Goal: Task Accomplishment & Management: Use online tool/utility

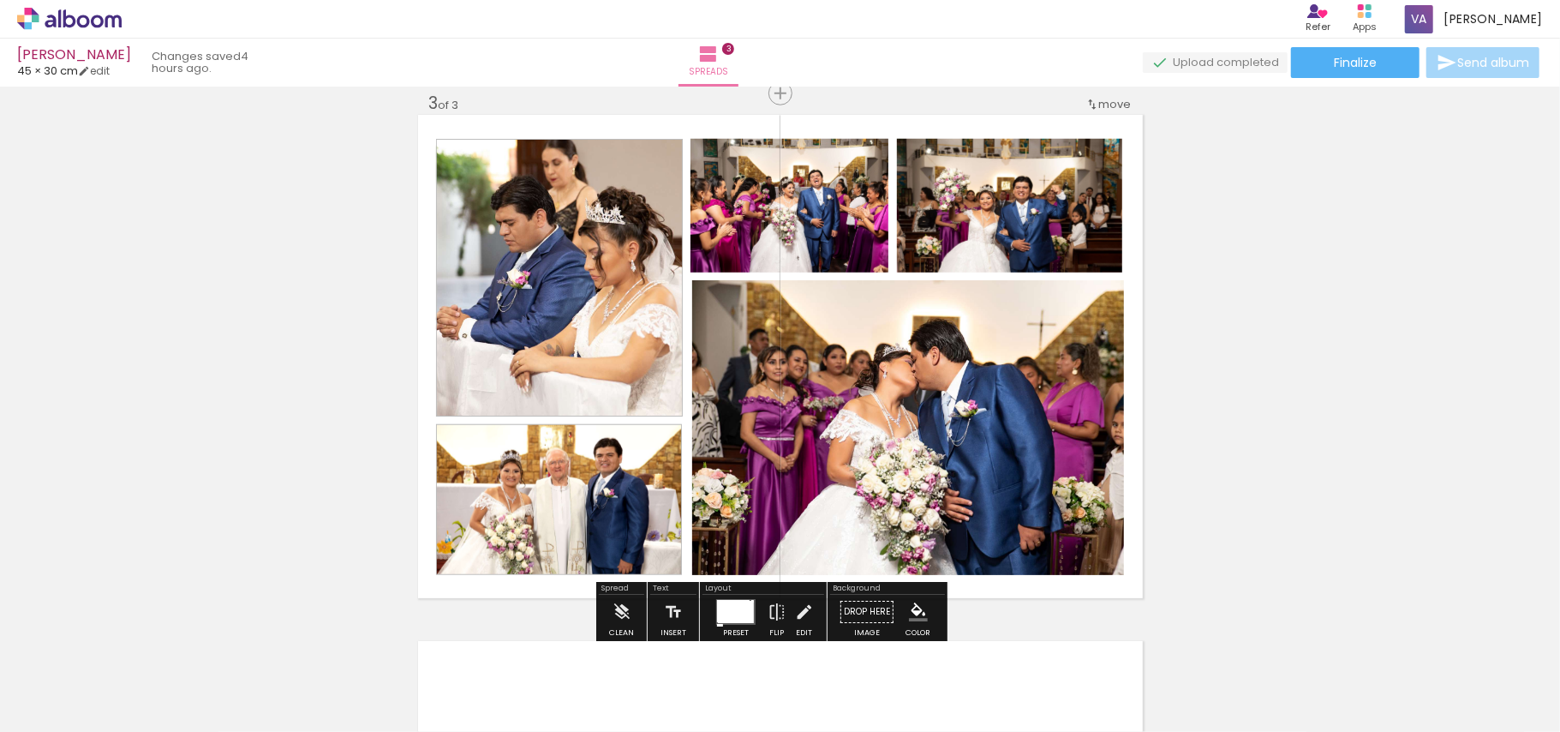
scroll to position [23414, 0]
click at [1324, 261] on div "Add spread 1 of 3 Add spread 2 of 3 Add spread 3 of 3" at bounding box center [780, 71] width 1560 height 2105
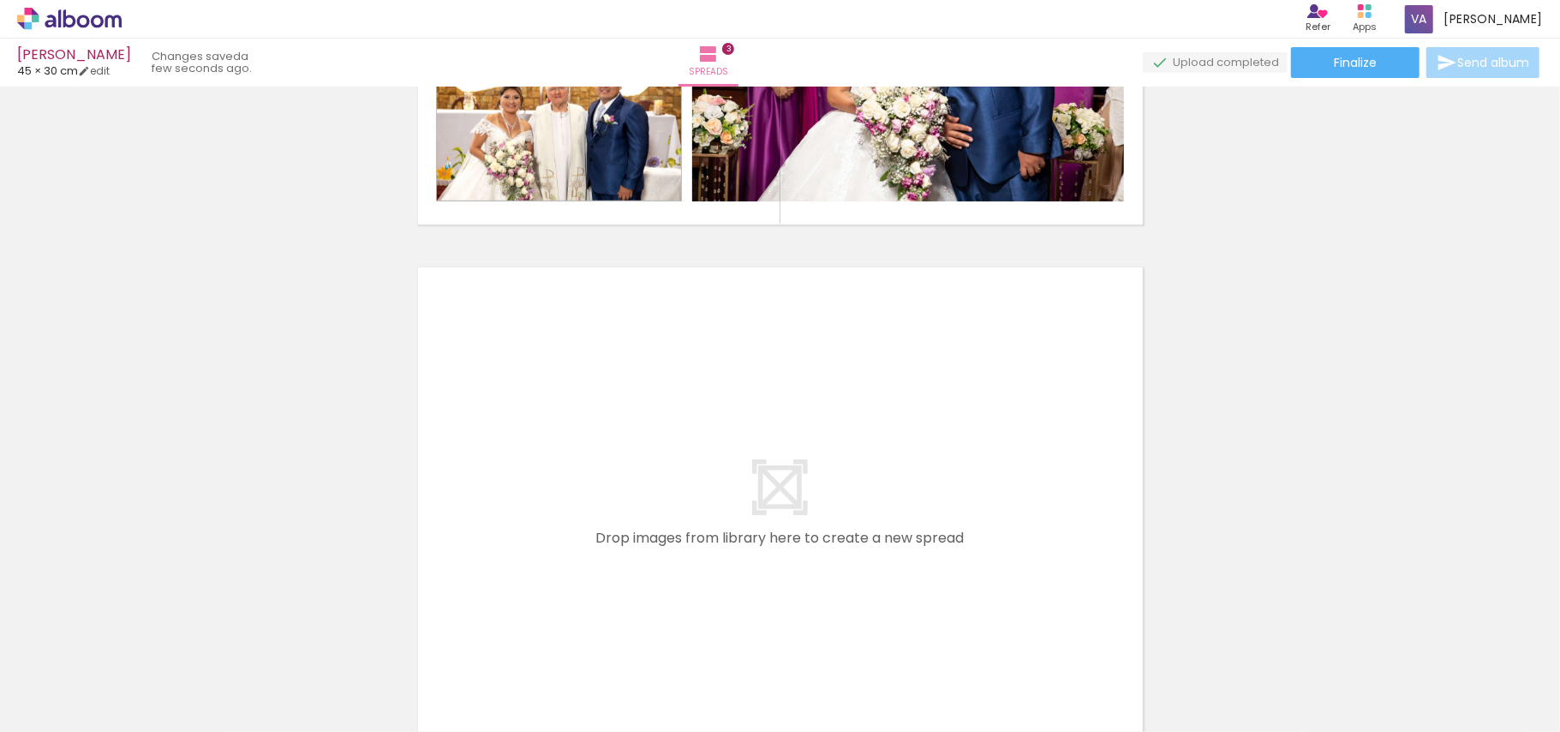
scroll to position [1530, 0]
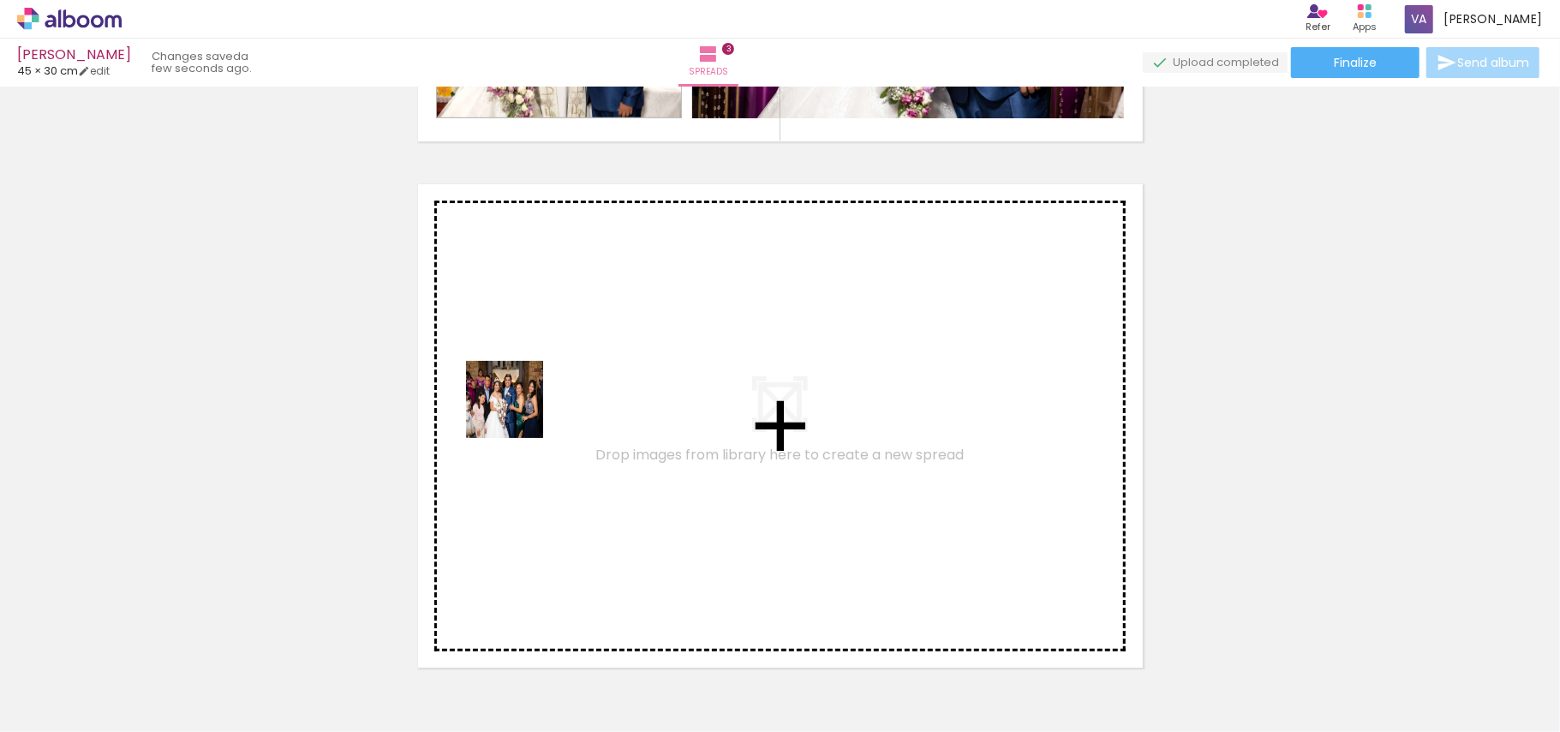
drag, startPoint x: 529, startPoint y: 677, endPoint x: 517, endPoint y: 343, distance: 334.3
click at [517, 343] on quentale-workspace at bounding box center [780, 366] width 1560 height 732
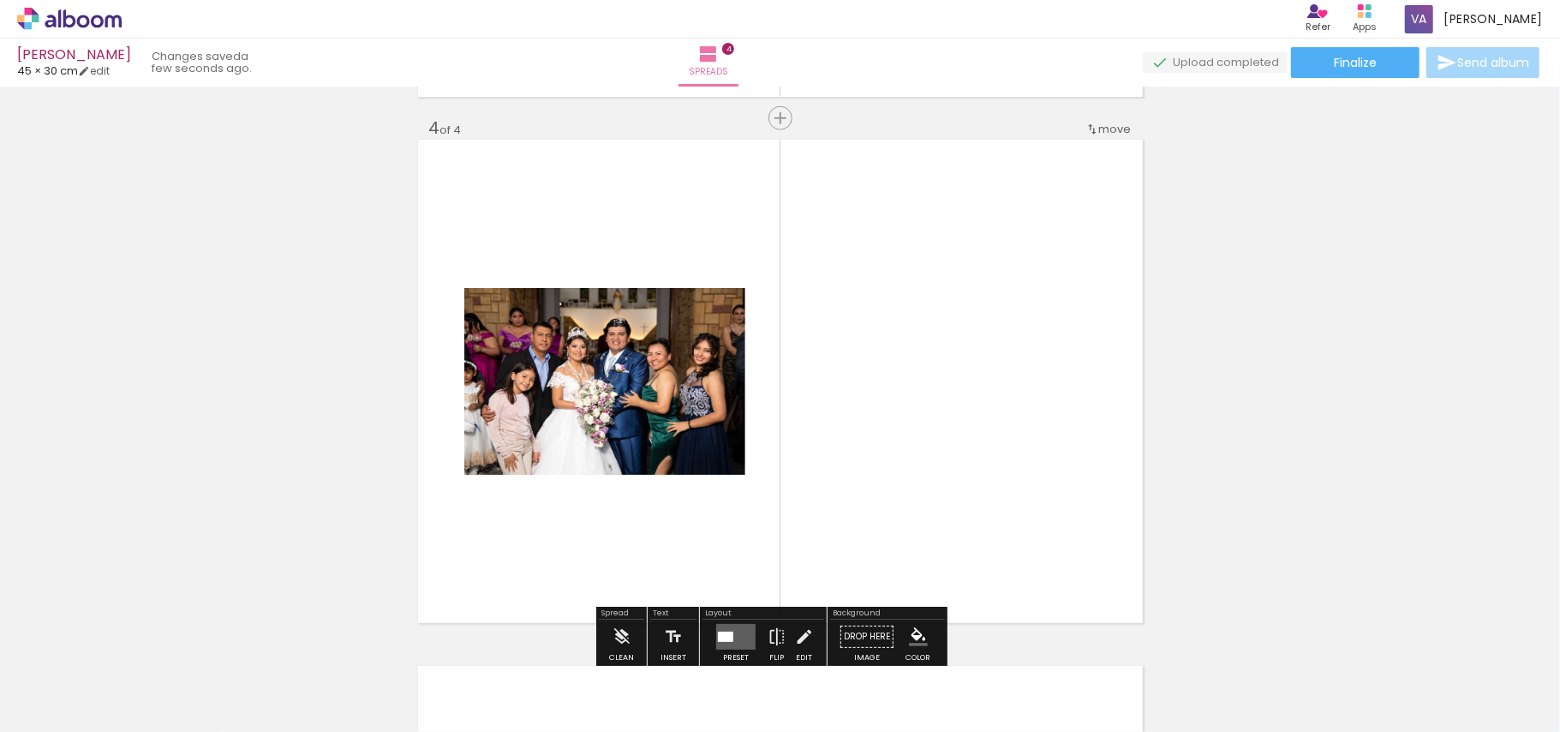
scroll to position [1600, 0]
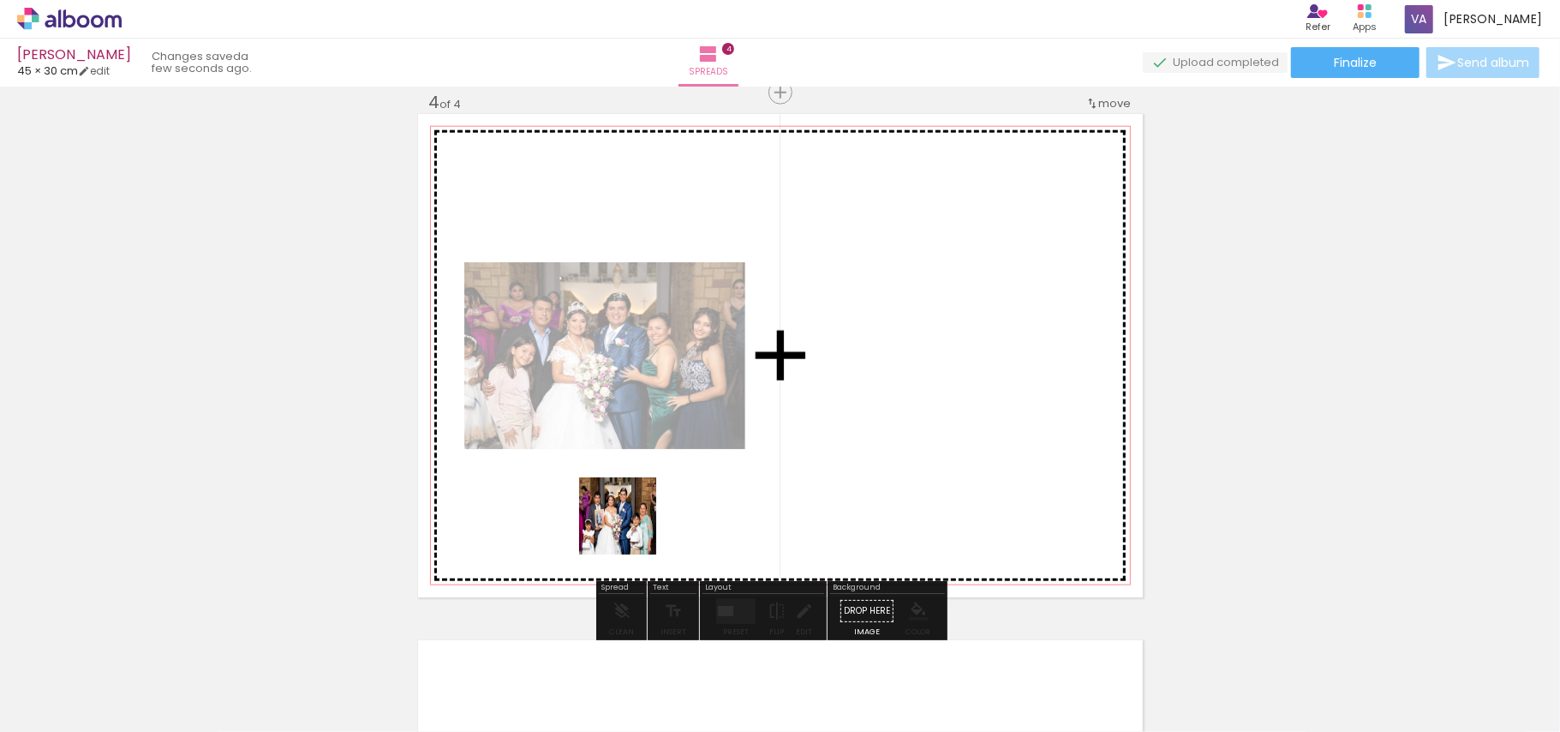
drag, startPoint x: 630, startPoint y: 670, endPoint x: 672, endPoint y: 526, distance: 149.9
click at [630, 504] on quentale-workspace at bounding box center [780, 366] width 1560 height 732
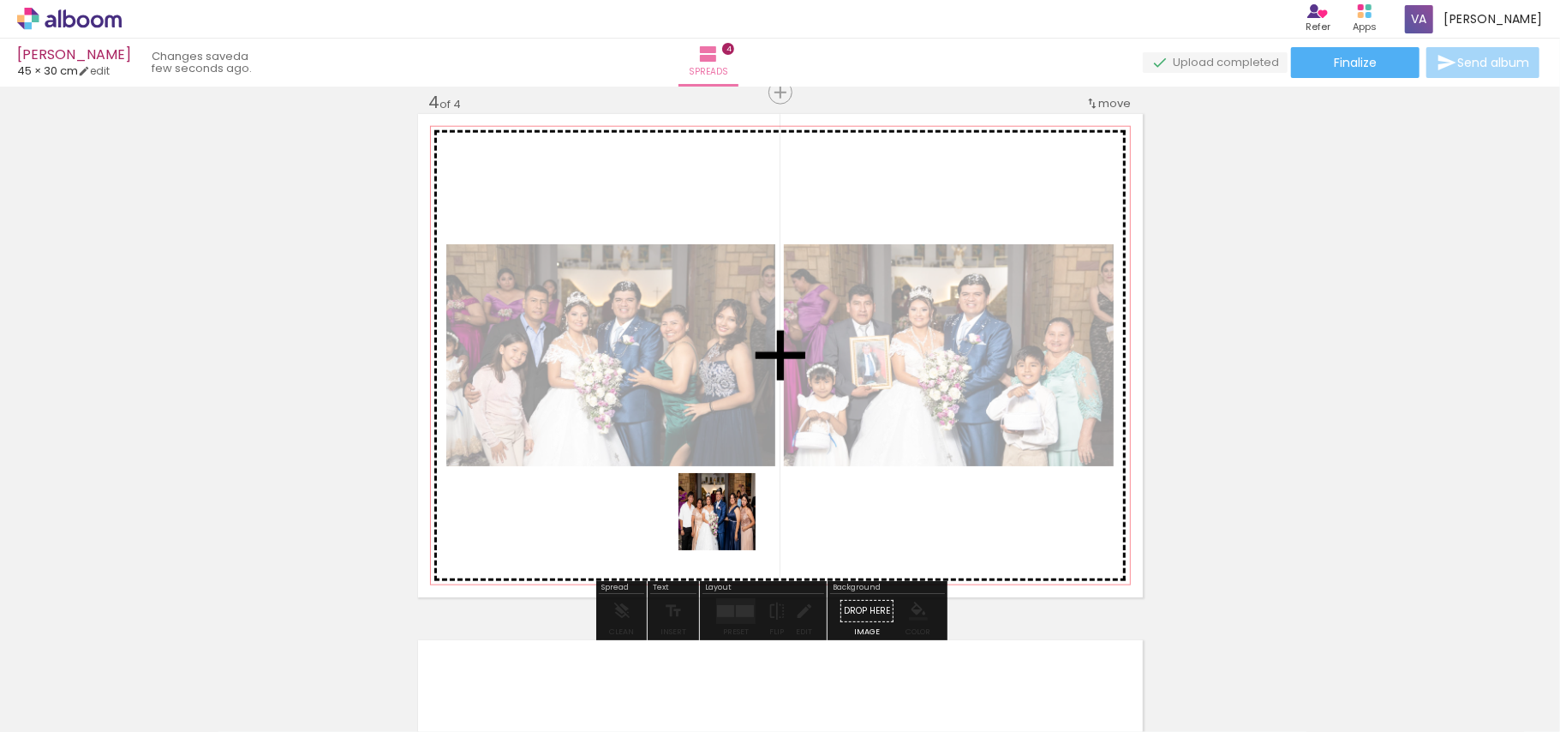
drag, startPoint x: 738, startPoint y: 680, endPoint x: 796, endPoint y: 494, distance: 194.5
click at [723, 459] on quentale-workspace at bounding box center [780, 366] width 1560 height 732
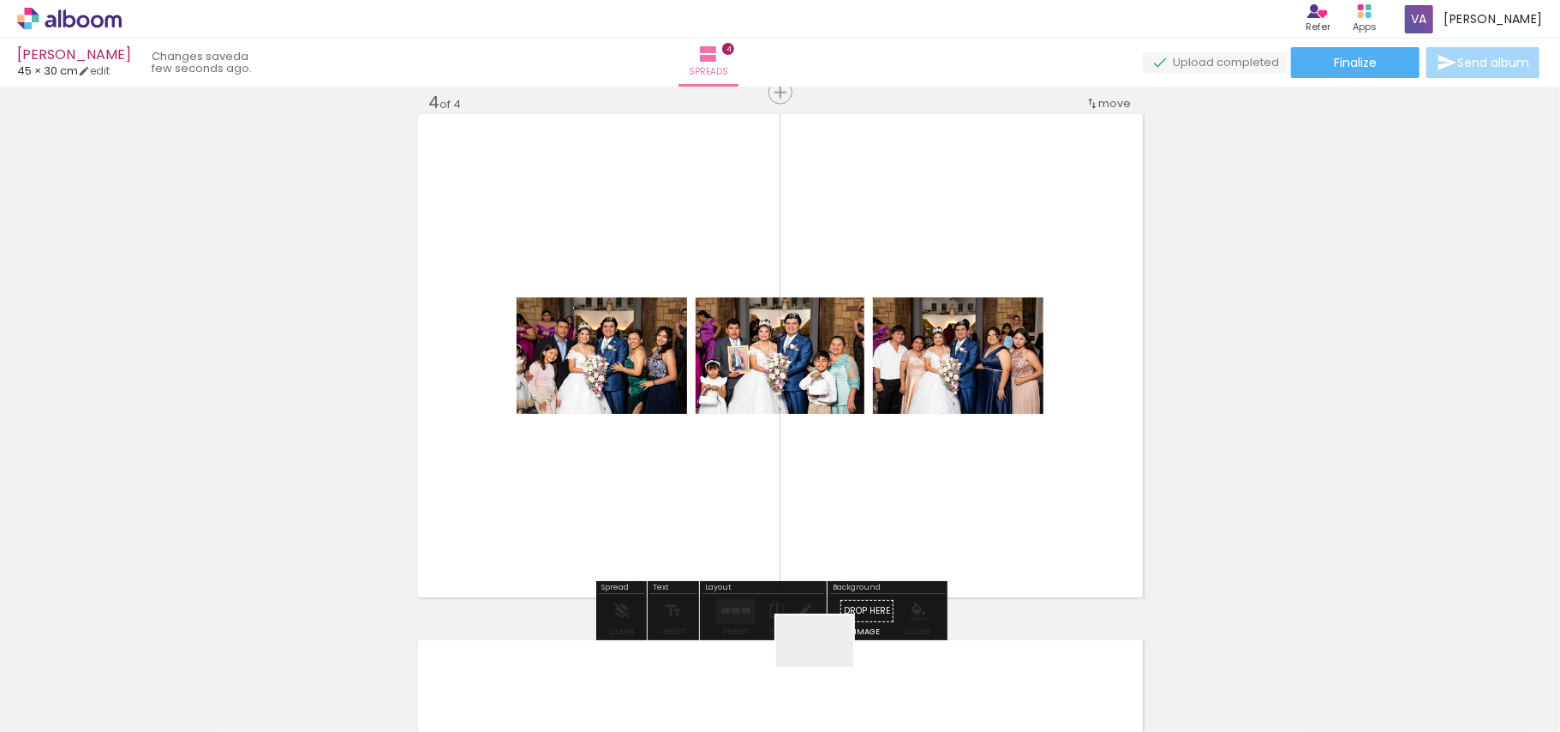
drag, startPoint x: 828, startPoint y: 675, endPoint x: 909, endPoint y: 378, distance: 308.2
click at [863, 415] on quentale-workspace at bounding box center [780, 366] width 1560 height 732
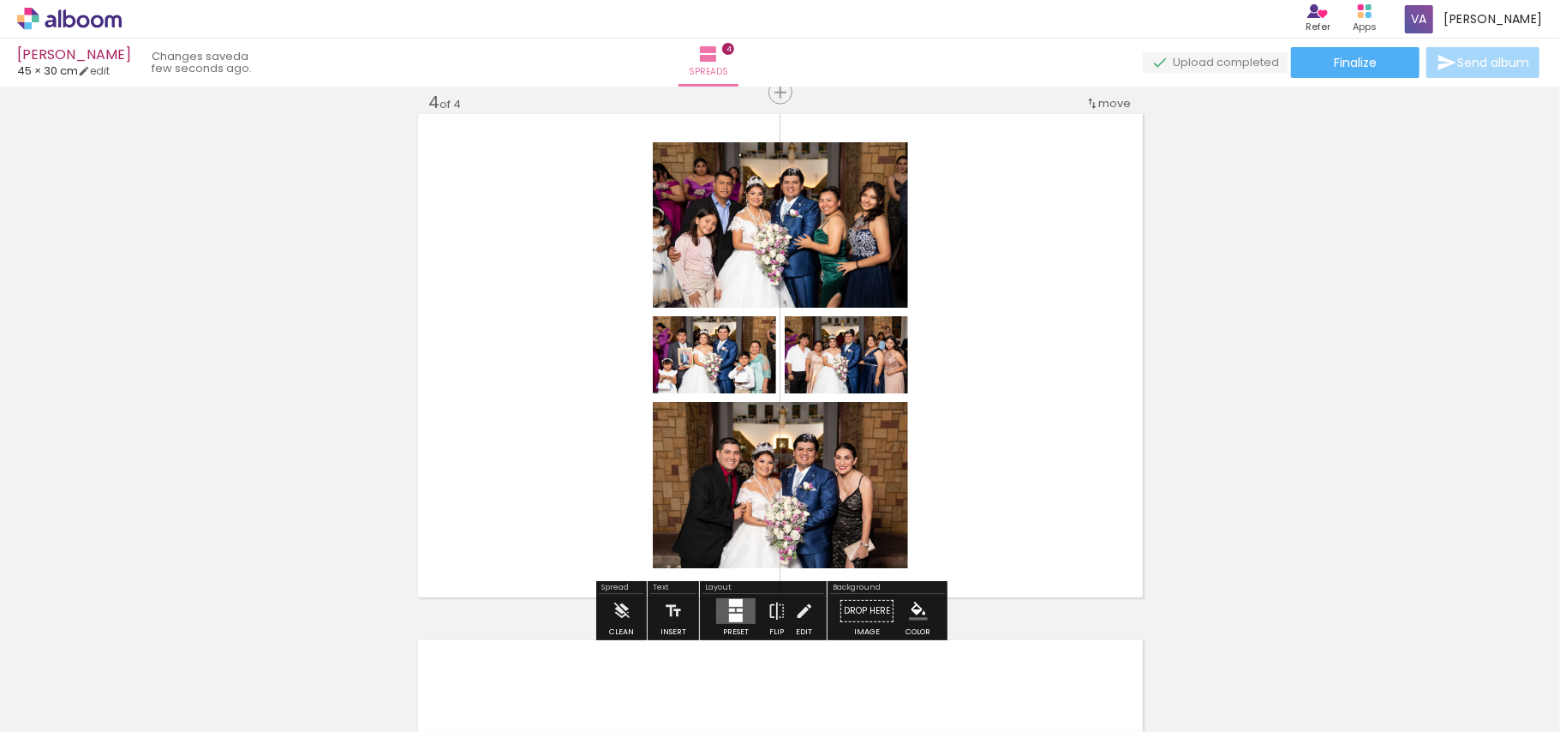
click at [737, 610] on div at bounding box center [740, 609] width 6 height 3
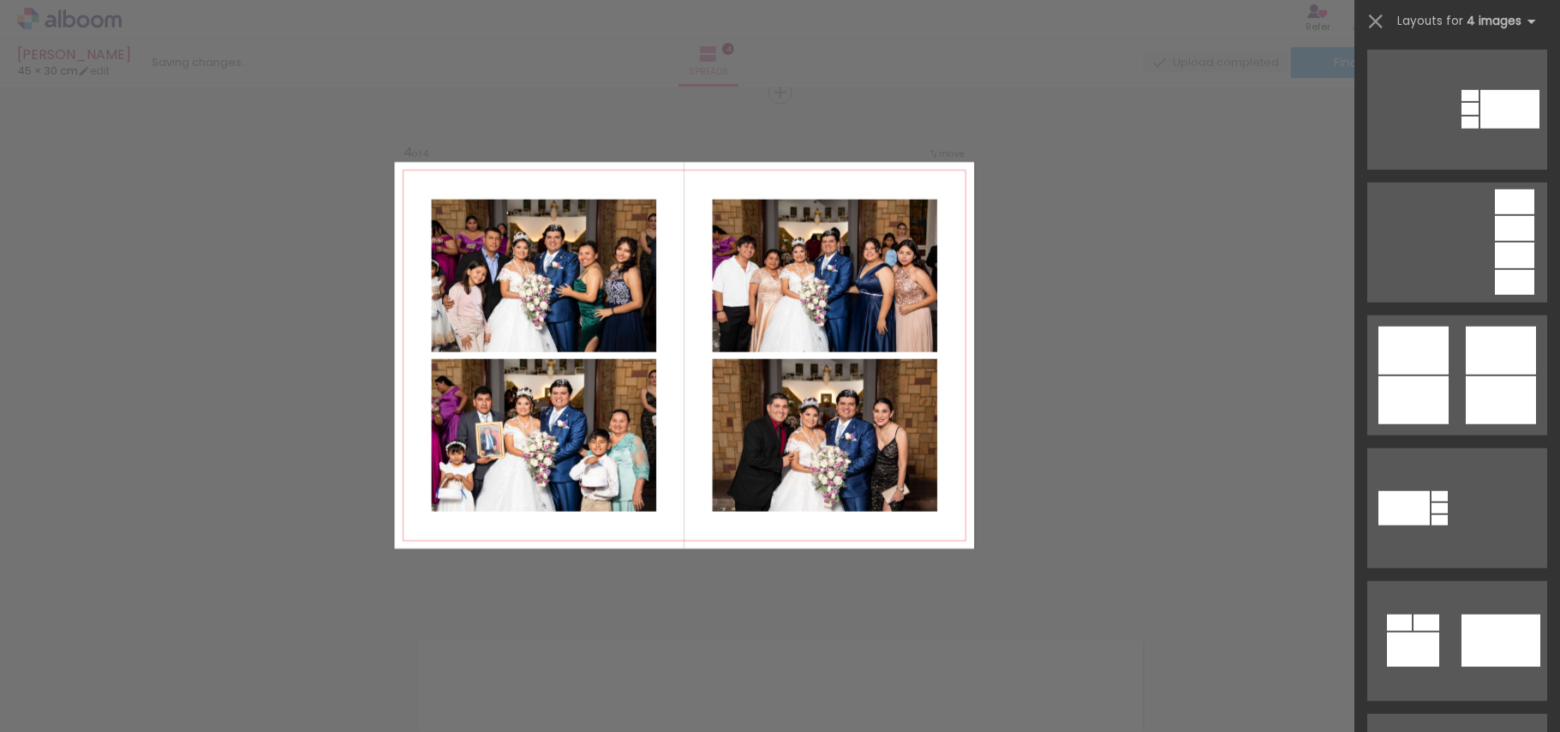
scroll to position [913, 0]
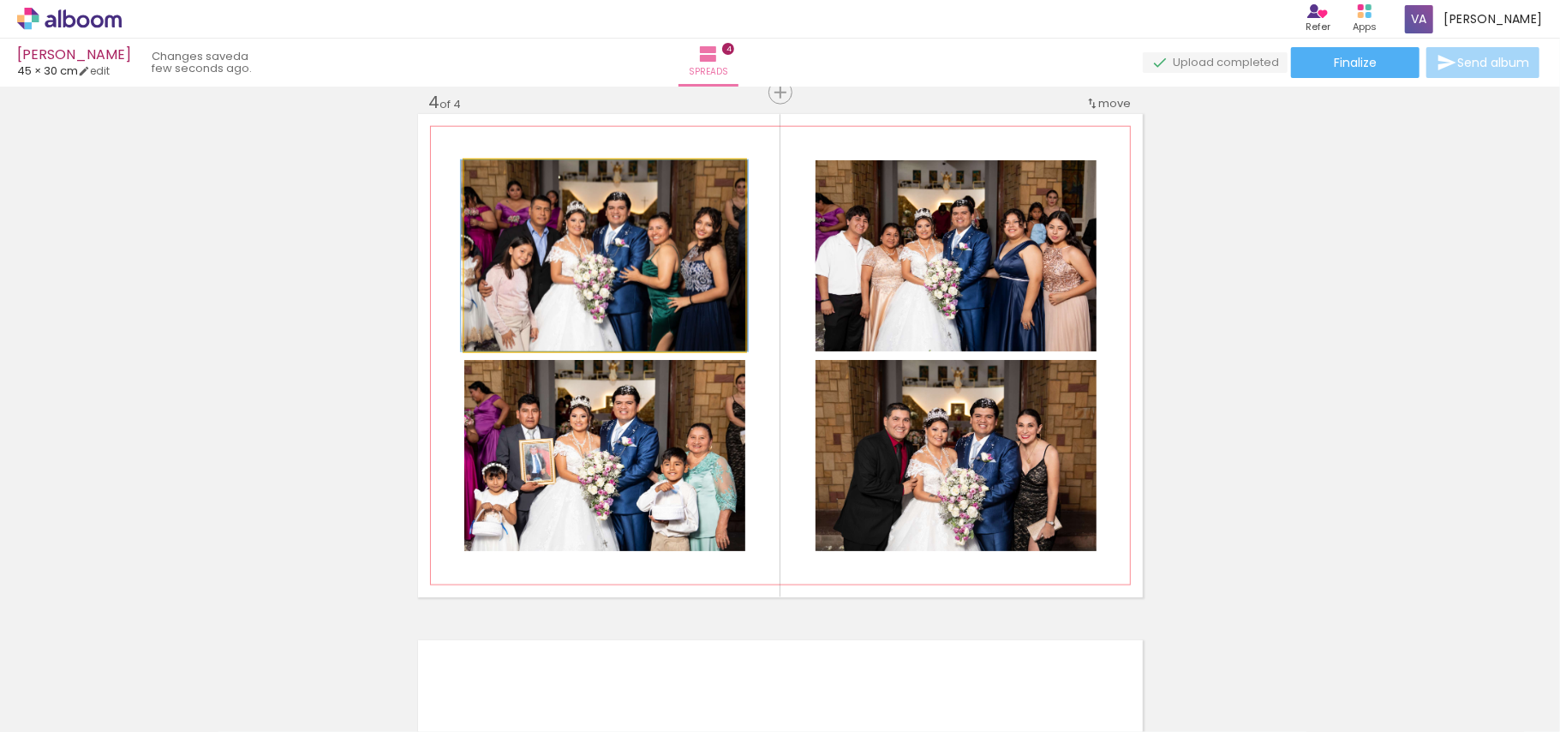
click at [669, 296] on quentale-photo at bounding box center [604, 255] width 281 height 191
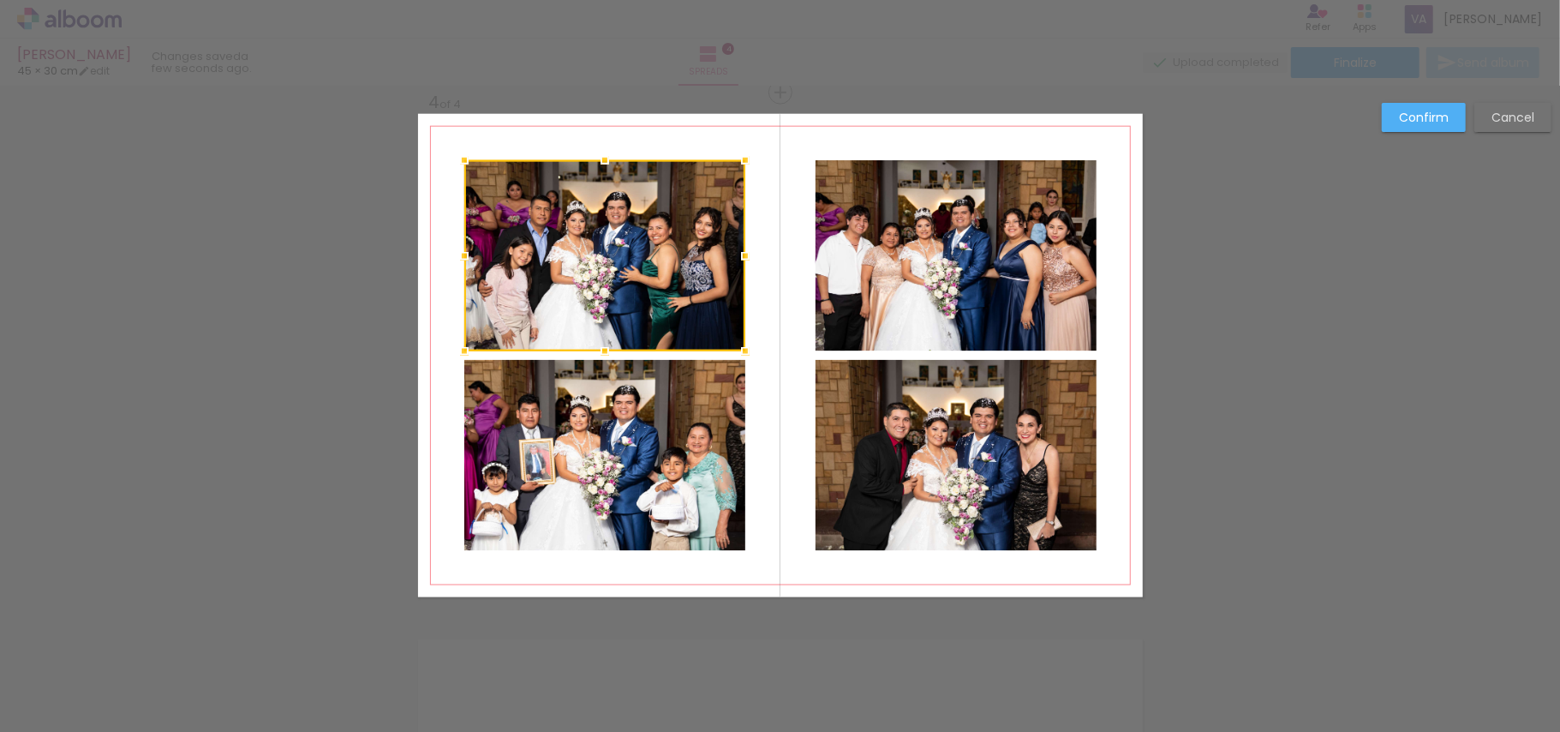
click at [660, 440] on quentale-photo at bounding box center [604, 455] width 281 height 191
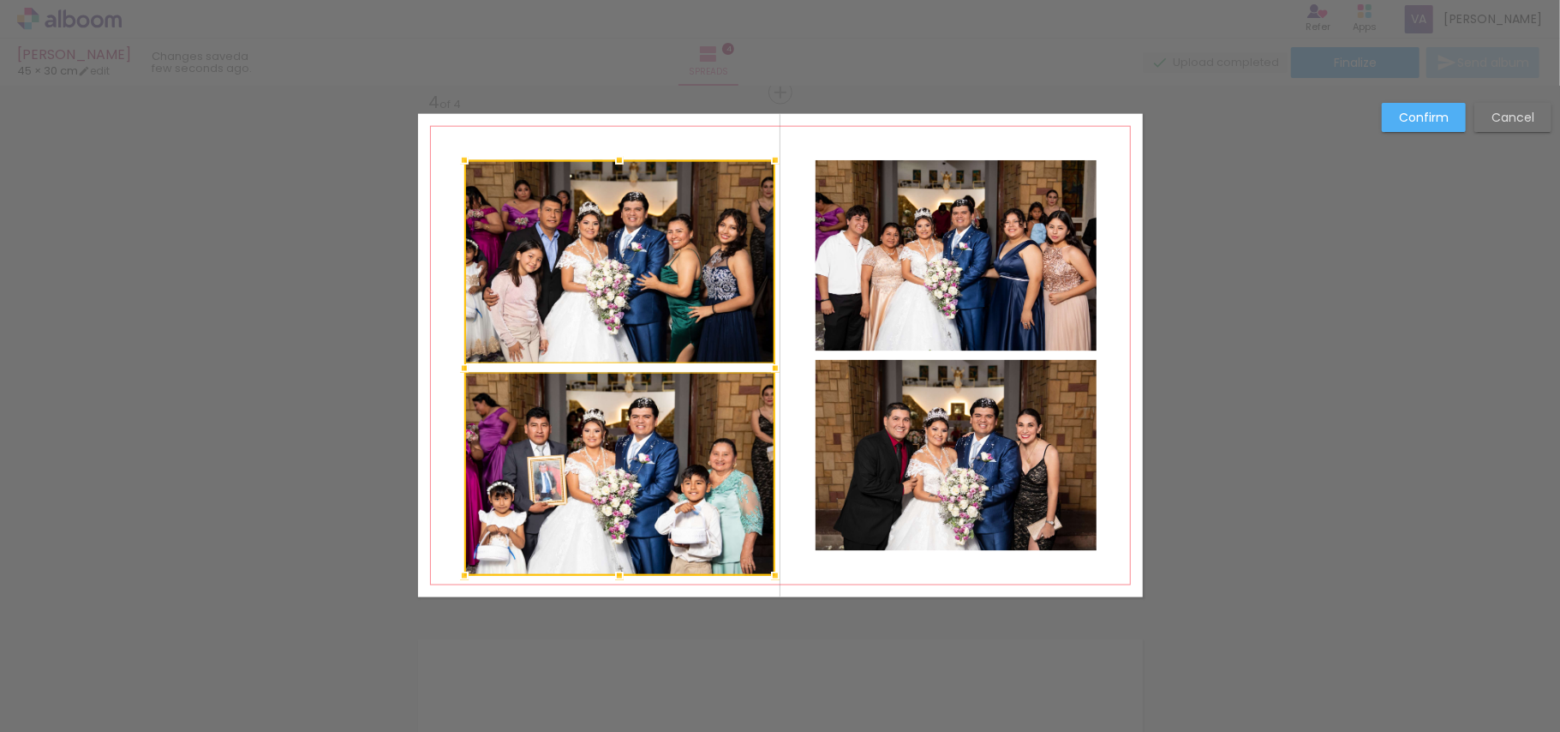
drag, startPoint x: 737, startPoint y: 553, endPoint x: 768, endPoint y: 579, distance: 40.1
click at [768, 579] on div at bounding box center [775, 576] width 34 height 34
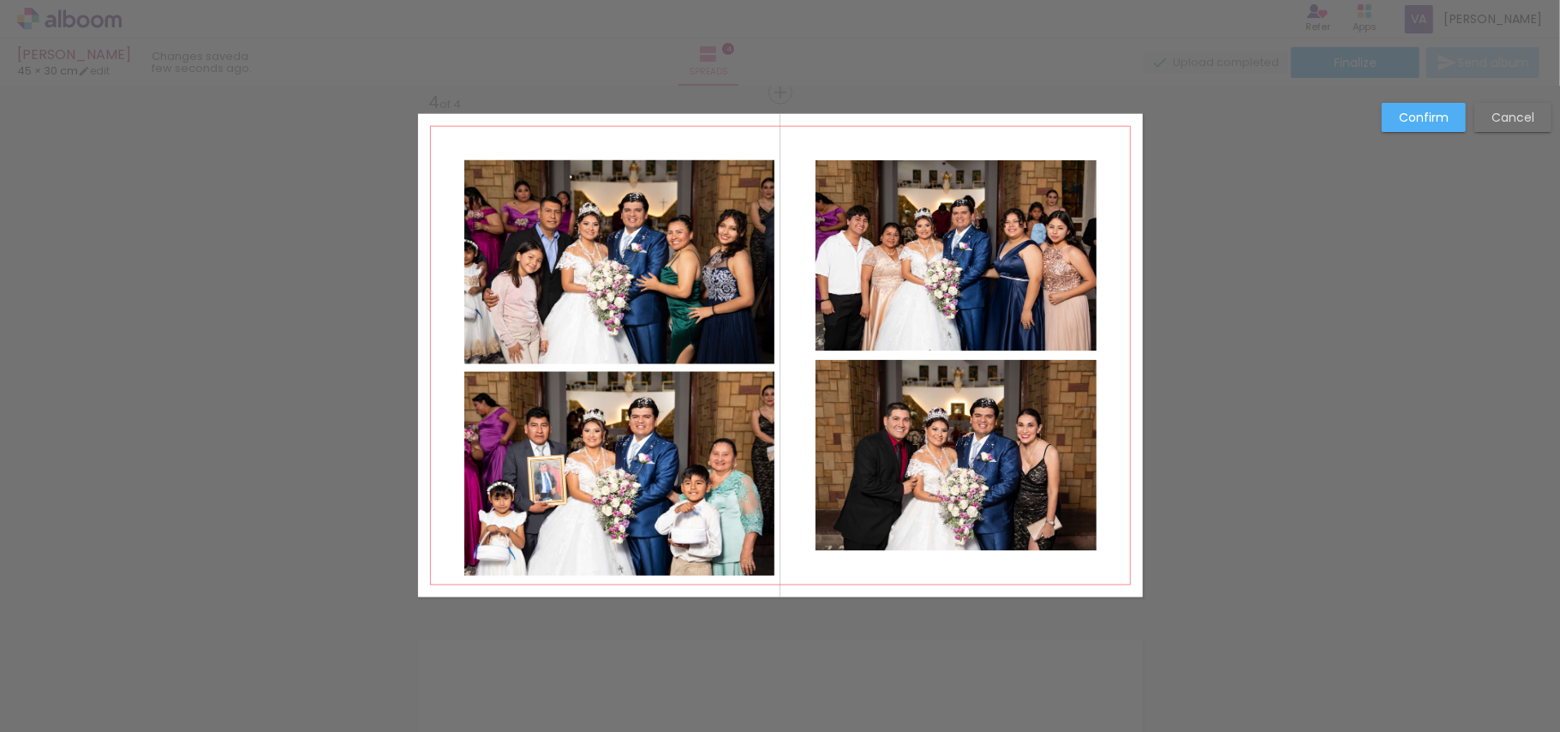
click at [655, 258] on quentale-photo at bounding box center [619, 262] width 311 height 204
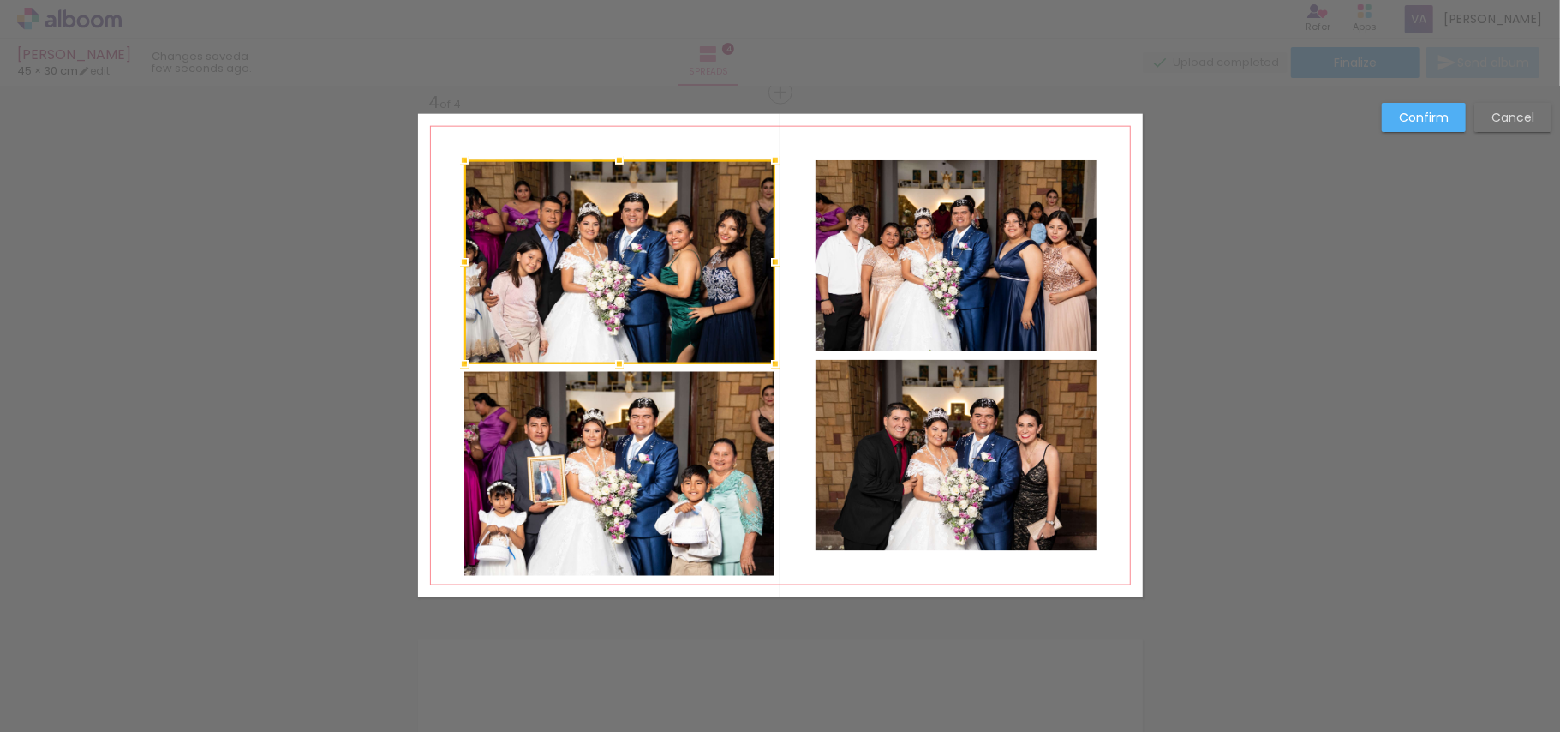
click at [625, 415] on quentale-photo at bounding box center [619, 474] width 311 height 204
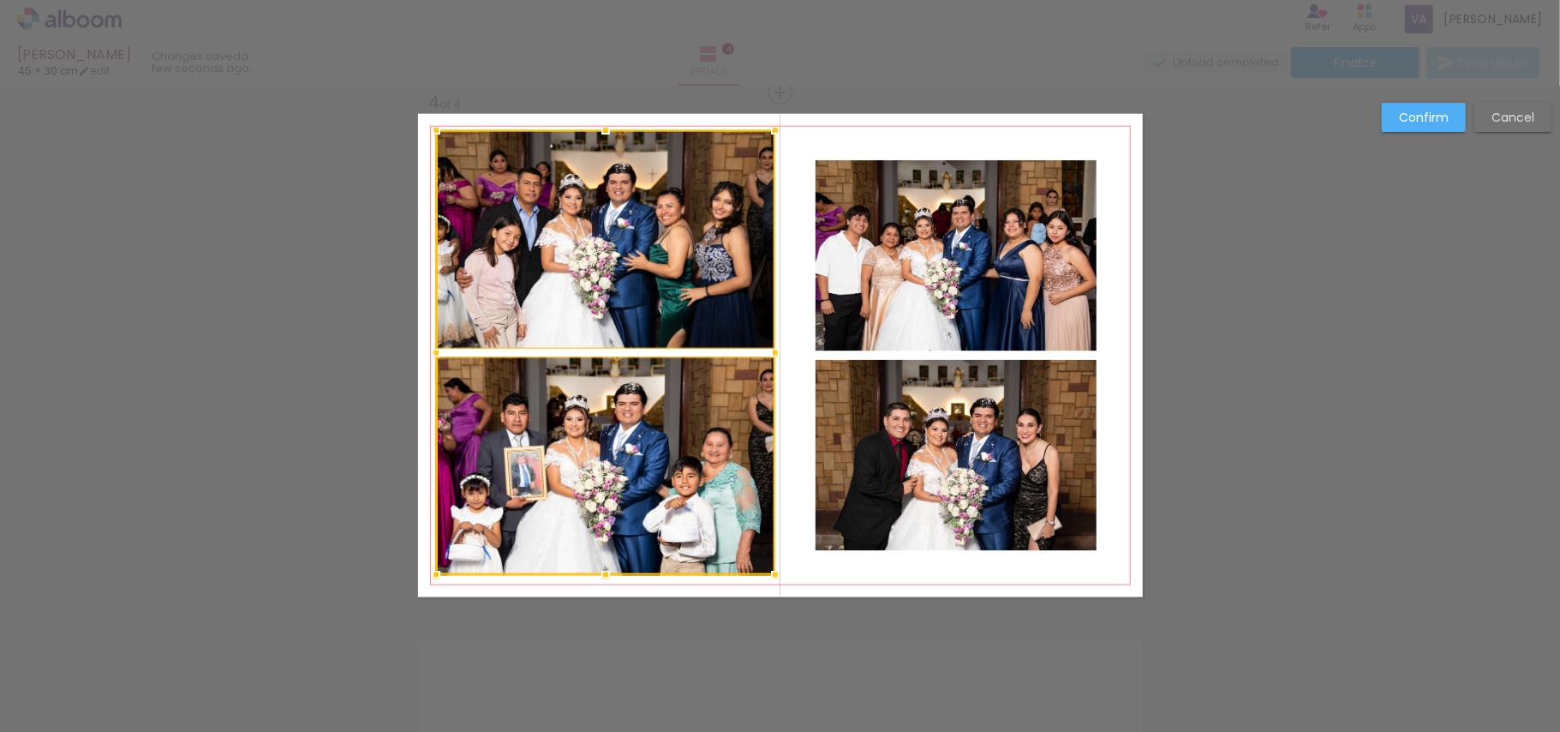
drag, startPoint x: 450, startPoint y: 158, endPoint x: 421, endPoint y: 128, distance: 41.2
click at [421, 128] on div at bounding box center [436, 130] width 34 height 34
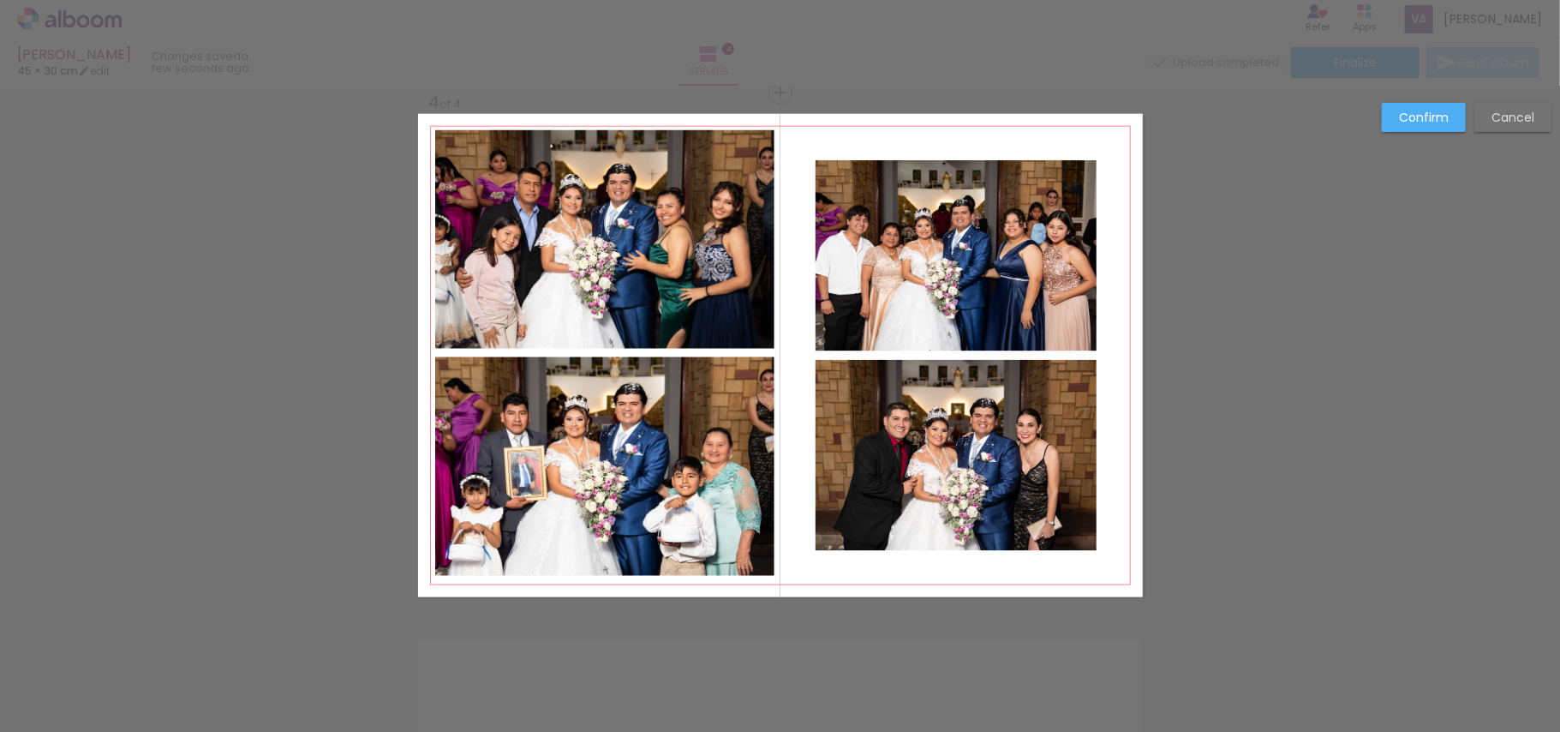
click at [863, 453] on quentale-photo at bounding box center [956, 455] width 281 height 191
click at [911, 262] on quentale-photo at bounding box center [956, 255] width 281 height 191
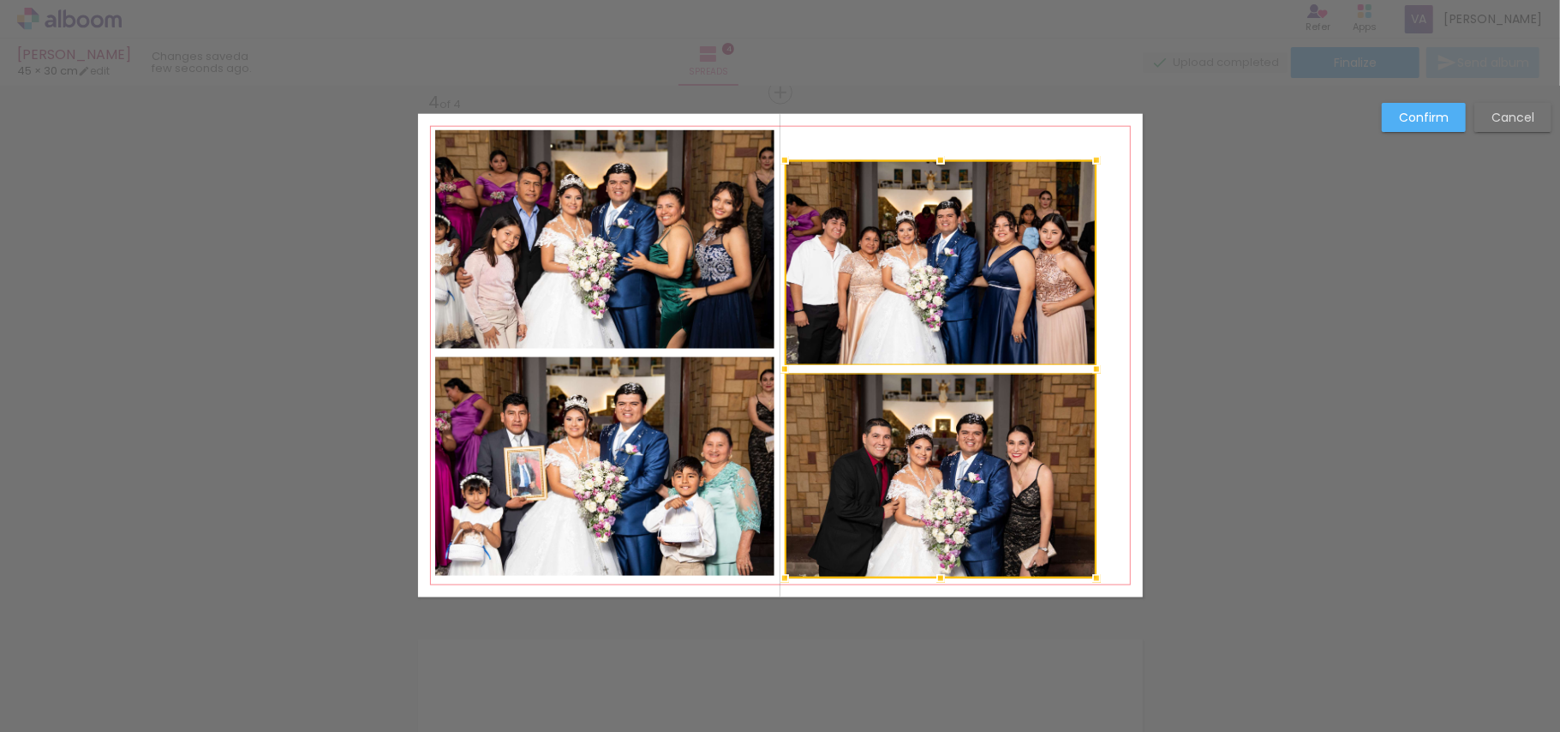
drag, startPoint x: 804, startPoint y: 553, endPoint x: 773, endPoint y: 580, distance: 41.3
click at [773, 580] on div at bounding box center [785, 578] width 34 height 34
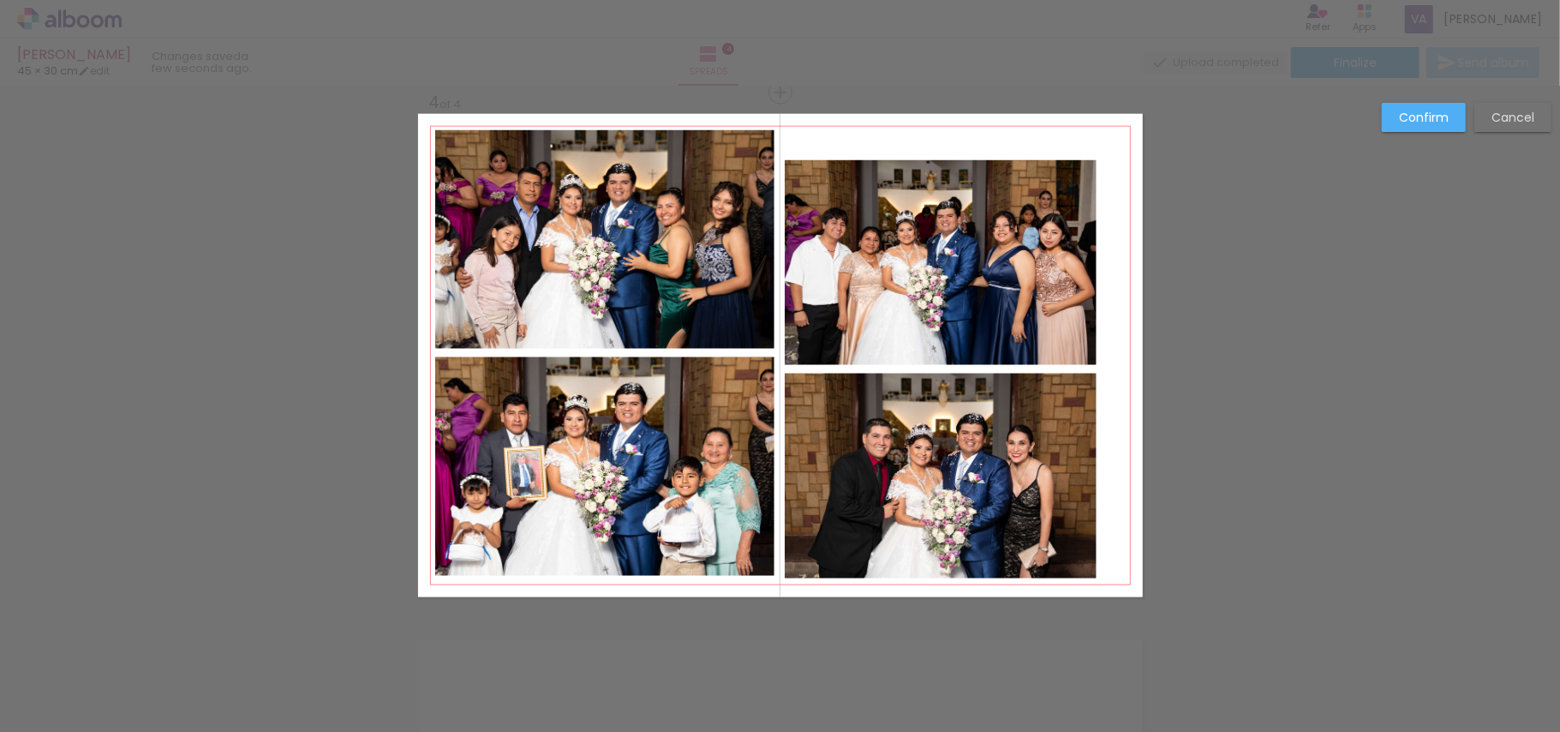
click at [913, 508] on quentale-photo at bounding box center [941, 475] width 312 height 205
click at [957, 269] on quentale-photo at bounding box center [941, 262] width 312 height 205
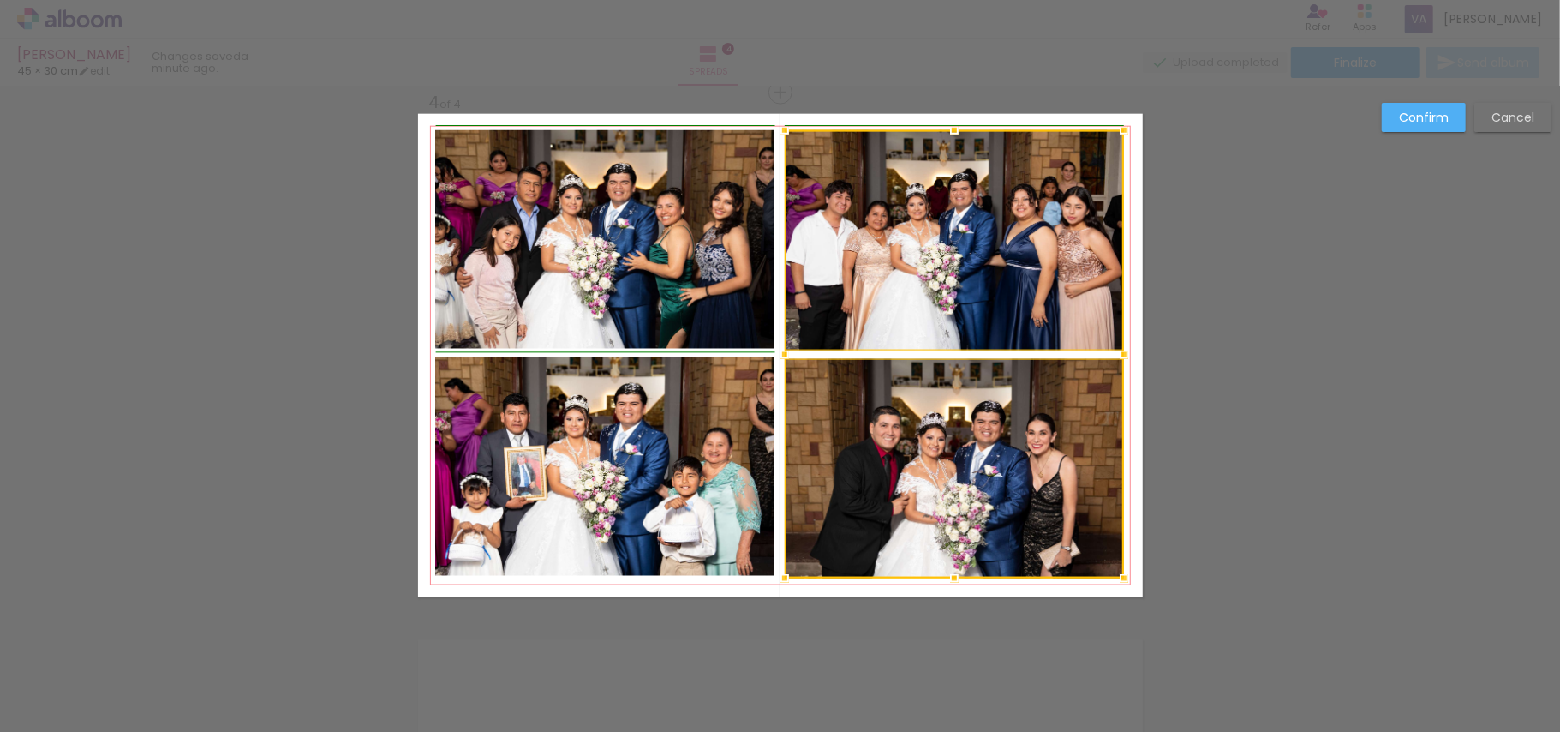
drag, startPoint x: 1095, startPoint y: 159, endPoint x: 1118, endPoint y: 130, distance: 37.2
click at [1118, 130] on div at bounding box center [1124, 130] width 34 height 34
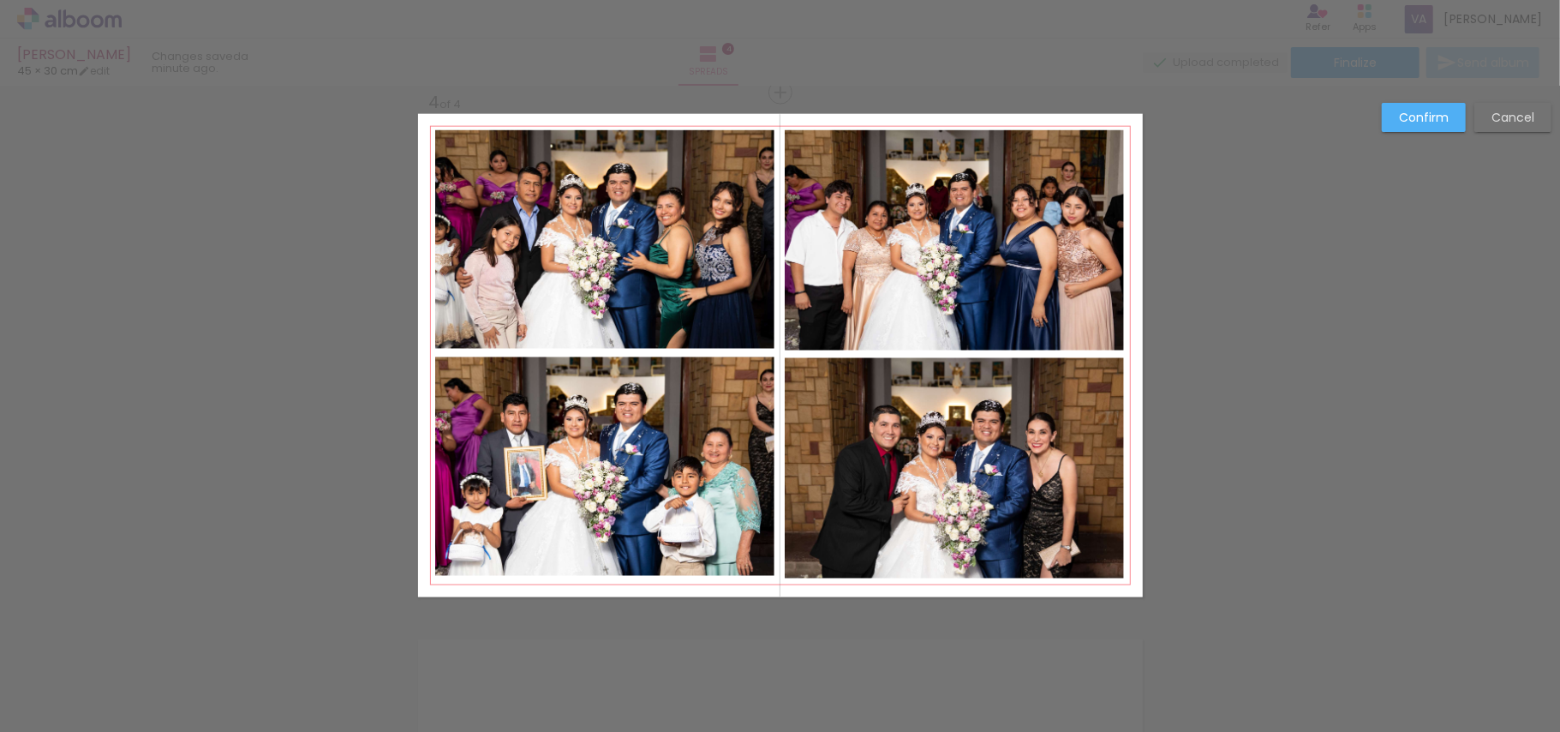
click at [977, 265] on quentale-photo at bounding box center [954, 240] width 339 height 220
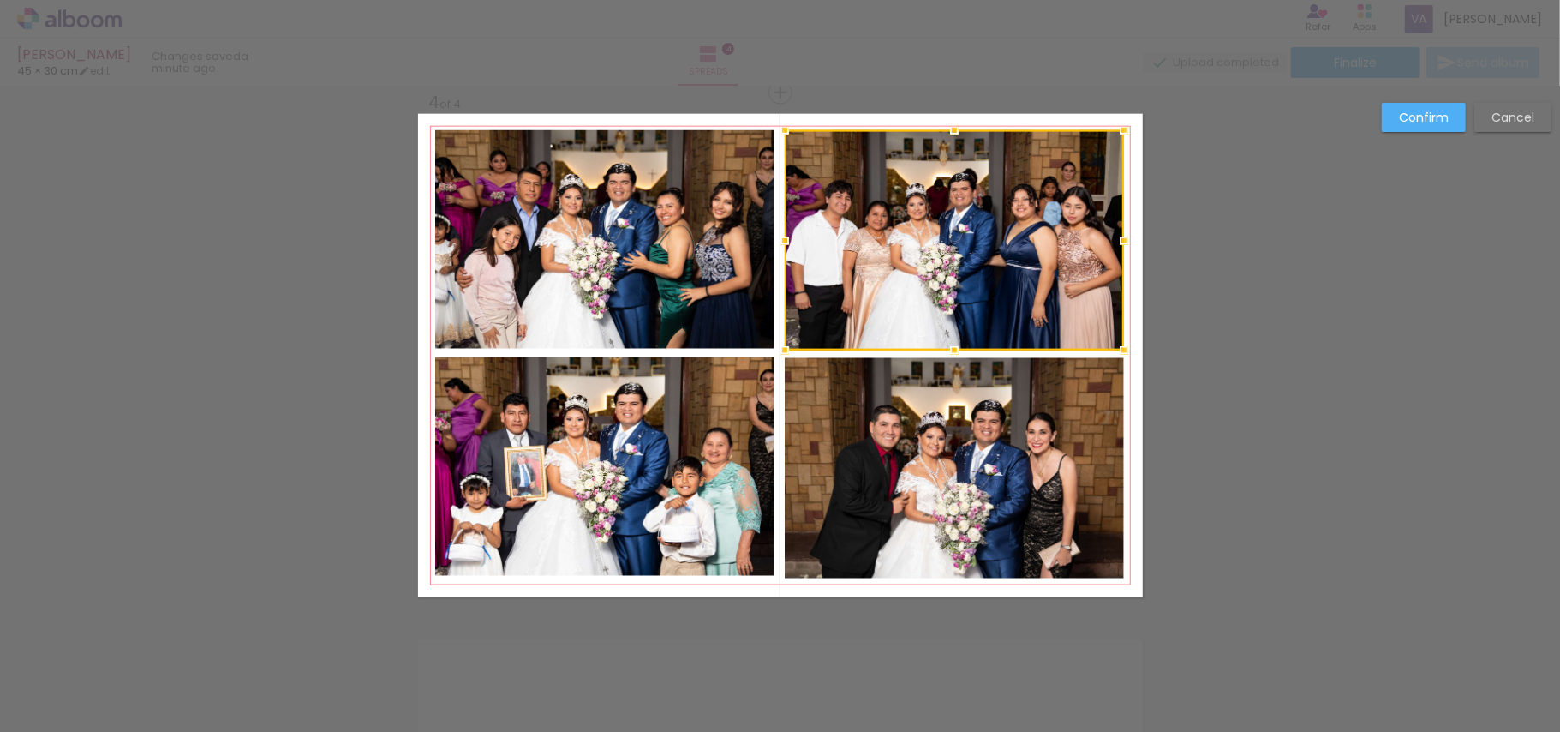
click at [944, 348] on div at bounding box center [954, 350] width 34 height 34
click at [947, 426] on quentale-photo at bounding box center [954, 468] width 339 height 220
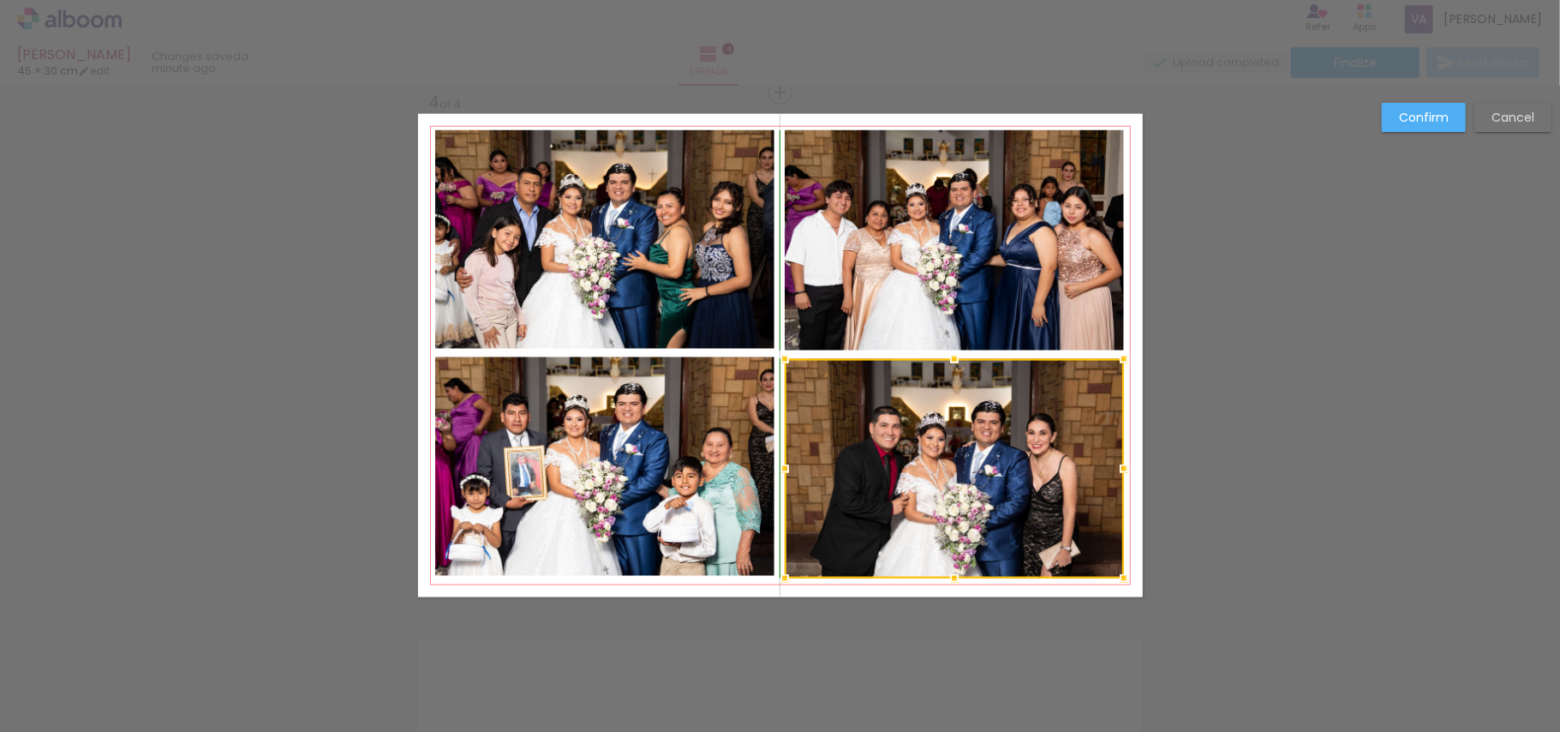
click at [944, 358] on div at bounding box center [954, 359] width 34 height 34
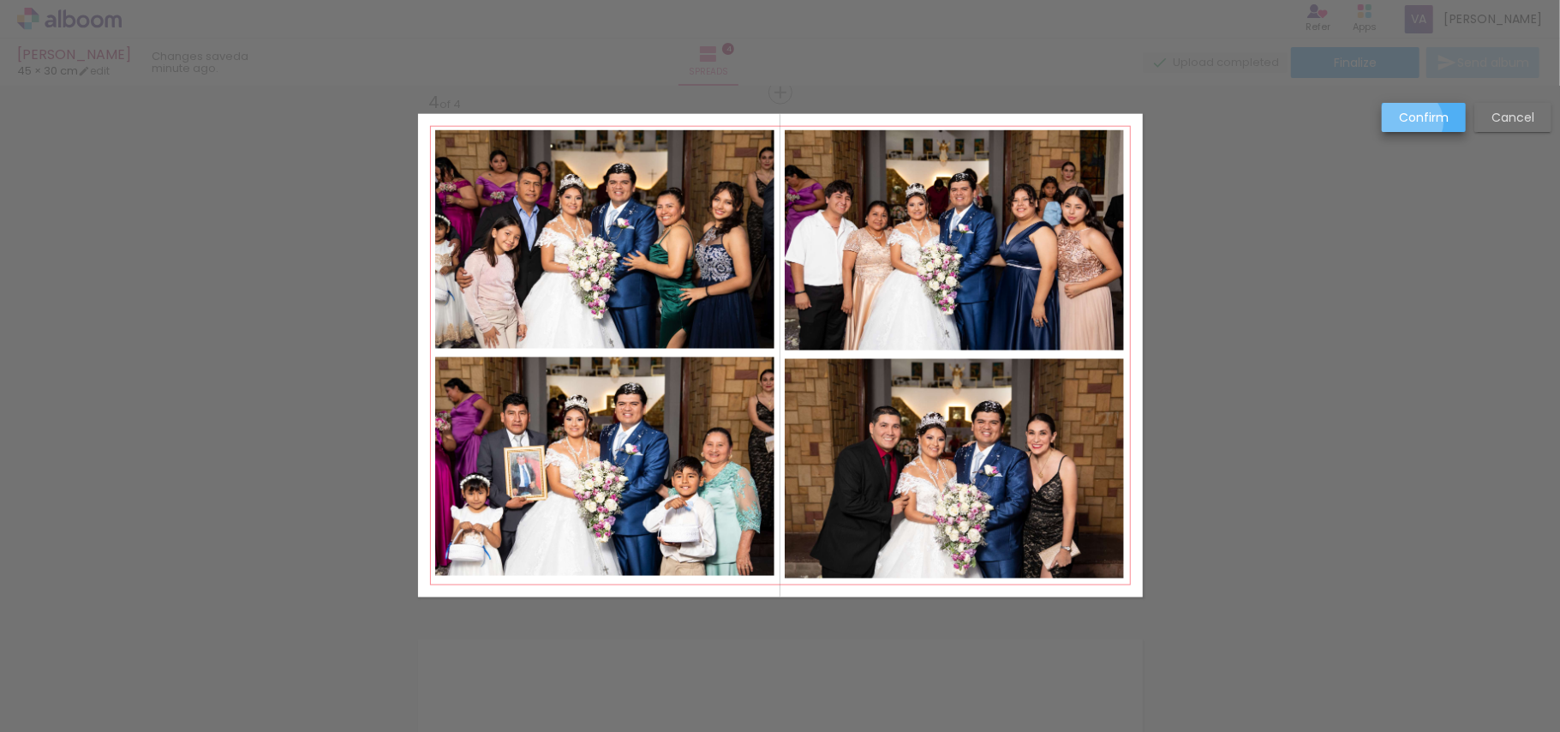
drag, startPoint x: 1413, startPoint y: 122, endPoint x: 1359, endPoint y: 171, distance: 73.4
click at [0, 0] on slot "Confirm" at bounding box center [0, 0] width 0 height 0
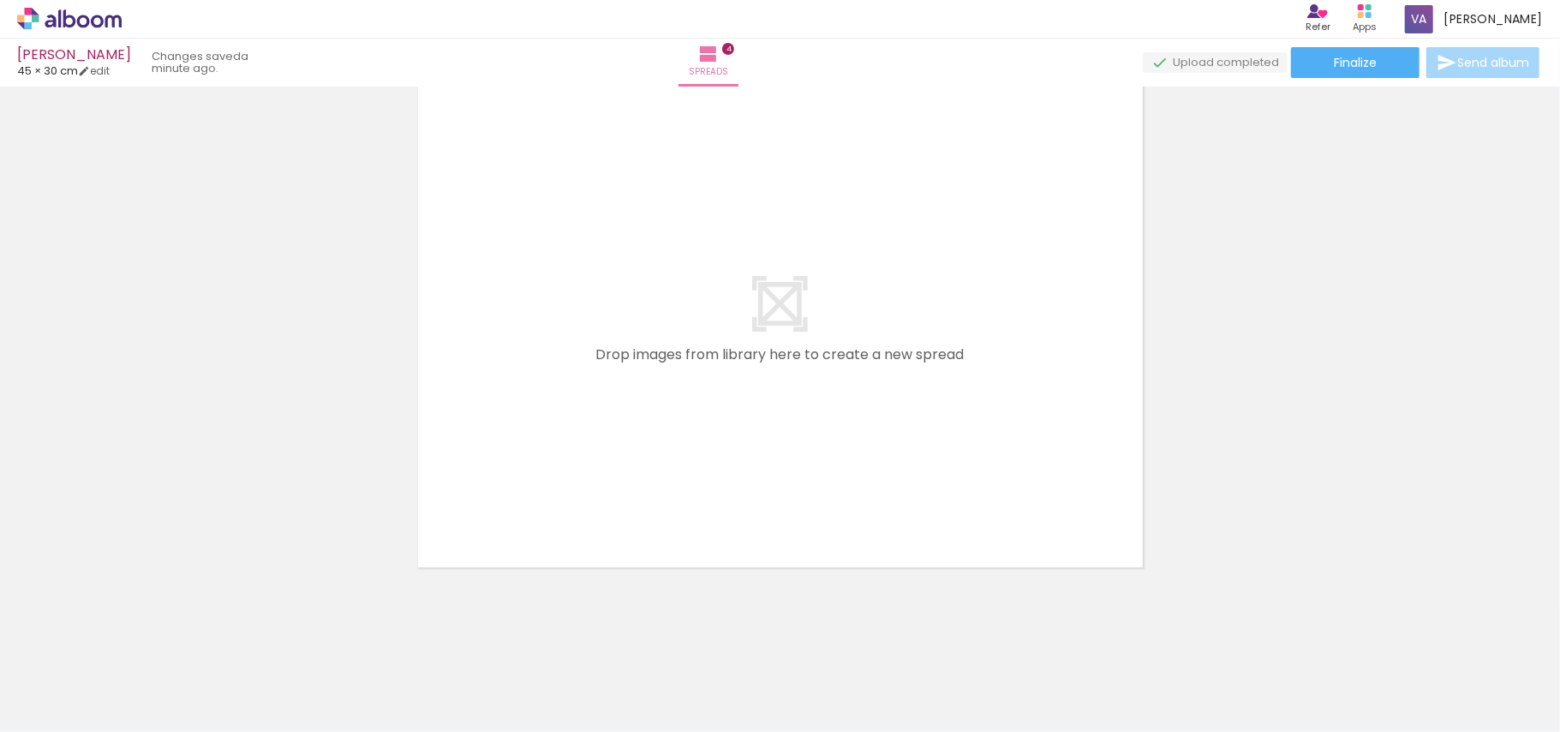
scroll to position [2159, 0]
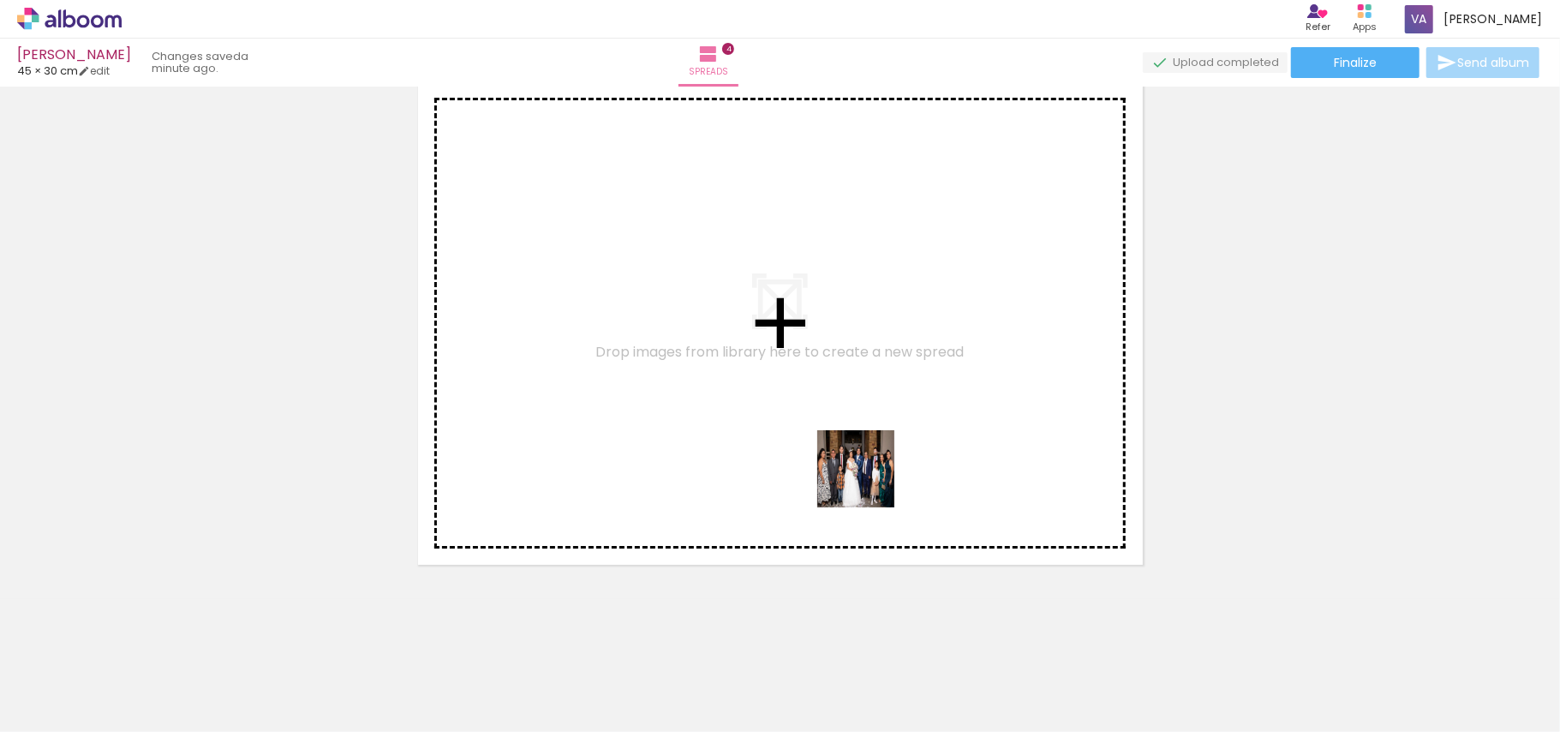
drag, startPoint x: 929, startPoint y: 685, endPoint x: 923, endPoint y: 409, distance: 276.8
click at [851, 404] on quentale-workspace at bounding box center [780, 366] width 1560 height 732
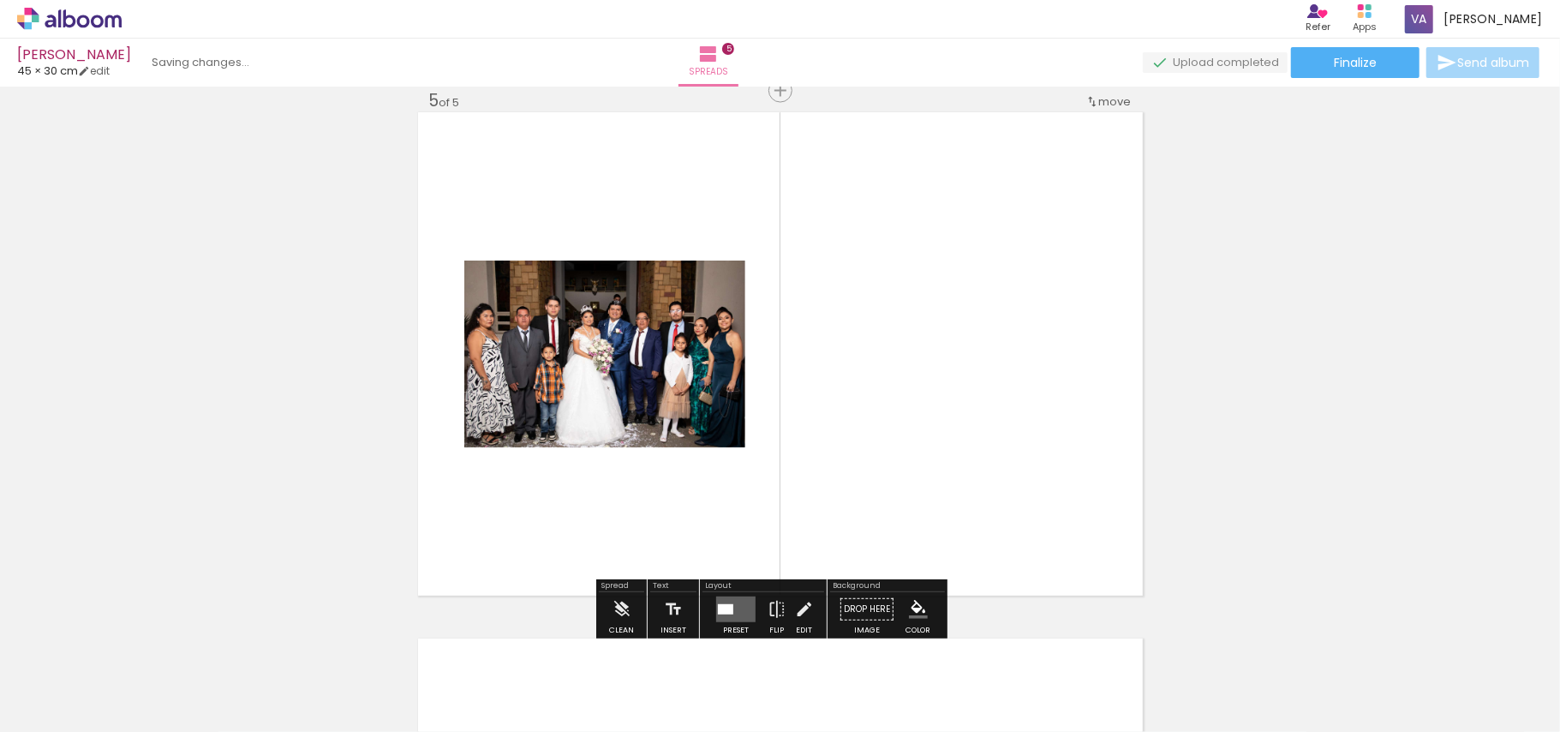
scroll to position [2125, 0]
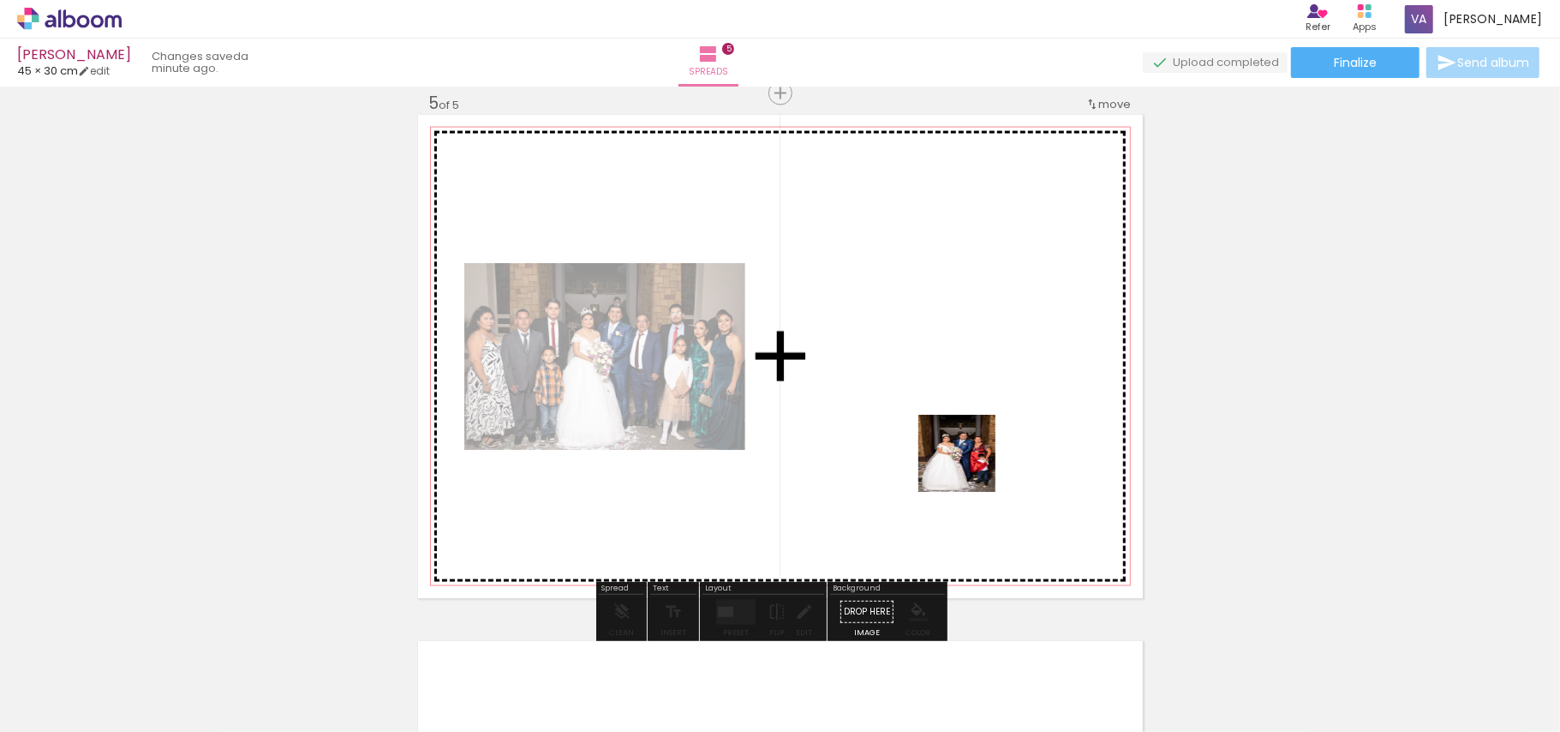
drag, startPoint x: 1013, startPoint y: 678, endPoint x: 1030, endPoint y: 485, distance: 194.4
click at [968, 451] on quentale-workspace at bounding box center [780, 366] width 1560 height 732
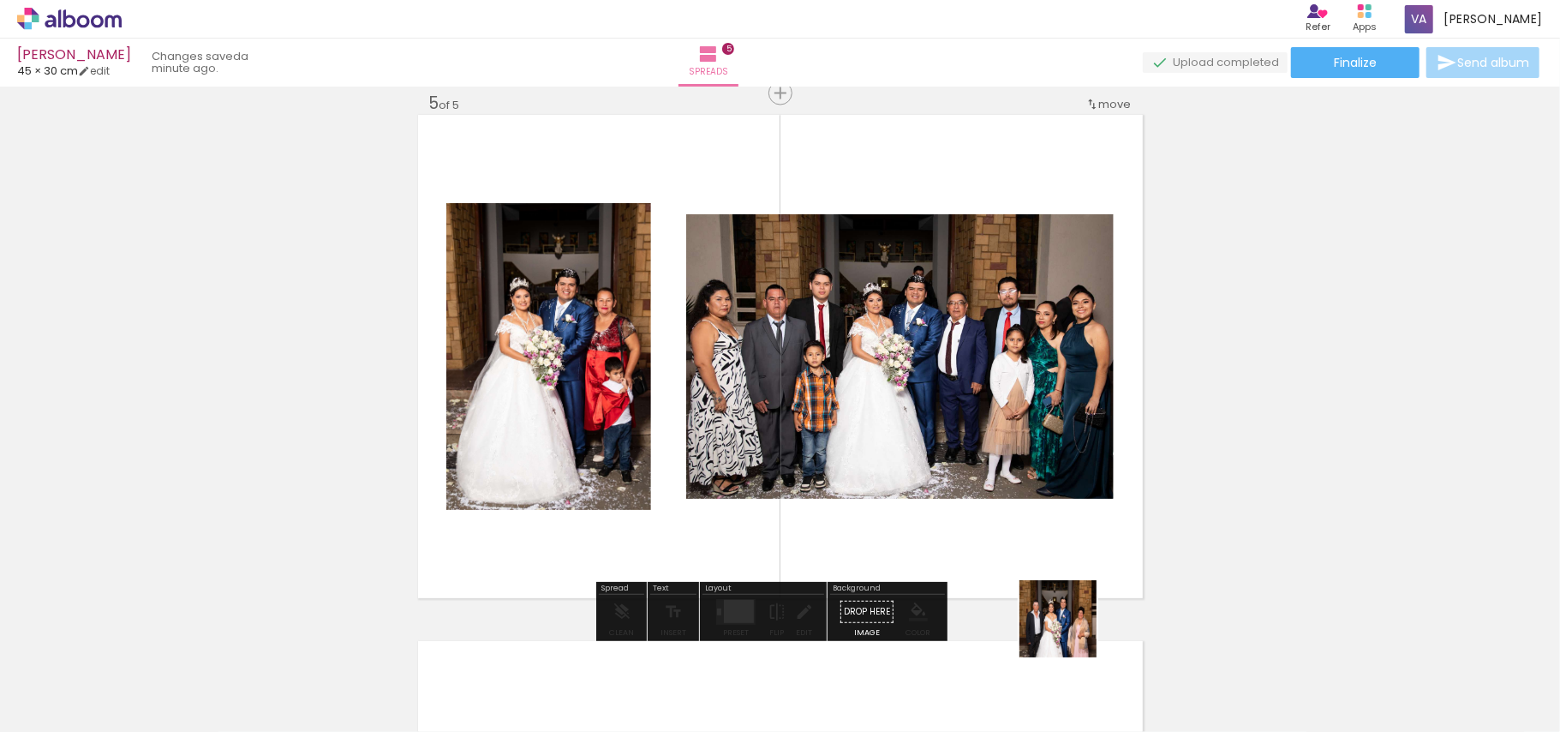
drag, startPoint x: 1111, startPoint y: 692, endPoint x: 1083, endPoint y: 528, distance: 166.9
click at [975, 463] on quentale-workspace at bounding box center [780, 366] width 1560 height 732
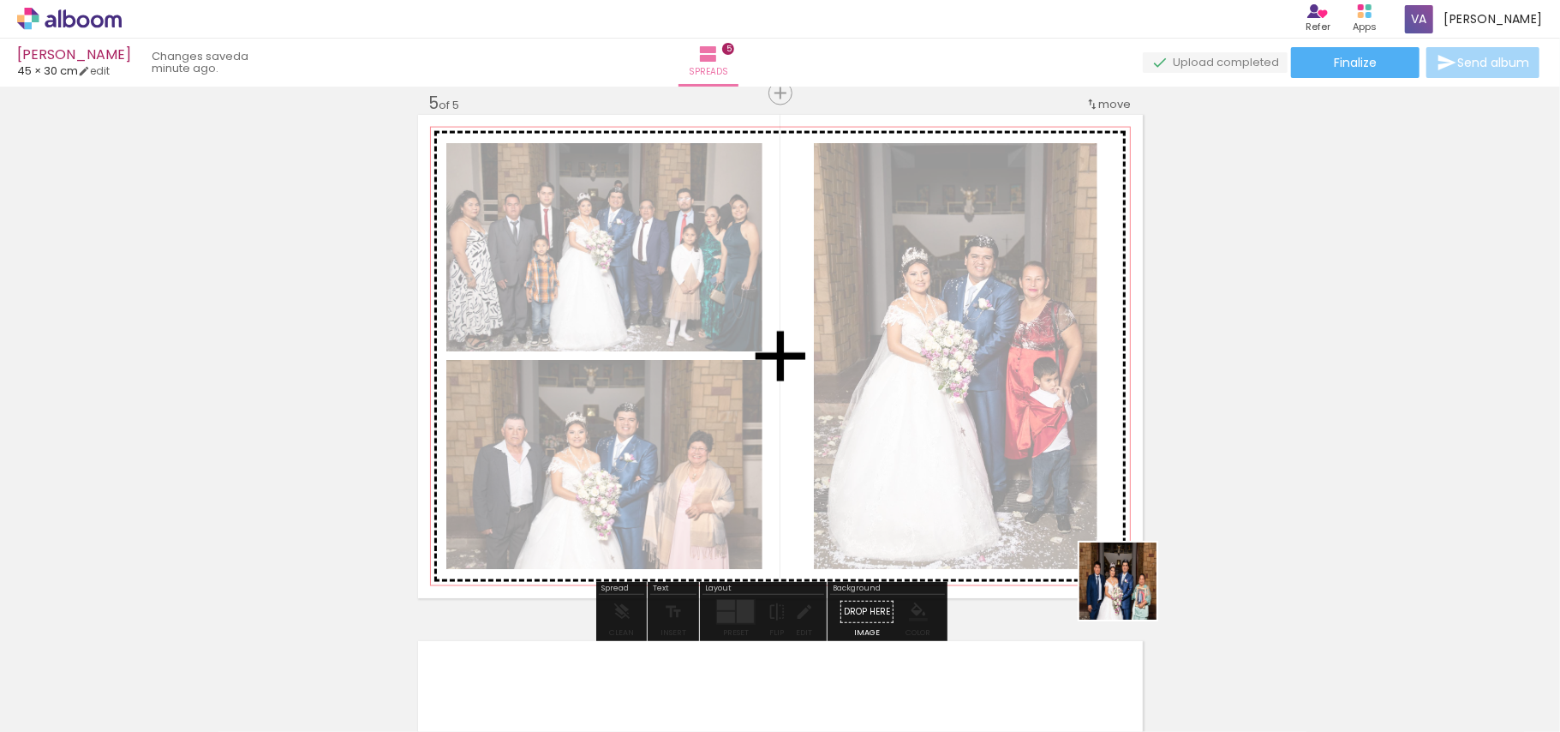
drag, startPoint x: 1213, startPoint y: 690, endPoint x: 1056, endPoint y: 439, distance: 295.9
click at [1045, 446] on quentale-workspace at bounding box center [780, 366] width 1560 height 732
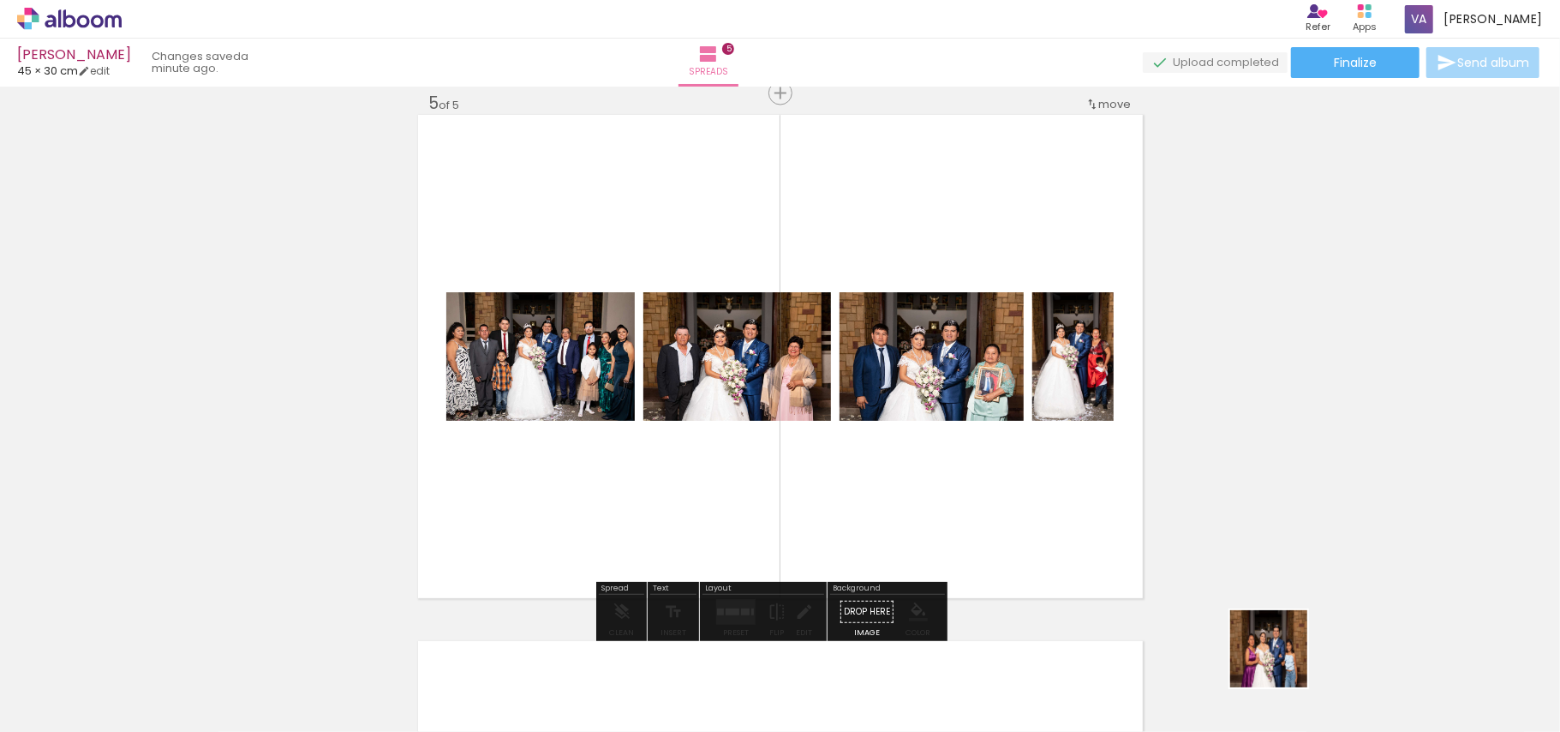
drag, startPoint x: 1287, startPoint y: 670, endPoint x: 1029, endPoint y: 476, distance: 322.4
click at [1029, 476] on quentale-workspace at bounding box center [780, 366] width 1560 height 732
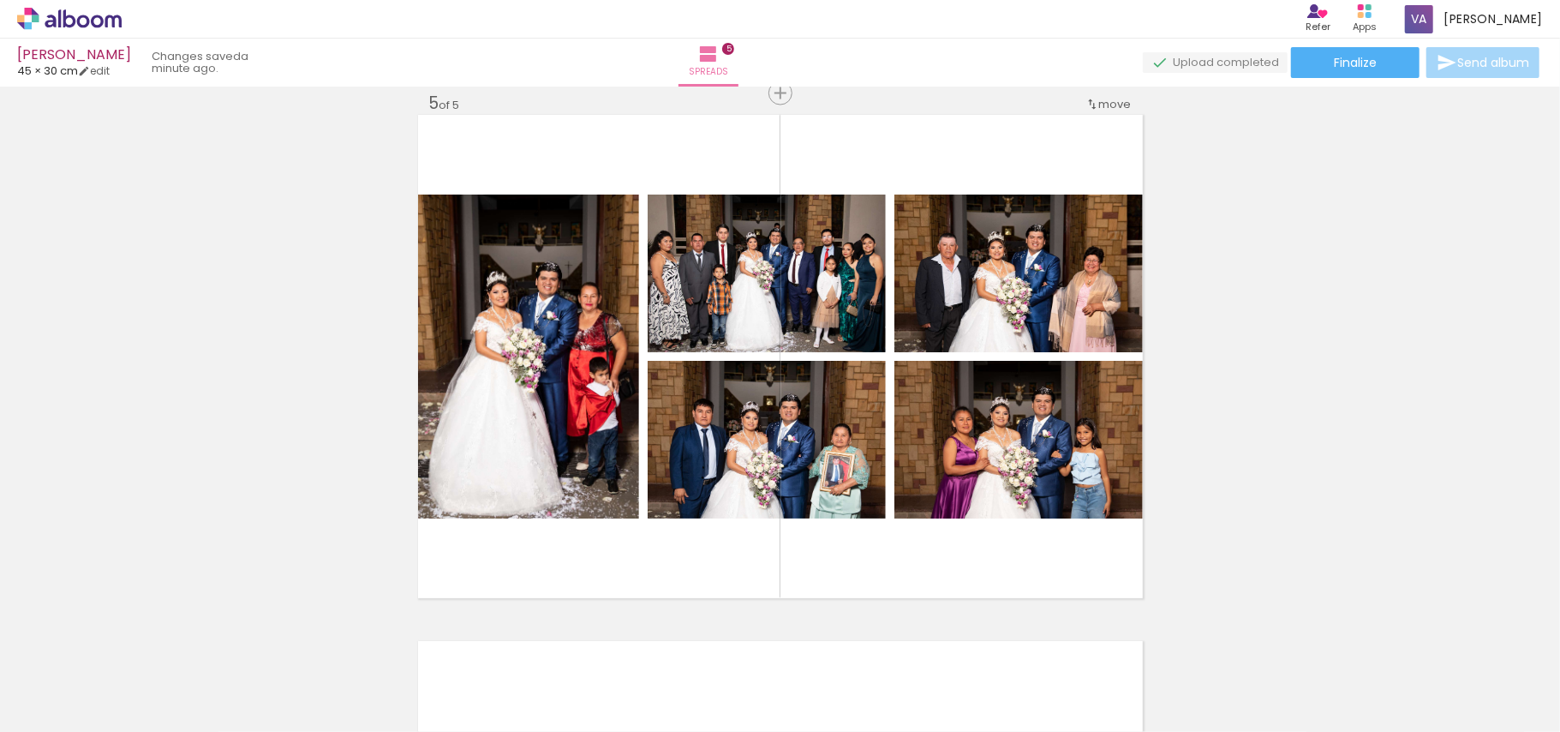
scroll to position [0, 1324]
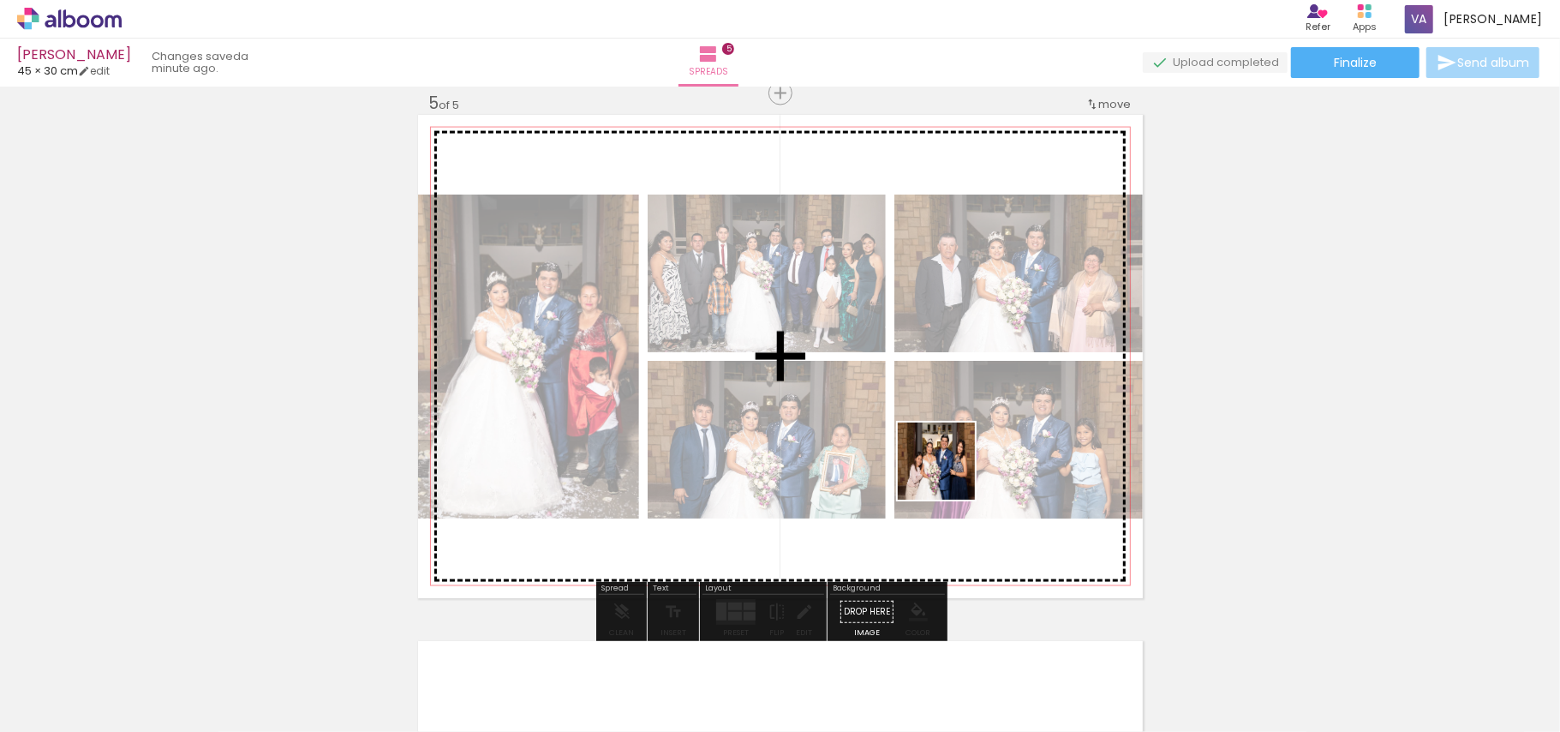
drag, startPoint x: 871, startPoint y: 668, endPoint x: 1019, endPoint y: 453, distance: 260.7
click at [956, 461] on quentale-workspace at bounding box center [780, 366] width 1560 height 732
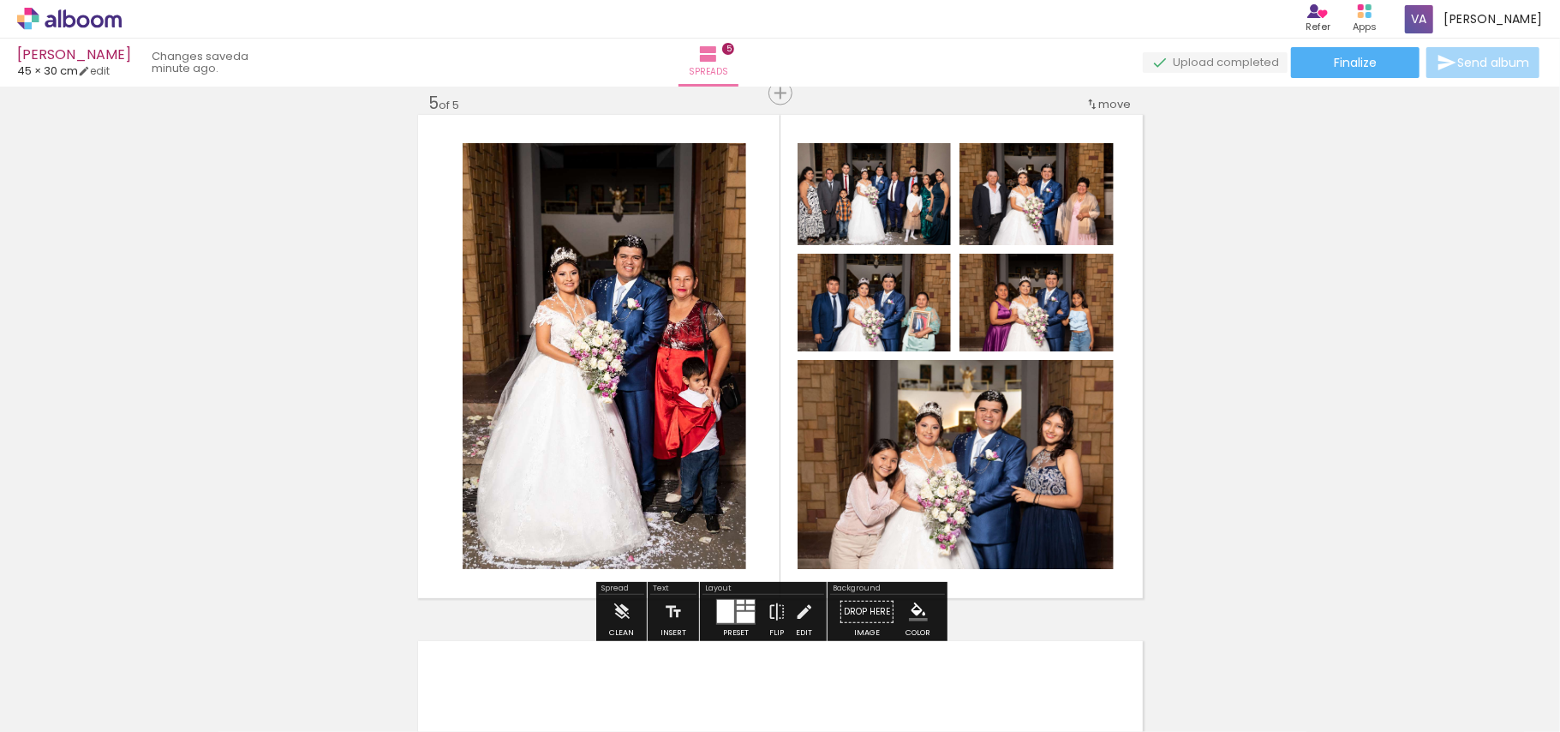
drag, startPoint x: 716, startPoint y: 610, endPoint x: 796, endPoint y: 571, distance: 88.9
click at [717, 610] on div at bounding box center [725, 611] width 17 height 23
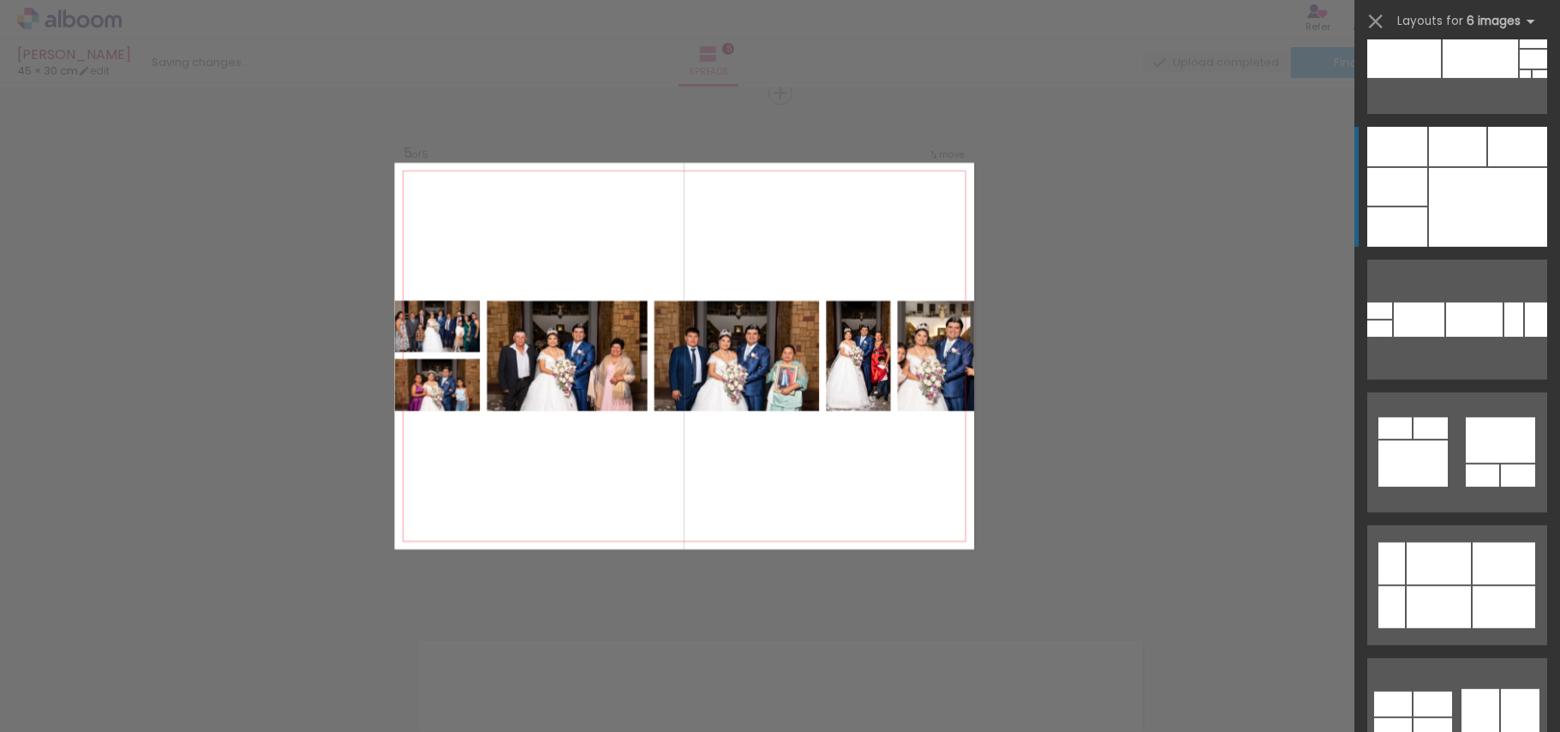
scroll to position [19189, 0]
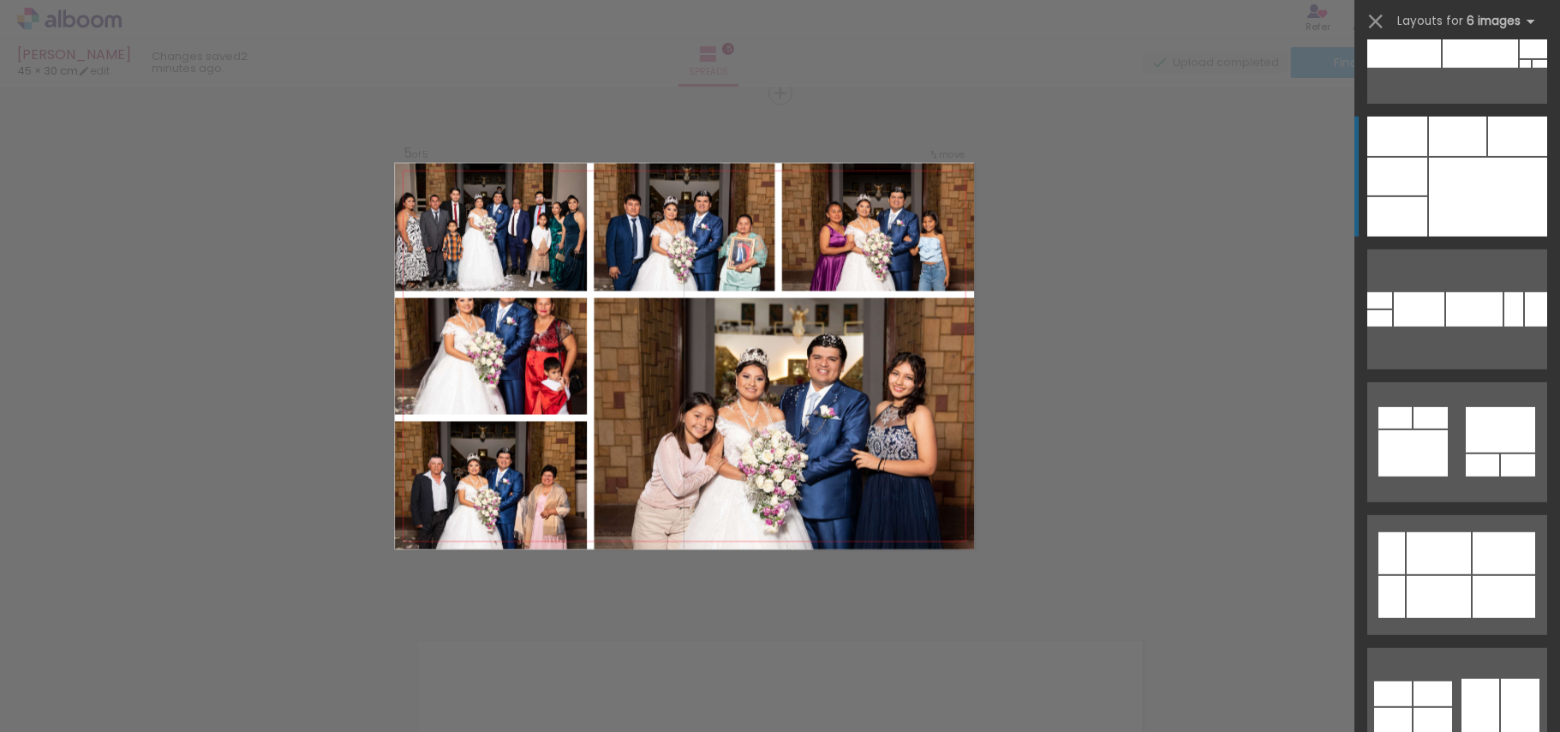
click at [1482, 182] on div at bounding box center [1488, 197] width 118 height 79
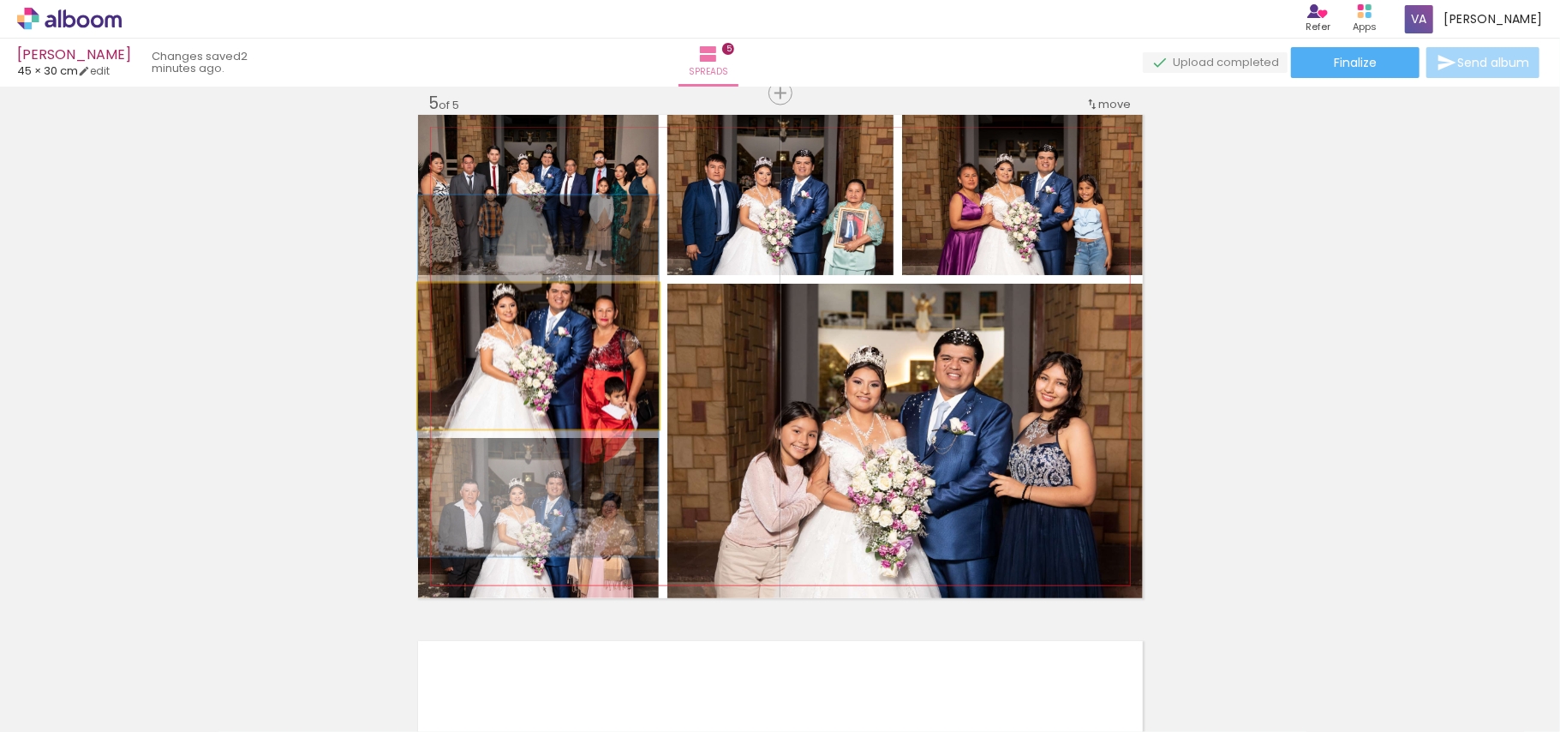
drag, startPoint x: 583, startPoint y: 375, endPoint x: 576, endPoint y: 395, distance: 20.9
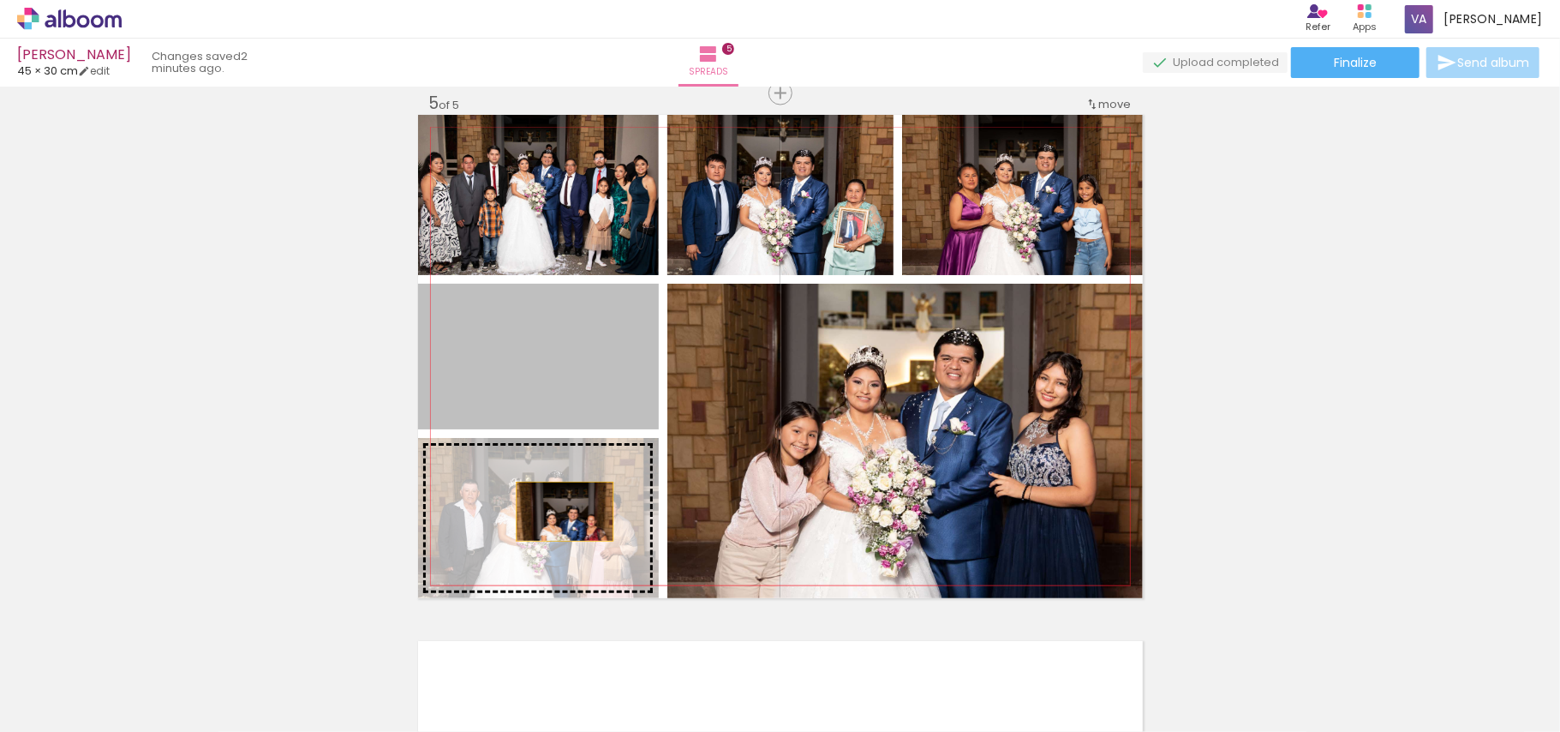
drag, startPoint x: 571, startPoint y: 367, endPoint x: 556, endPoint y: 511, distance: 144.6
click at [0, 0] on slot at bounding box center [0, 0] width 0 height 0
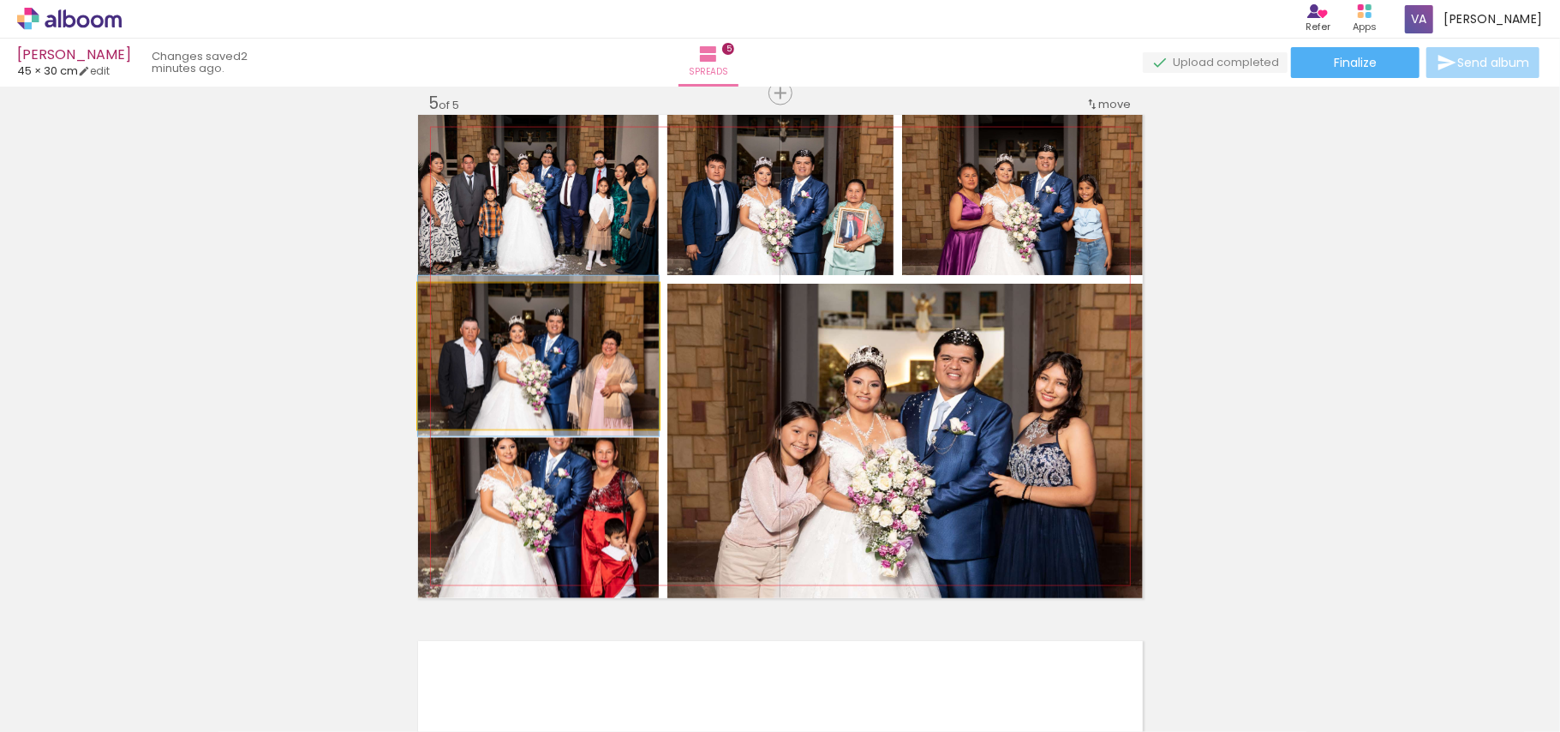
click at [566, 370] on quentale-photo at bounding box center [538, 357] width 241 height 146
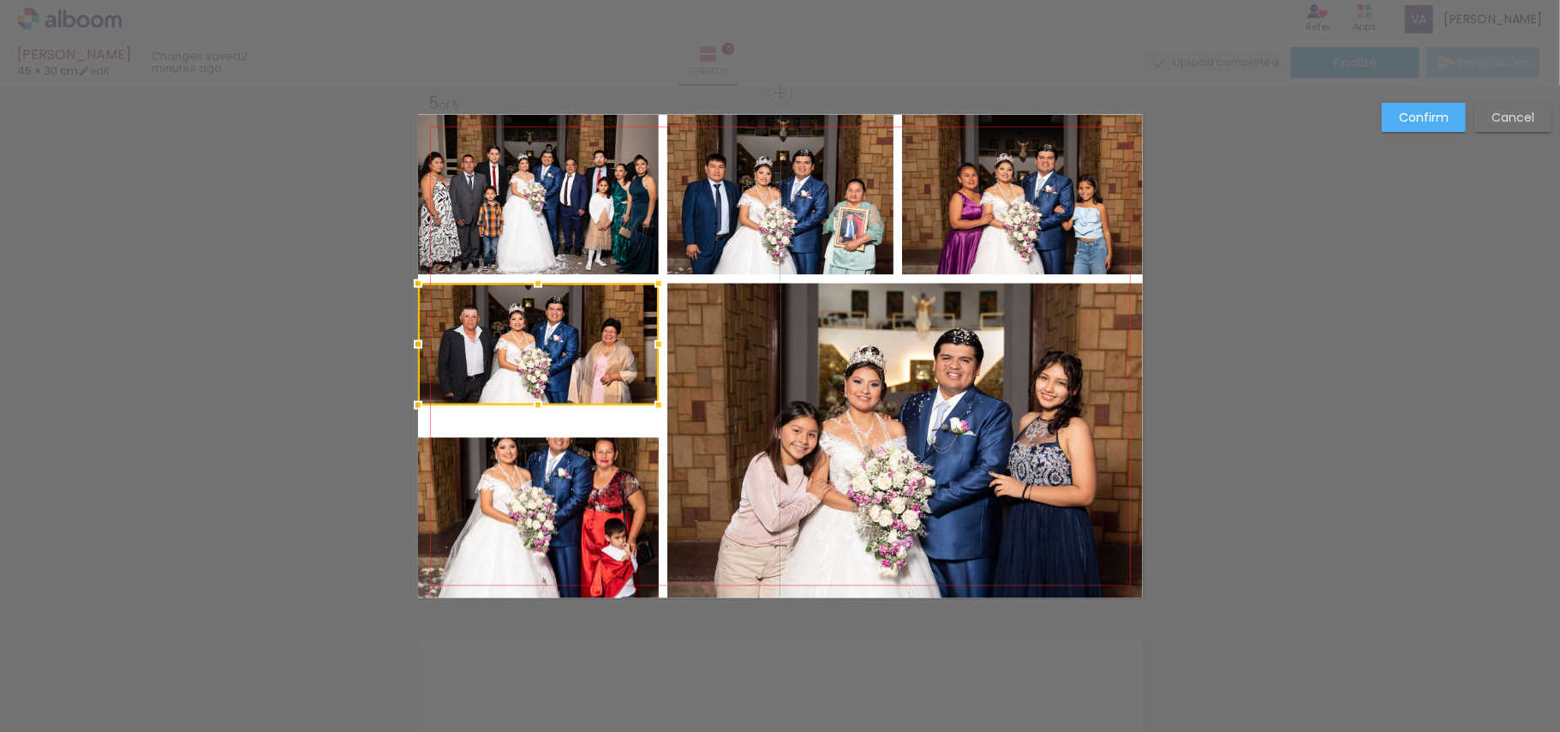
drag, startPoint x: 538, startPoint y: 429, endPoint x: 541, endPoint y: 409, distance: 20.0
click at [541, 409] on div at bounding box center [538, 405] width 34 height 34
click at [556, 460] on quentale-photo at bounding box center [538, 518] width 241 height 160
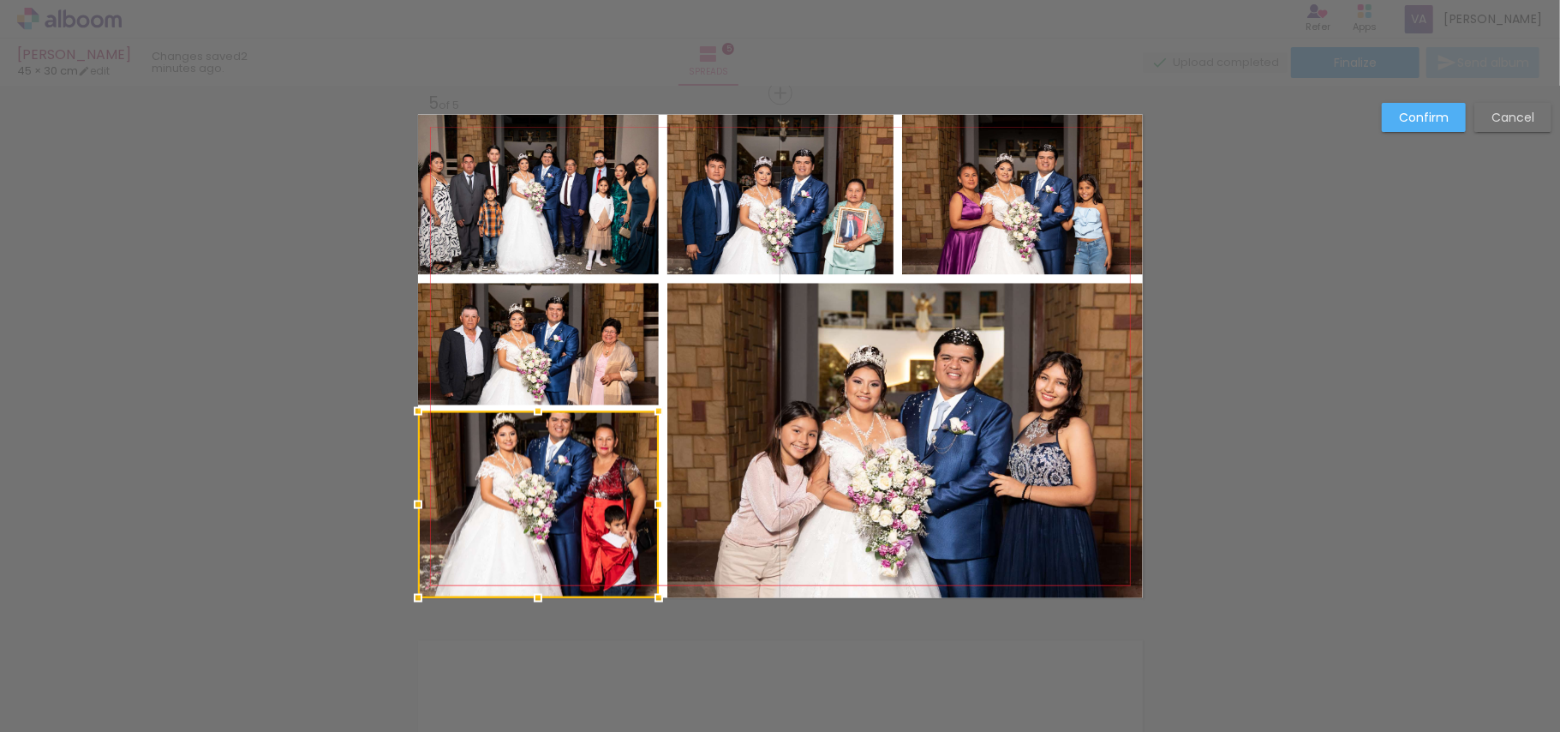
drag, startPoint x: 532, startPoint y: 433, endPoint x: 531, endPoint y: 408, distance: 25.7
click at [531, 408] on div at bounding box center [538, 411] width 34 height 34
click at [0, 0] on slot "Confirm" at bounding box center [0, 0] width 0 height 0
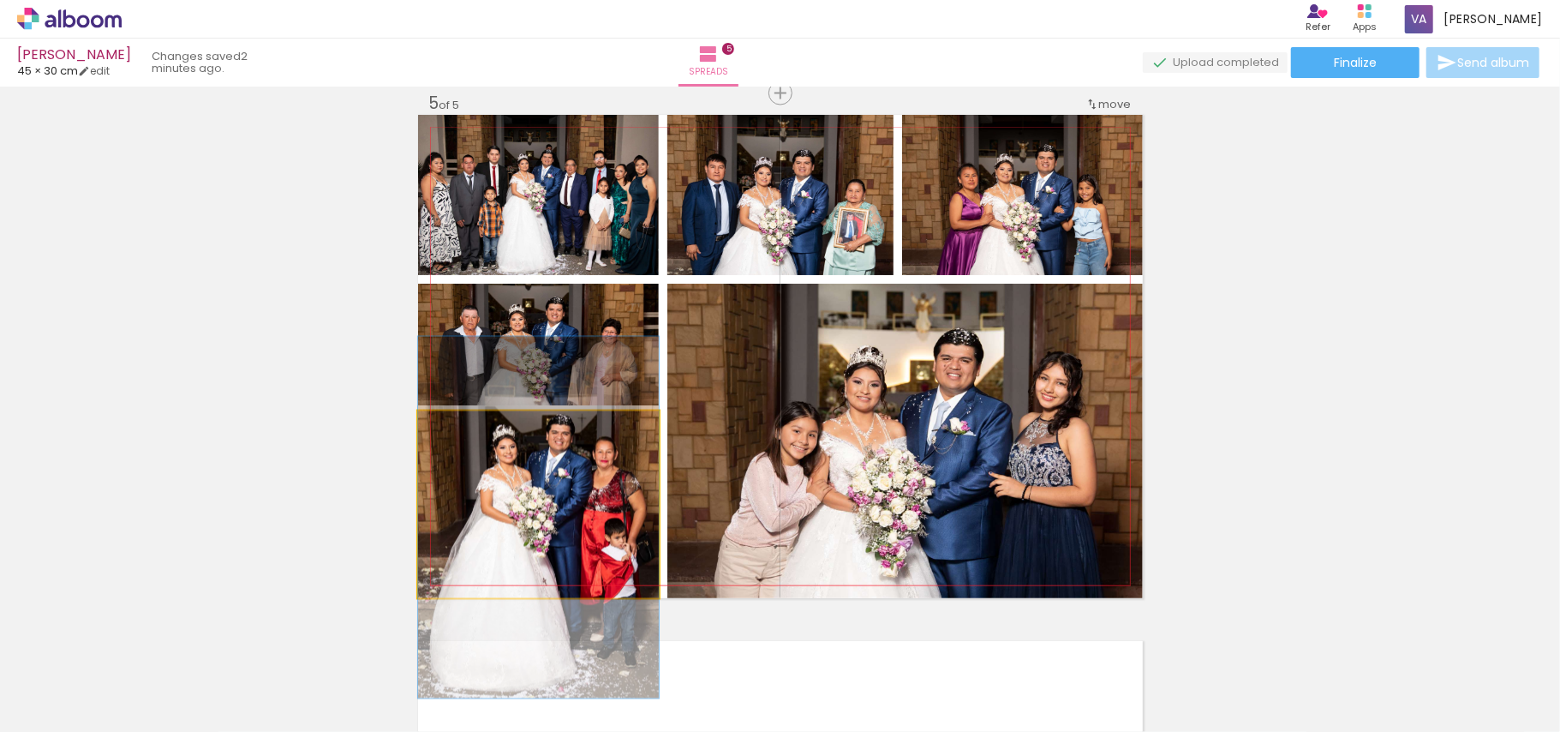
drag, startPoint x: 540, startPoint y: 505, endPoint x: 539, endPoint y: 518, distance: 12.9
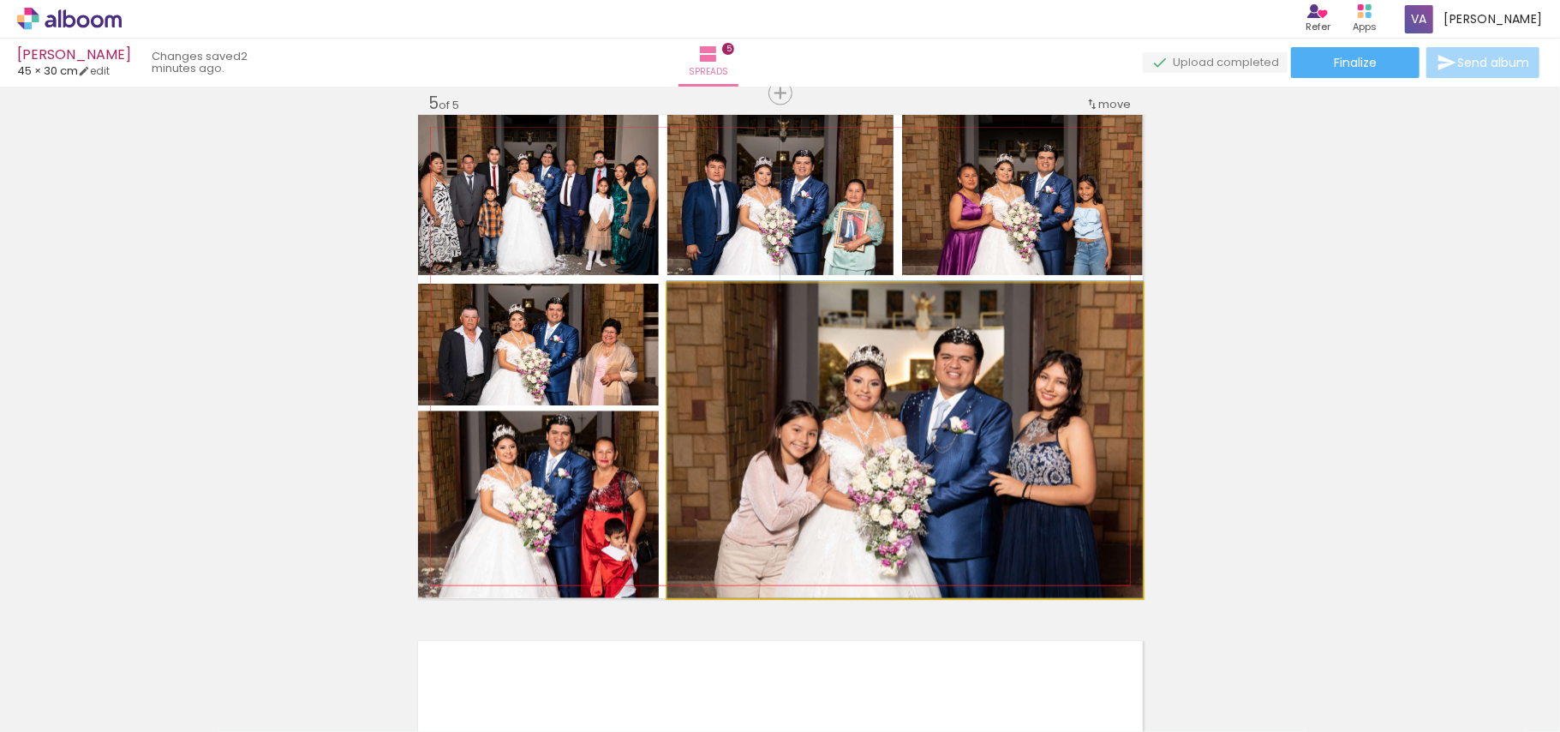
drag, startPoint x: 978, startPoint y: 420, endPoint x: 1011, endPoint y: 416, distance: 32.7
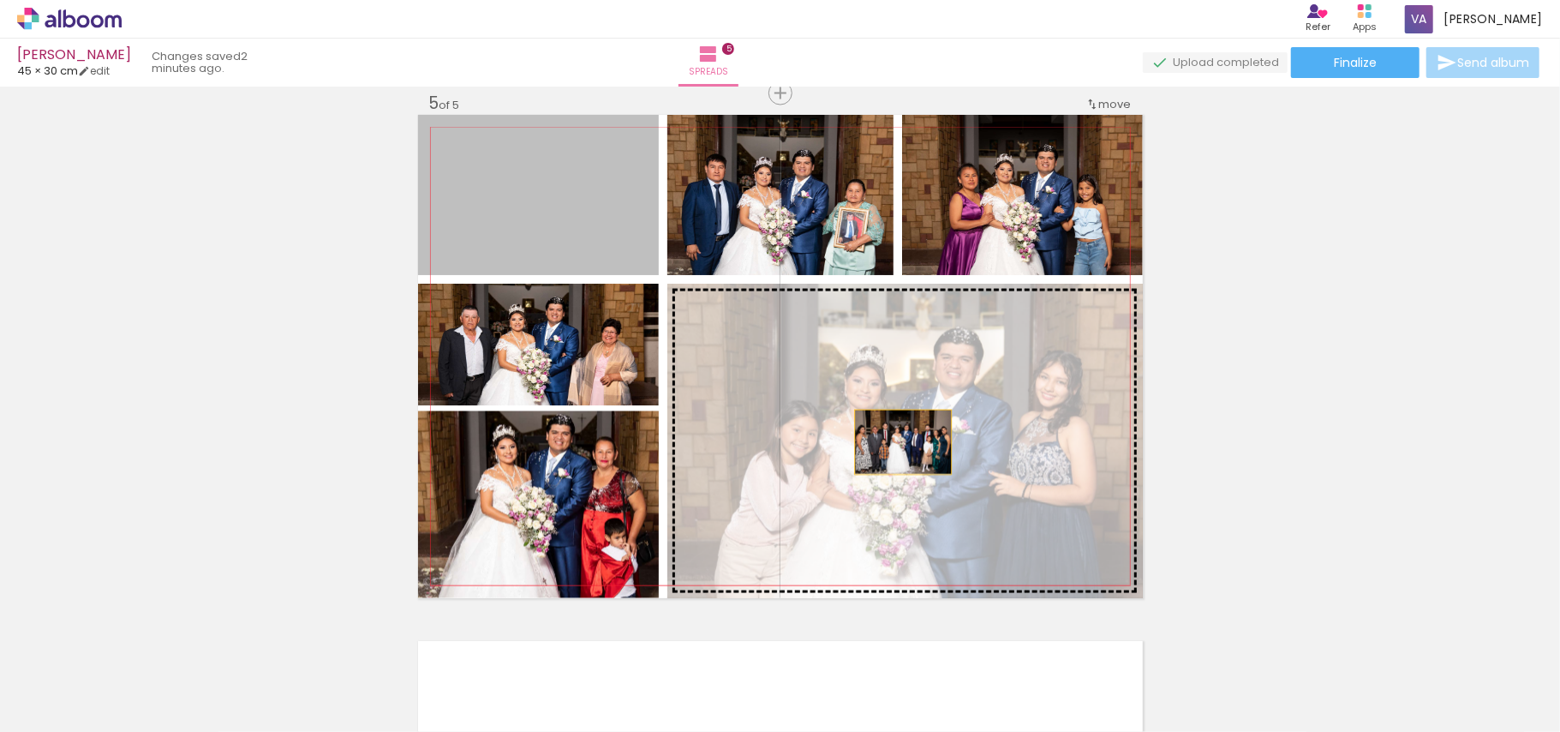
drag, startPoint x: 600, startPoint y: 230, endPoint x: 906, endPoint y: 444, distance: 373.6
click at [0, 0] on slot at bounding box center [0, 0] width 0 height 0
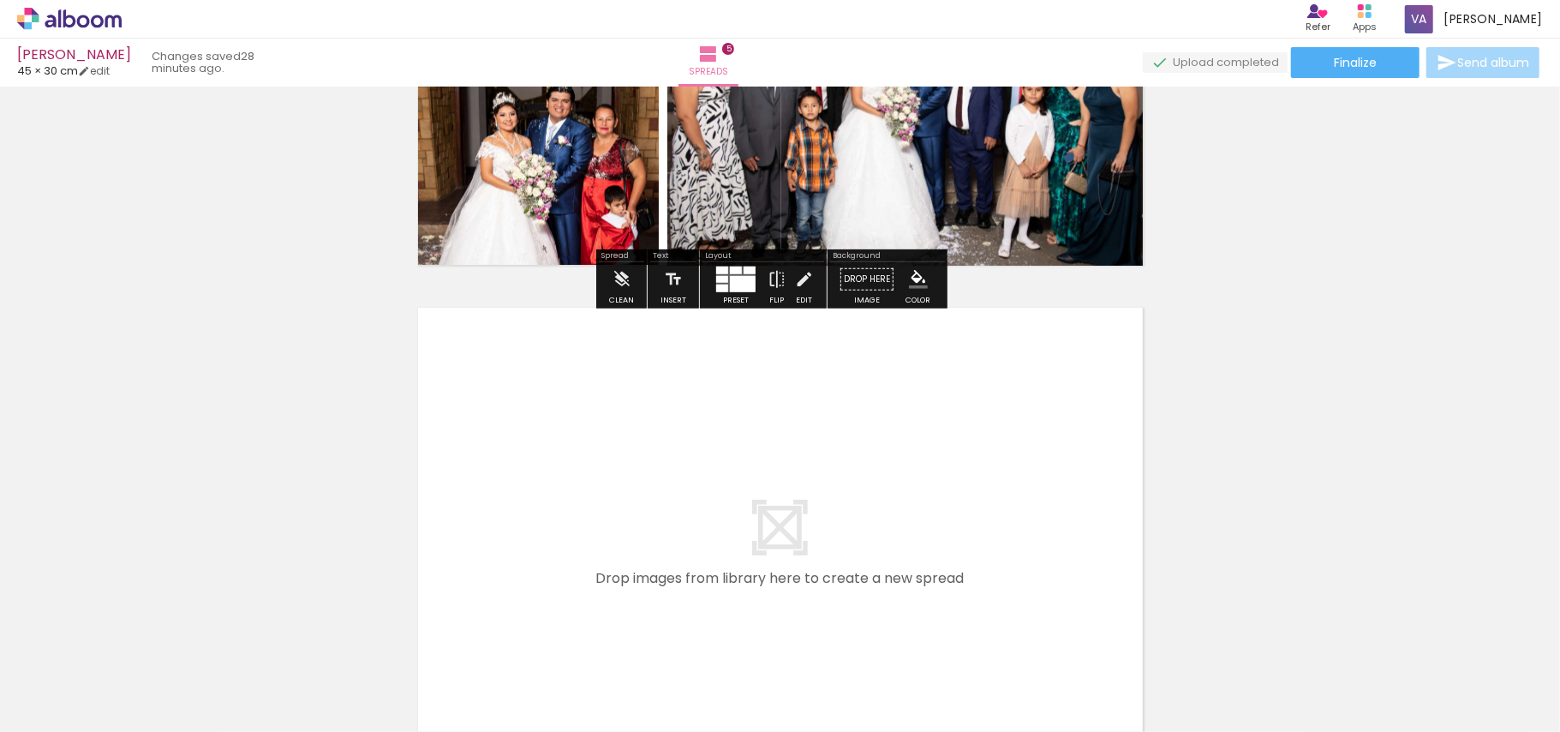
scroll to position [2468, 0]
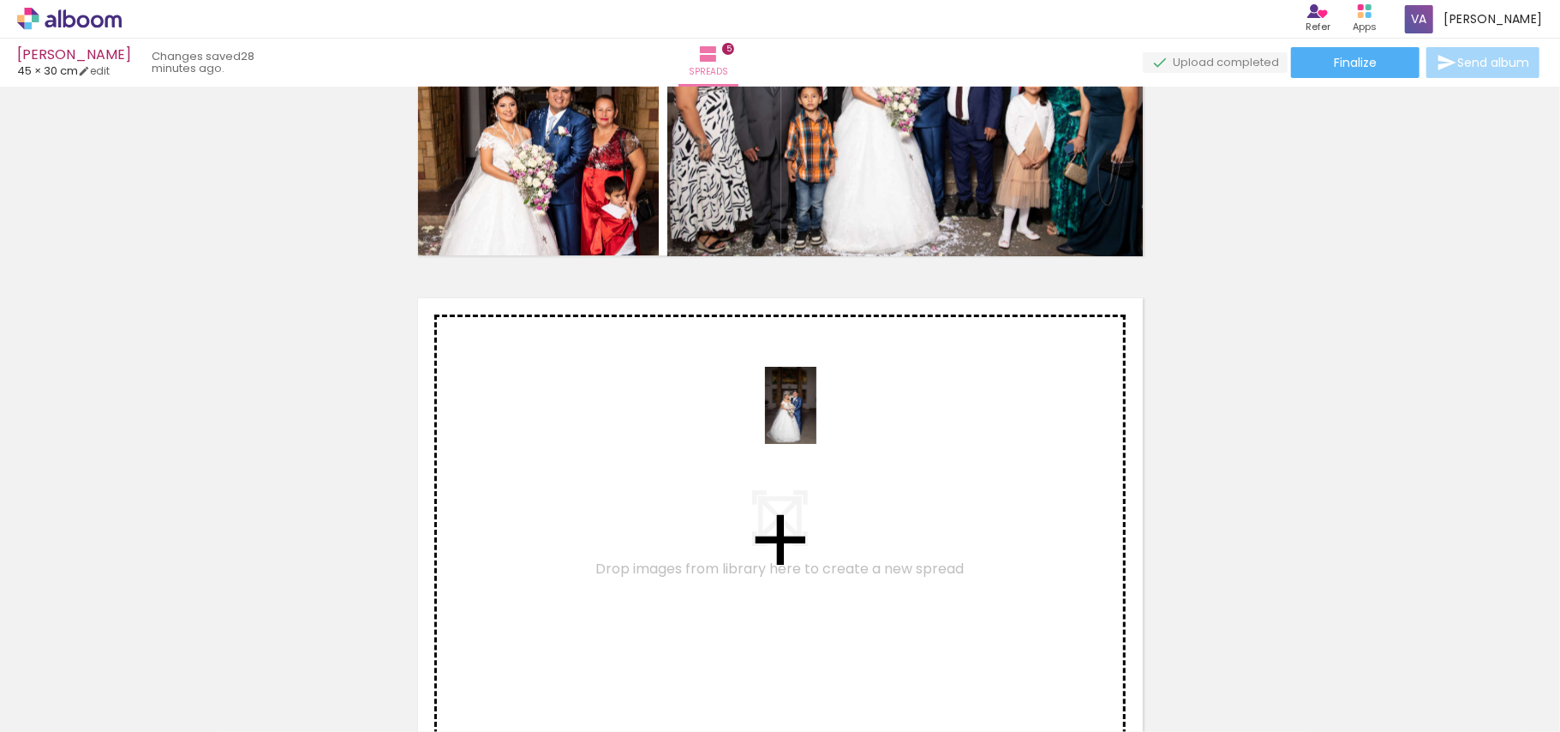
drag, startPoint x: 951, startPoint y: 679, endPoint x: 810, endPoint y: 409, distance: 304.2
click at [810, 409] on quentale-workspace at bounding box center [780, 366] width 1560 height 732
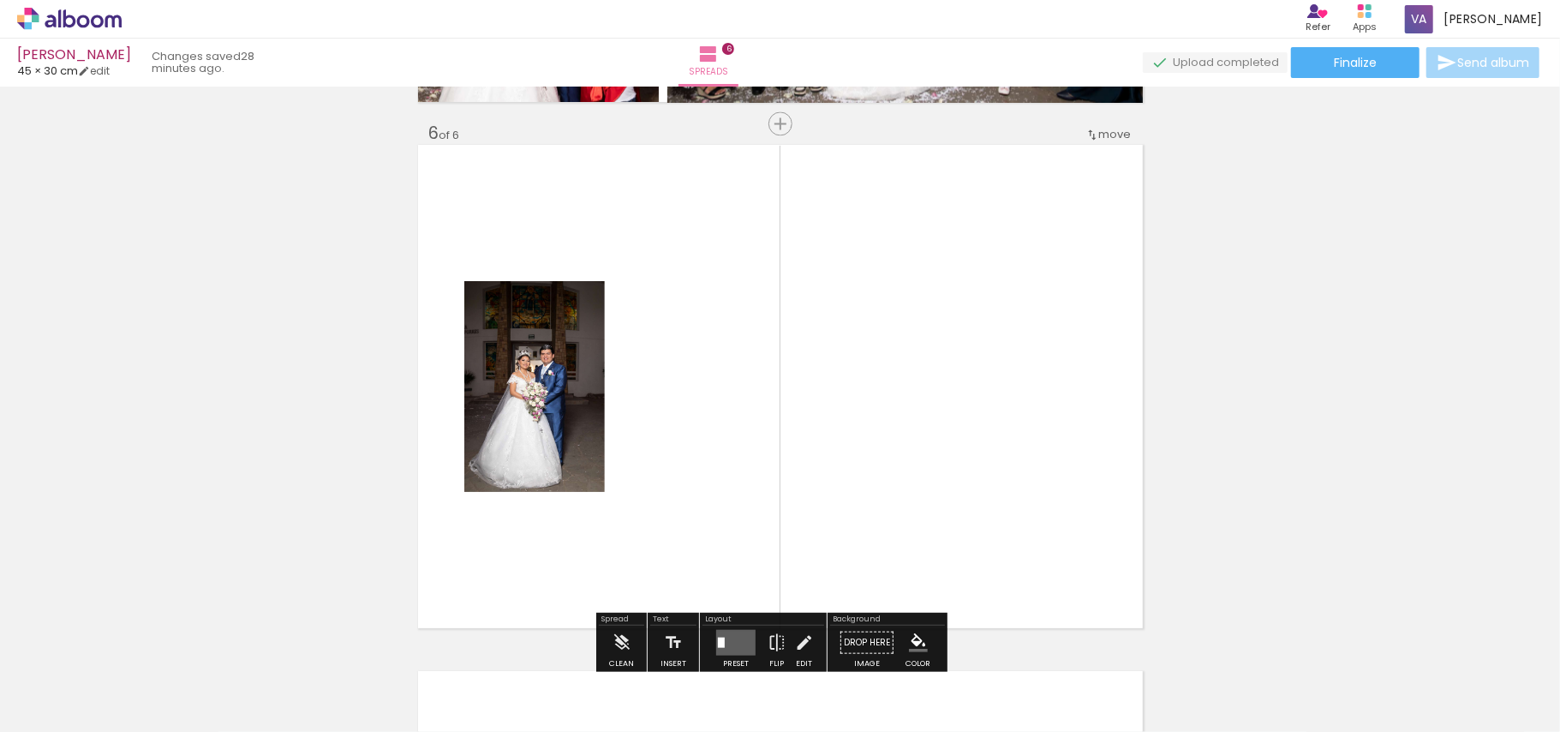
scroll to position [2652, 0]
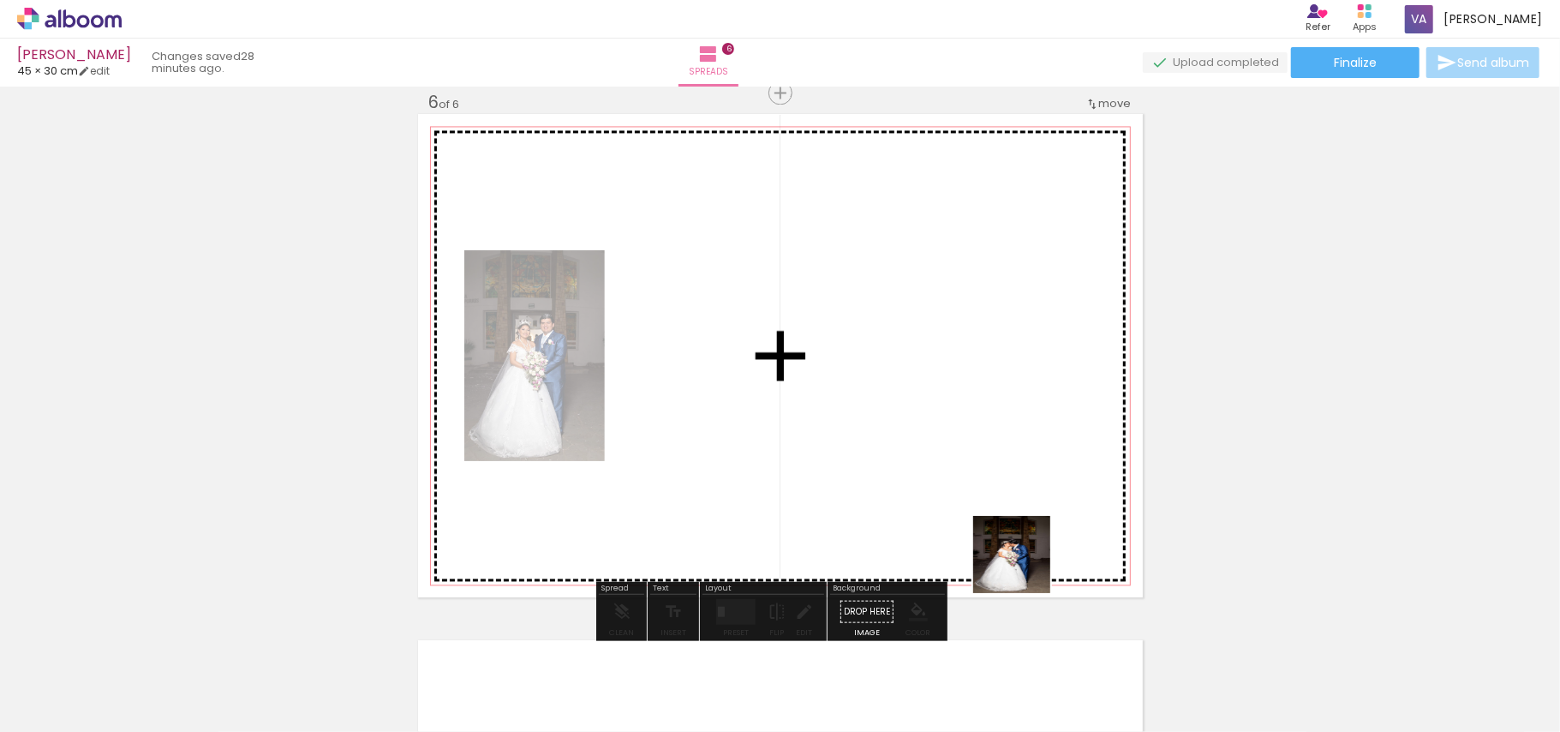
drag, startPoint x: 1025, startPoint y: 567, endPoint x: 961, endPoint y: 326, distance: 248.9
click at [927, 348] on quentale-workspace at bounding box center [780, 366] width 1560 height 732
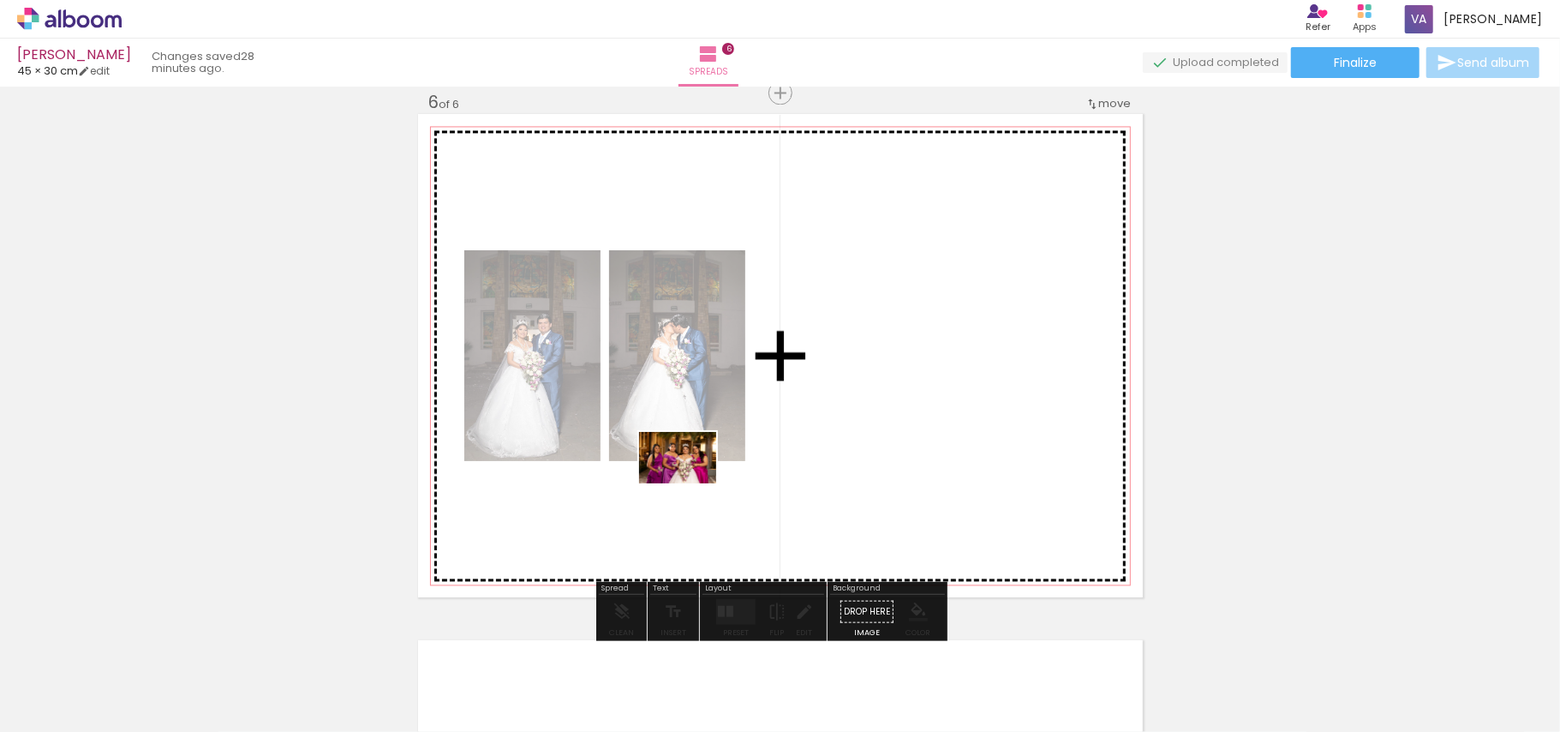
drag, startPoint x: 1247, startPoint y: 666, endPoint x: 690, endPoint y: 483, distance: 586.2
click at [690, 483] on quentale-workspace at bounding box center [780, 366] width 1560 height 732
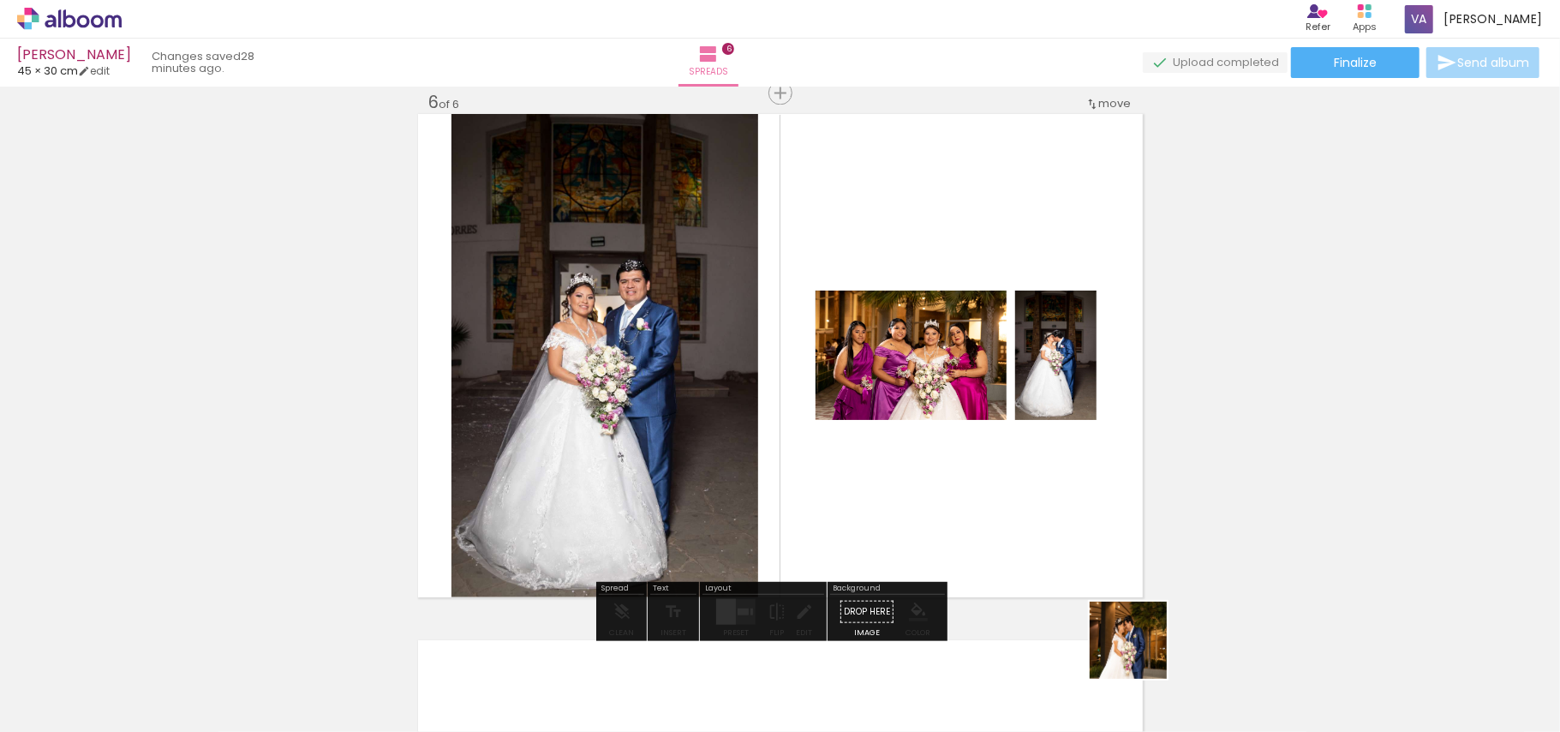
drag, startPoint x: 1141, startPoint y: 653, endPoint x: 1005, endPoint y: 474, distance: 225.0
click at [1022, 492] on quentale-workspace at bounding box center [780, 366] width 1560 height 732
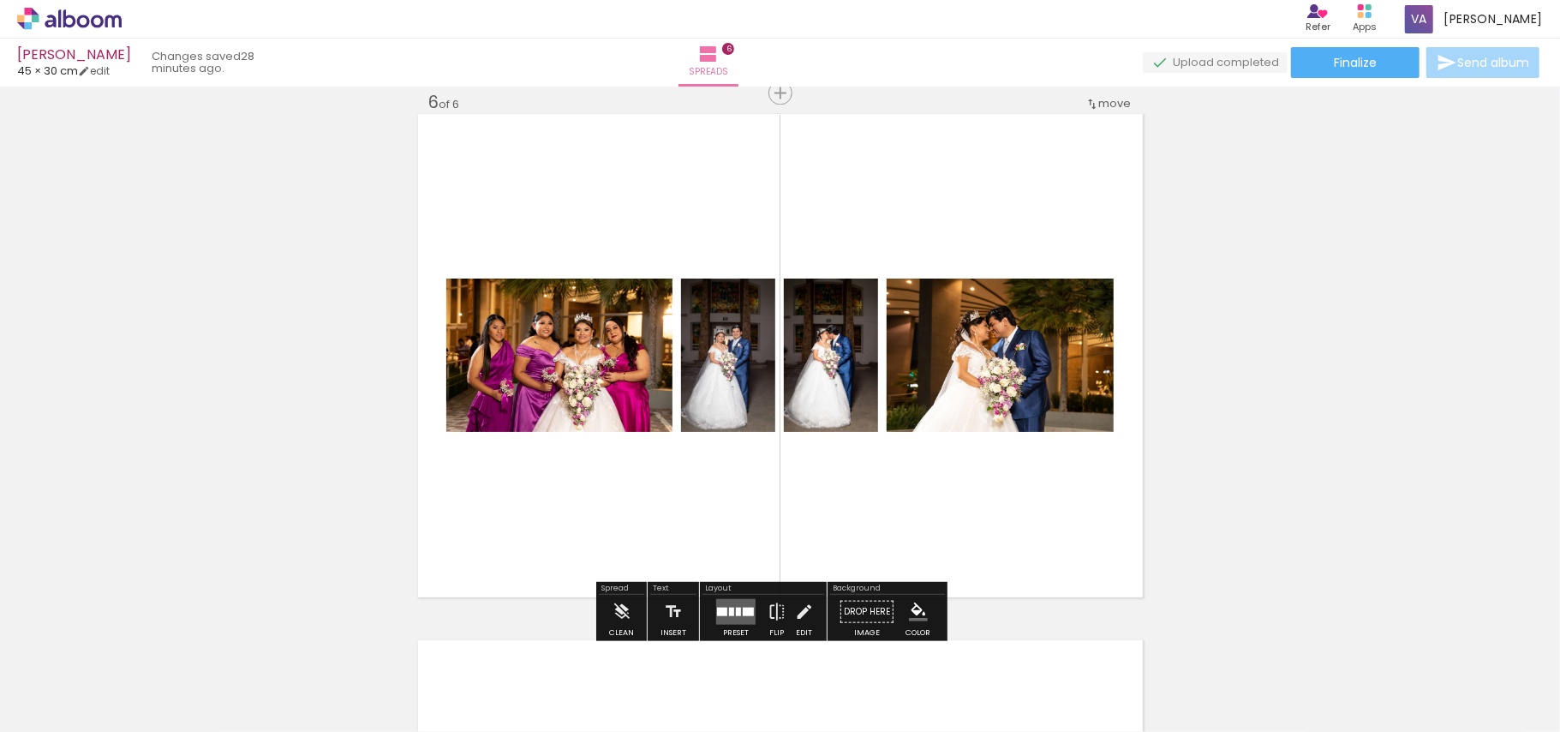
click at [738, 603] on quentale-layouter at bounding box center [735, 611] width 39 height 26
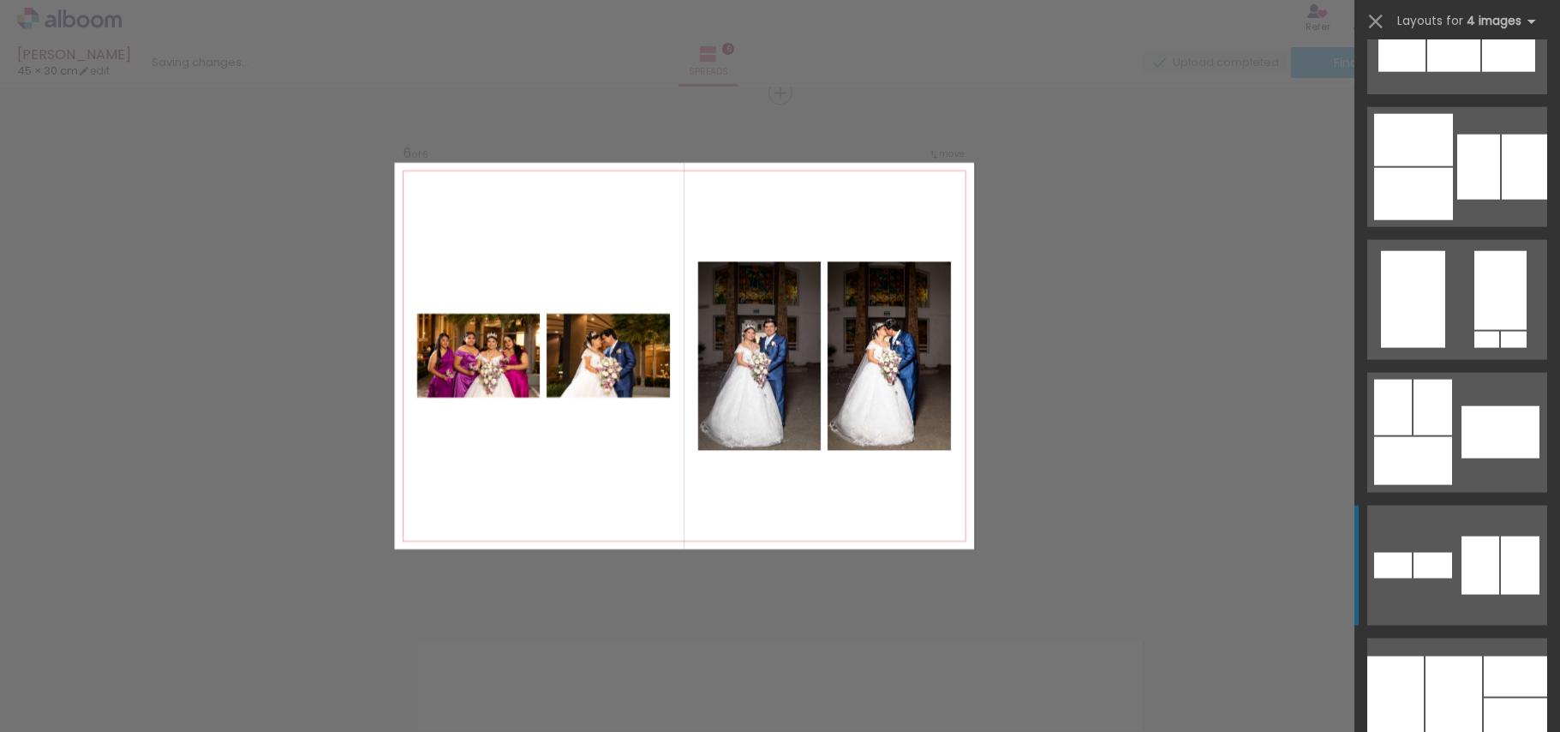
scroll to position [1598, 0]
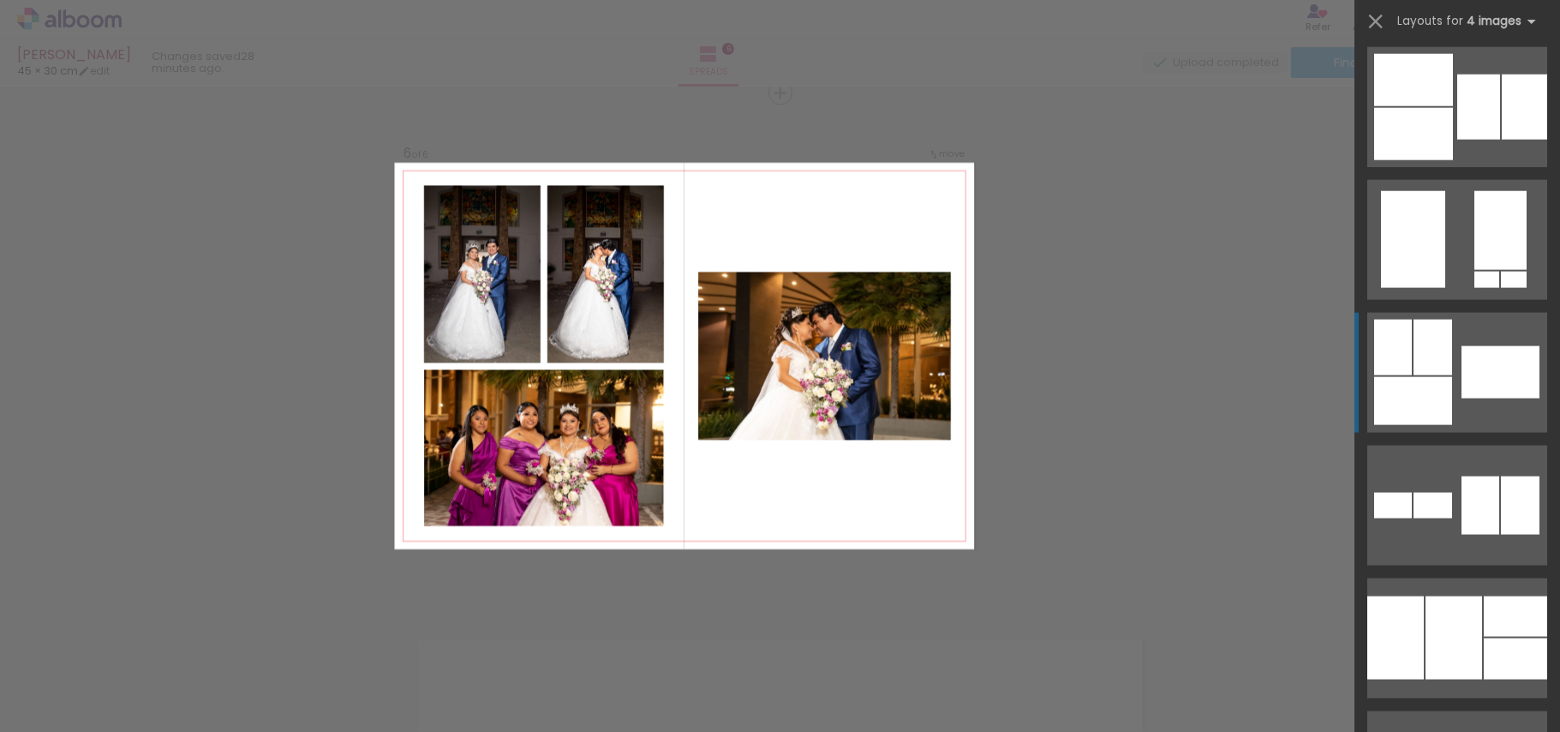
click at [1474, 270] on div at bounding box center [1500, 230] width 52 height 79
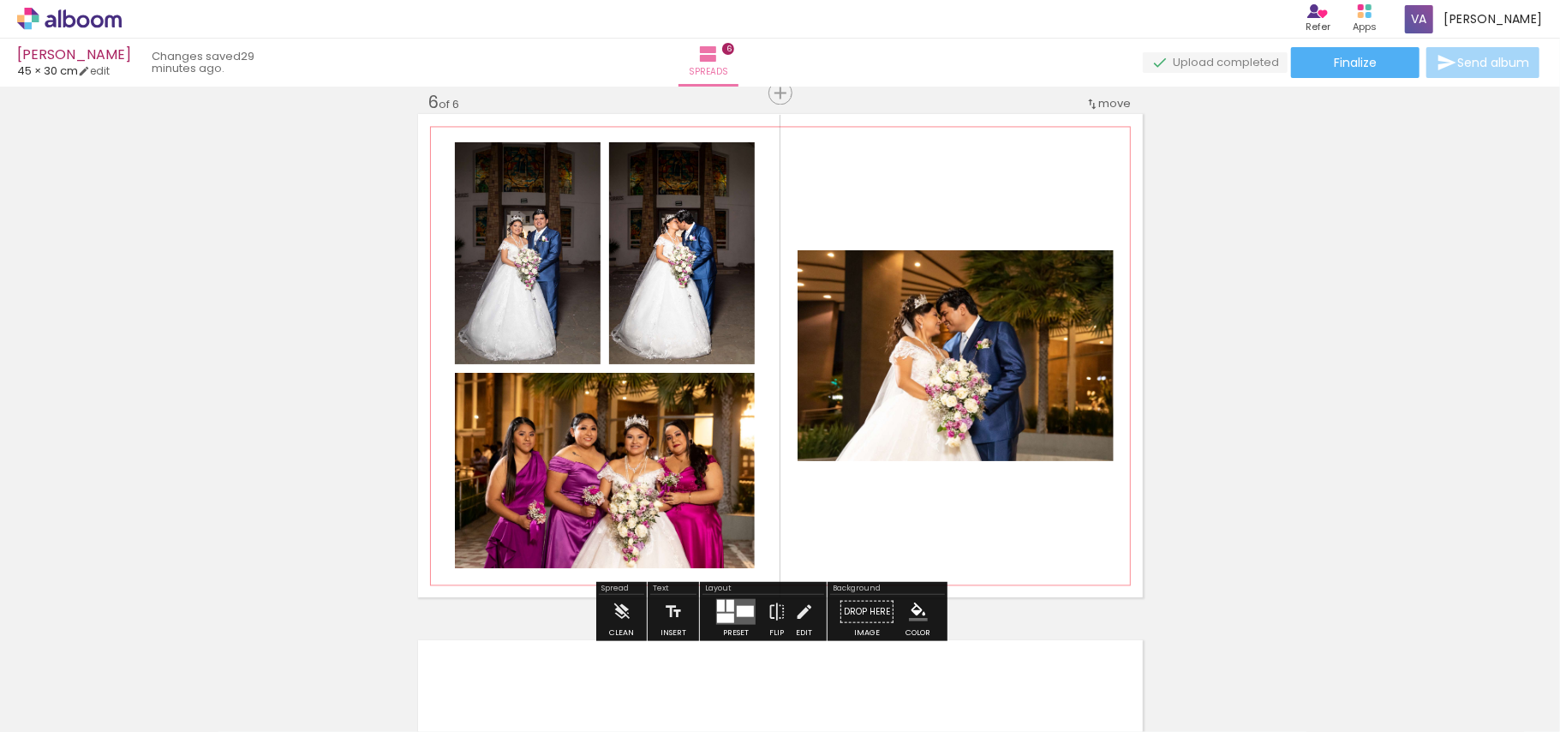
click at [965, 397] on quentale-photo at bounding box center [956, 355] width 316 height 211
click at [987, 395] on quentale-photo at bounding box center [956, 355] width 316 height 211
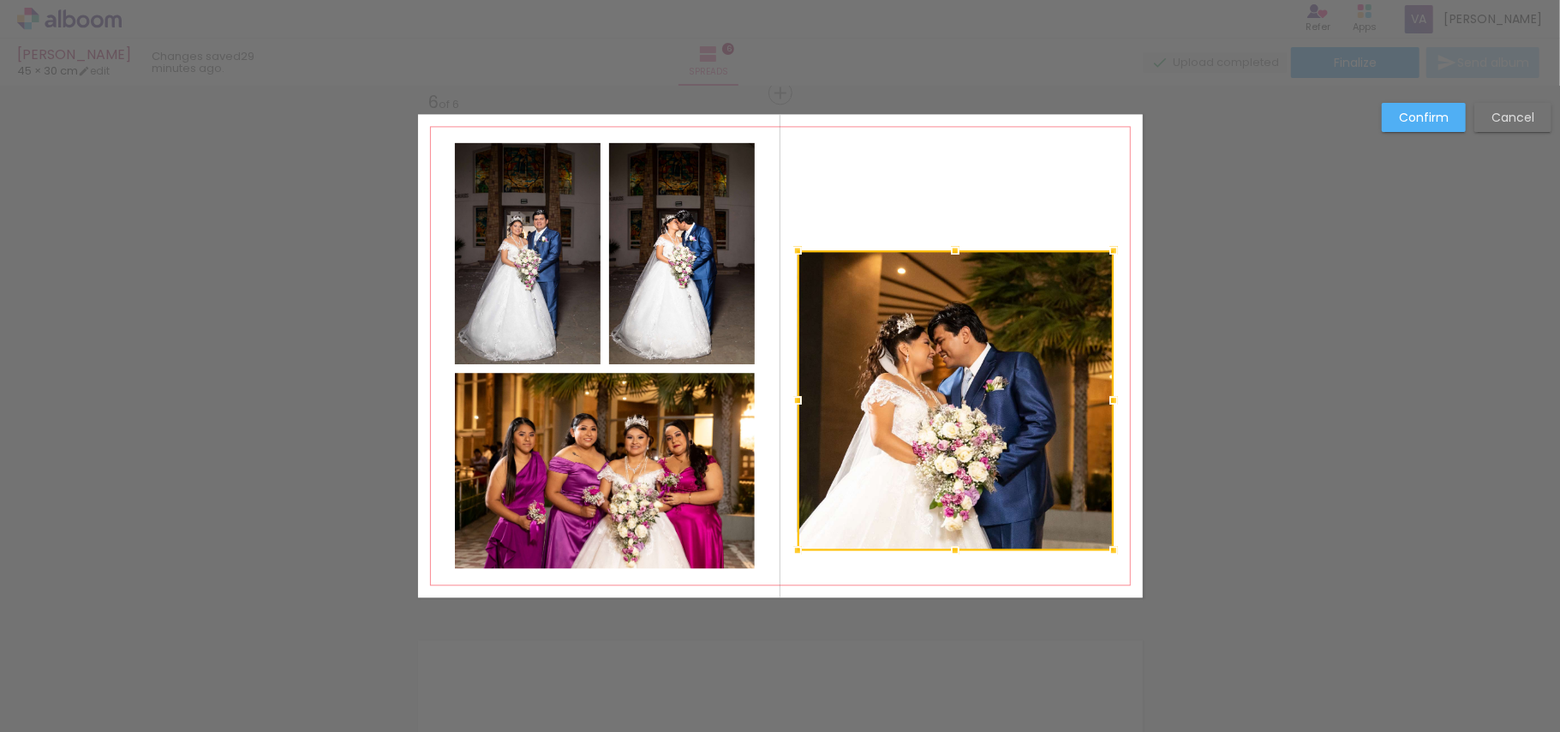
drag, startPoint x: 944, startPoint y: 459, endPoint x: 954, endPoint y: 548, distance: 89.7
click at [954, 548] on div at bounding box center [955, 550] width 34 height 34
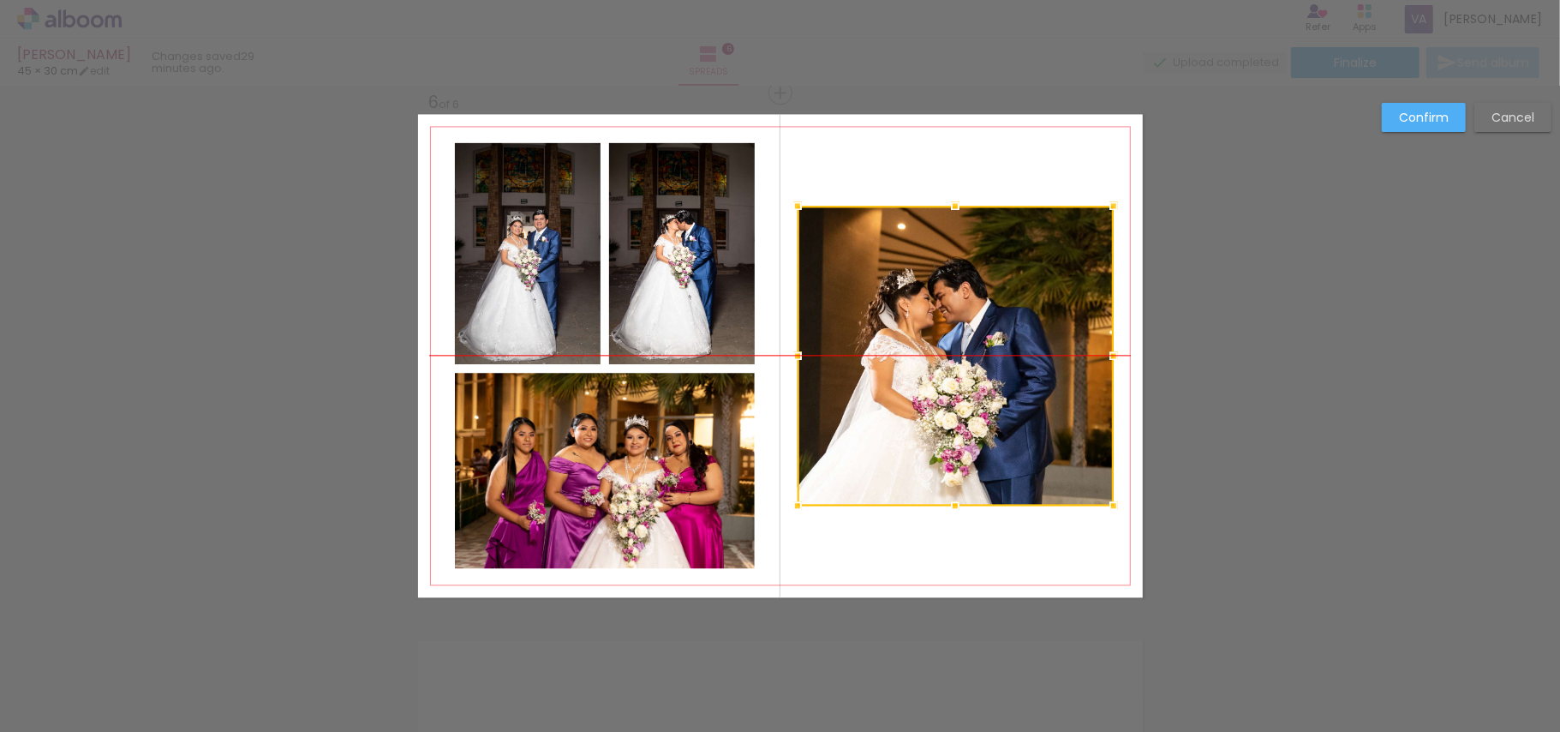
drag, startPoint x: 937, startPoint y: 299, endPoint x: 937, endPoint y: 254, distance: 44.5
click at [937, 254] on div at bounding box center [956, 356] width 316 height 300
drag, startPoint x: 1502, startPoint y: 103, endPoint x: 1408, endPoint y: 165, distance: 112.4
click at [1502, 104] on paper-button "Cancel" at bounding box center [1512, 117] width 77 height 29
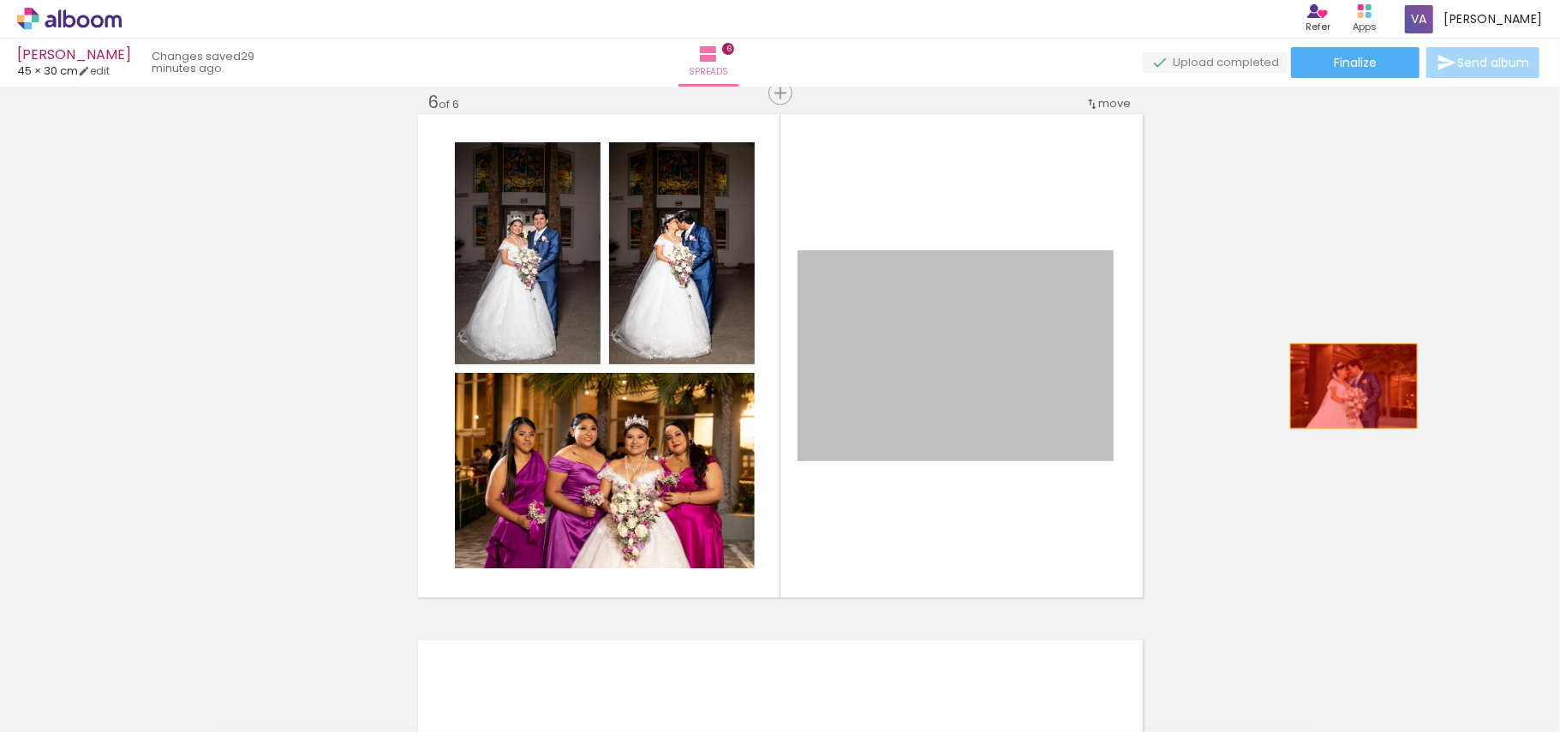
drag, startPoint x: 1344, startPoint y: 385, endPoint x: 1359, endPoint y: 382, distance: 15.0
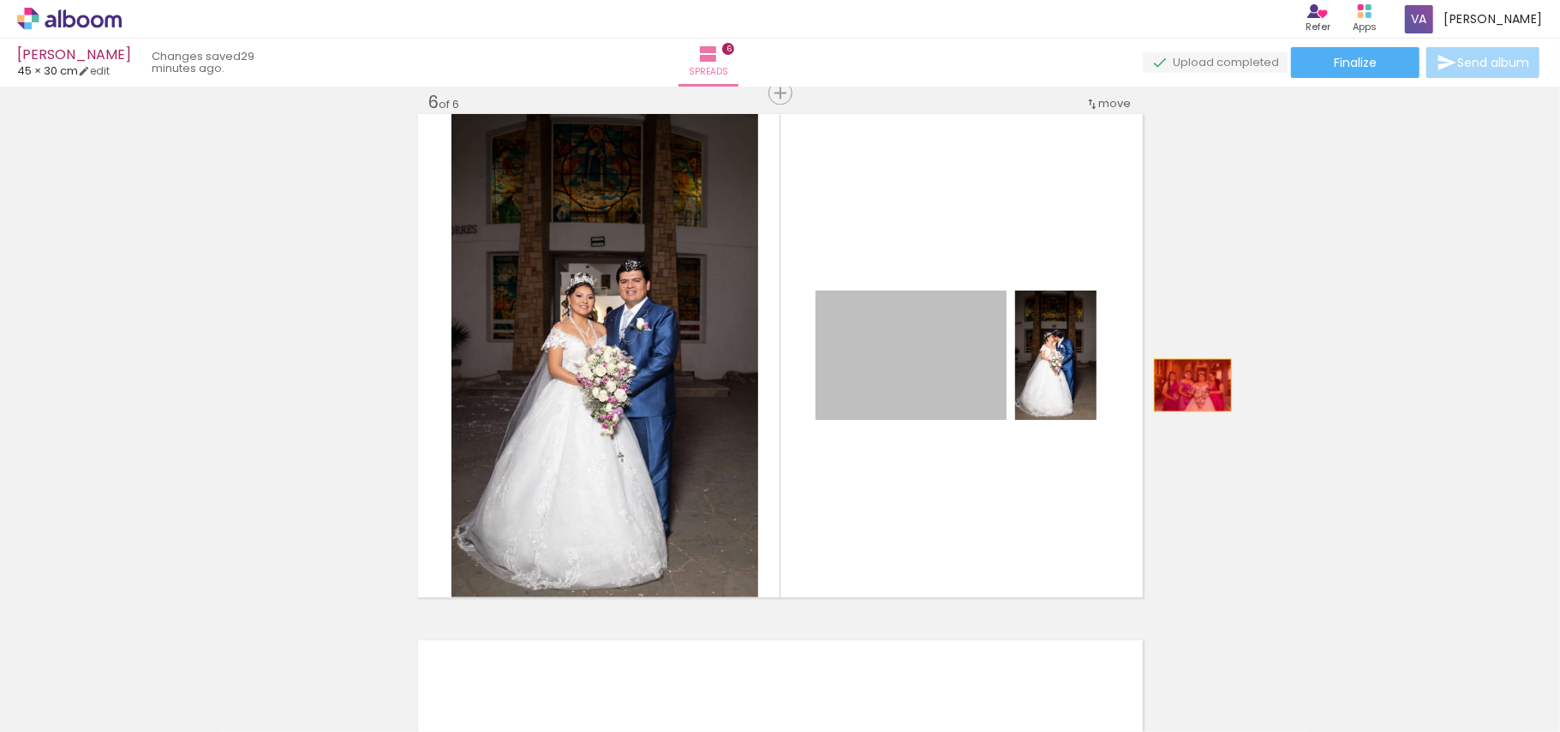
drag, startPoint x: 1184, startPoint y: 385, endPoint x: 1163, endPoint y: 411, distance: 33.6
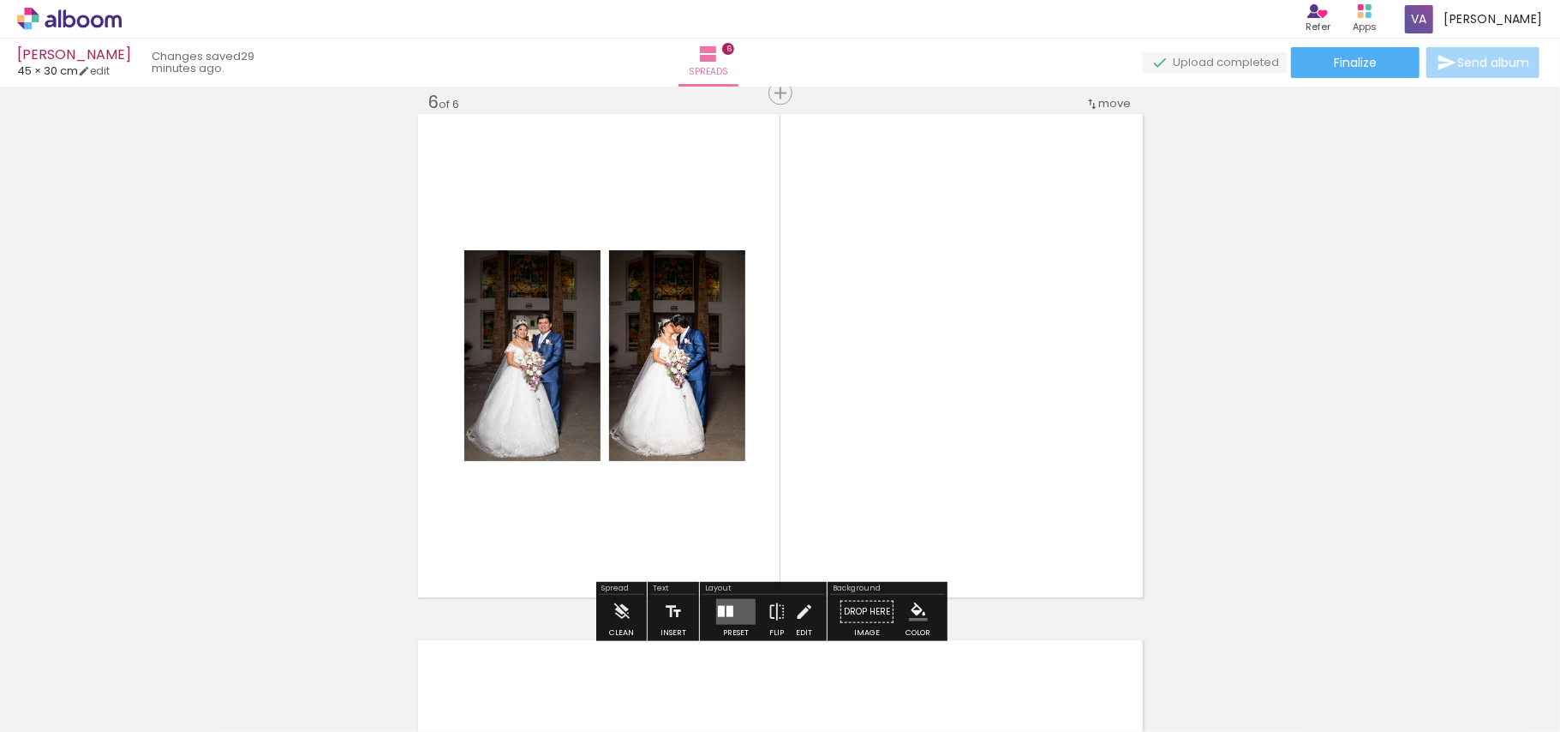
drag, startPoint x: 718, startPoint y: 603, endPoint x: 749, endPoint y: 573, distance: 43.0
click at [720, 603] on quentale-layouter at bounding box center [735, 611] width 39 height 26
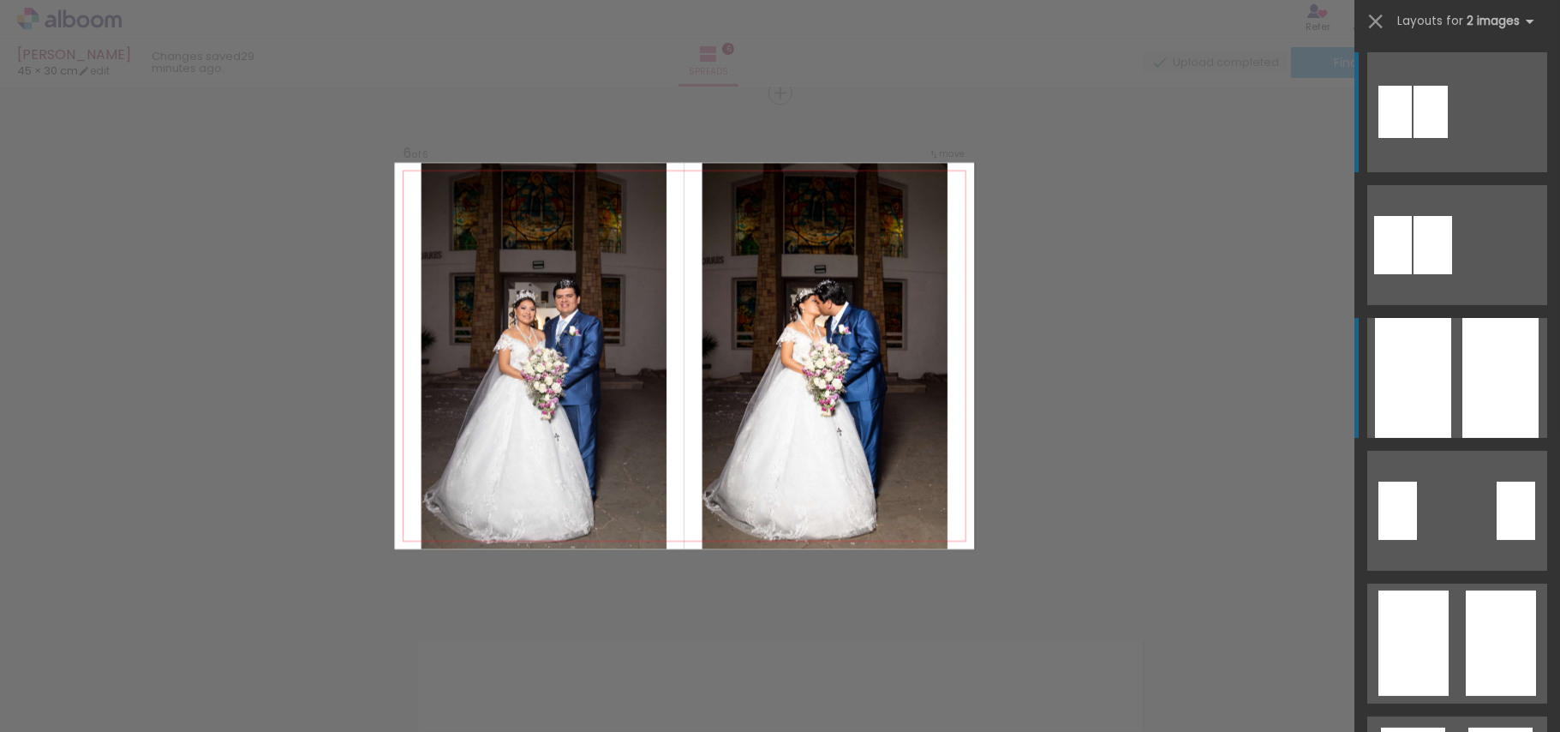
click at [1424, 391] on div at bounding box center [1413, 378] width 76 height 120
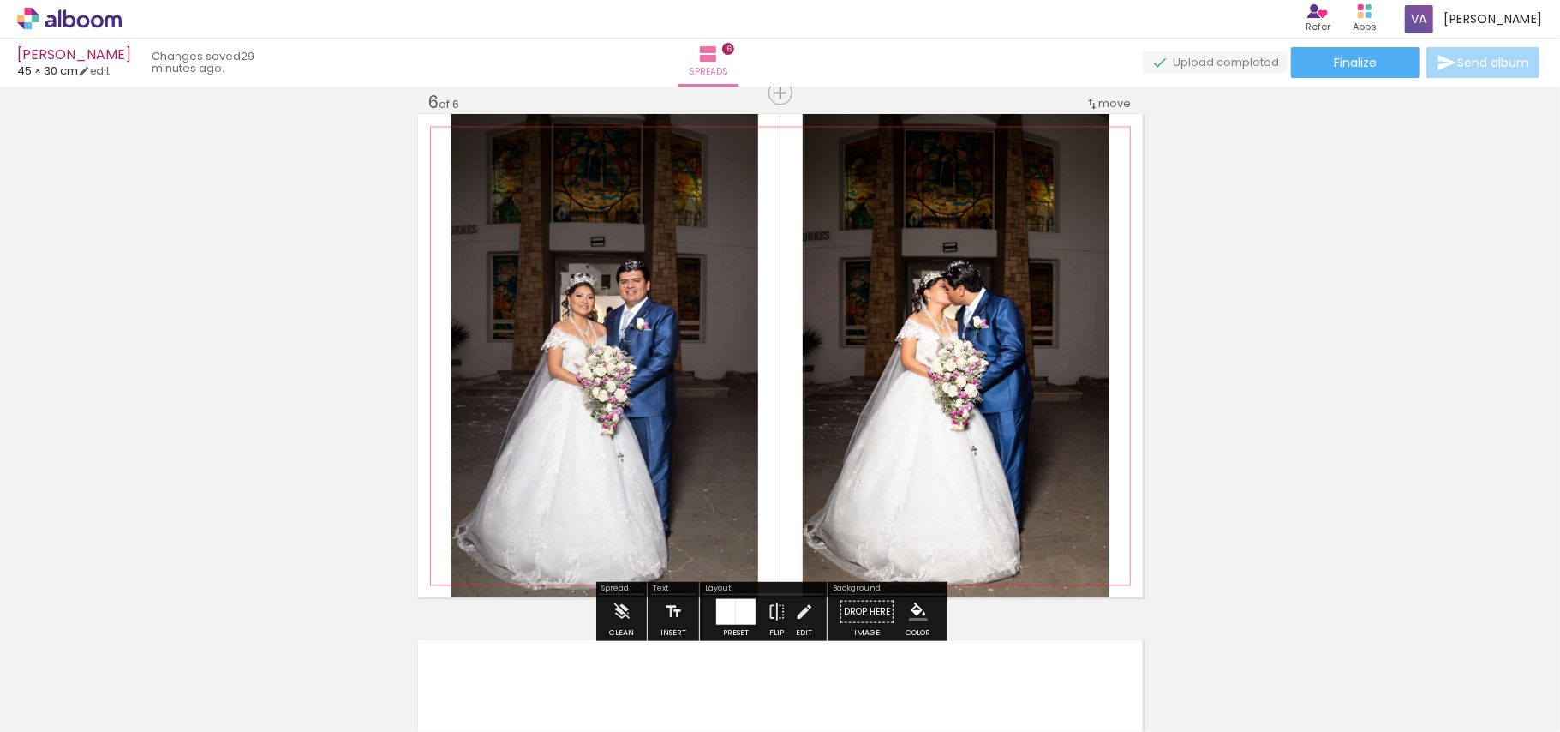
click at [606, 443] on quentale-photo at bounding box center [604, 355] width 307 height 483
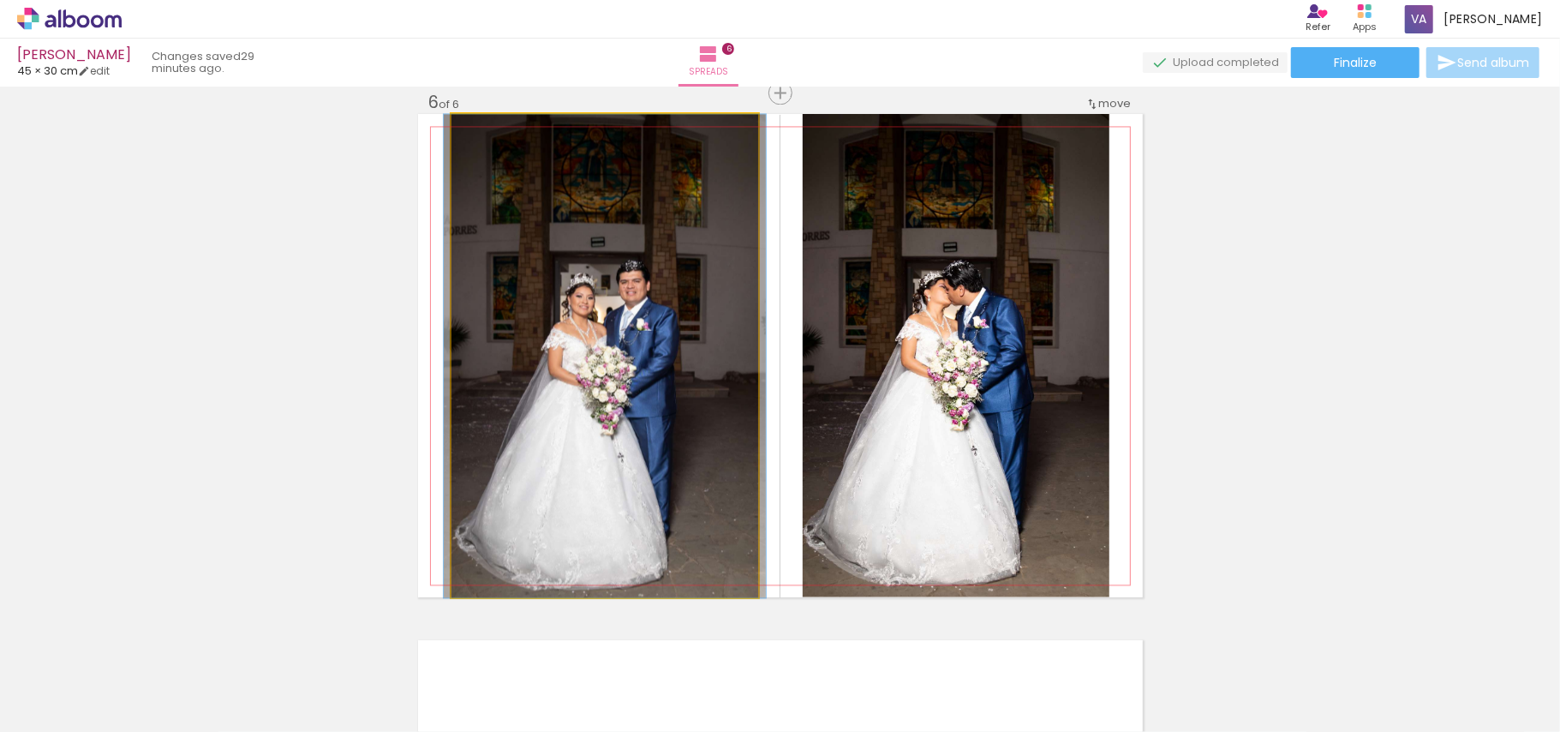
click at [606, 443] on quentale-photo at bounding box center [604, 355] width 307 height 483
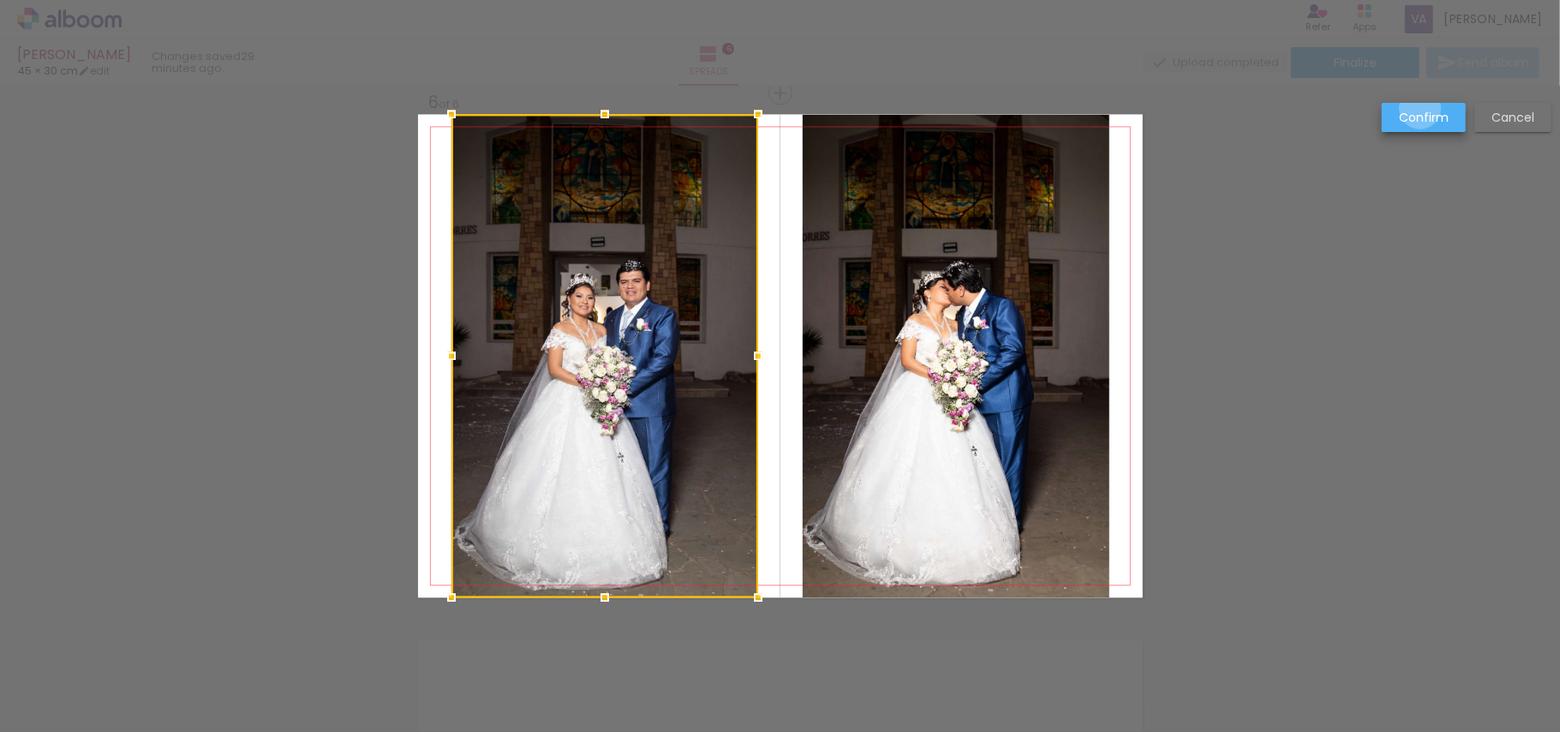
drag, startPoint x: 1422, startPoint y: 108, endPoint x: 1395, endPoint y: 169, distance: 66.7
click at [0, 0] on slot "Confirm" at bounding box center [0, 0] width 0 height 0
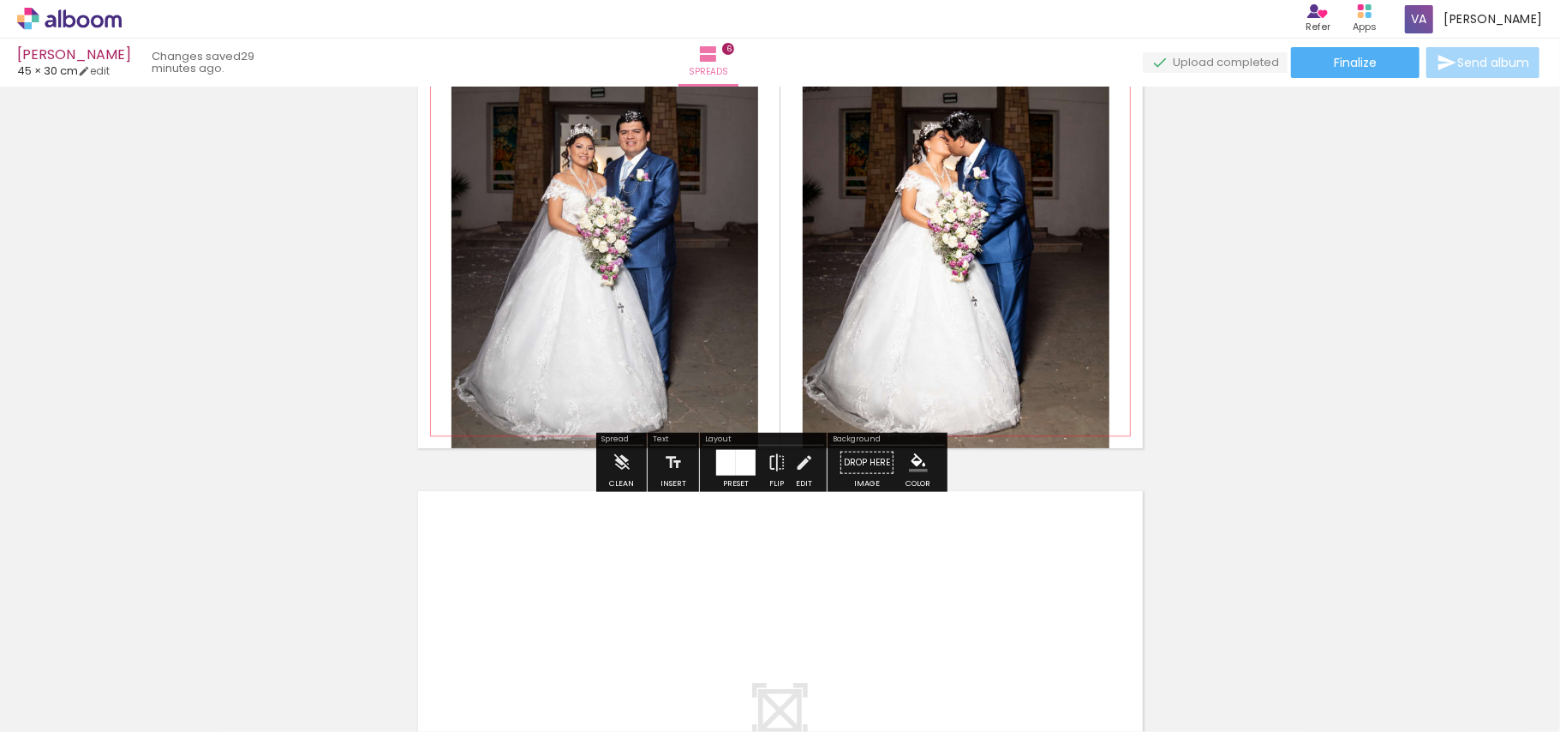
scroll to position [2880, 0]
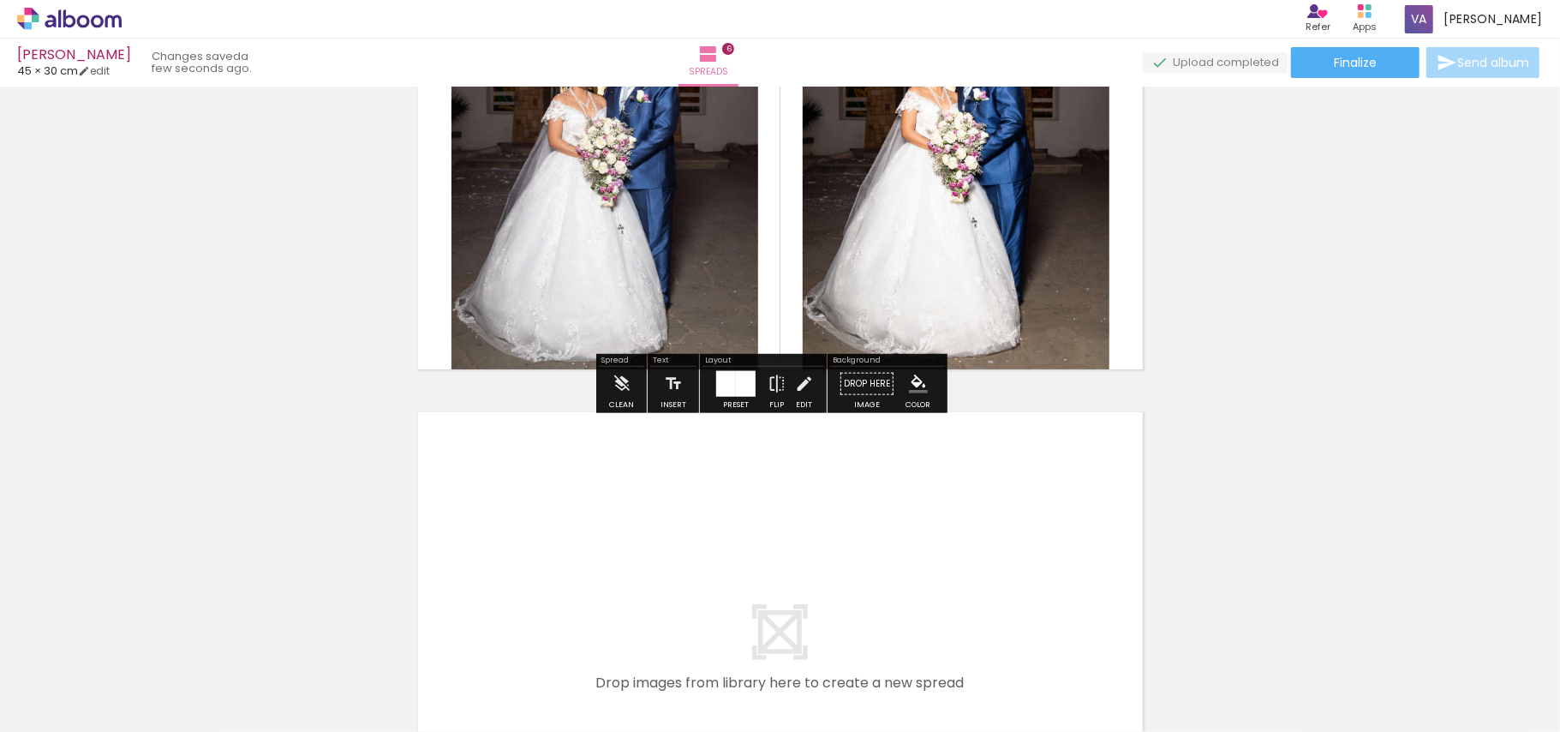
click at [736, 384] on div at bounding box center [746, 383] width 20 height 26
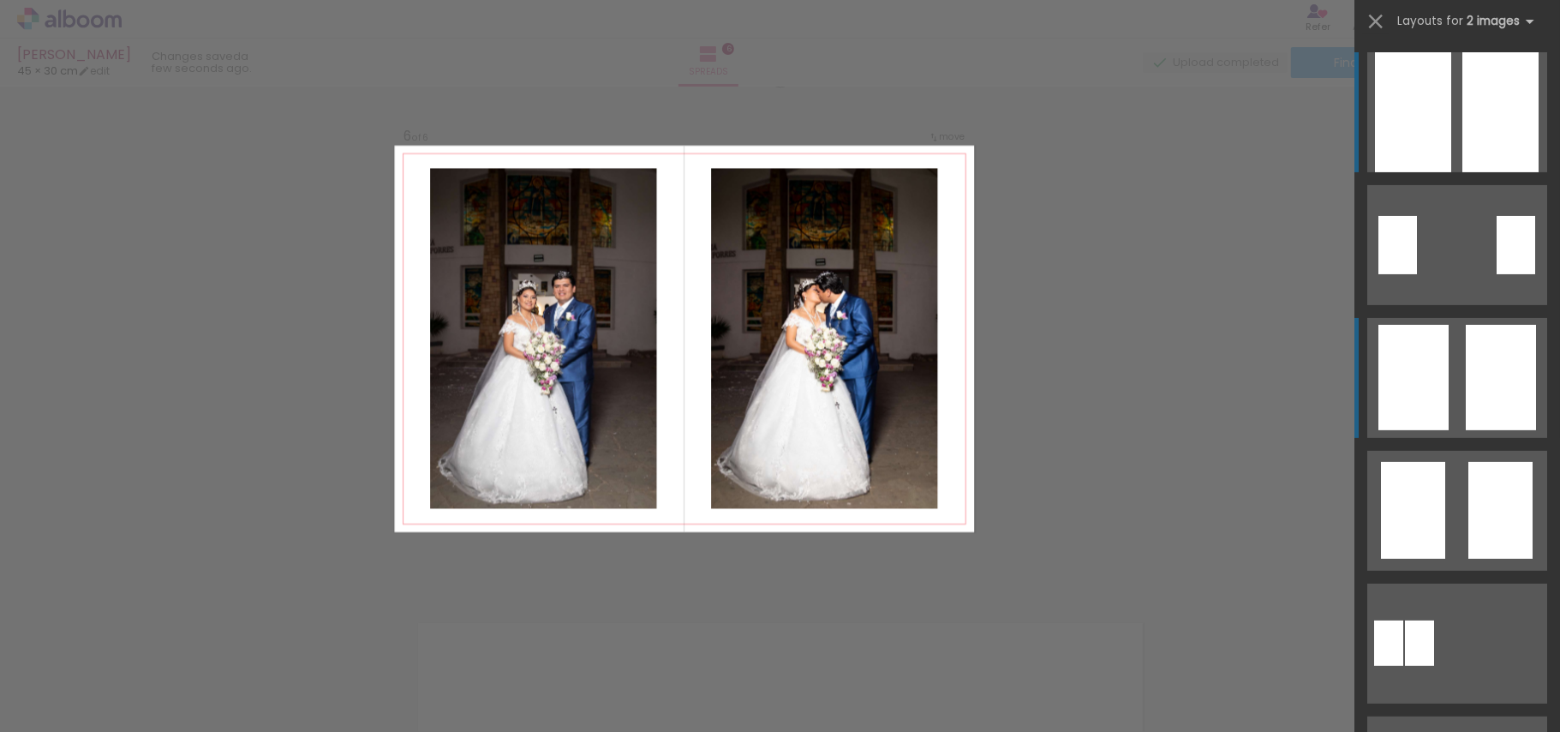
scroll to position [2652, 0]
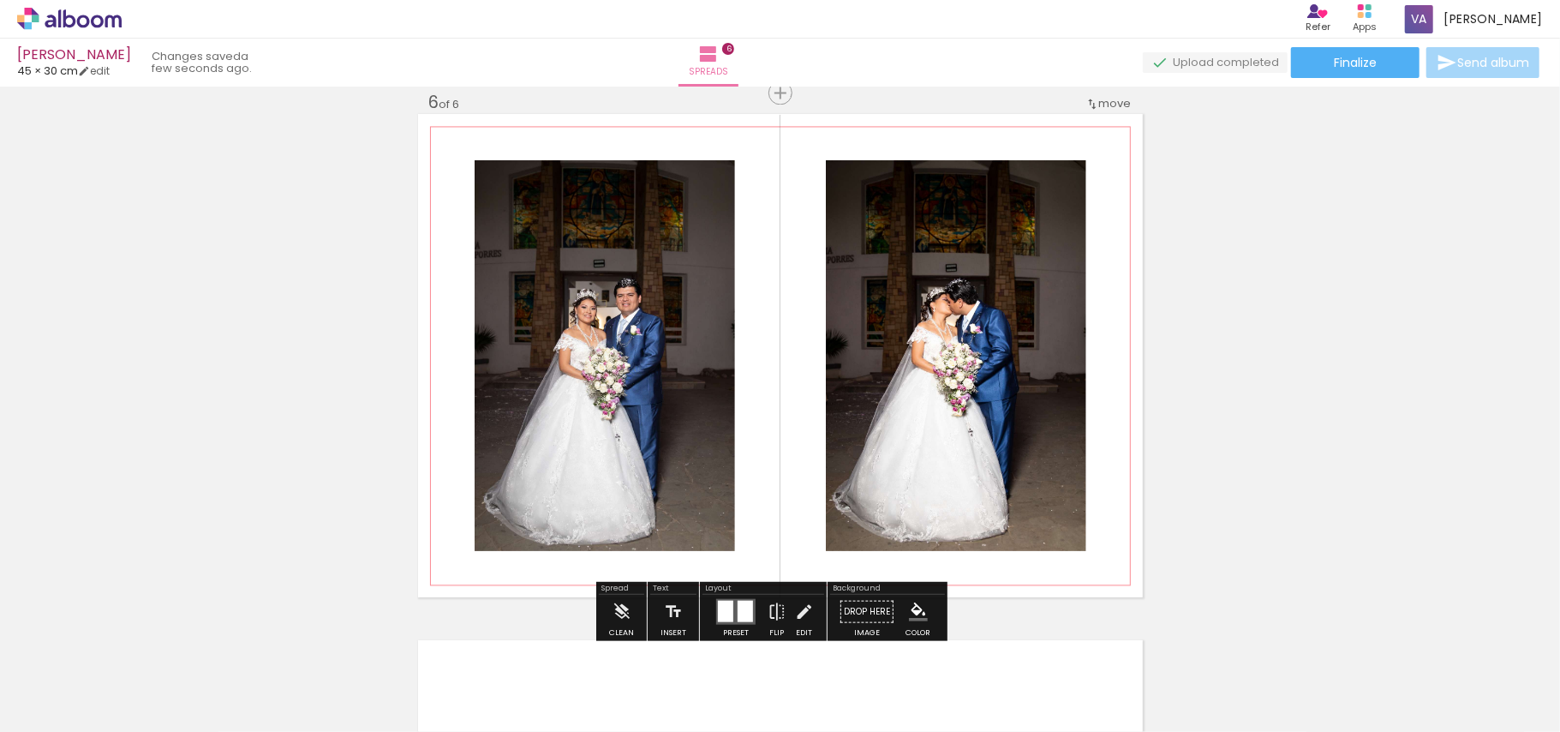
click at [625, 449] on quentale-photo at bounding box center [605, 355] width 260 height 391
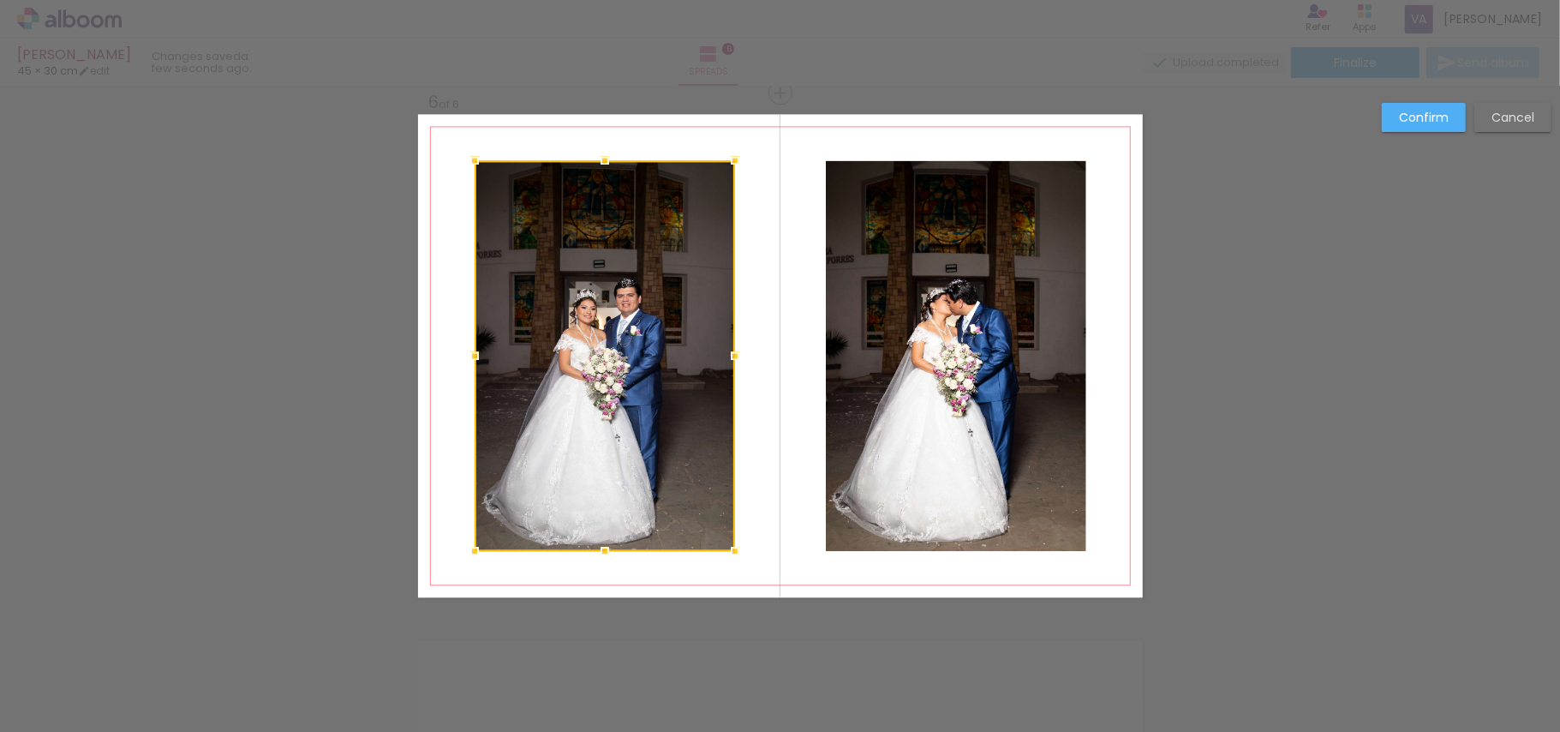
scroll to position [0, 1324]
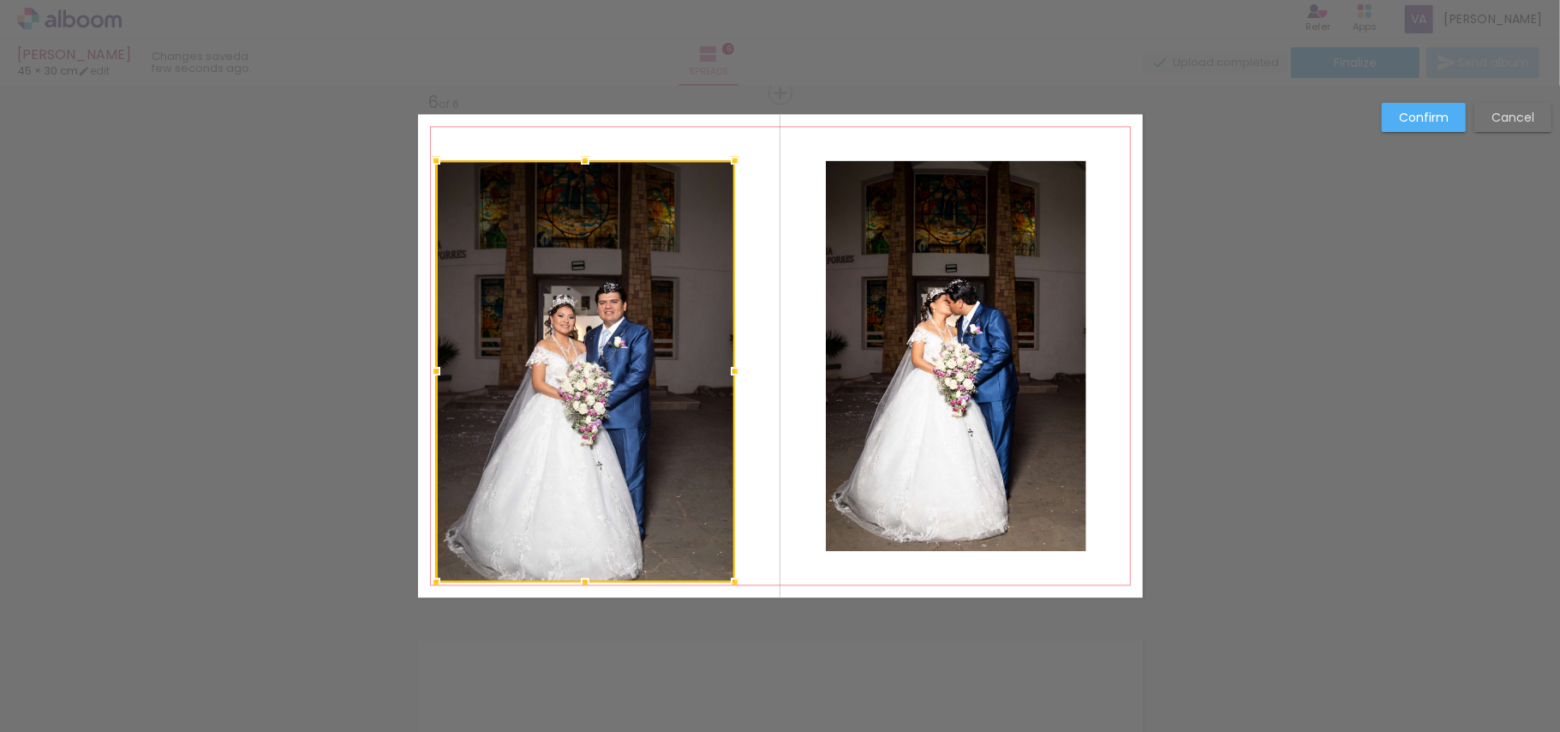
drag, startPoint x: 463, startPoint y: 553, endPoint x: 429, endPoint y: 583, distance: 45.0
click at [429, 583] on div at bounding box center [436, 582] width 34 height 34
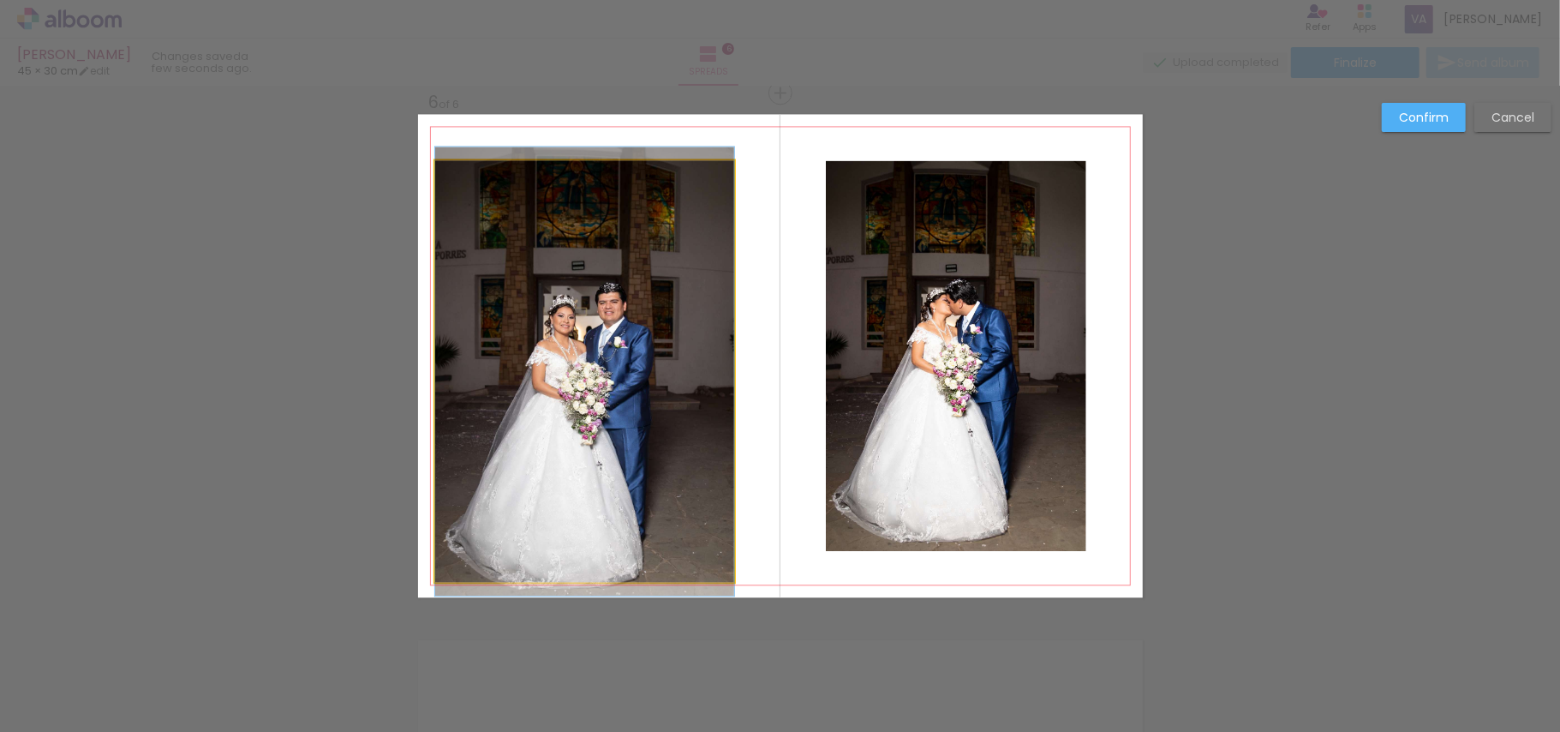
click at [708, 187] on quentale-photo at bounding box center [584, 370] width 299 height 421
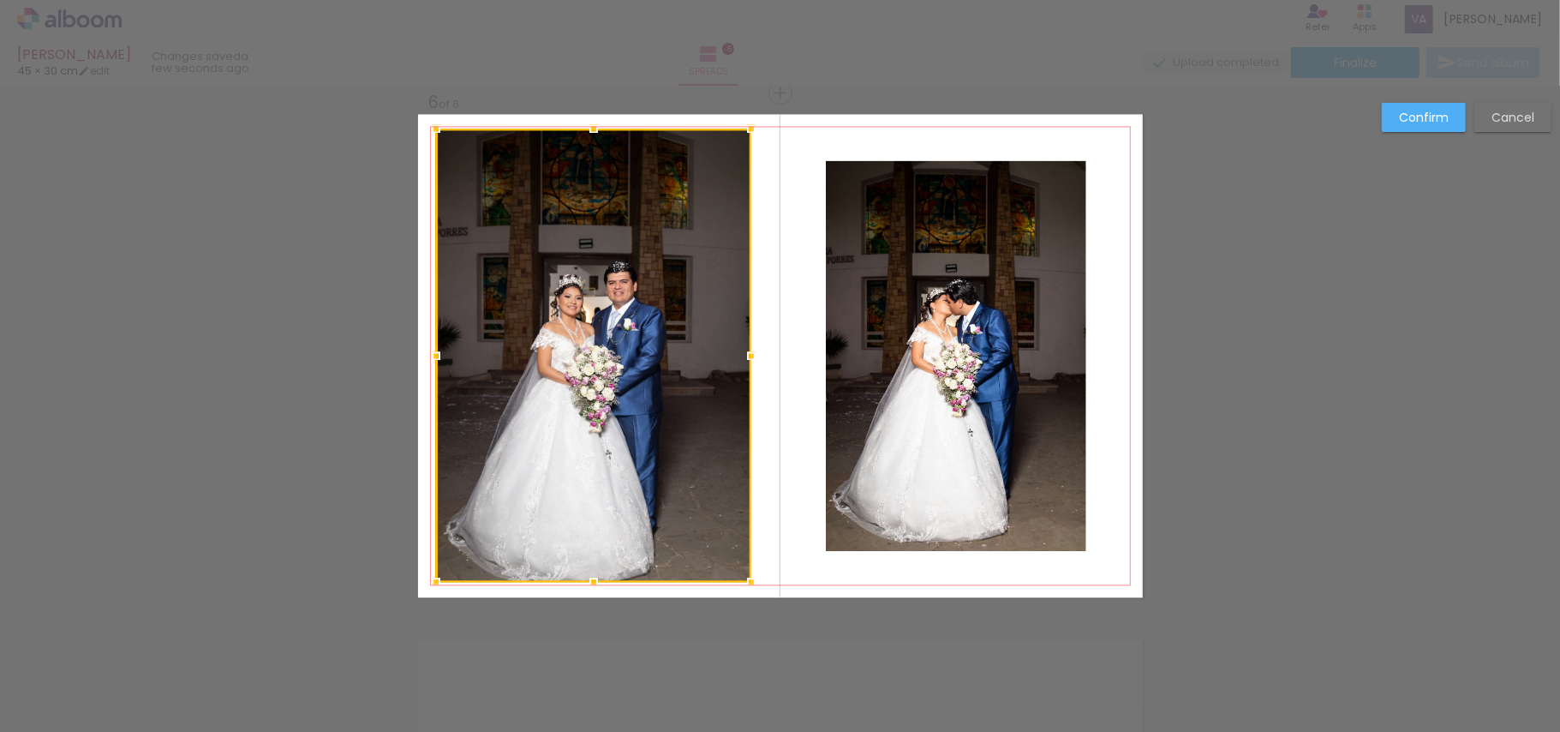
drag, startPoint x: 732, startPoint y: 158, endPoint x: 748, endPoint y: 127, distance: 35.6
click at [748, 127] on div at bounding box center [751, 128] width 34 height 34
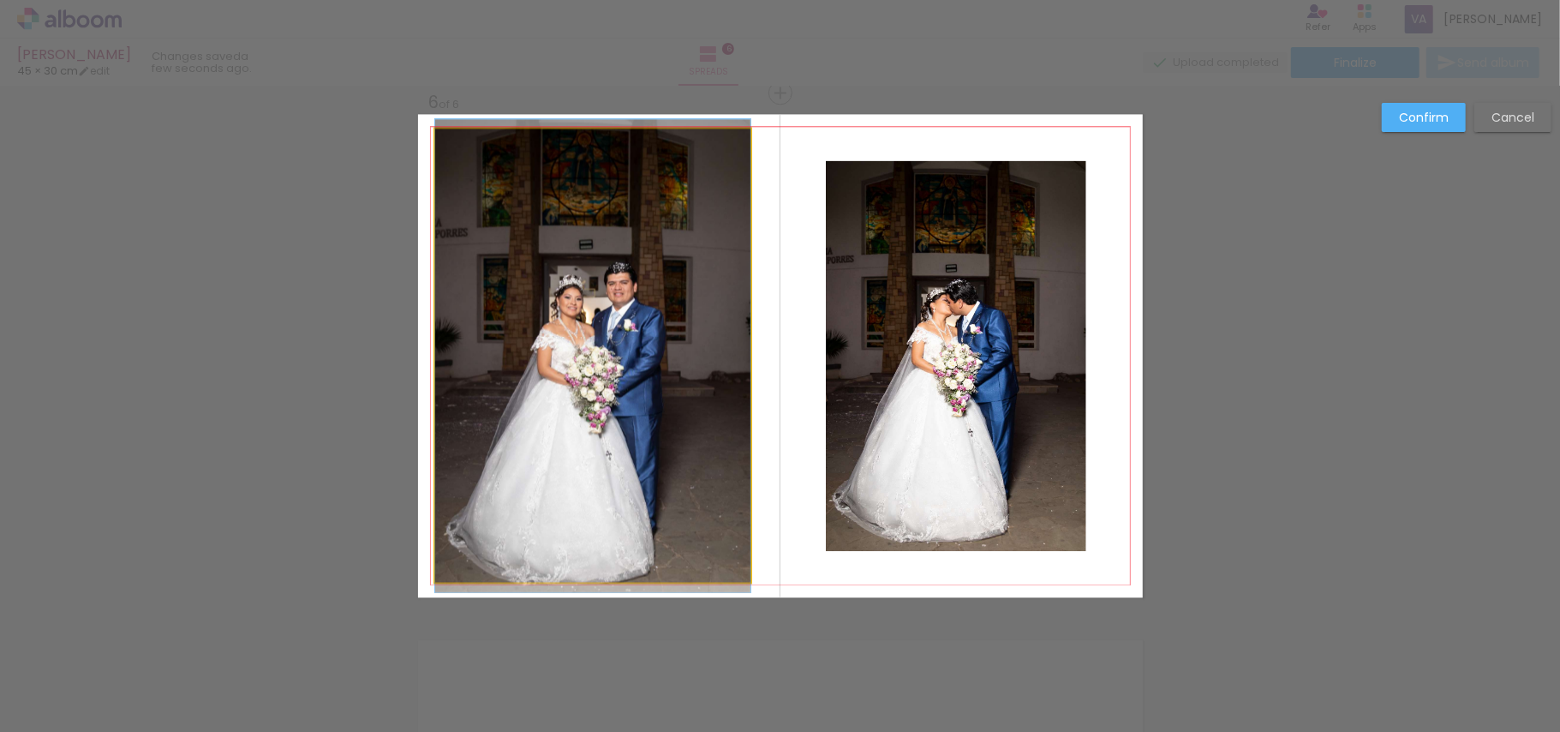
drag, startPoint x: 583, startPoint y: 313, endPoint x: 601, endPoint y: 314, distance: 18.0
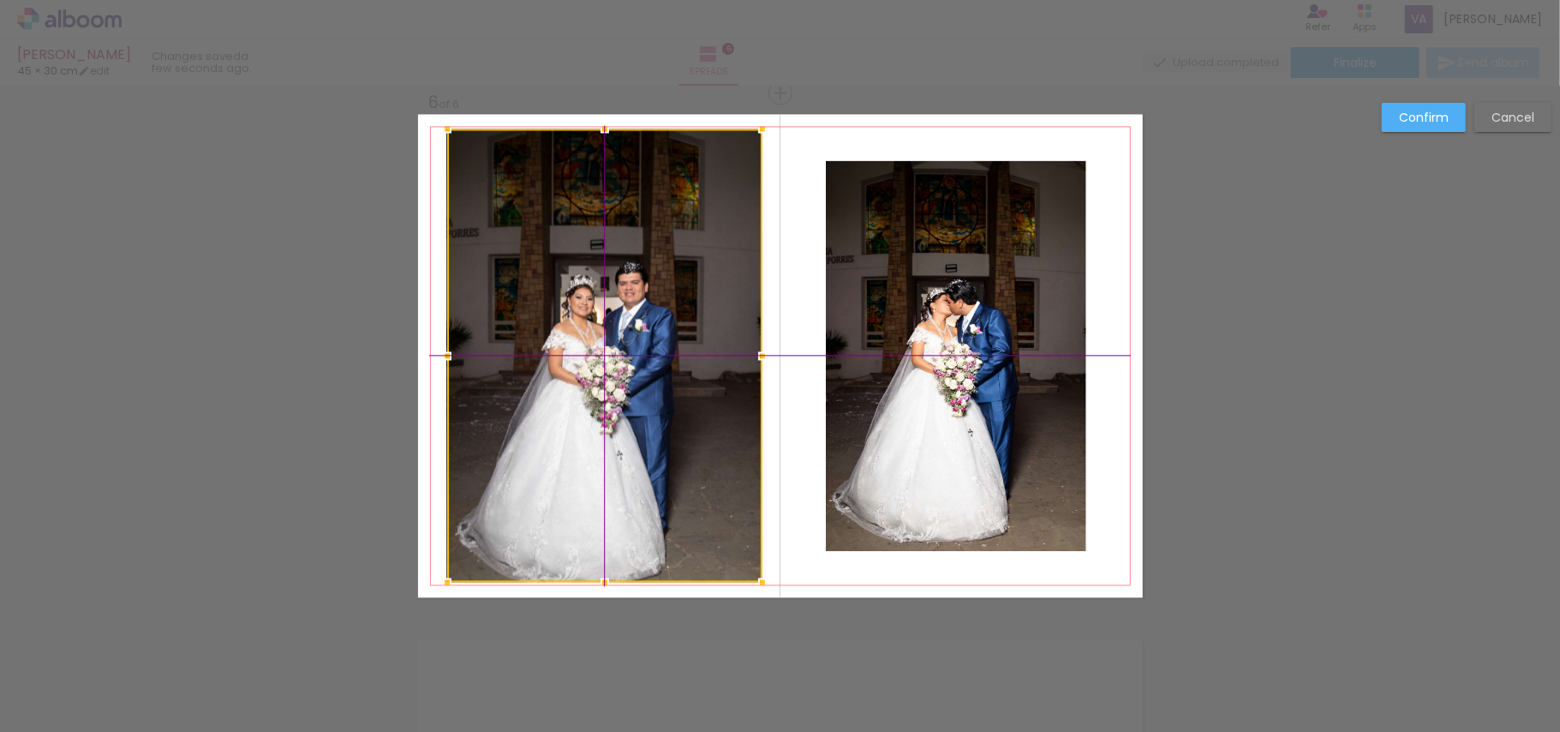
drag, startPoint x: 601, startPoint y: 302, endPoint x: 613, endPoint y: 302, distance: 12.8
click at [613, 302] on div at bounding box center [604, 354] width 315 height 453
click at [860, 499] on quentale-photo at bounding box center [956, 355] width 260 height 391
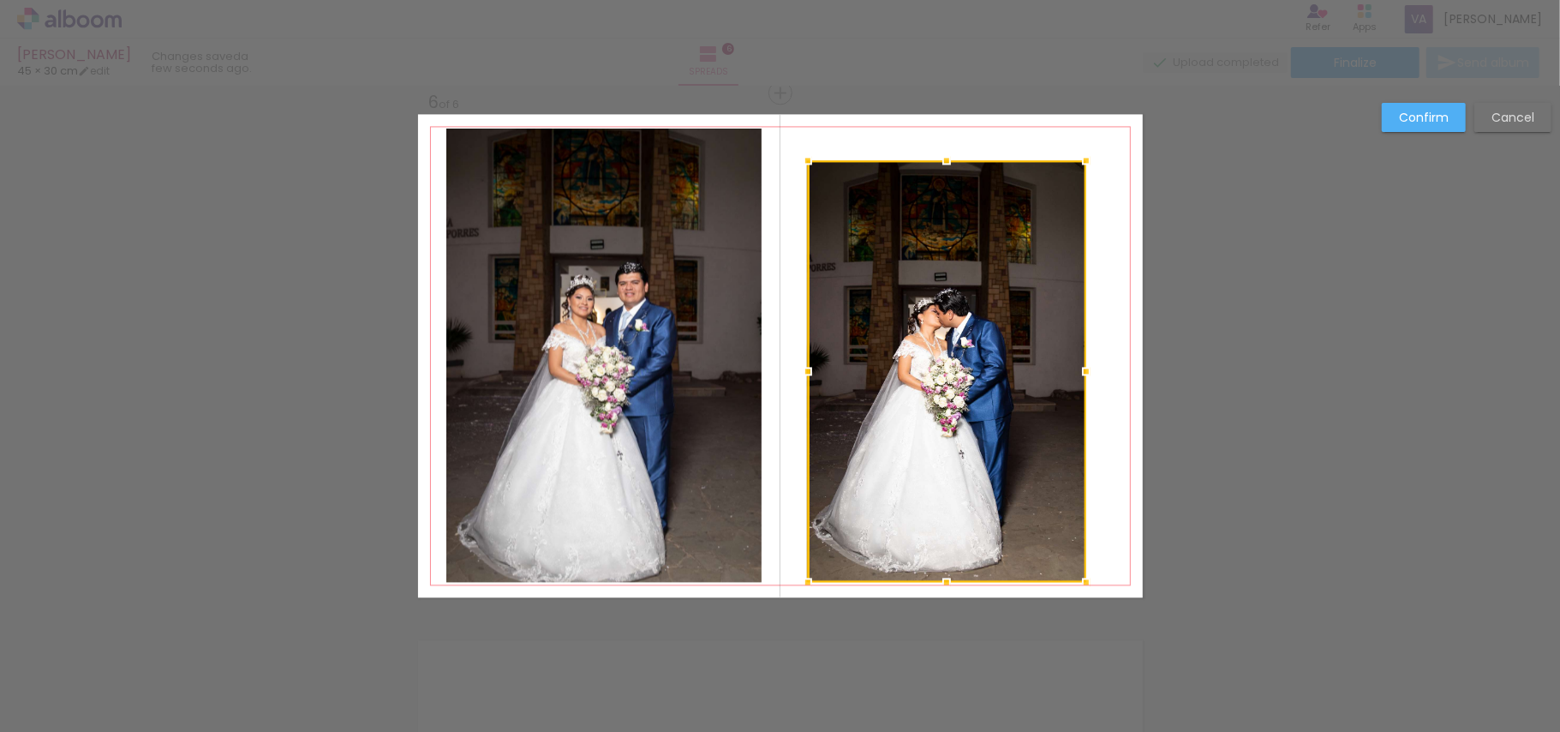
drag, startPoint x: 821, startPoint y: 553, endPoint x: 802, endPoint y: 583, distance: 36.1
click at [802, 583] on div at bounding box center [808, 582] width 34 height 34
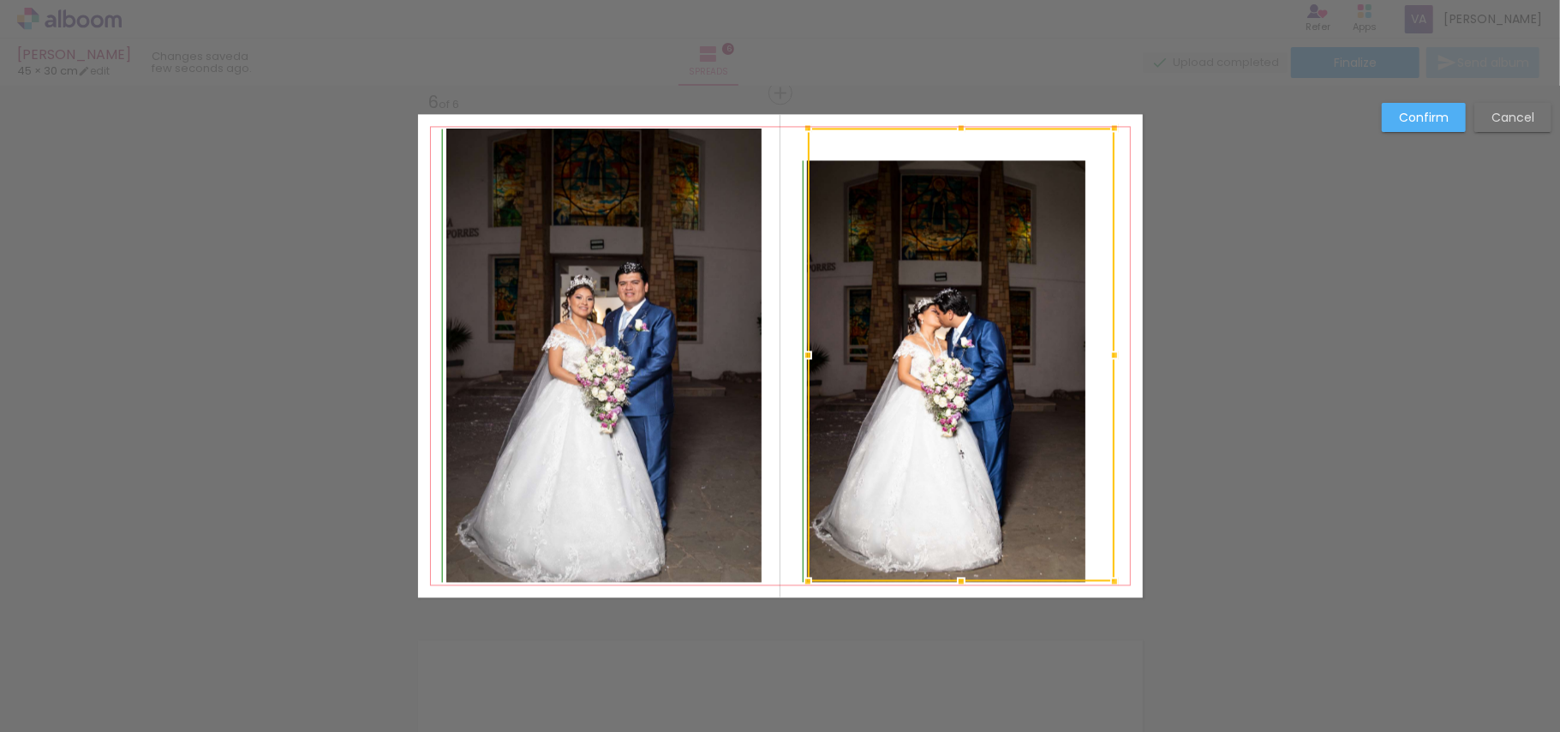
drag, startPoint x: 1083, startPoint y: 163, endPoint x: 1111, endPoint y: 131, distance: 42.5
click at [1111, 131] on div at bounding box center [1114, 128] width 34 height 34
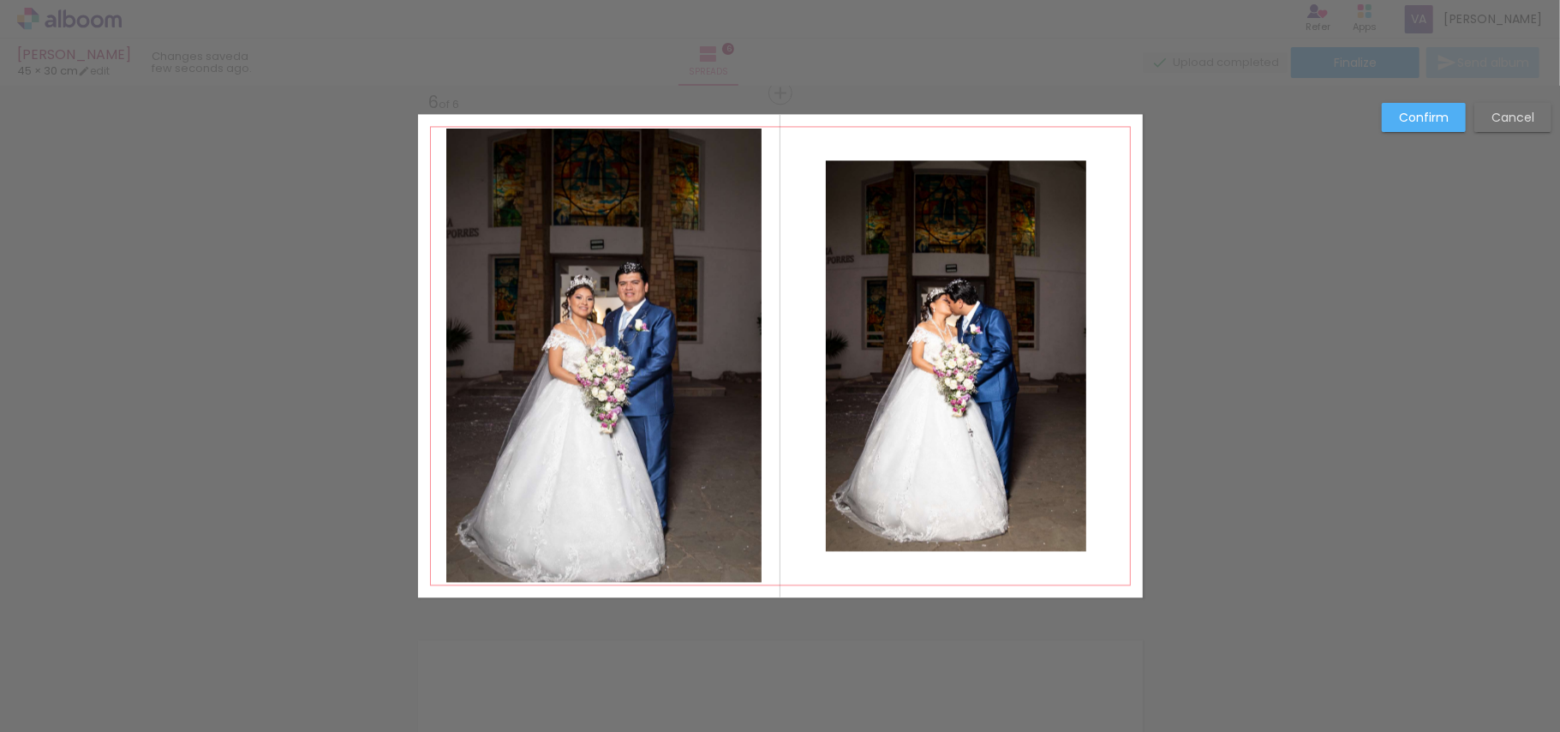
click at [963, 254] on quentale-photo at bounding box center [956, 355] width 260 height 391
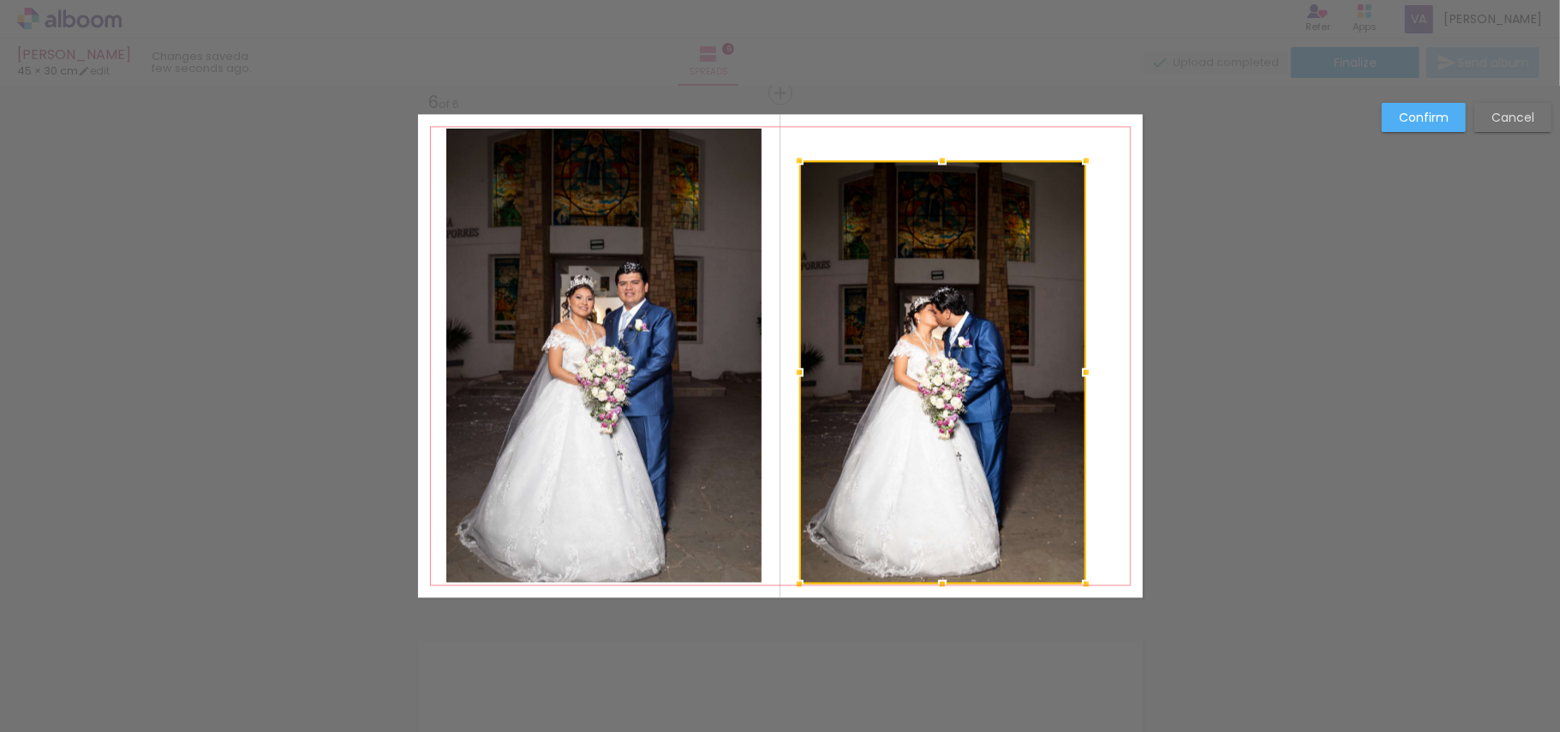
drag, startPoint x: 817, startPoint y: 549, endPoint x: 792, endPoint y: 581, distance: 40.8
click at [792, 581] on div at bounding box center [799, 583] width 34 height 34
drag, startPoint x: 961, startPoint y: 300, endPoint x: 983, endPoint y: 265, distance: 41.6
click at [961, 298] on div at bounding box center [942, 371] width 287 height 423
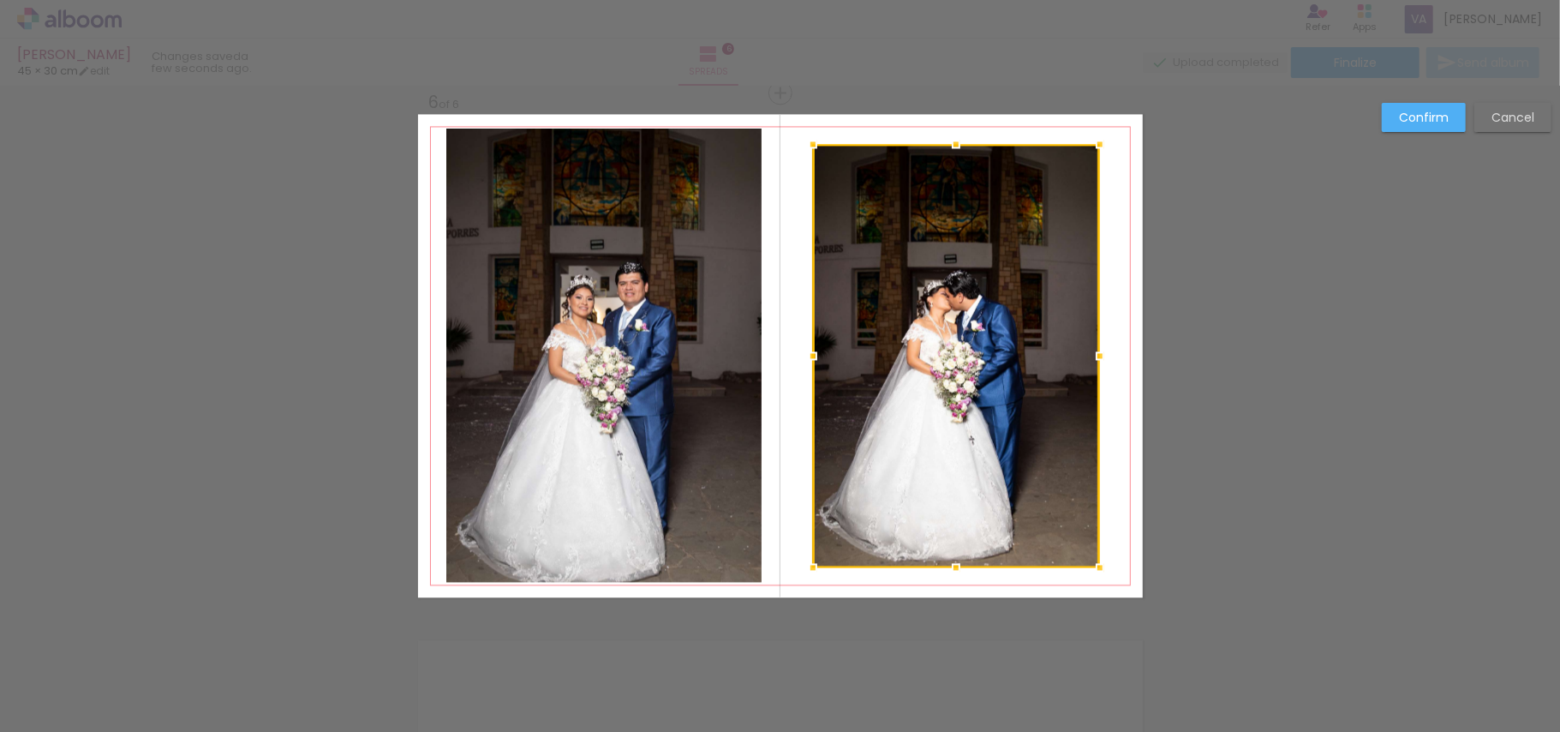
click at [827, 487] on div at bounding box center [956, 355] width 287 height 423
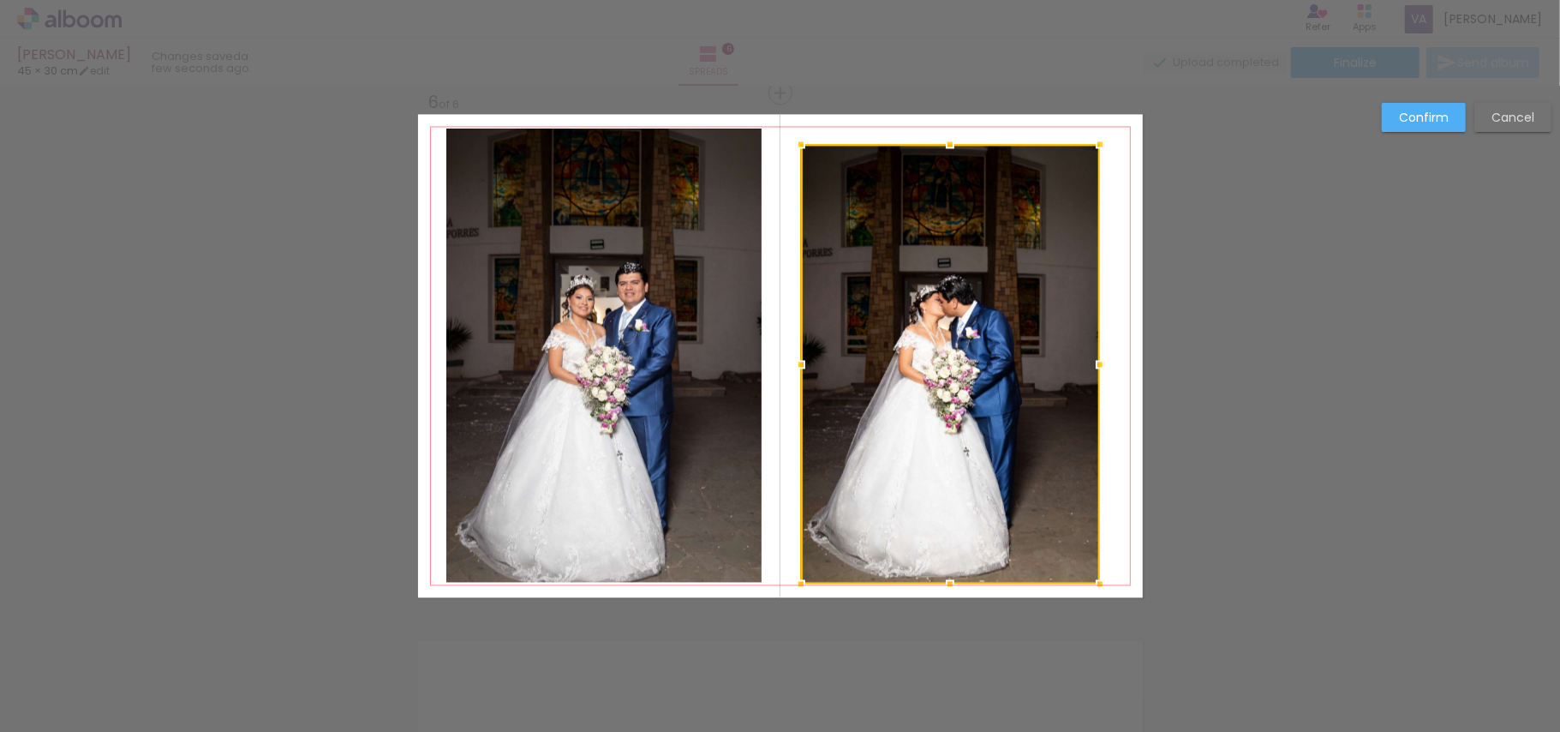
click at [804, 573] on div at bounding box center [801, 583] width 34 height 34
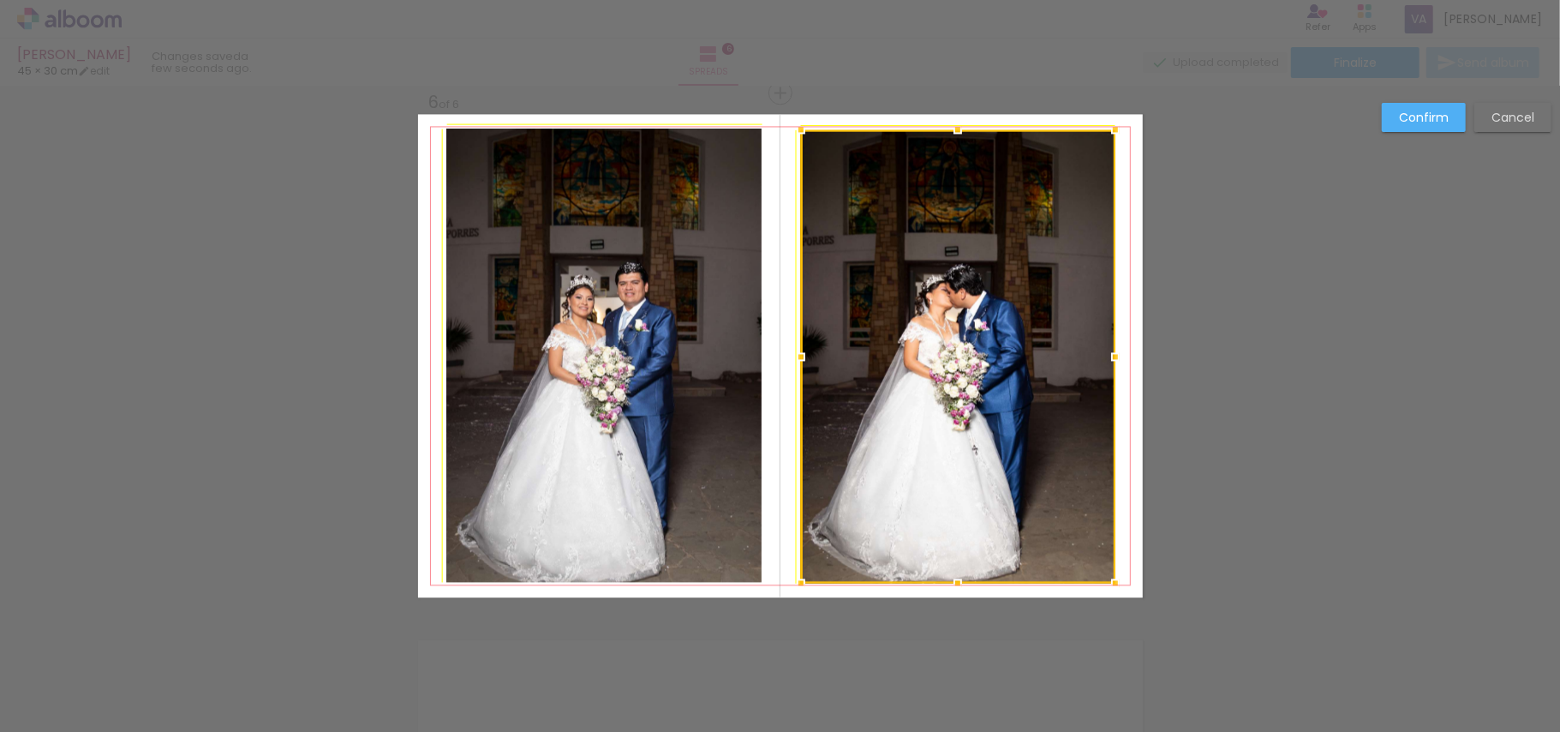
click at [1098, 132] on div at bounding box center [1115, 129] width 34 height 34
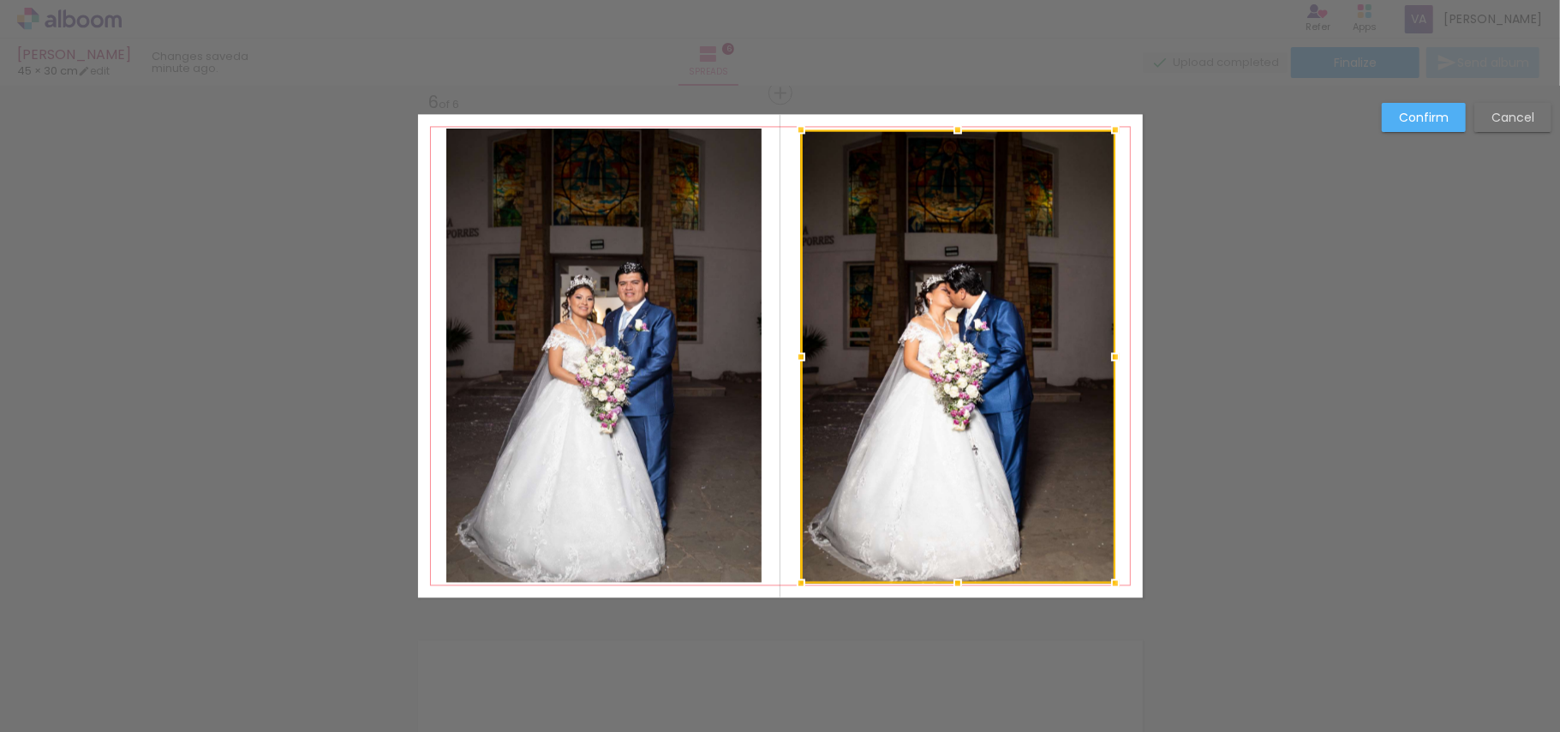
click at [1395, 124] on paper-button "Confirm" at bounding box center [1424, 117] width 84 height 29
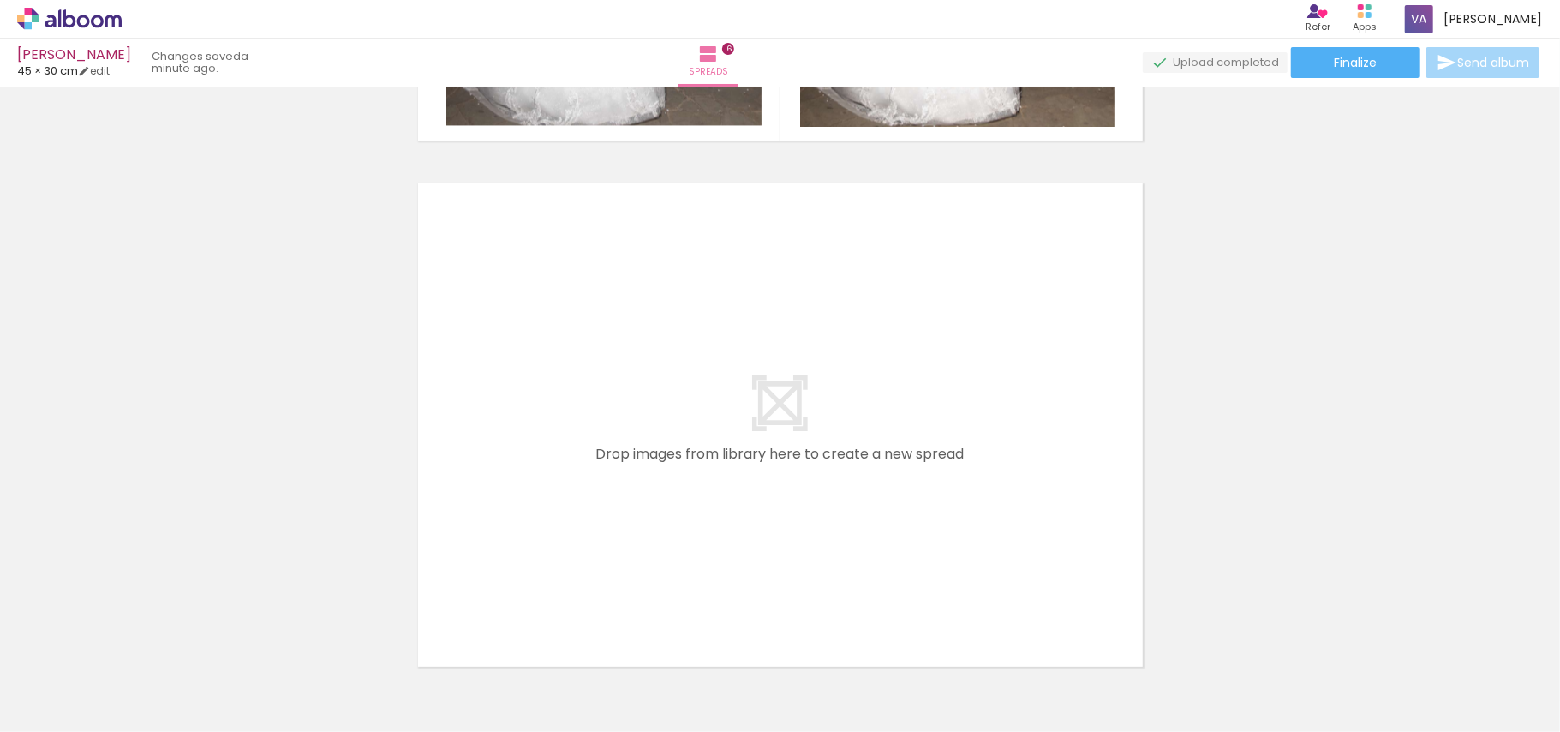
scroll to position [3211, 0]
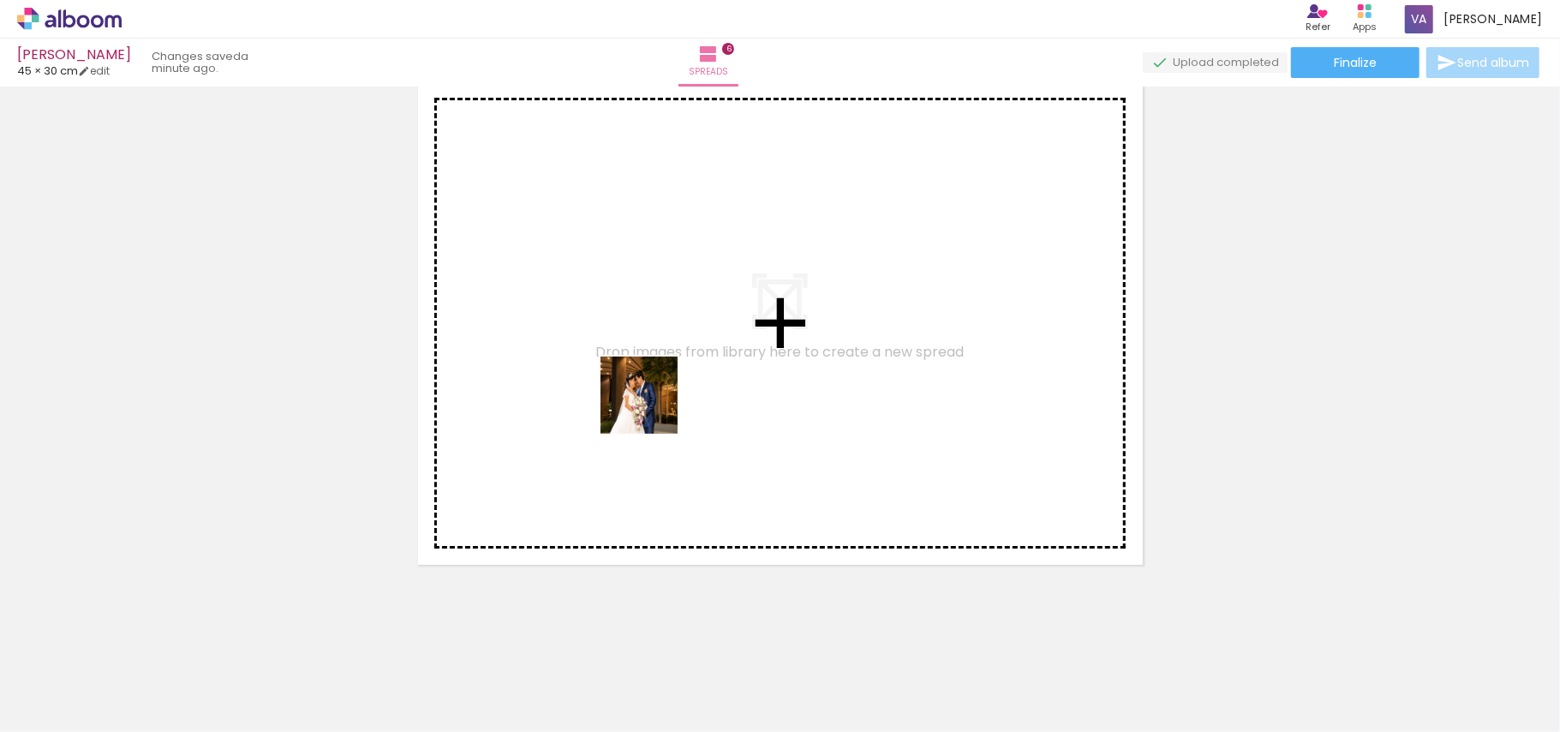
drag, startPoint x: 636, startPoint y: 553, endPoint x: 666, endPoint y: 396, distance: 160.6
click at [653, 367] on quentale-workspace at bounding box center [780, 366] width 1560 height 732
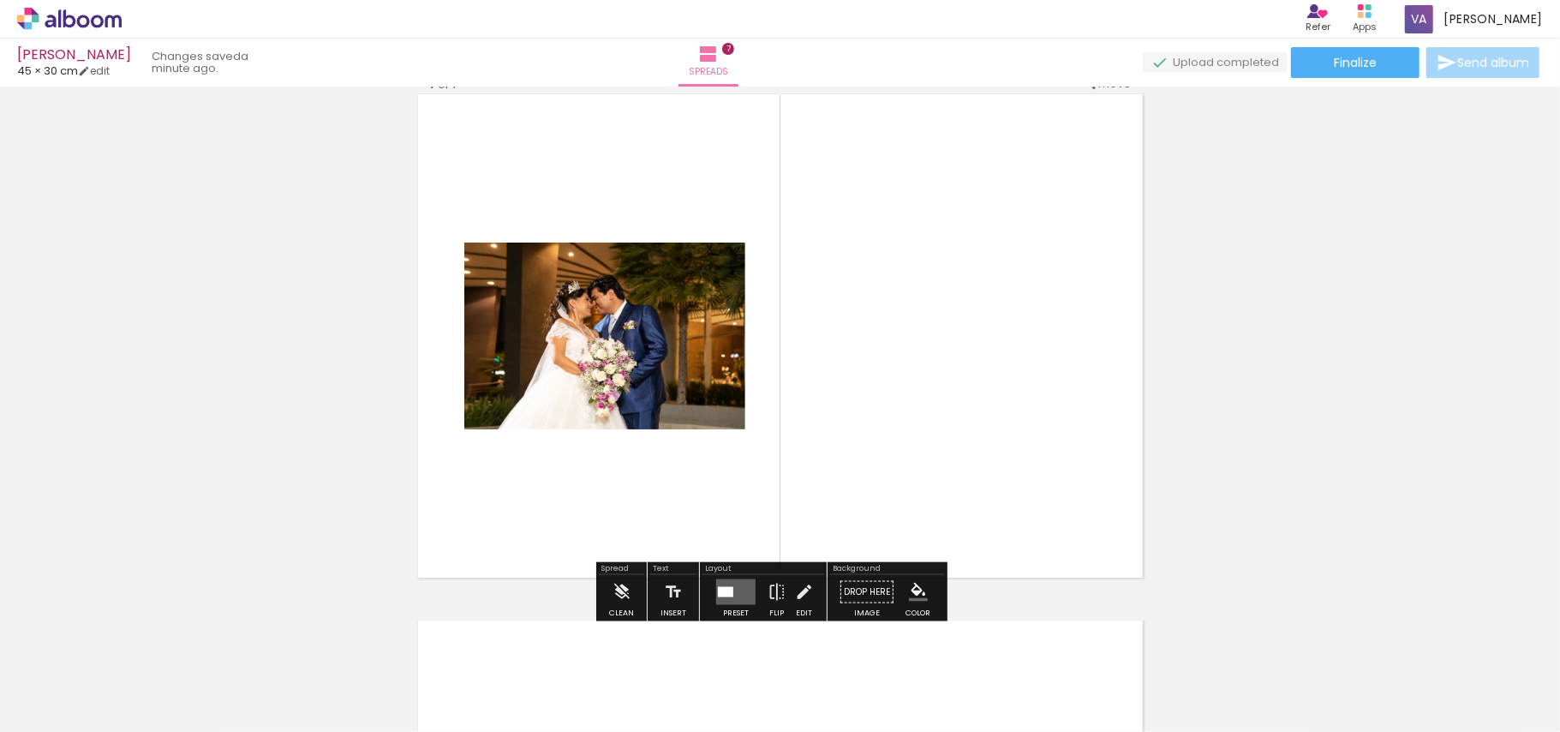
scroll to position [3177, 0]
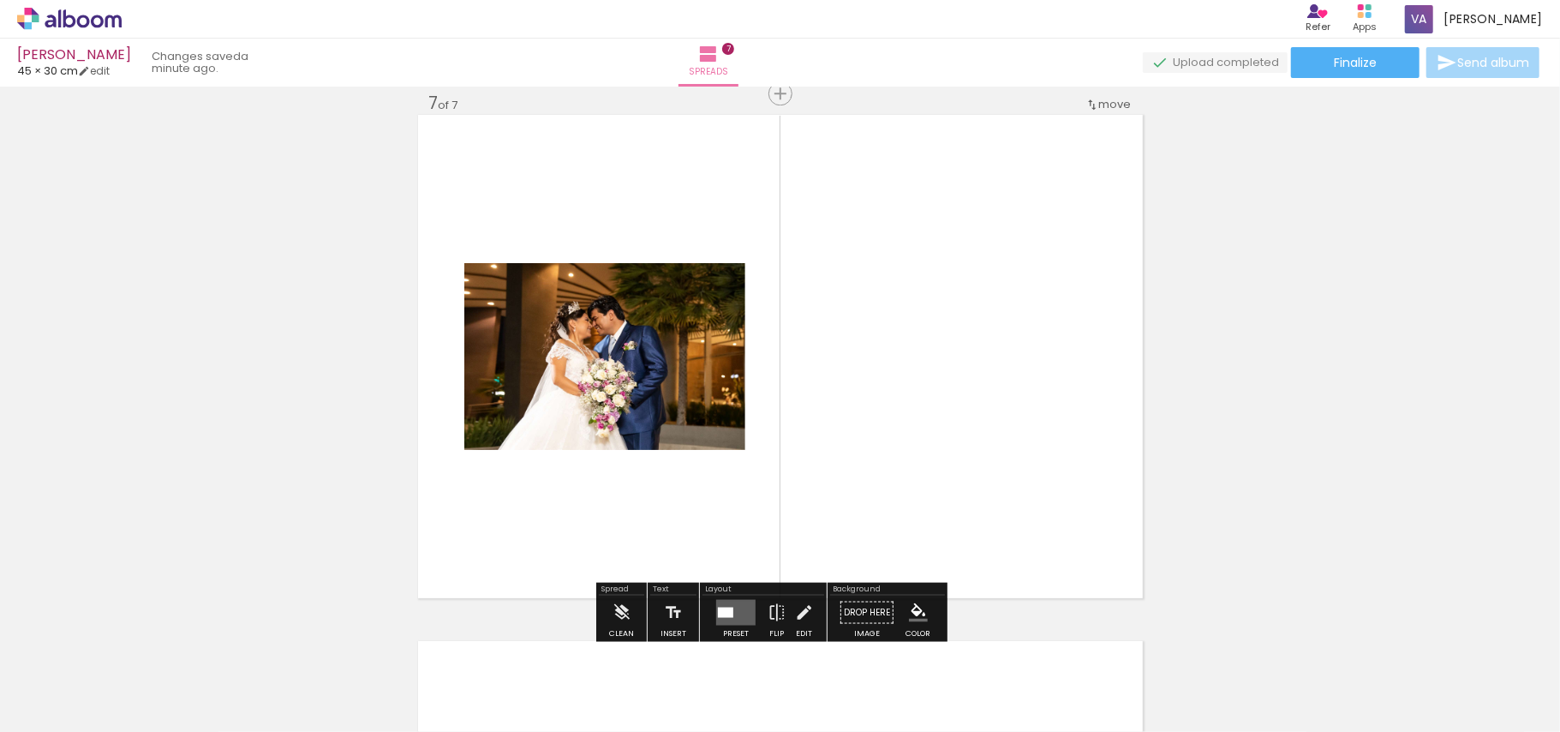
drag, startPoint x: 710, startPoint y: 682, endPoint x: 701, endPoint y: 559, distance: 122.9
click at [673, 521] on quentale-workspace at bounding box center [780, 366] width 1560 height 732
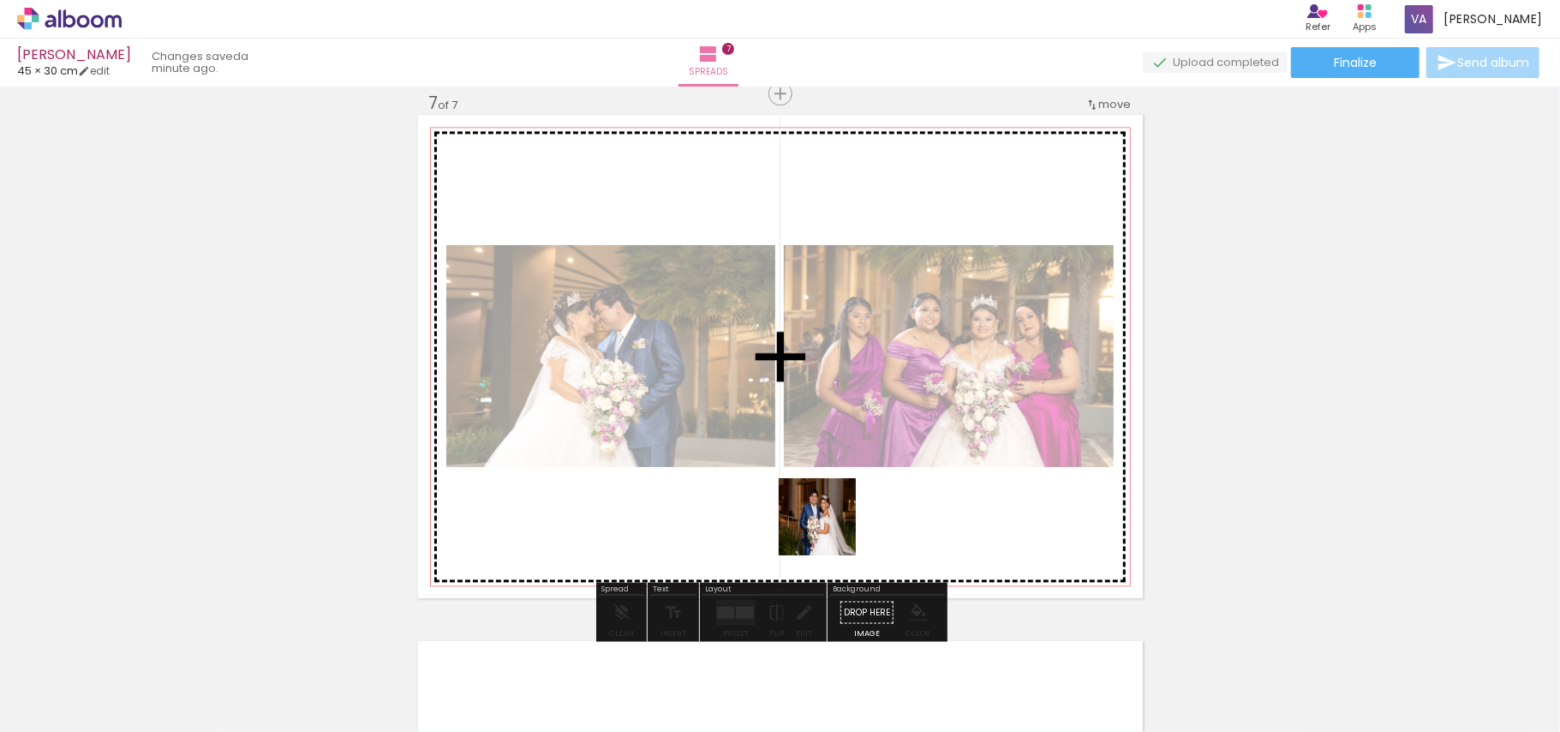
drag, startPoint x: 812, startPoint y: 591, endPoint x: 884, endPoint y: 398, distance: 205.7
click at [877, 412] on quentale-workspace at bounding box center [780, 366] width 1560 height 732
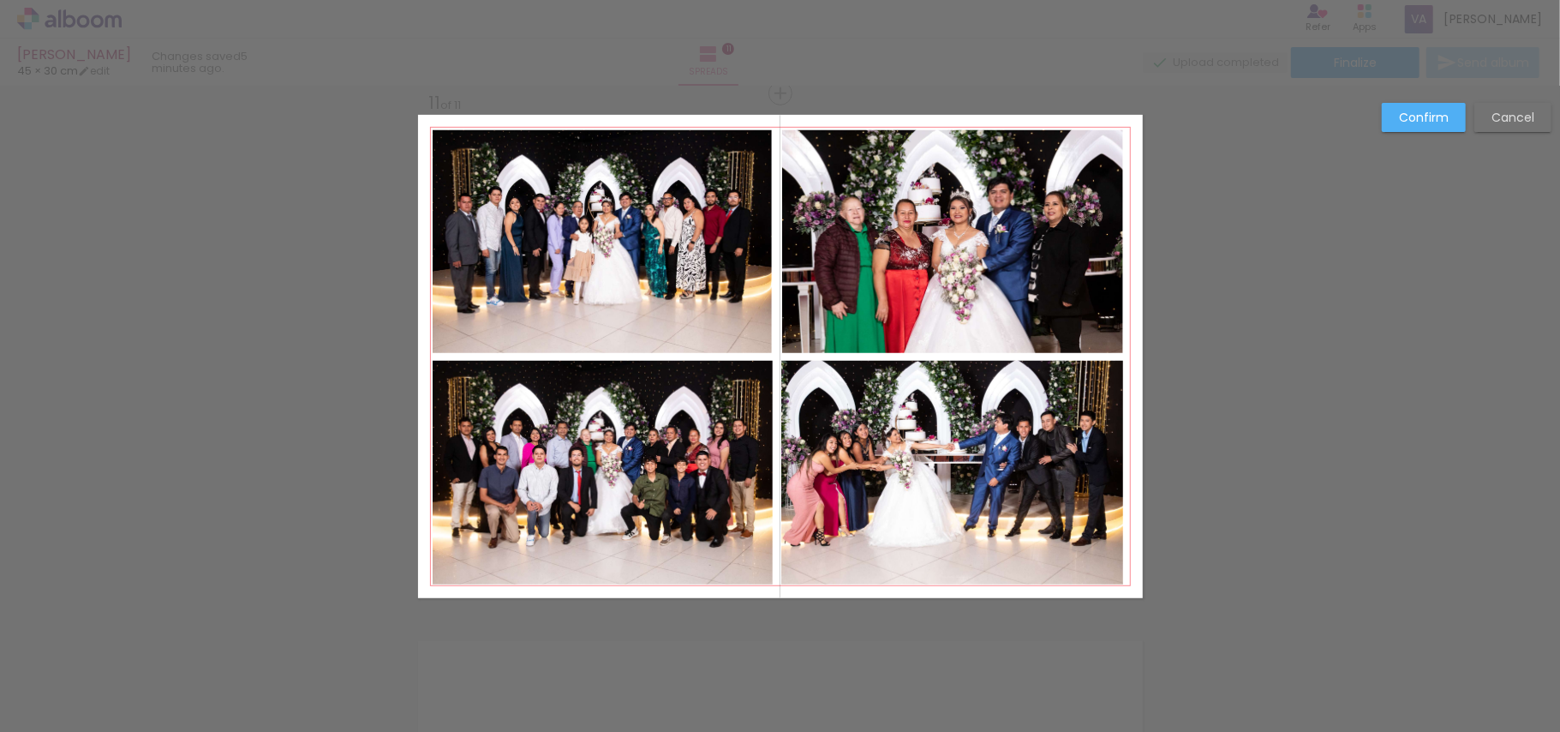
click at [0, 0] on slot "Cancel" at bounding box center [0, 0] width 0 height 0
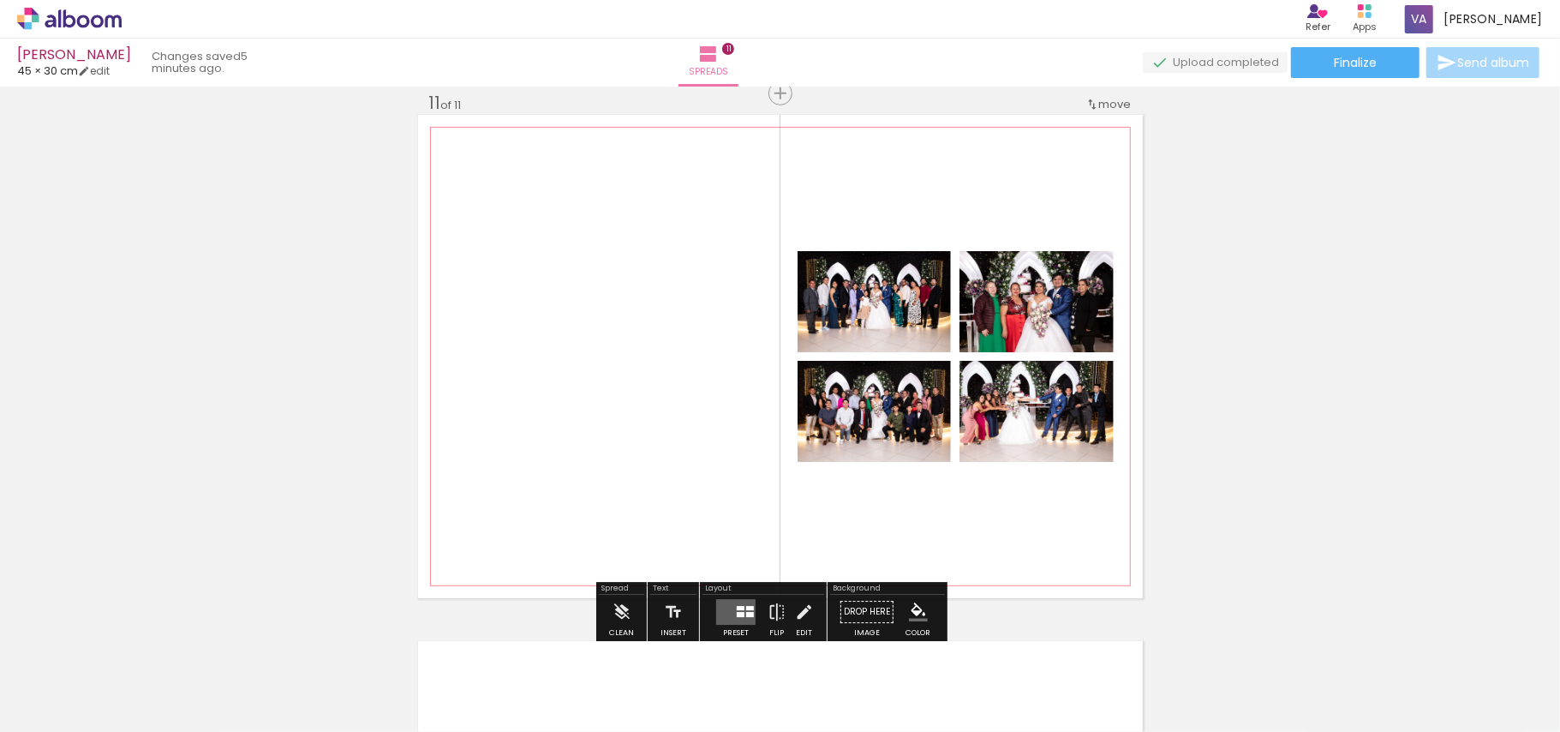
scroll to position [0, 3382]
click at [864, 310] on quentale-photo at bounding box center [874, 301] width 153 height 101
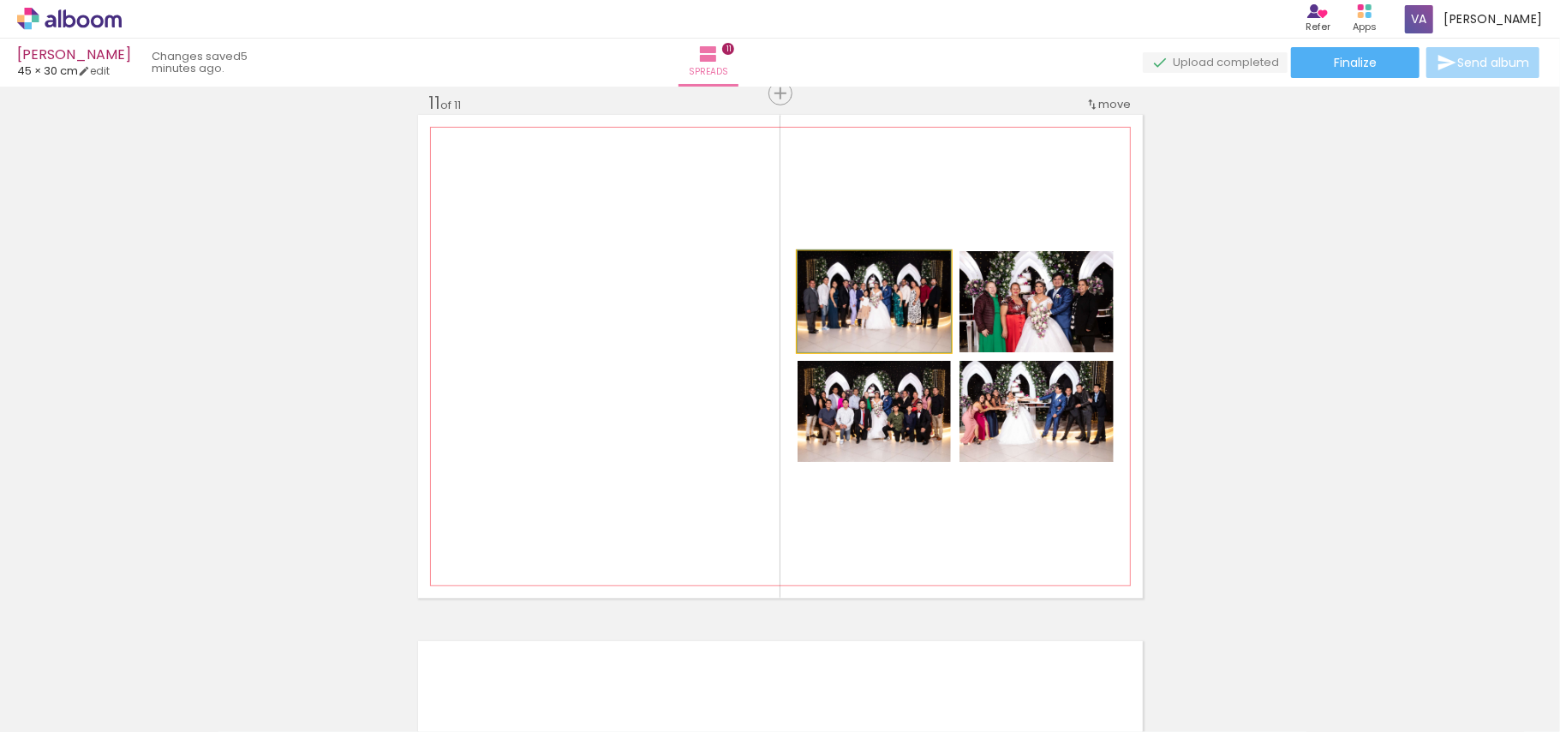
click at [864, 310] on quentale-photo at bounding box center [874, 301] width 153 height 101
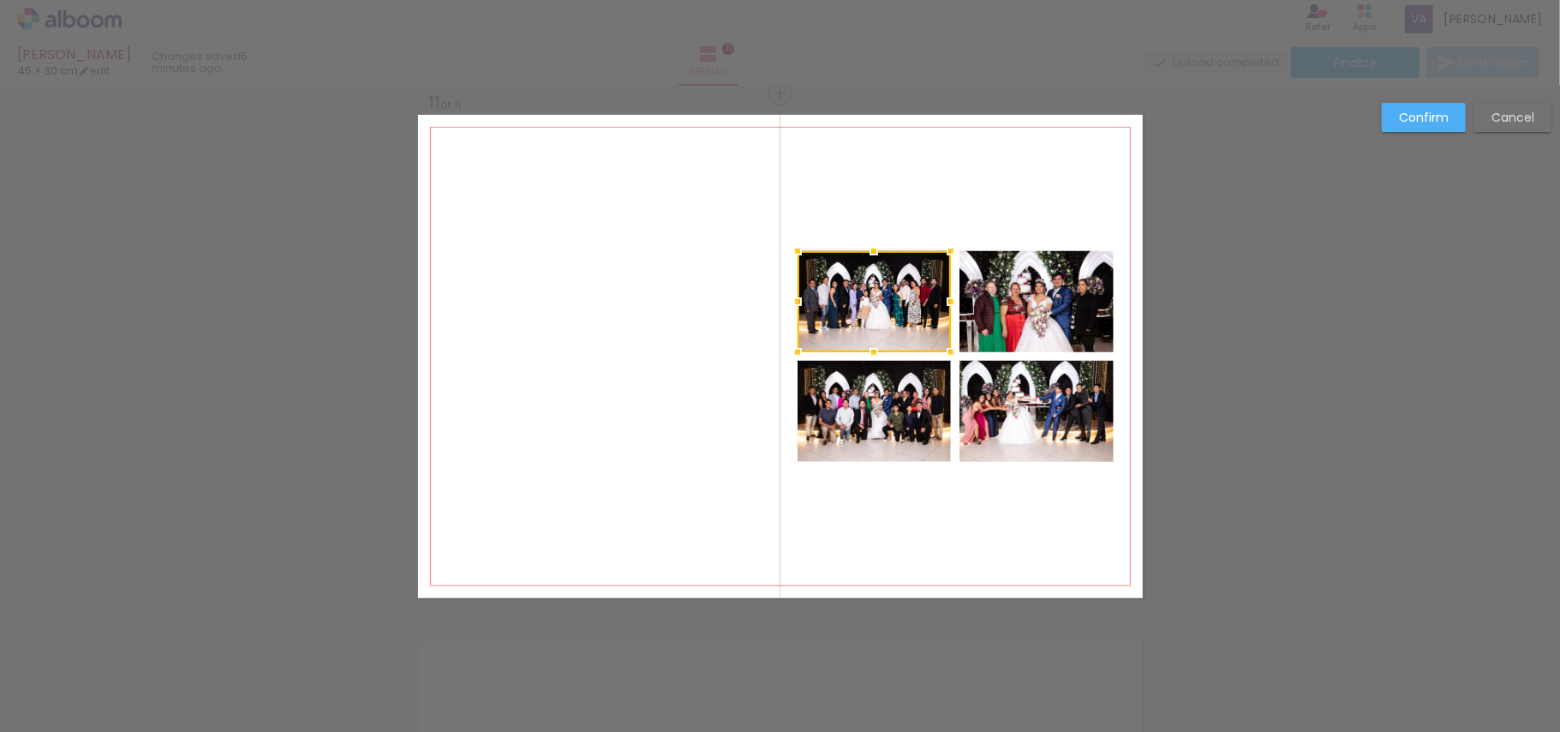
click at [1028, 330] on quentale-photo at bounding box center [1036, 301] width 154 height 101
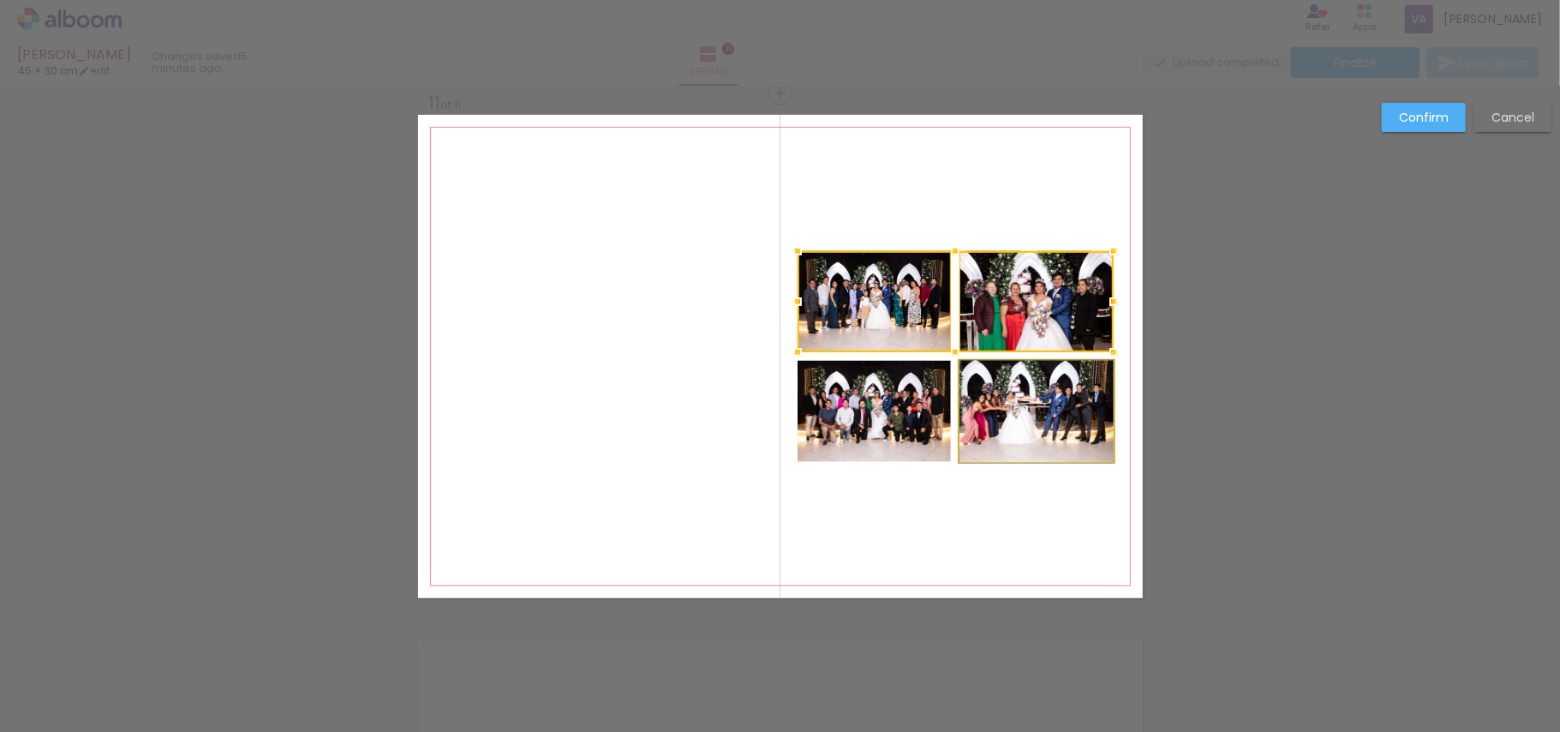
click at [999, 403] on quentale-photo at bounding box center [1036, 411] width 154 height 101
click at [893, 422] on div at bounding box center [956, 356] width 316 height 211
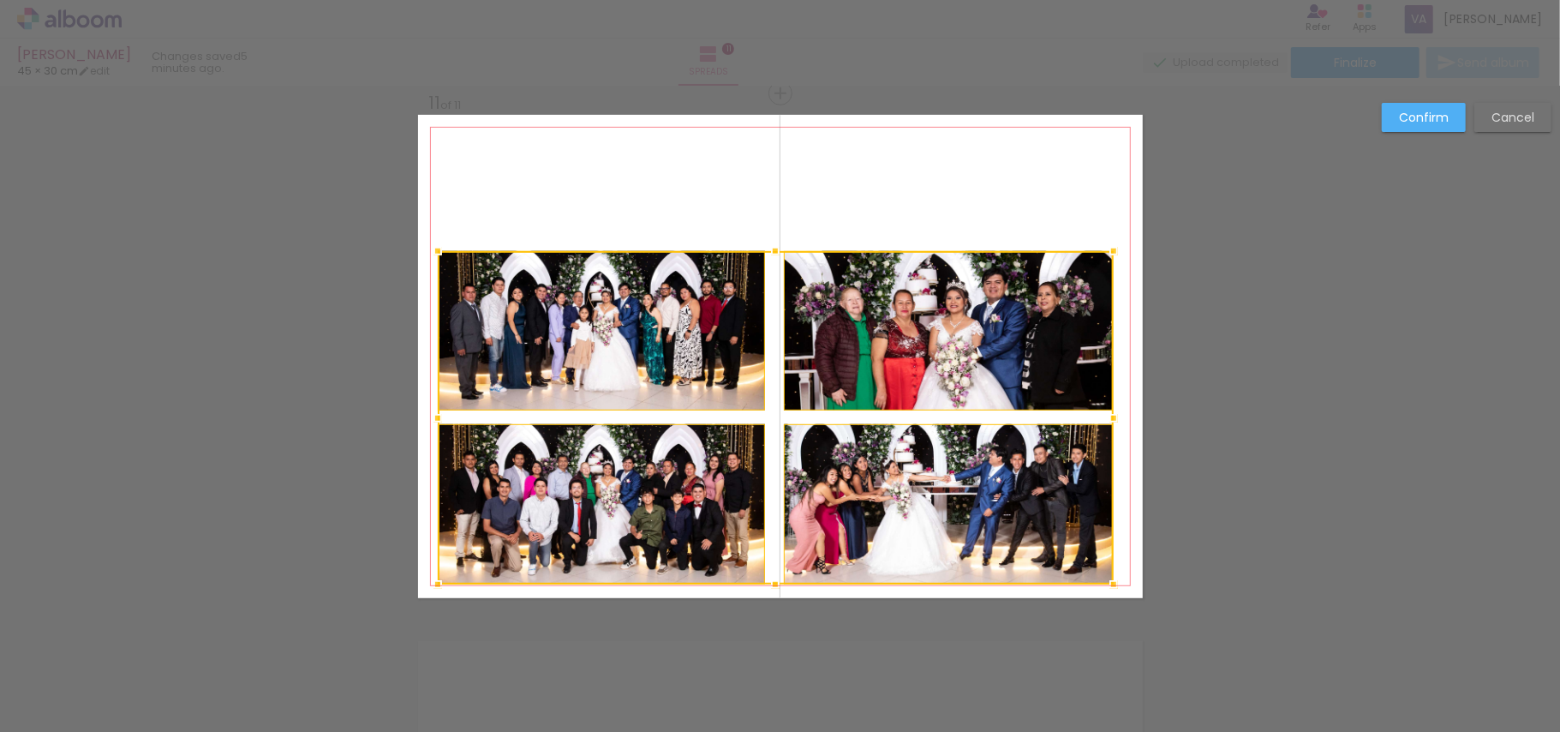
drag, startPoint x: 783, startPoint y: 459, endPoint x: 423, endPoint y: 581, distance: 379.8
click at [423, 581] on div at bounding box center [438, 584] width 34 height 34
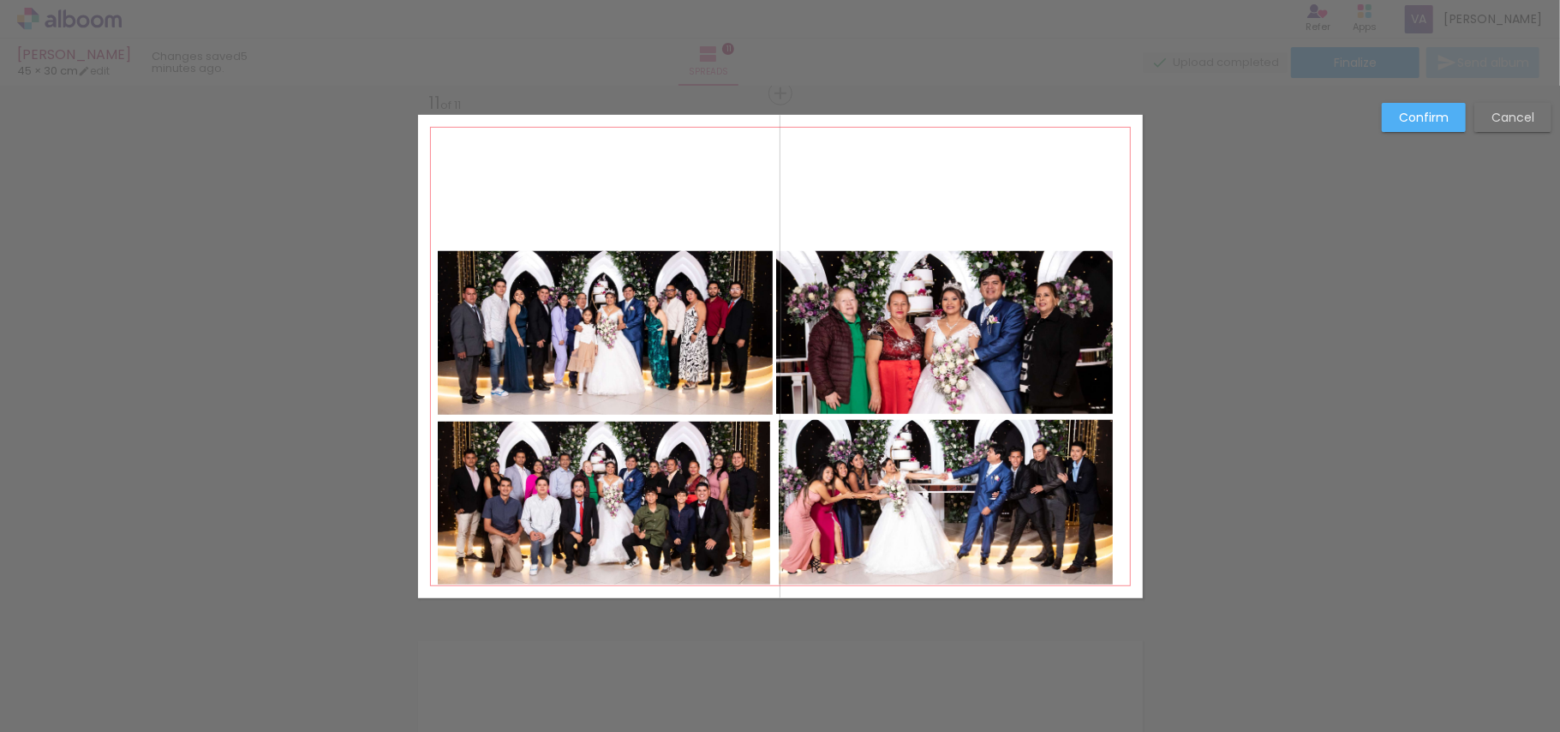
click at [550, 535] on quentale-photo at bounding box center [604, 502] width 333 height 163
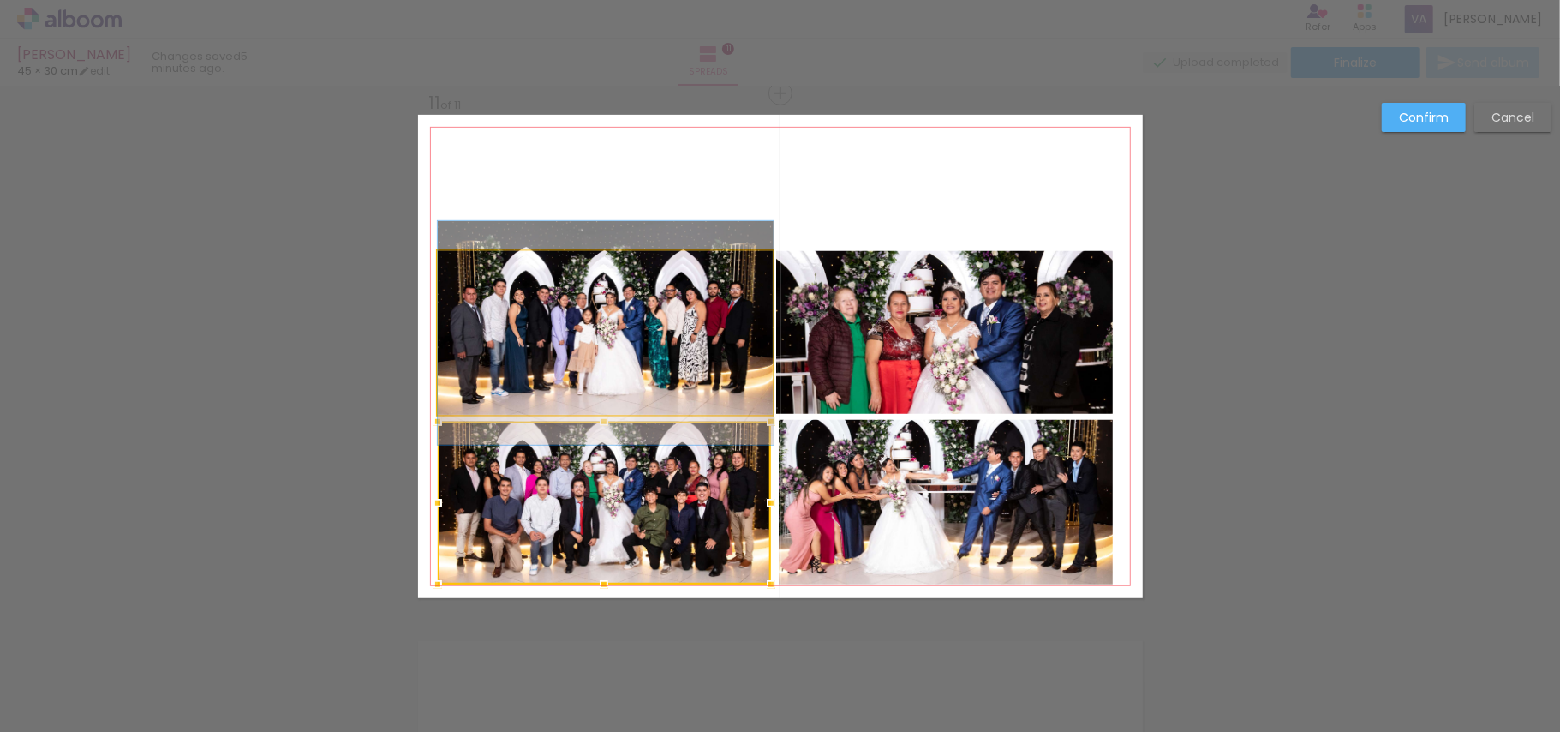
click at [615, 381] on quentale-photo at bounding box center [606, 333] width 336 height 164
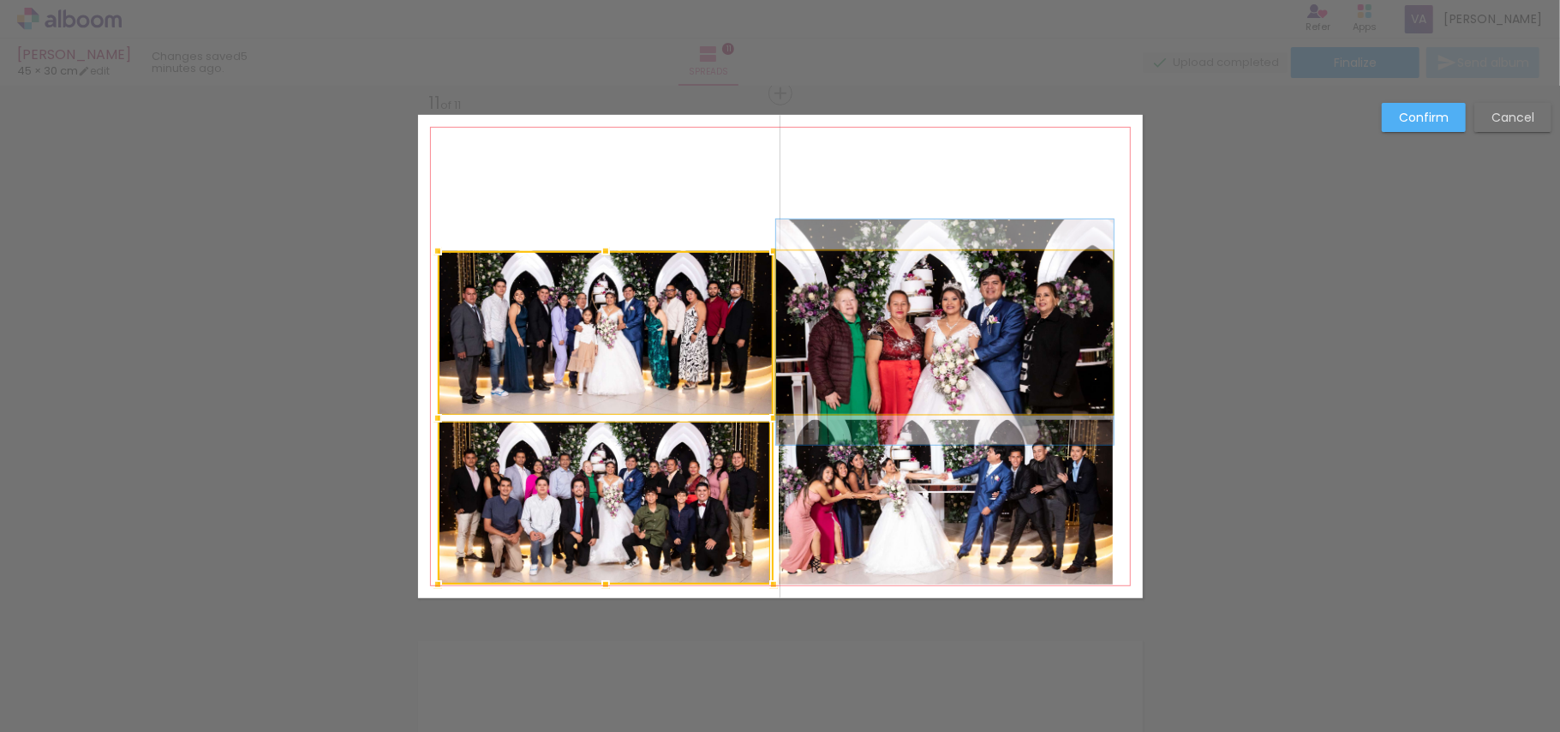
click at [881, 365] on quentale-photo at bounding box center [945, 332] width 338 height 163
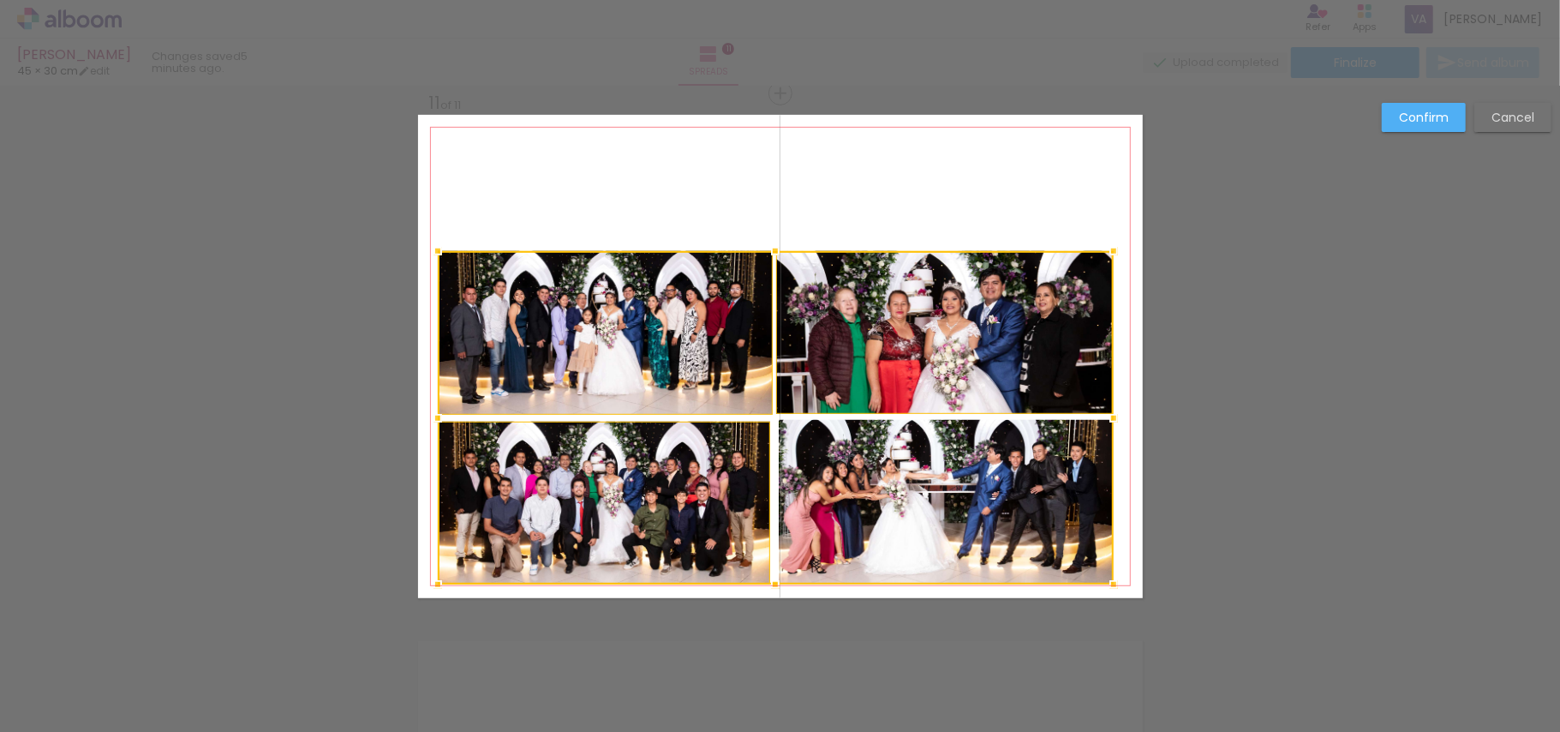
click at [887, 477] on div at bounding box center [776, 417] width 676 height 333
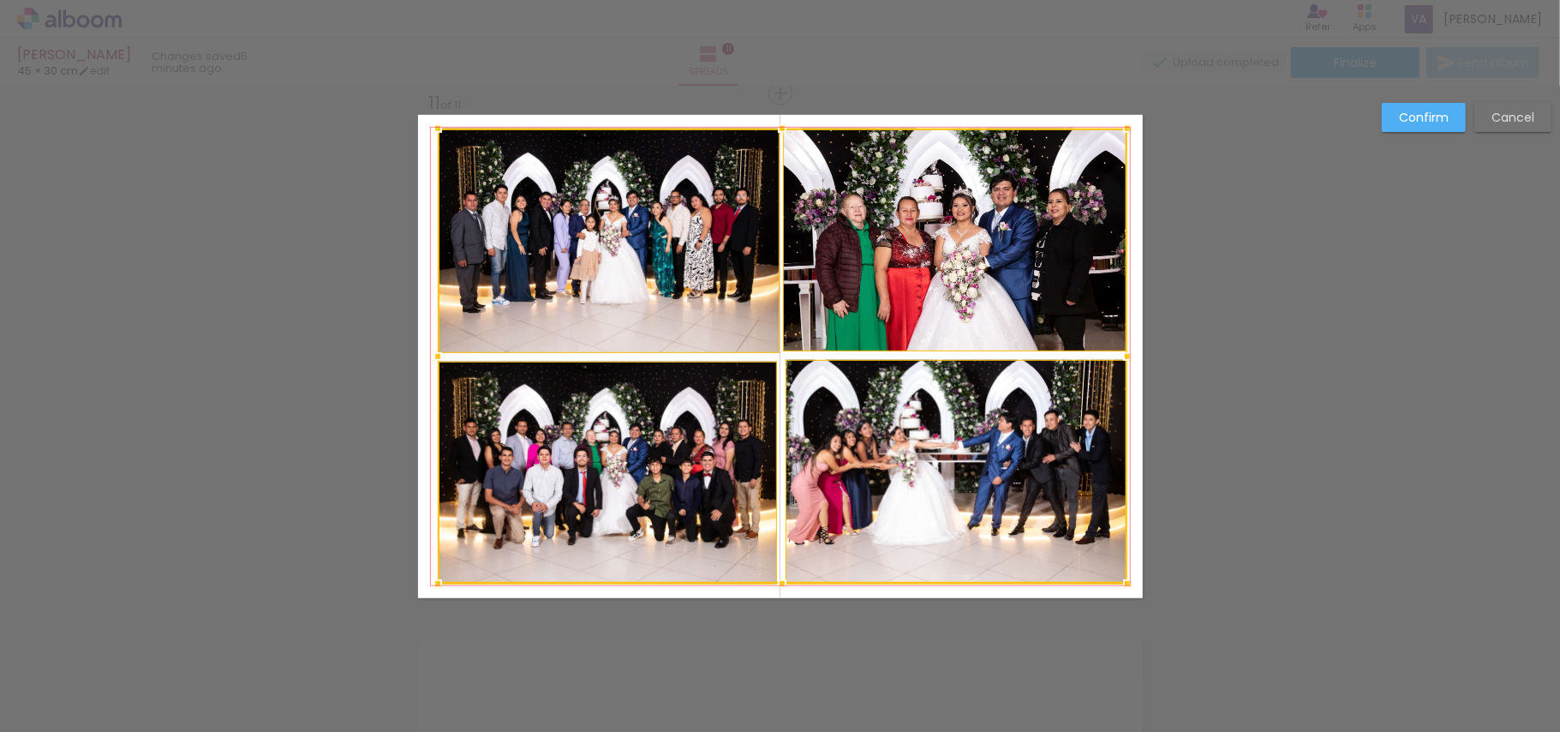
drag, startPoint x: 1103, startPoint y: 251, endPoint x: 1117, endPoint y: 128, distance: 123.3
click at [1117, 128] on div at bounding box center [1127, 128] width 34 height 34
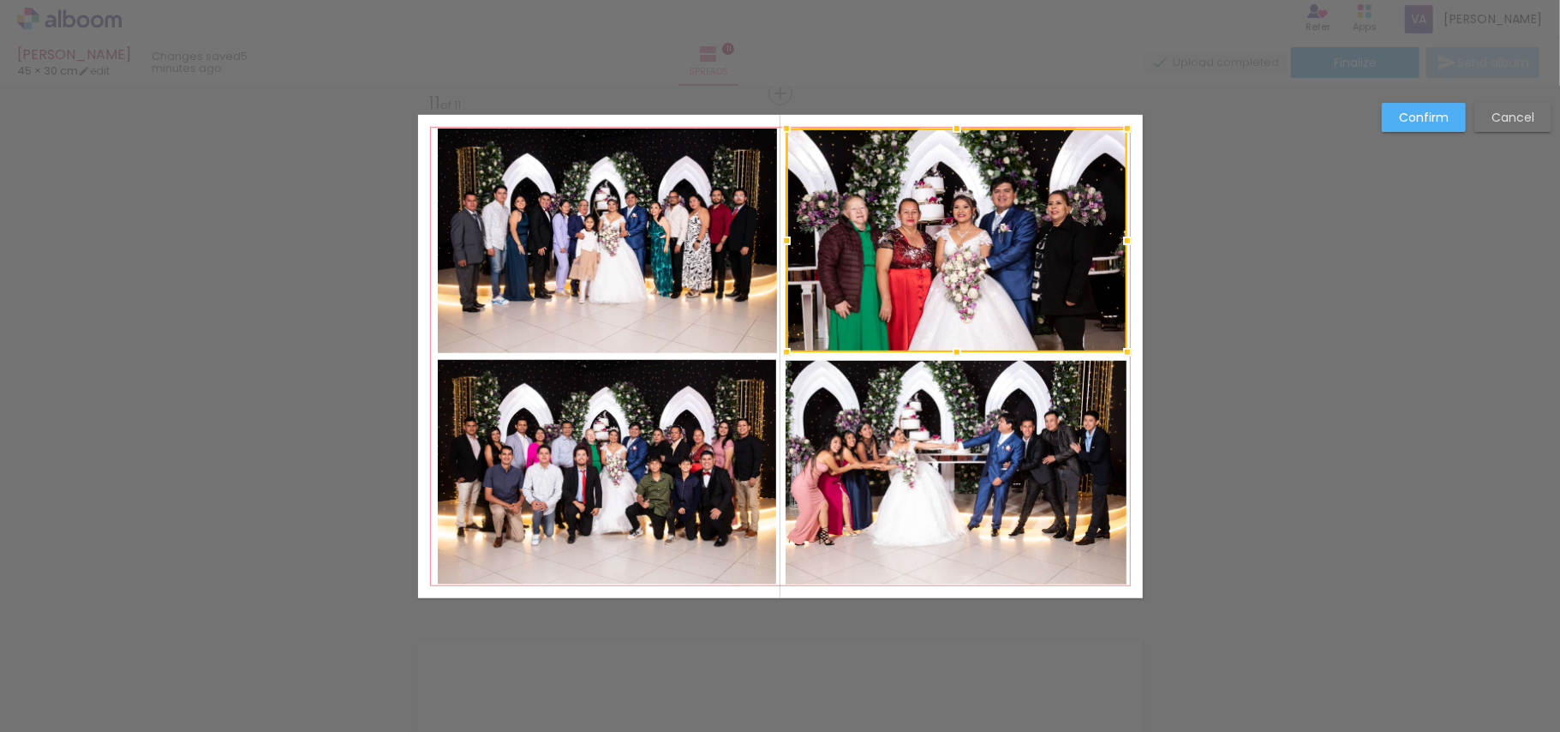
drag, startPoint x: 1424, startPoint y: 123, endPoint x: 1153, endPoint y: 210, distance: 284.2
click at [0, 0] on slot "Confirm" at bounding box center [0, 0] width 0 height 0
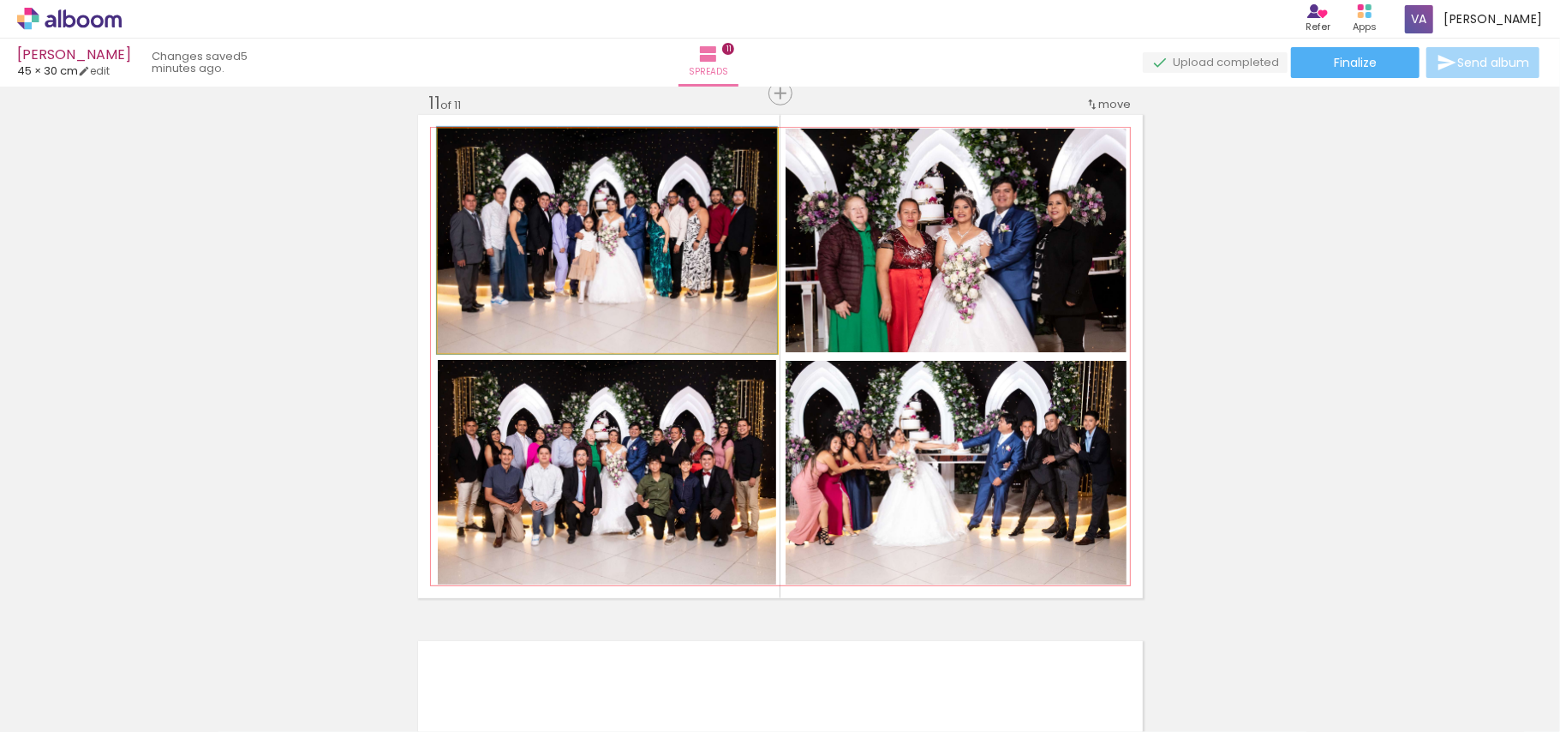
drag, startPoint x: 738, startPoint y: 276, endPoint x: 724, endPoint y: 276, distance: 13.7
click at [740, 272] on quentale-photo at bounding box center [608, 240] width 340 height 224
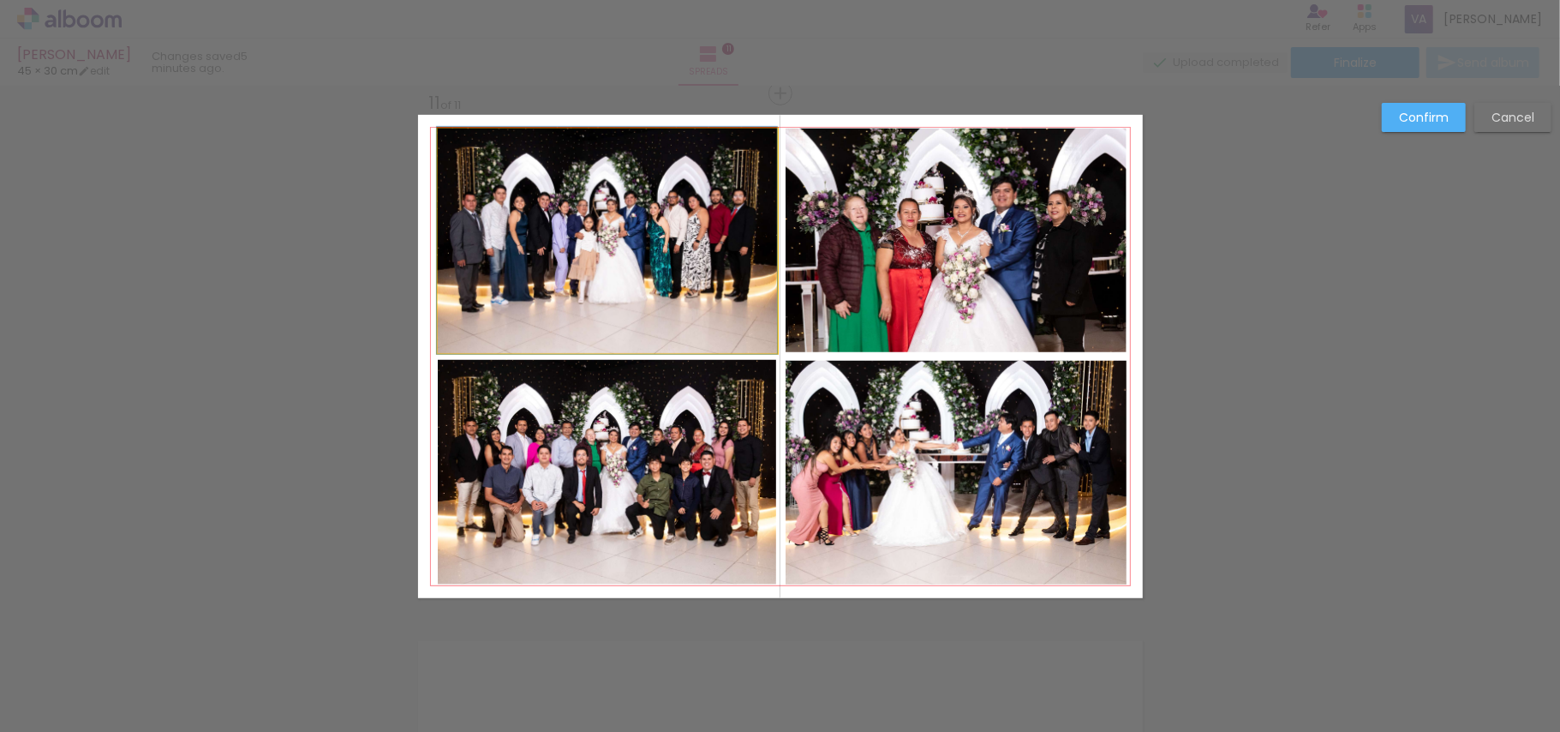
click at [765, 266] on quentale-photo at bounding box center [608, 240] width 340 height 224
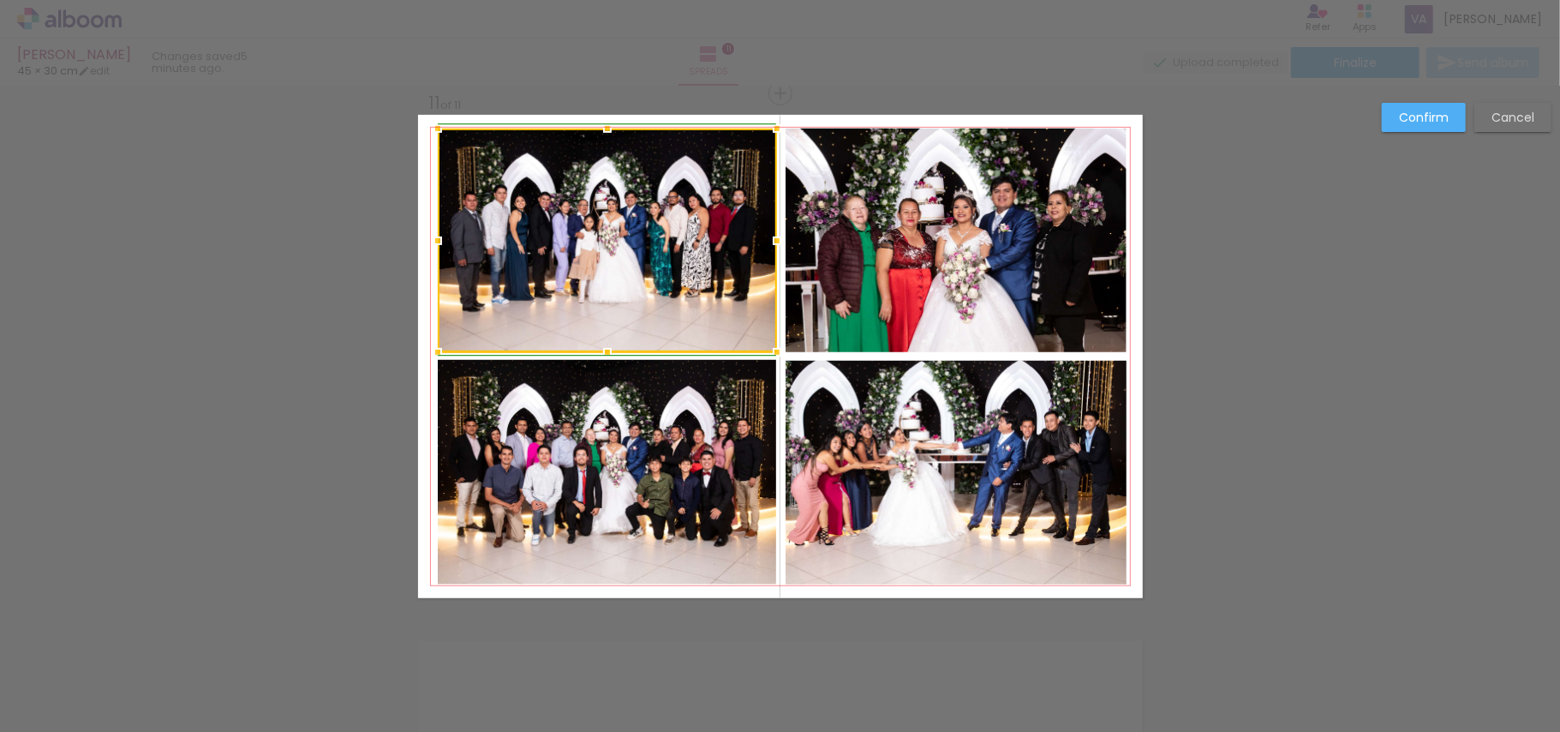
click at [764, 244] on div at bounding box center [777, 241] width 34 height 34
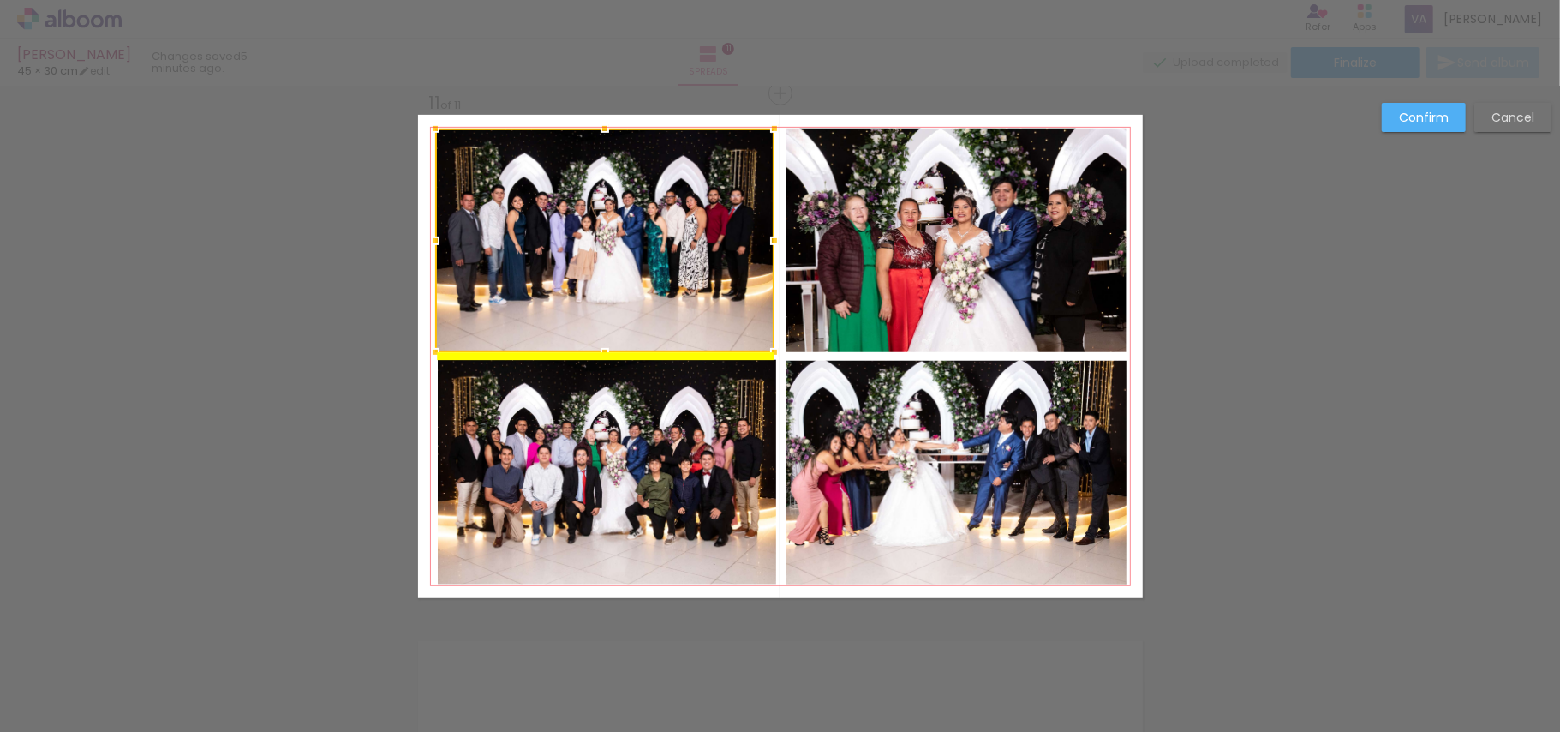
click at [716, 290] on div at bounding box center [604, 240] width 339 height 224
click at [0, 0] on slot "Confirm" at bounding box center [0, 0] width 0 height 0
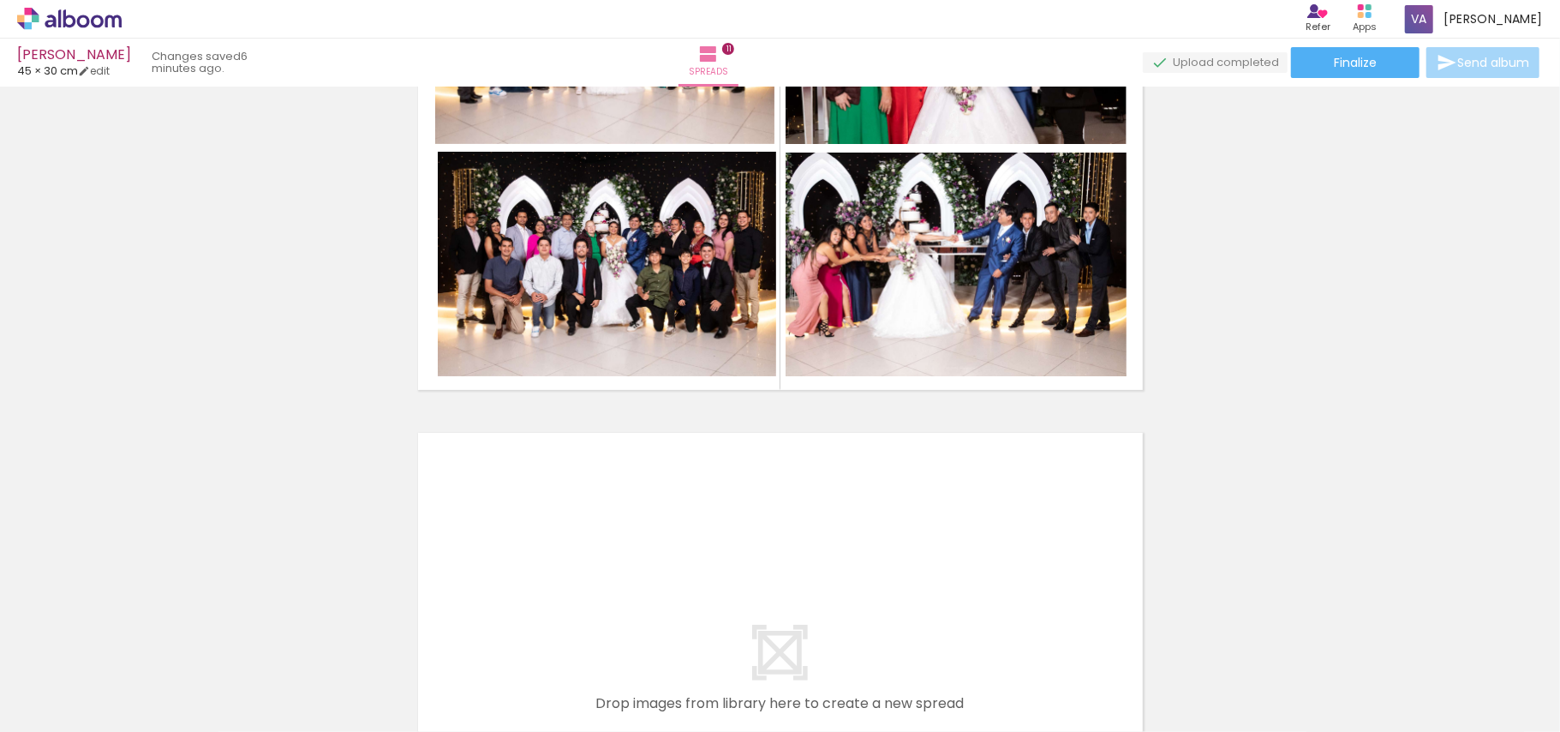
scroll to position [5624, 0]
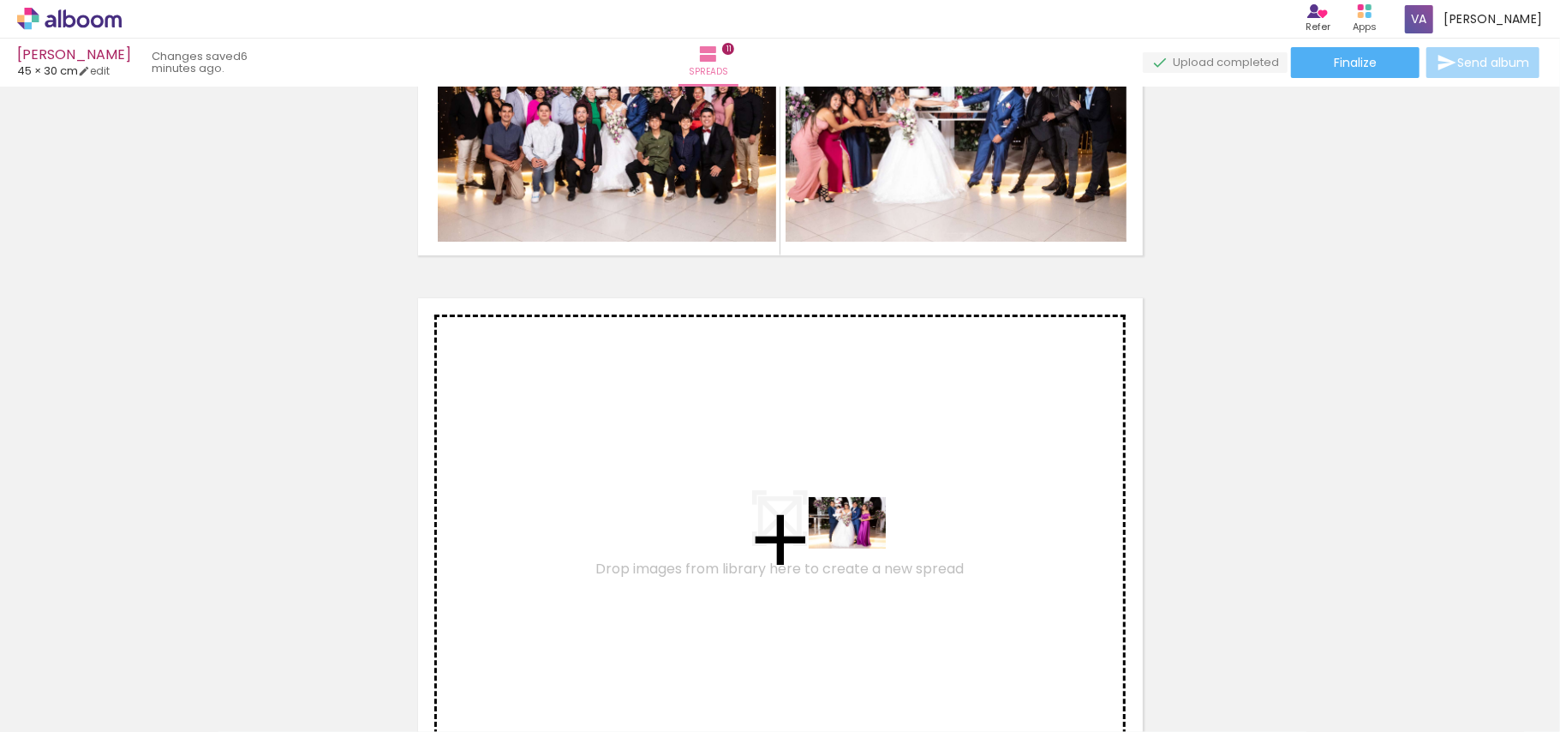
drag, startPoint x: 927, startPoint y: 682, endPoint x: 964, endPoint y: 632, distance: 61.9
click at [829, 532] on quentale-workspace at bounding box center [780, 366] width 1560 height 732
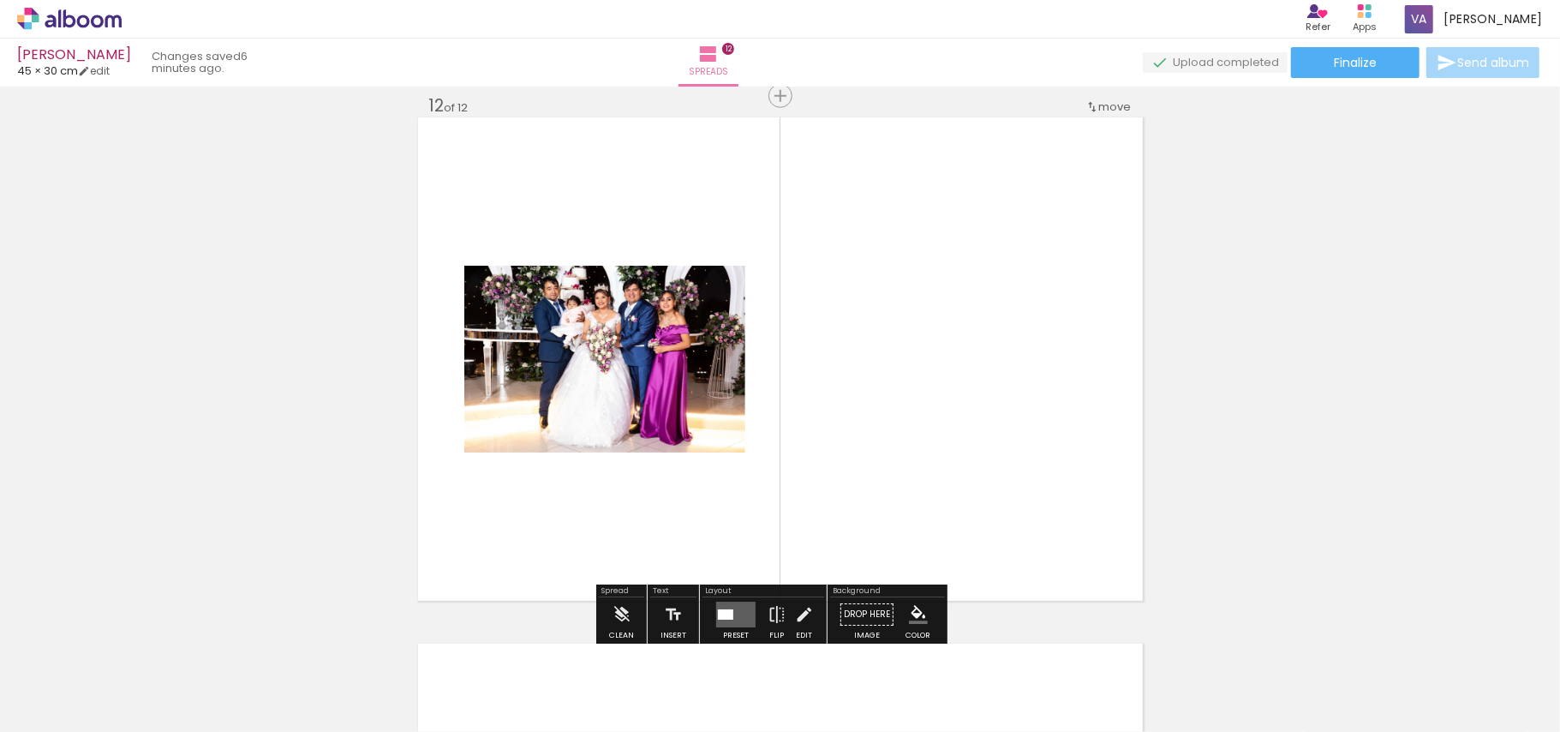
scroll to position [5808, 0]
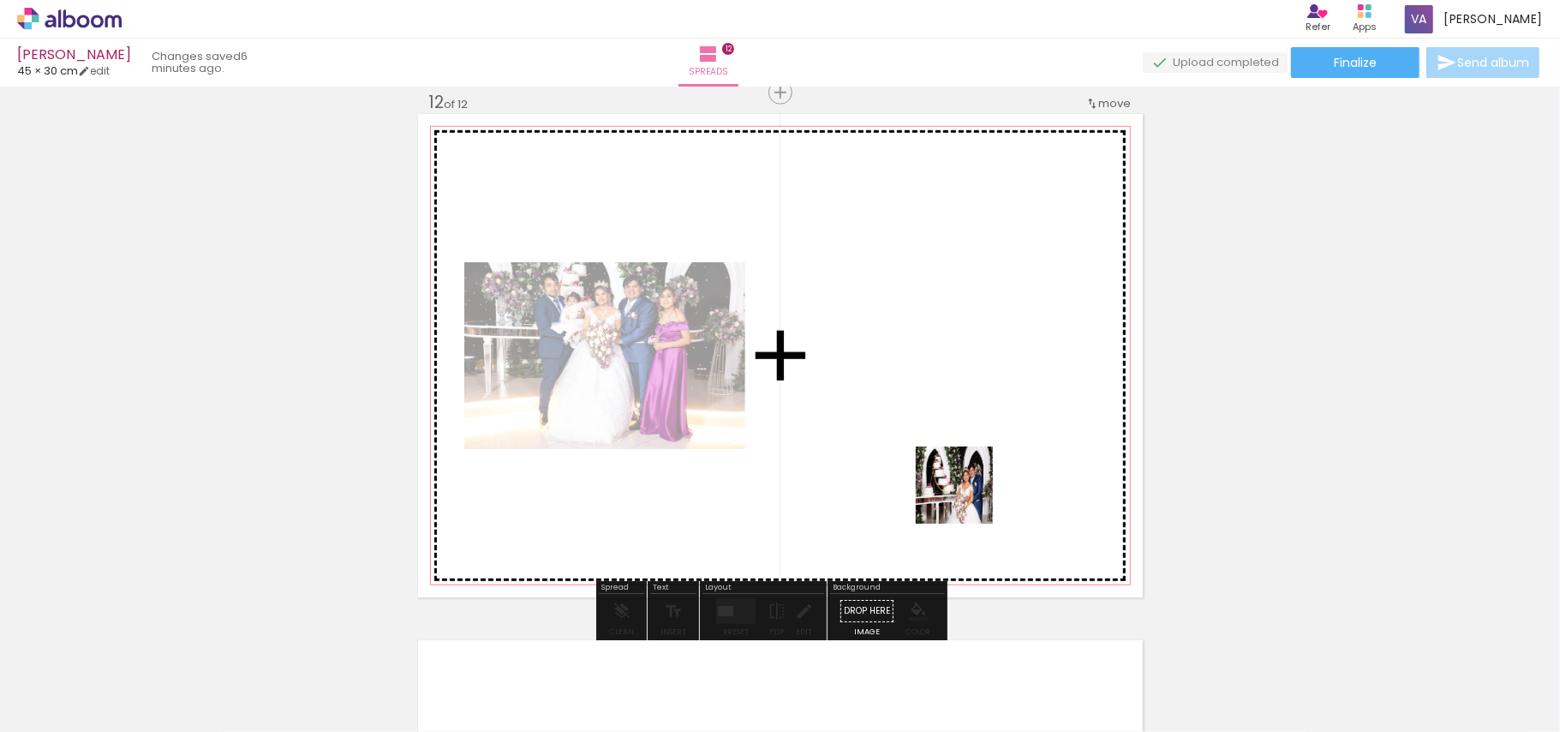
drag, startPoint x: 1038, startPoint y: 679, endPoint x: 1049, endPoint y: 577, distance: 102.5
click at [930, 439] on quentale-workspace at bounding box center [780, 366] width 1560 height 732
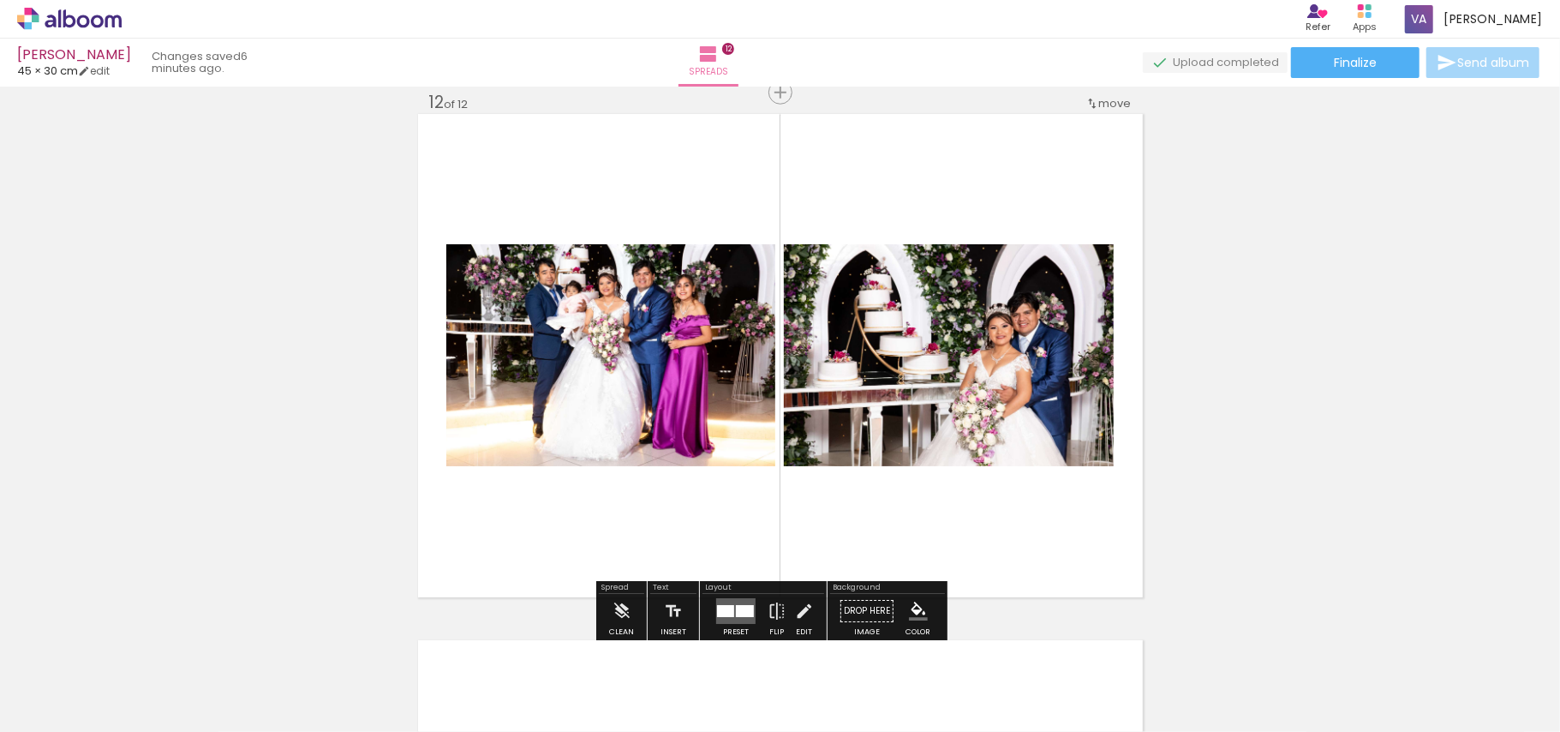
drag, startPoint x: 1132, startPoint y: 679, endPoint x: 1006, endPoint y: 481, distance: 234.6
click at [998, 468] on quentale-workspace at bounding box center [780, 366] width 1560 height 732
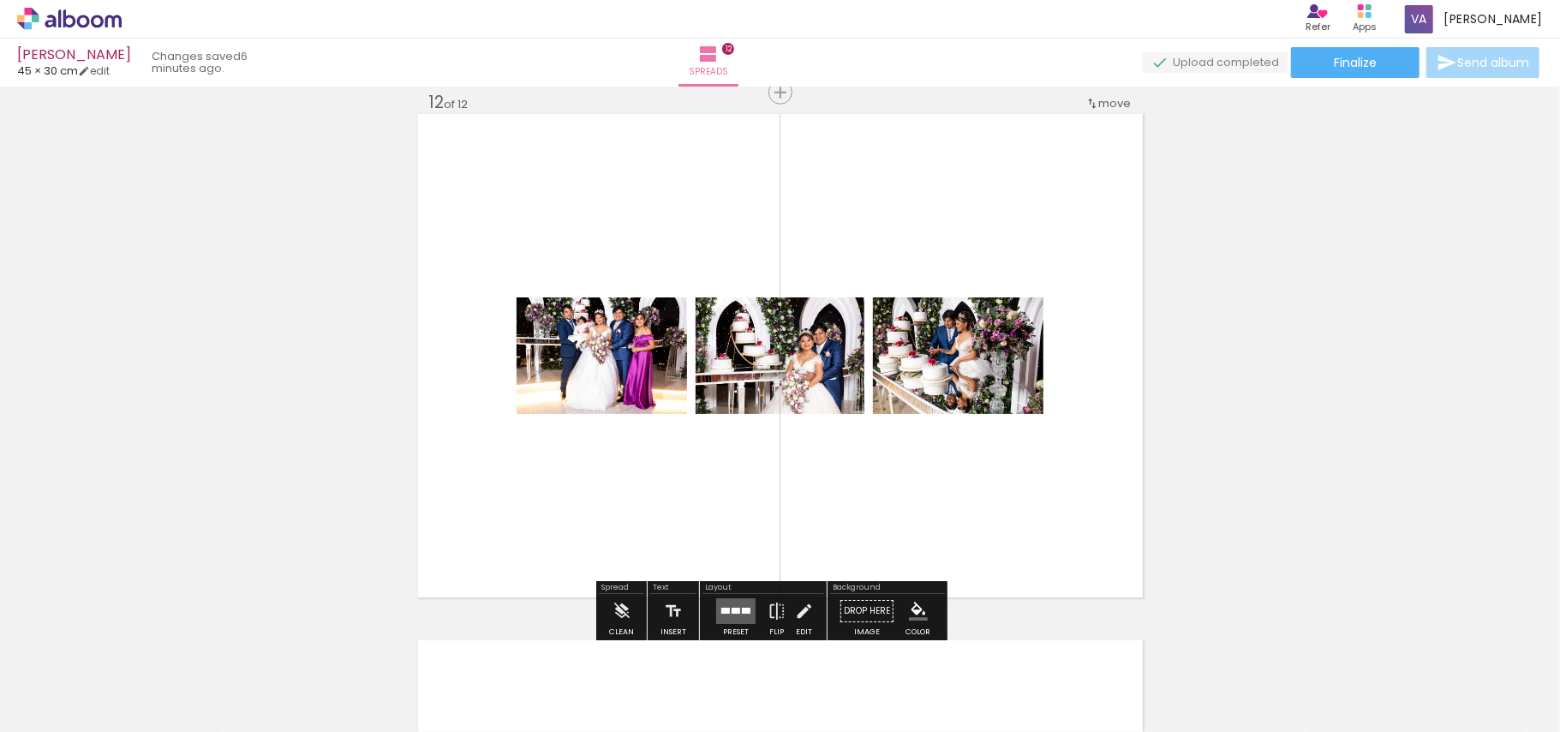
click at [751, 611] on quentale-layouter at bounding box center [735, 611] width 39 height 26
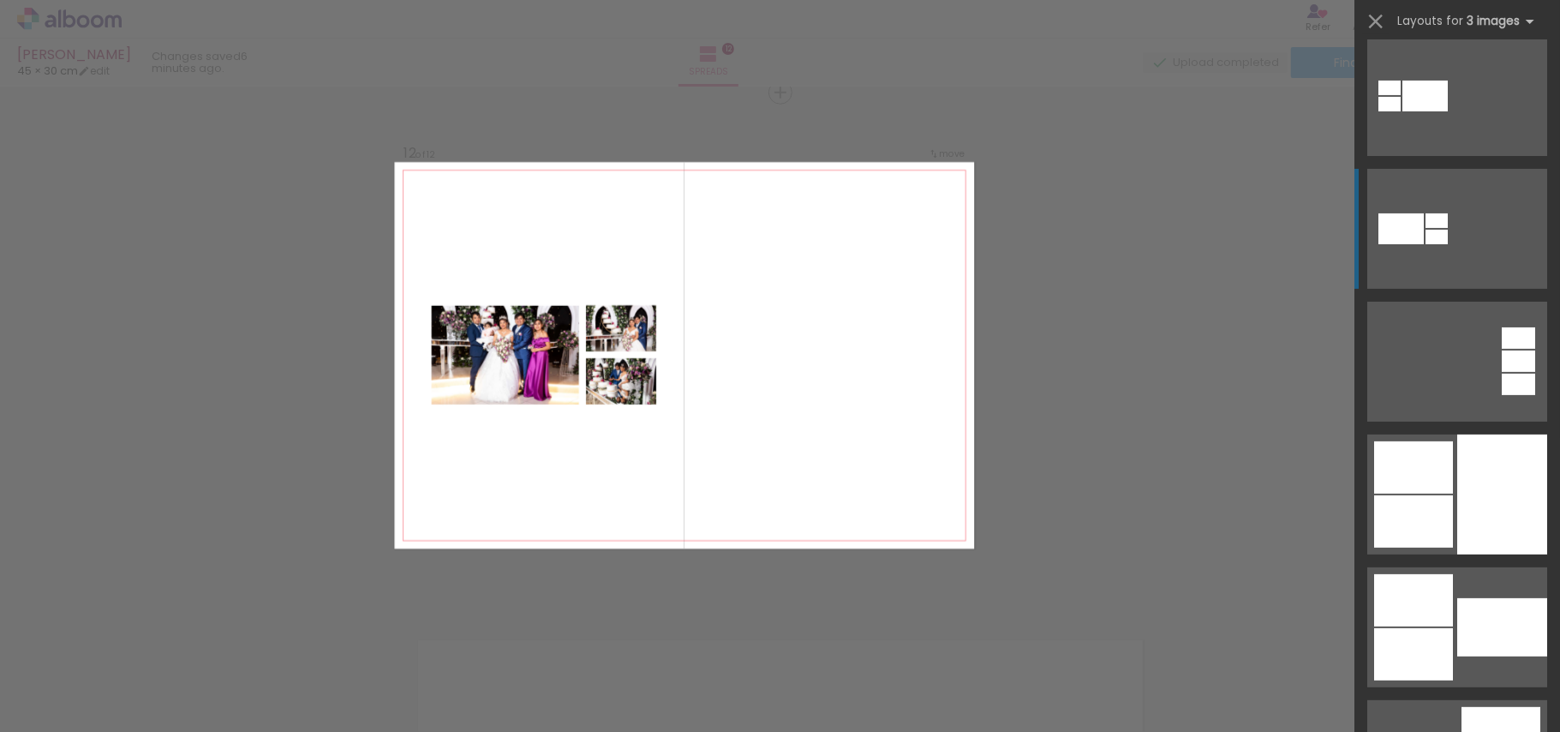
scroll to position [343, 0]
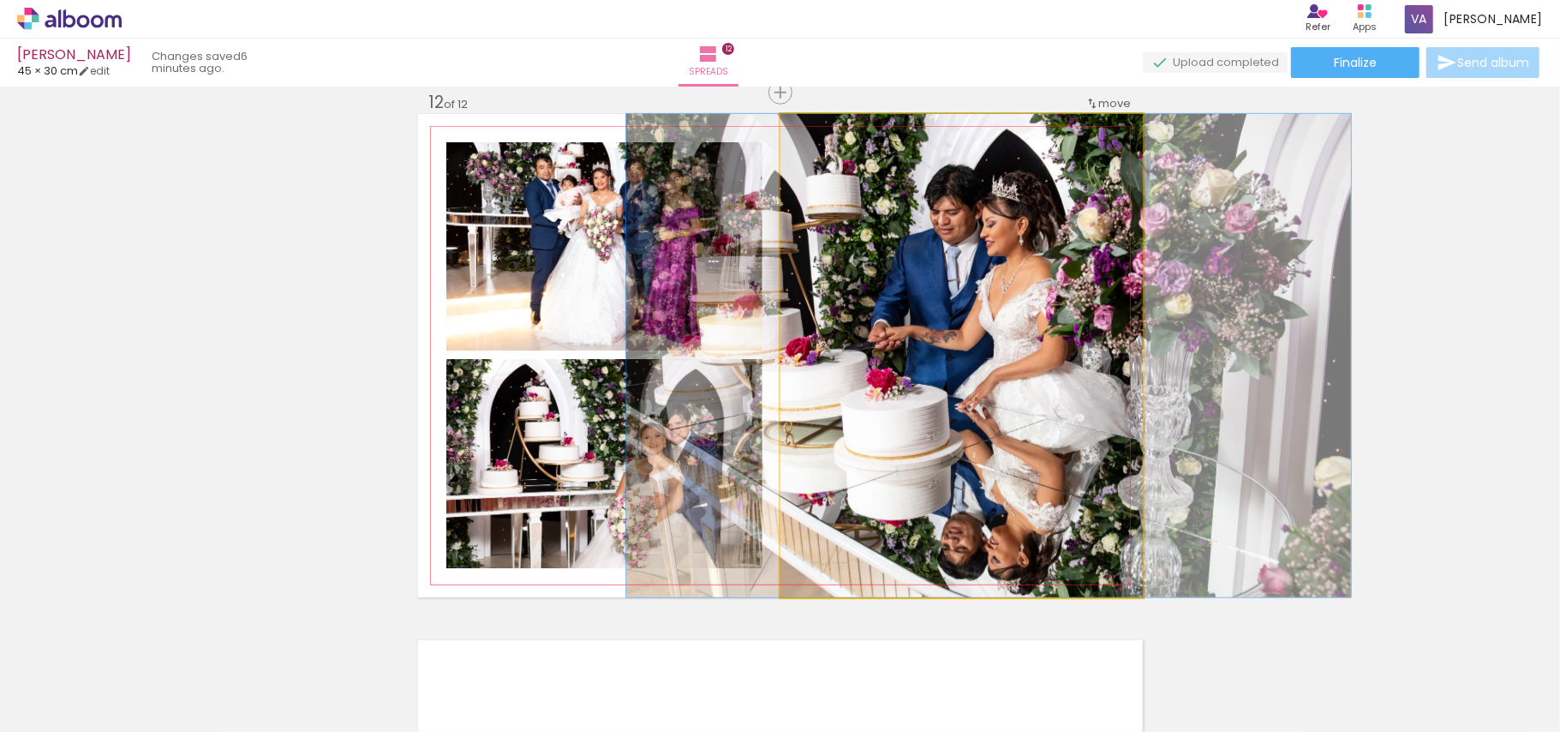
drag, startPoint x: 1052, startPoint y: 347, endPoint x: 1079, endPoint y: 341, distance: 28.1
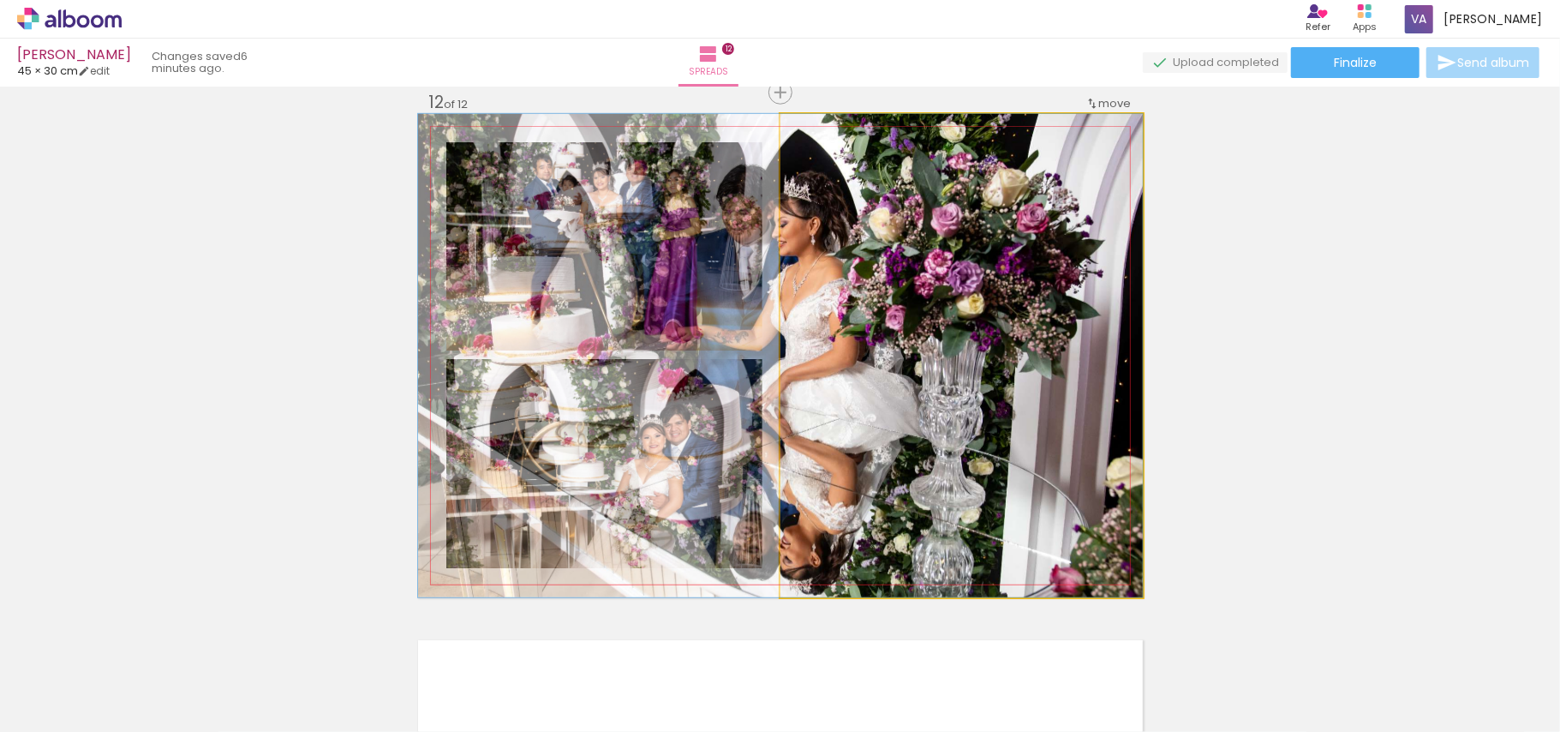
drag, startPoint x: 999, startPoint y: 370, endPoint x: 641, endPoint y: 433, distance: 363.6
click at [0, 0] on slot at bounding box center [0, 0] width 0 height 0
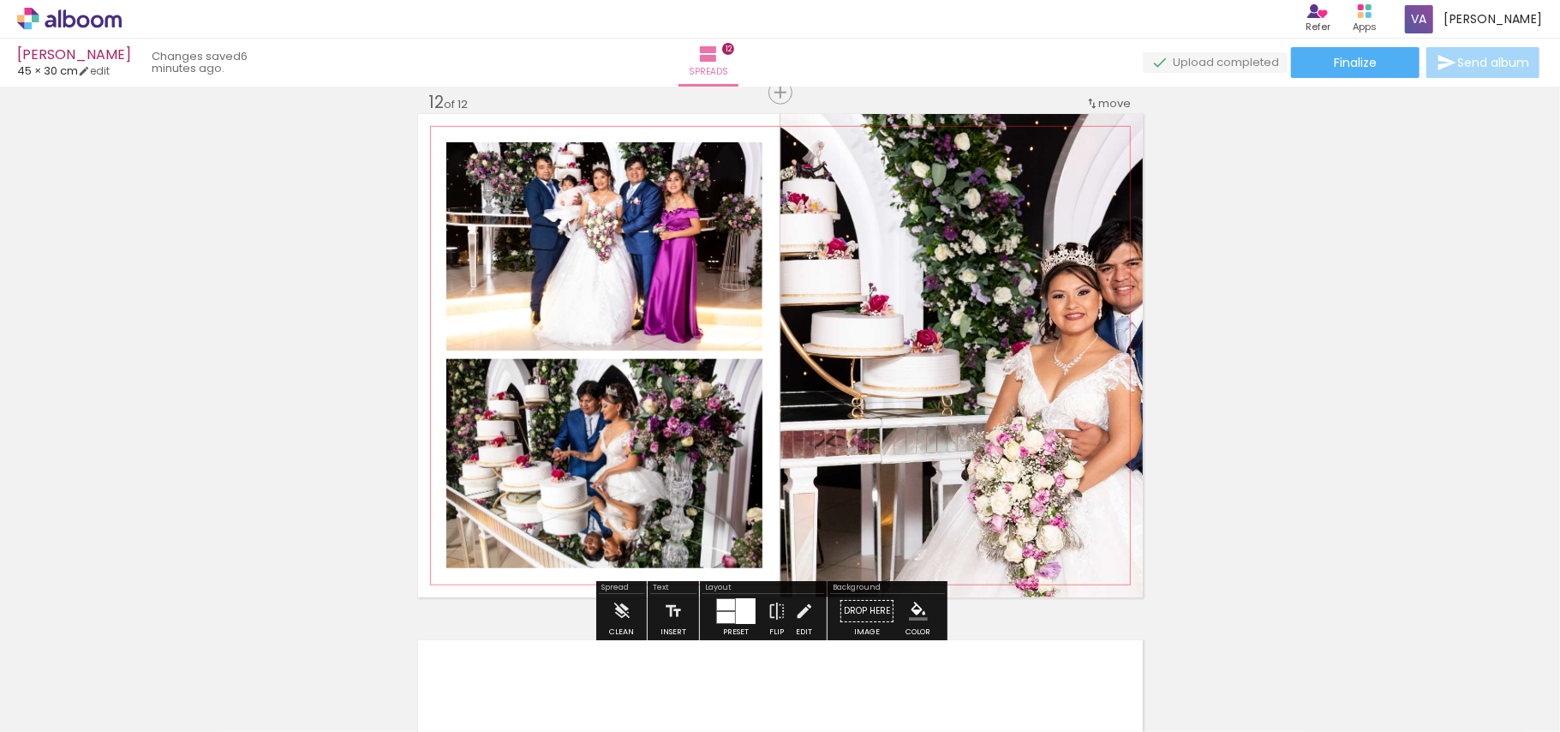
click at [1016, 388] on quentale-photo at bounding box center [961, 355] width 362 height 483
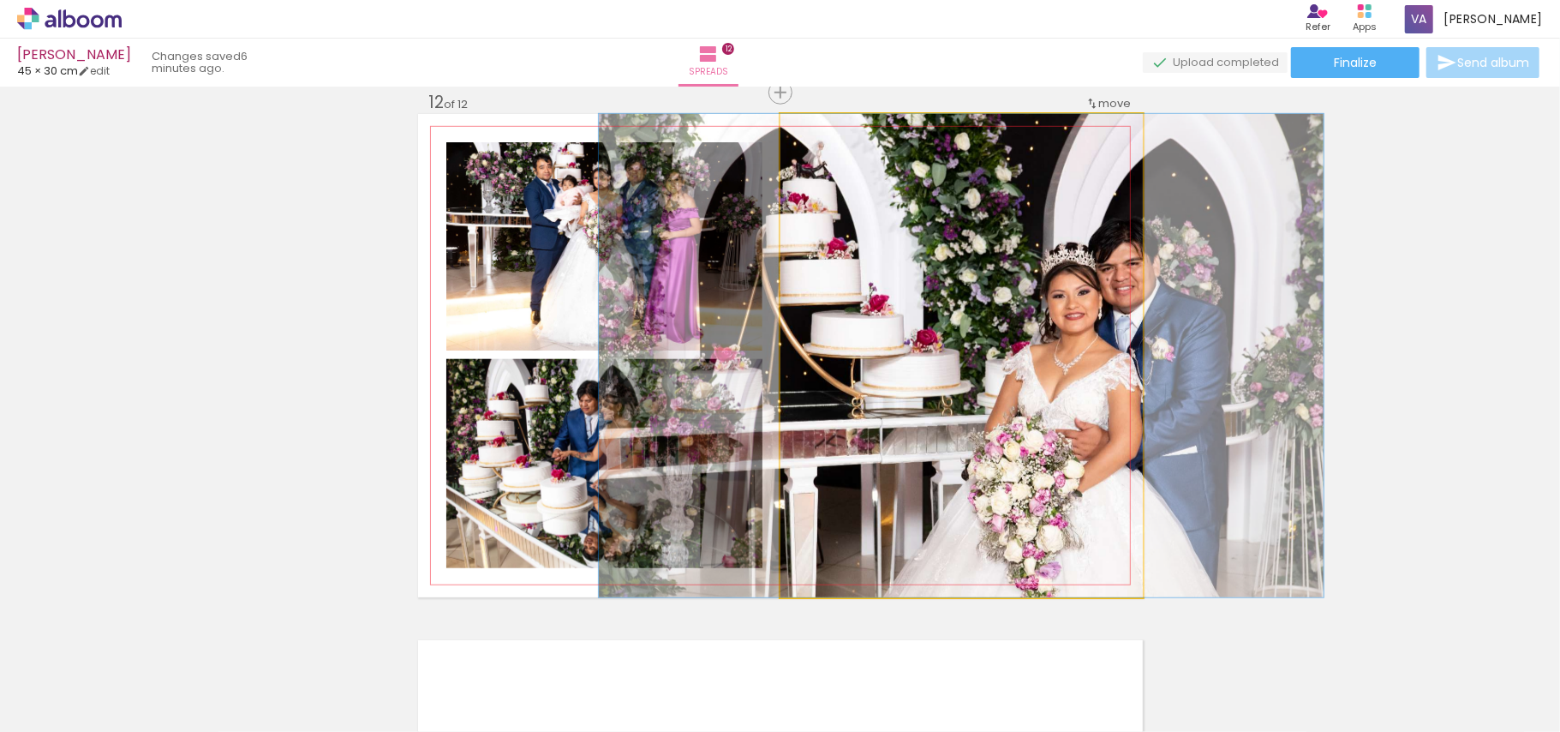
click at [1016, 388] on quentale-photo at bounding box center [961, 355] width 362 height 483
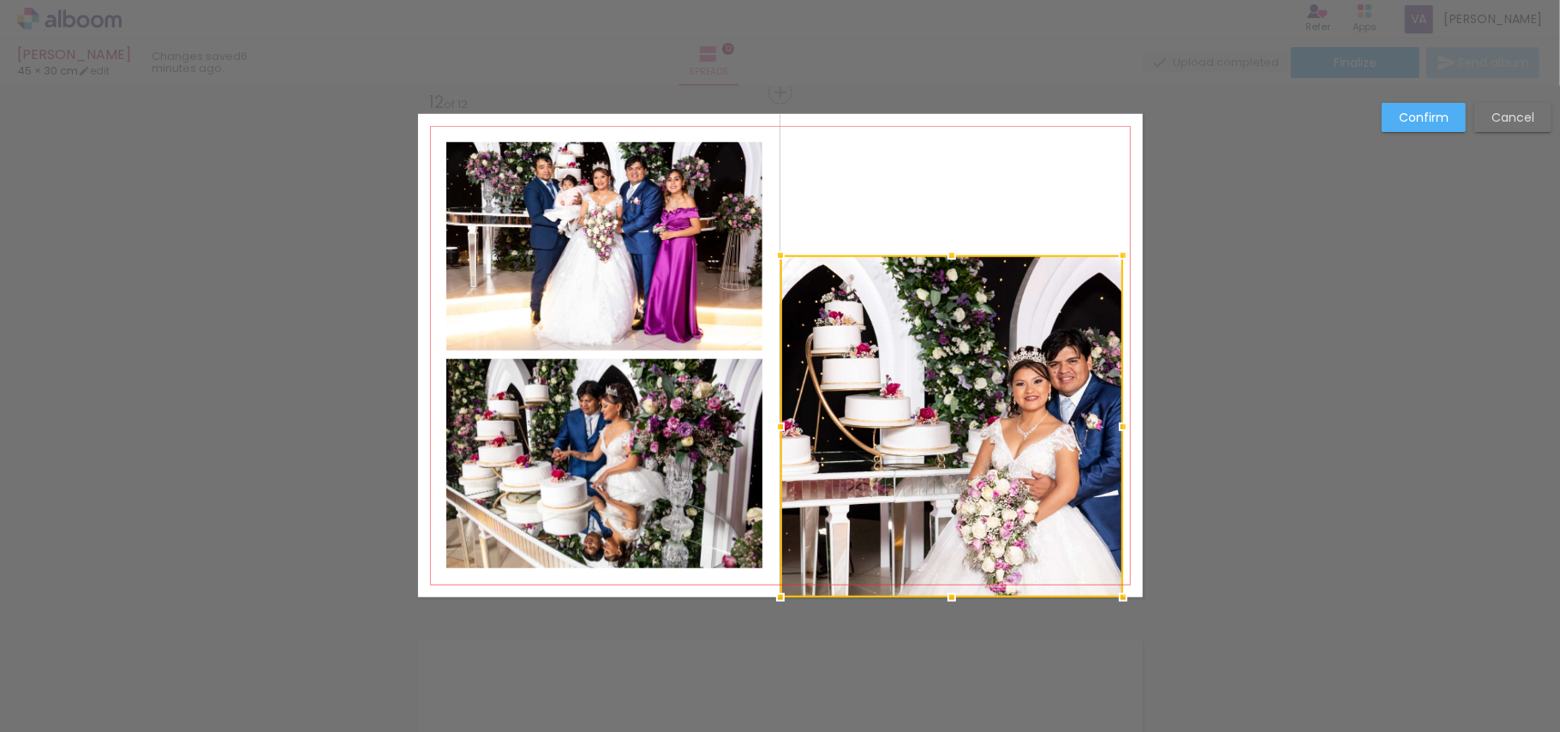
drag, startPoint x: 1139, startPoint y: 118, endPoint x: 1120, endPoint y: 260, distance: 143.4
click at [1120, 260] on div at bounding box center [1123, 255] width 34 height 34
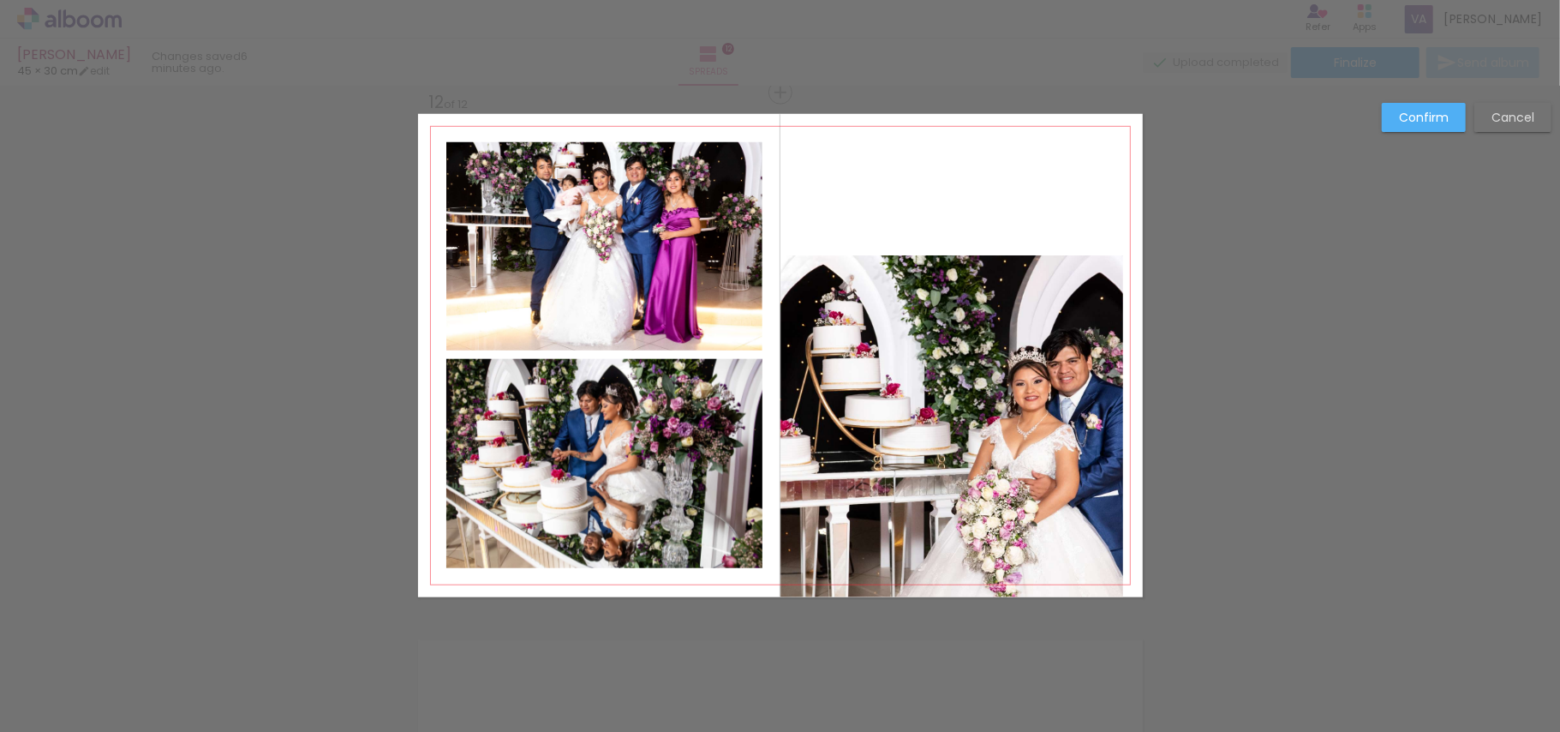
click at [819, 539] on quentale-photo at bounding box center [951, 426] width 343 height 342
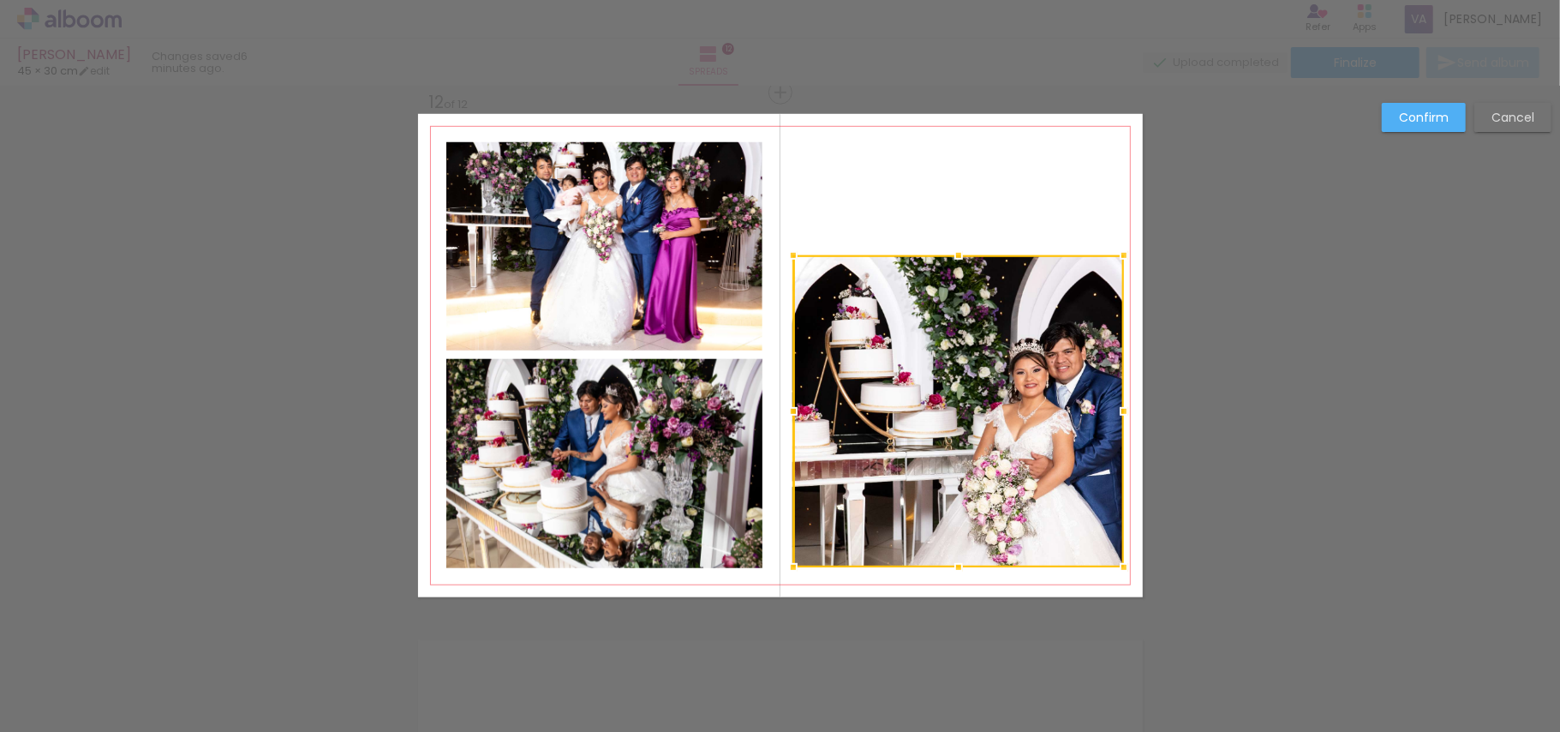
drag, startPoint x: 779, startPoint y: 597, endPoint x: 792, endPoint y: 567, distance: 32.6
click at [792, 567] on div at bounding box center [793, 567] width 34 height 34
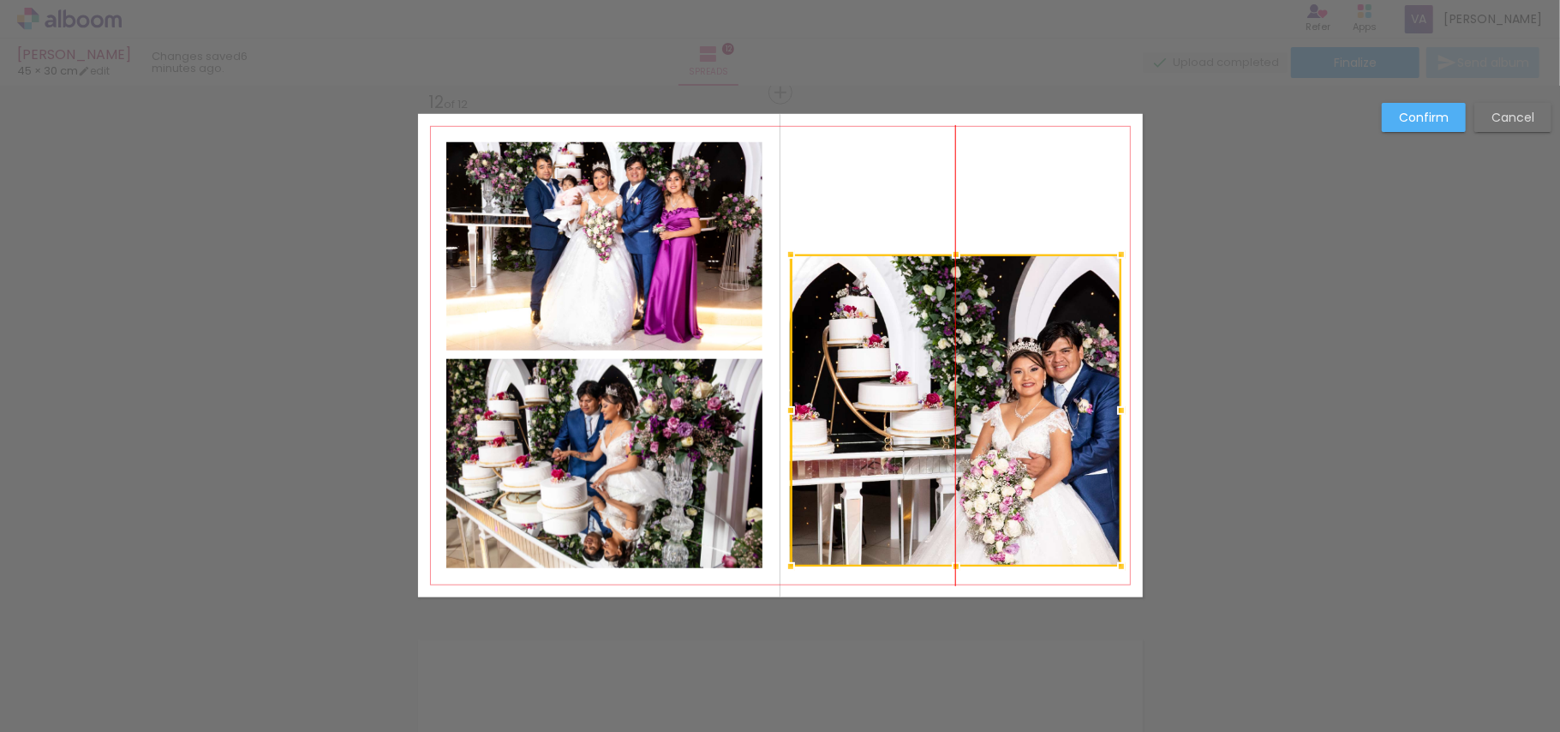
click at [915, 412] on div at bounding box center [956, 410] width 331 height 312
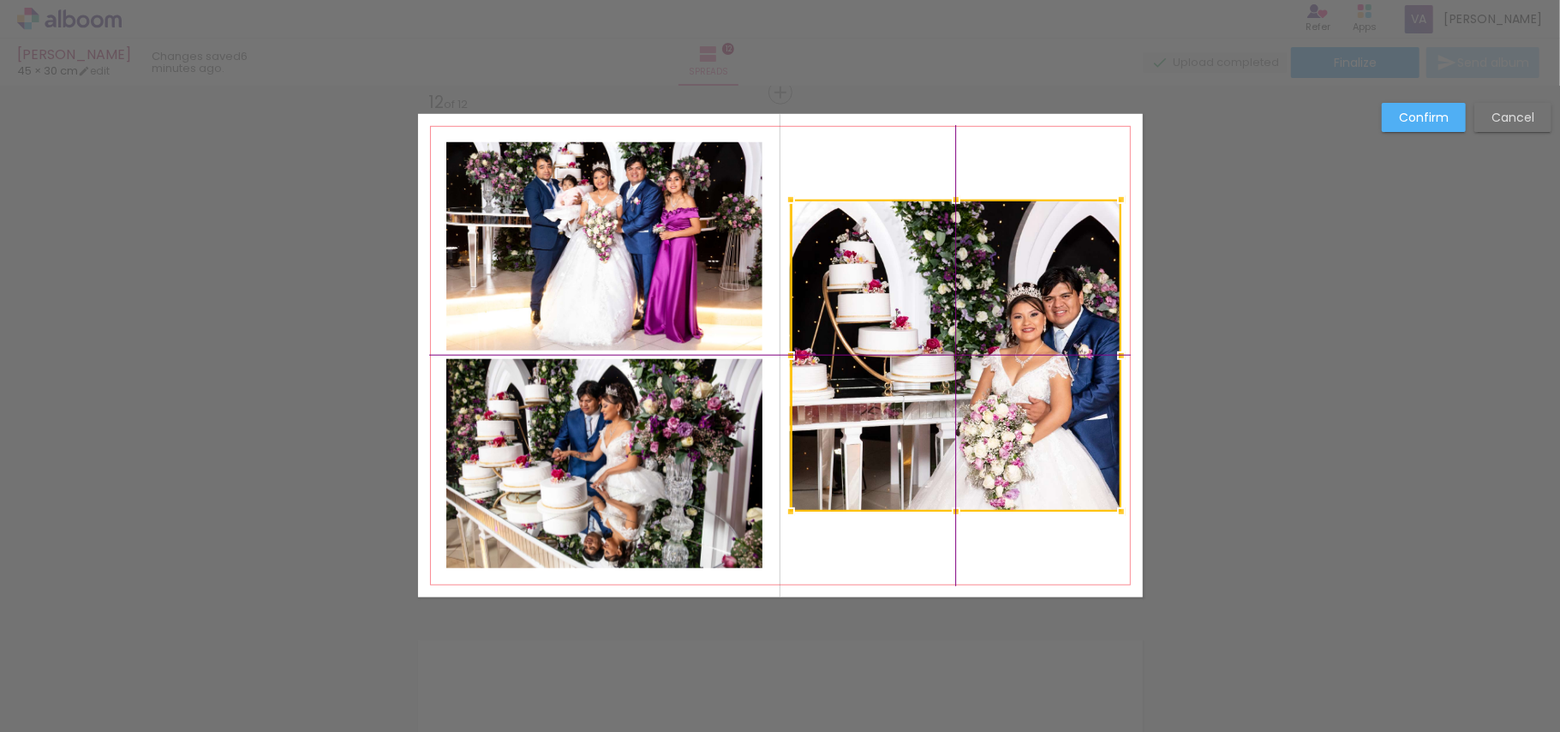
drag, startPoint x: 951, startPoint y: 375, endPoint x: 950, endPoint y: 323, distance: 52.3
click at [950, 323] on div at bounding box center [956, 356] width 331 height 312
drag, startPoint x: 1415, startPoint y: 117, endPoint x: 1080, endPoint y: 182, distance: 341.1
click at [0, 0] on slot "Confirm" at bounding box center [0, 0] width 0 height 0
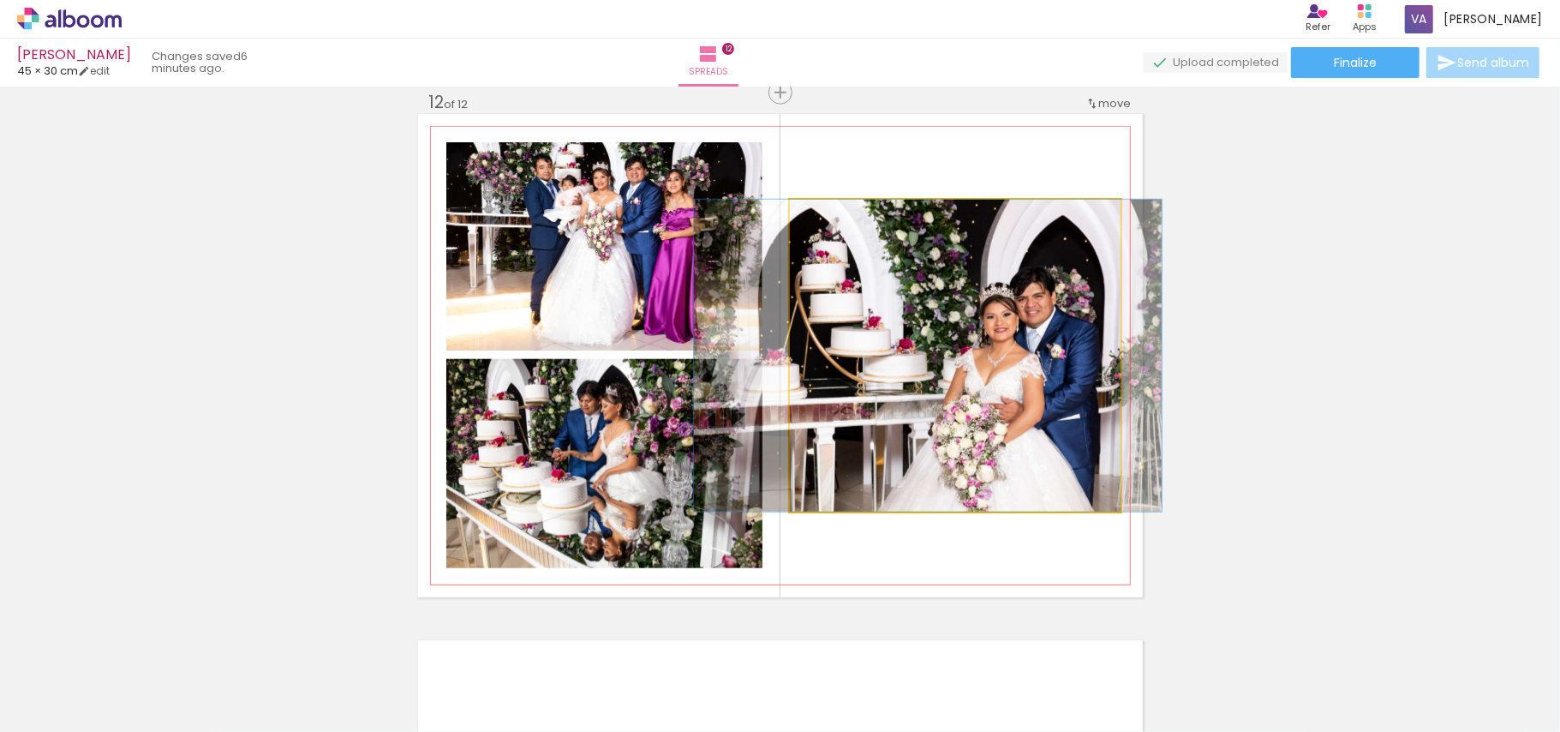
drag, startPoint x: 915, startPoint y: 353, endPoint x: 887, endPoint y: 353, distance: 27.4
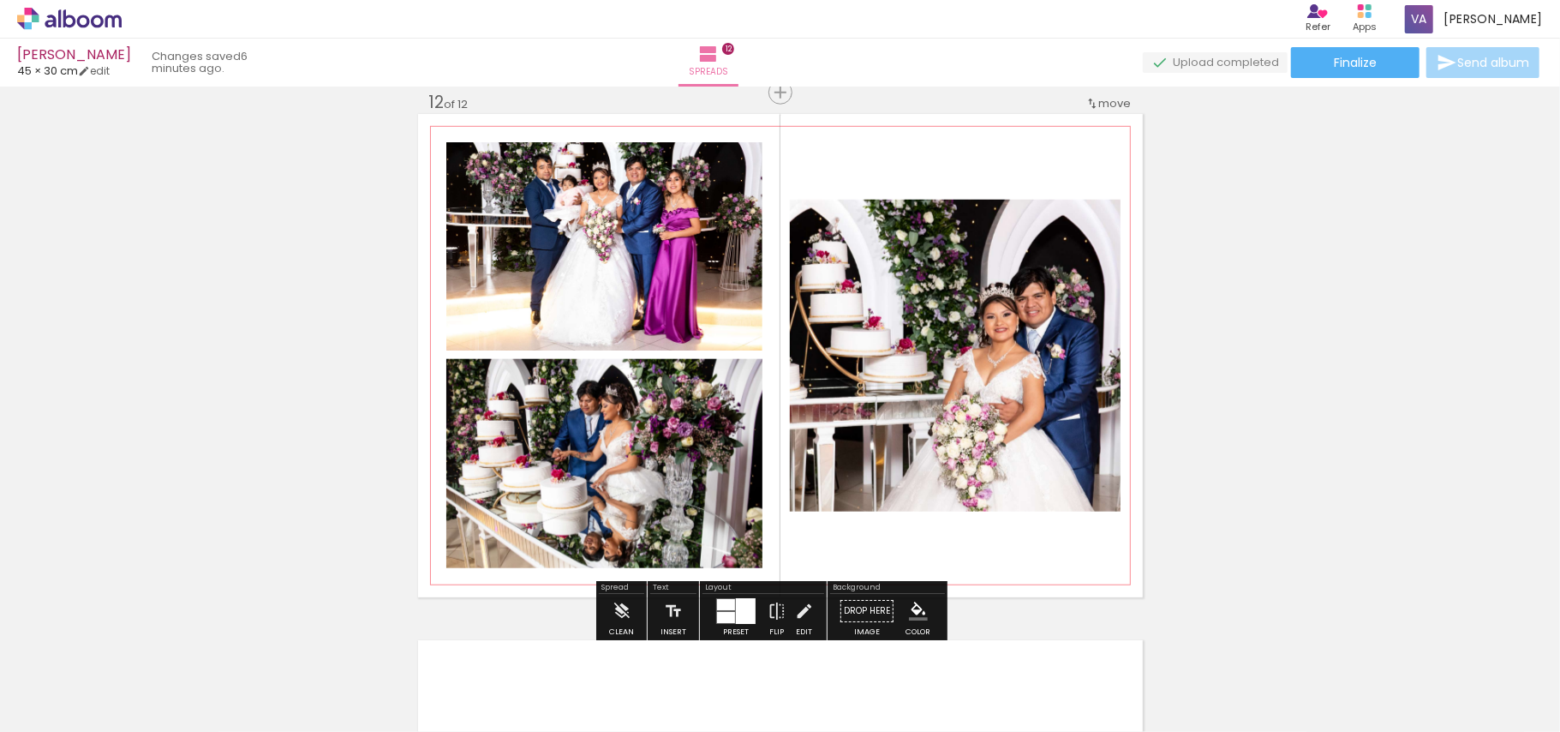
click at [658, 426] on quentale-photo at bounding box center [604, 463] width 316 height 209
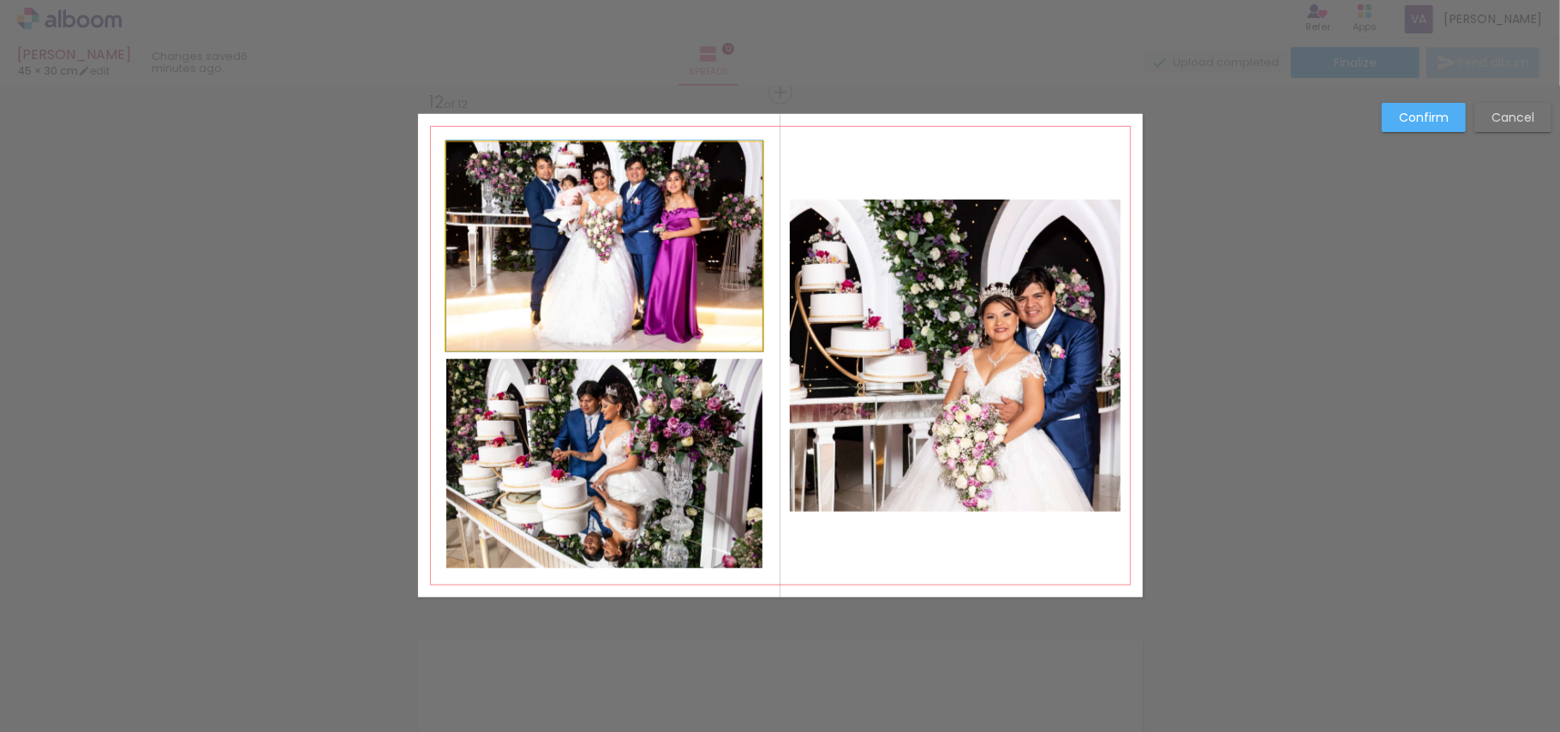
click at [583, 264] on quentale-photo at bounding box center [604, 246] width 316 height 208
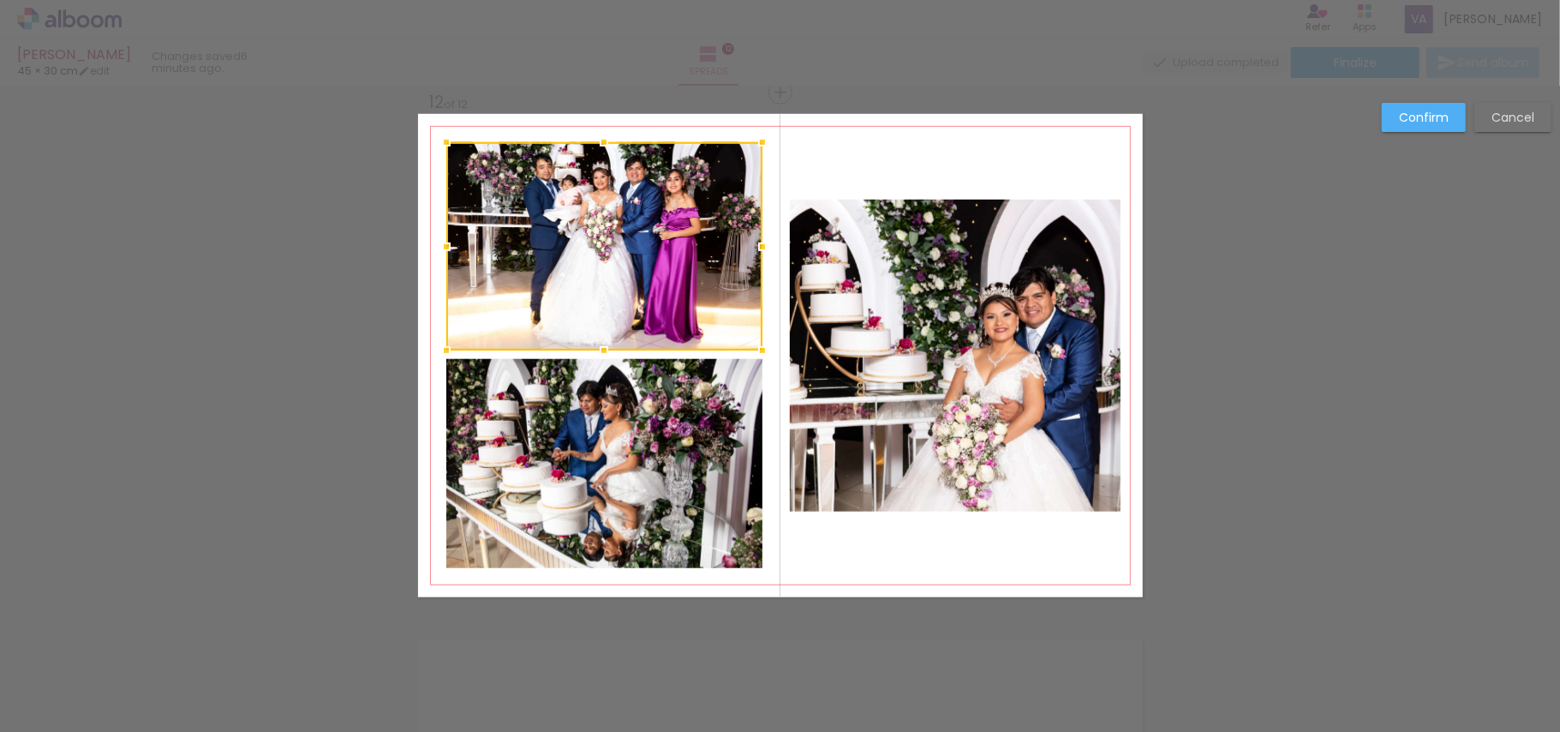
click at [566, 463] on quentale-photo at bounding box center [604, 463] width 316 height 209
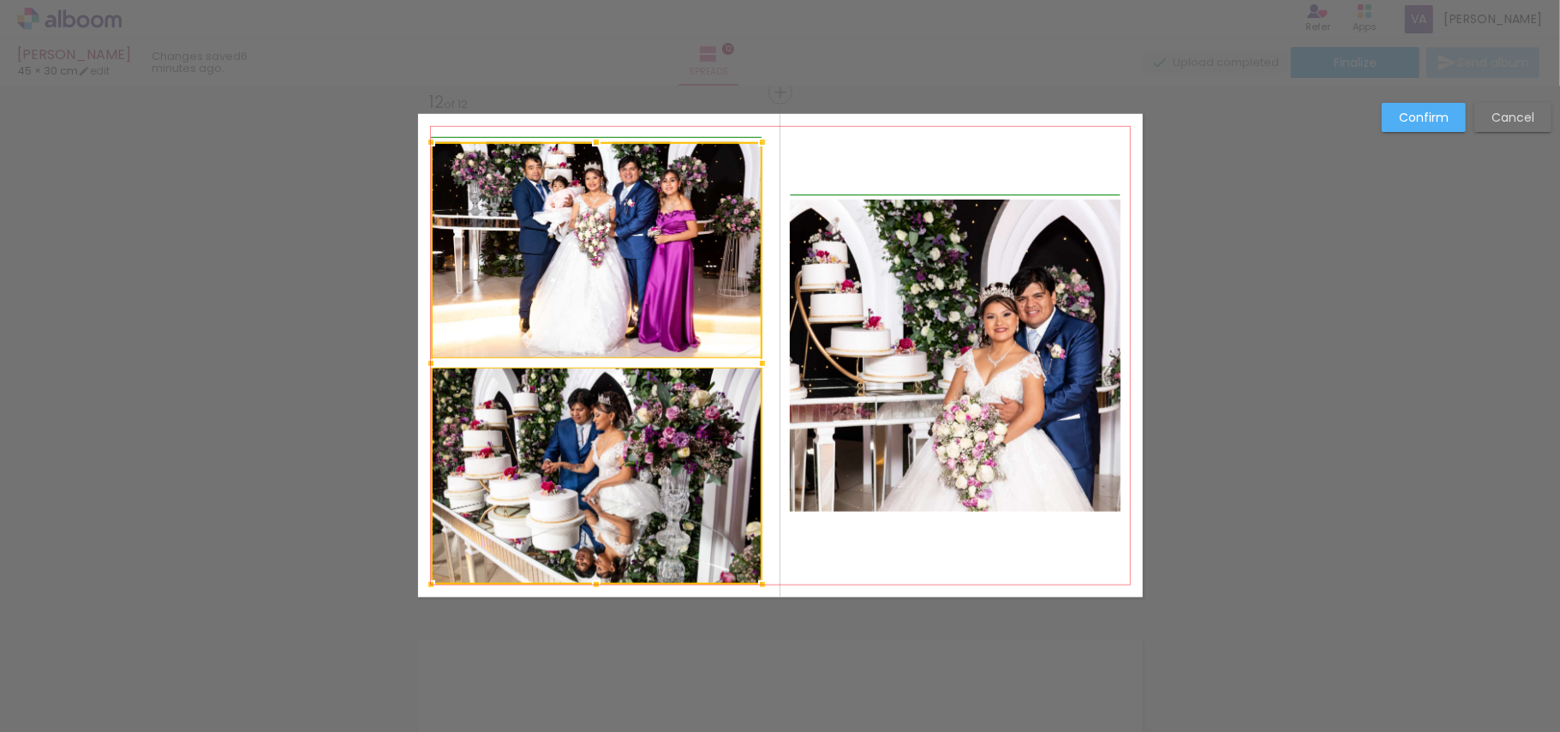
drag, startPoint x: 444, startPoint y: 569, endPoint x: 430, endPoint y: 583, distance: 19.4
click at [430, 583] on div at bounding box center [431, 584] width 34 height 34
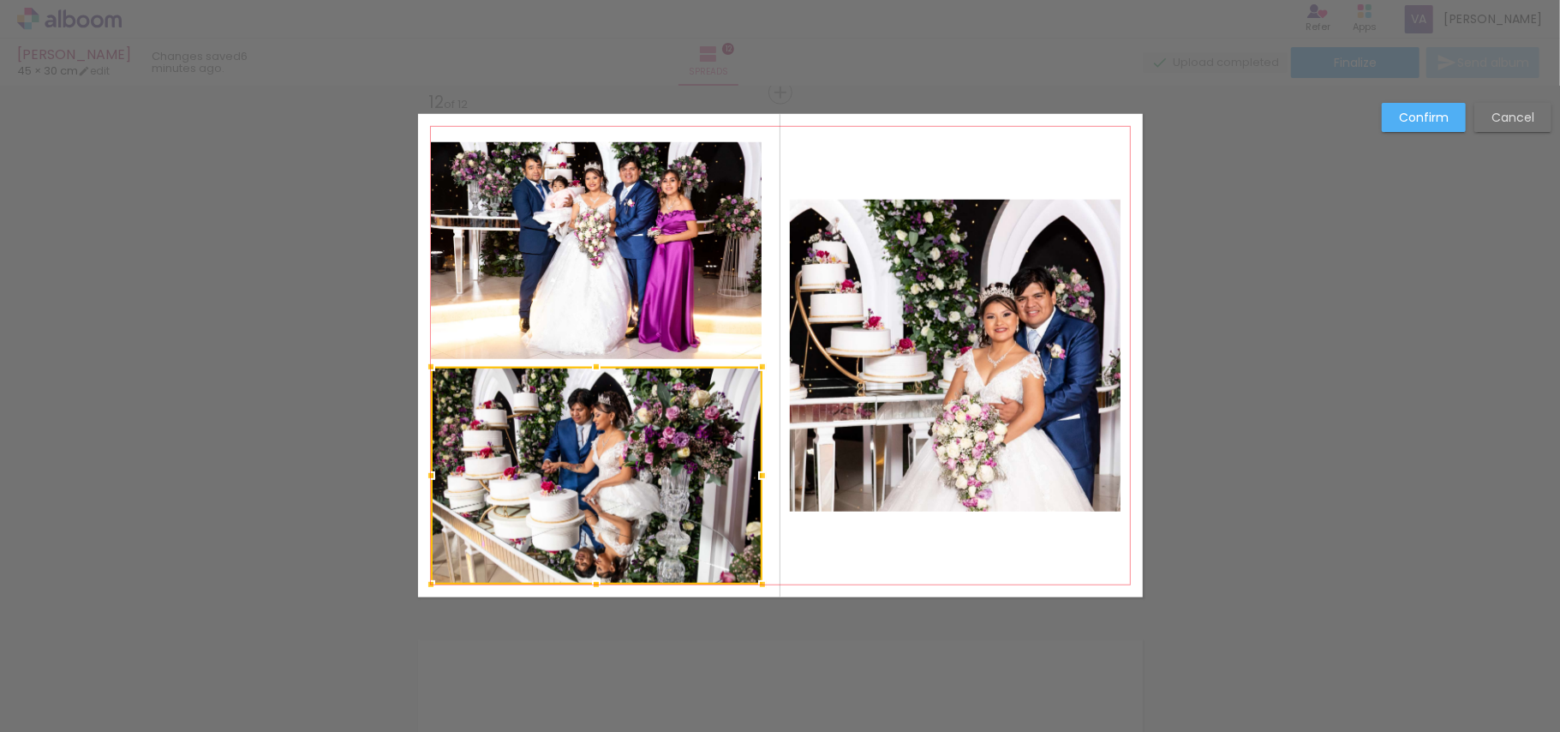
click at [577, 457] on div at bounding box center [597, 476] width 332 height 218
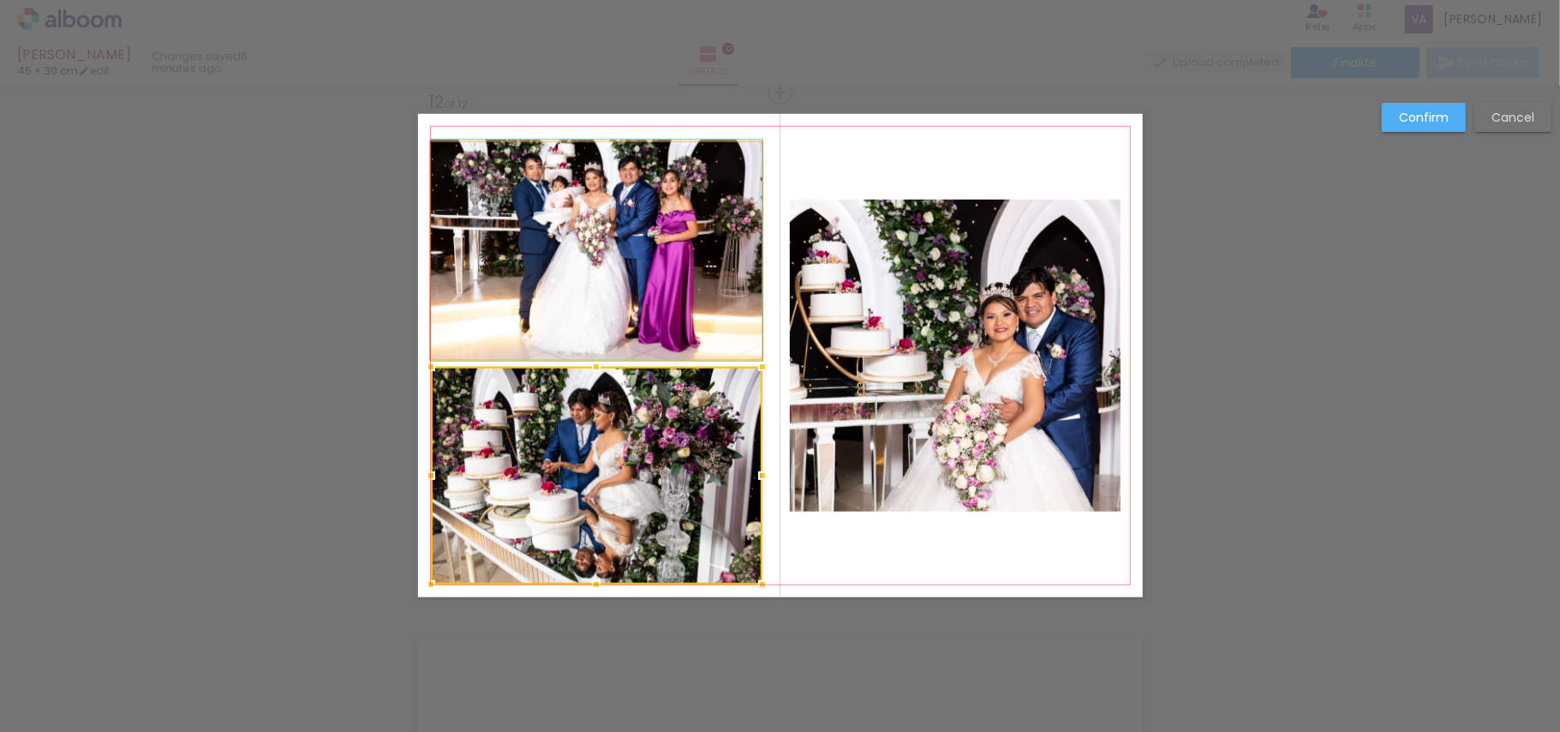
click at [605, 264] on quentale-photo at bounding box center [597, 250] width 332 height 217
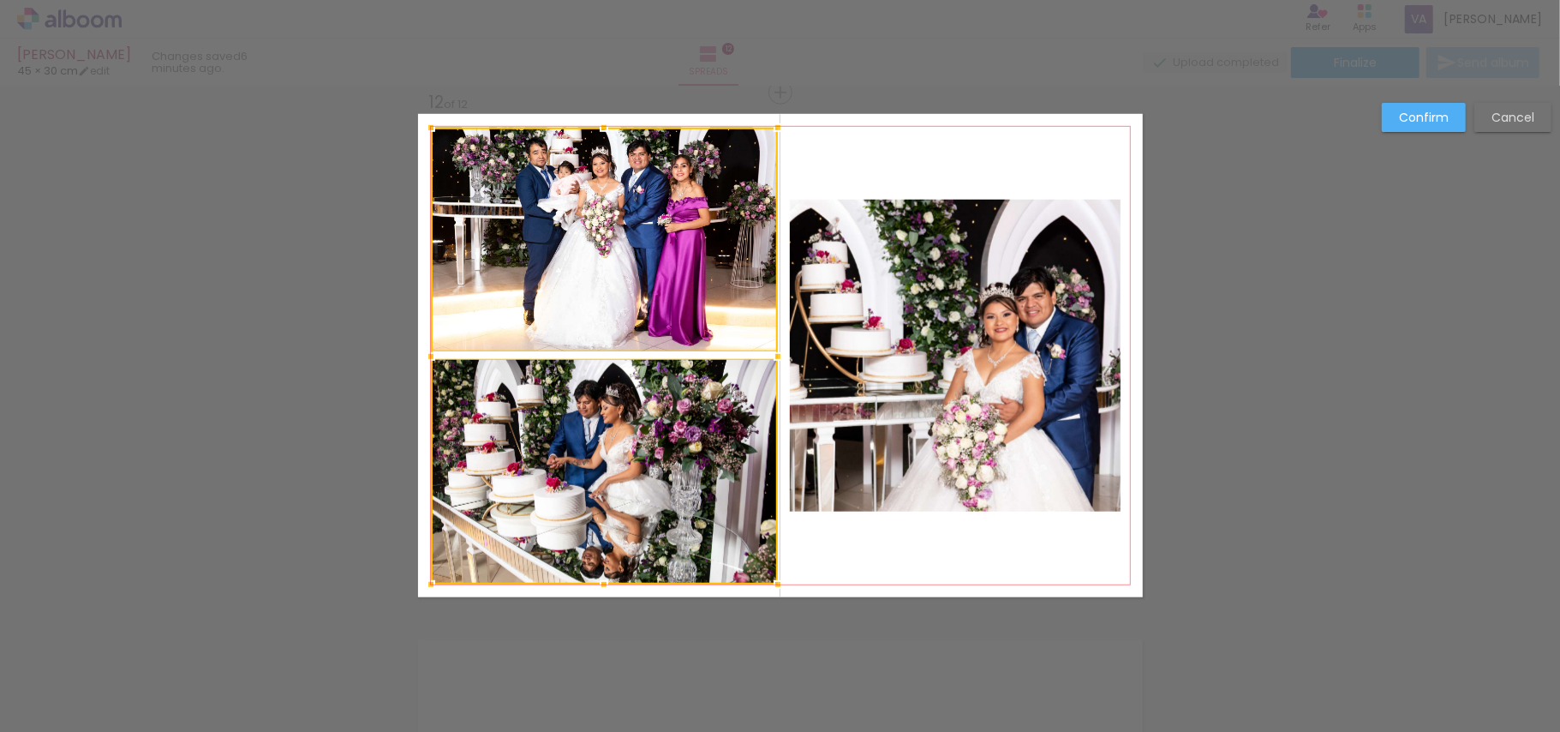
drag, startPoint x: 752, startPoint y: 145, endPoint x: 765, endPoint y: 132, distance: 18.2
click at [765, 132] on div at bounding box center [778, 128] width 34 height 34
click at [1465, 106] on paper-button "Confirm" at bounding box center [1424, 117] width 84 height 29
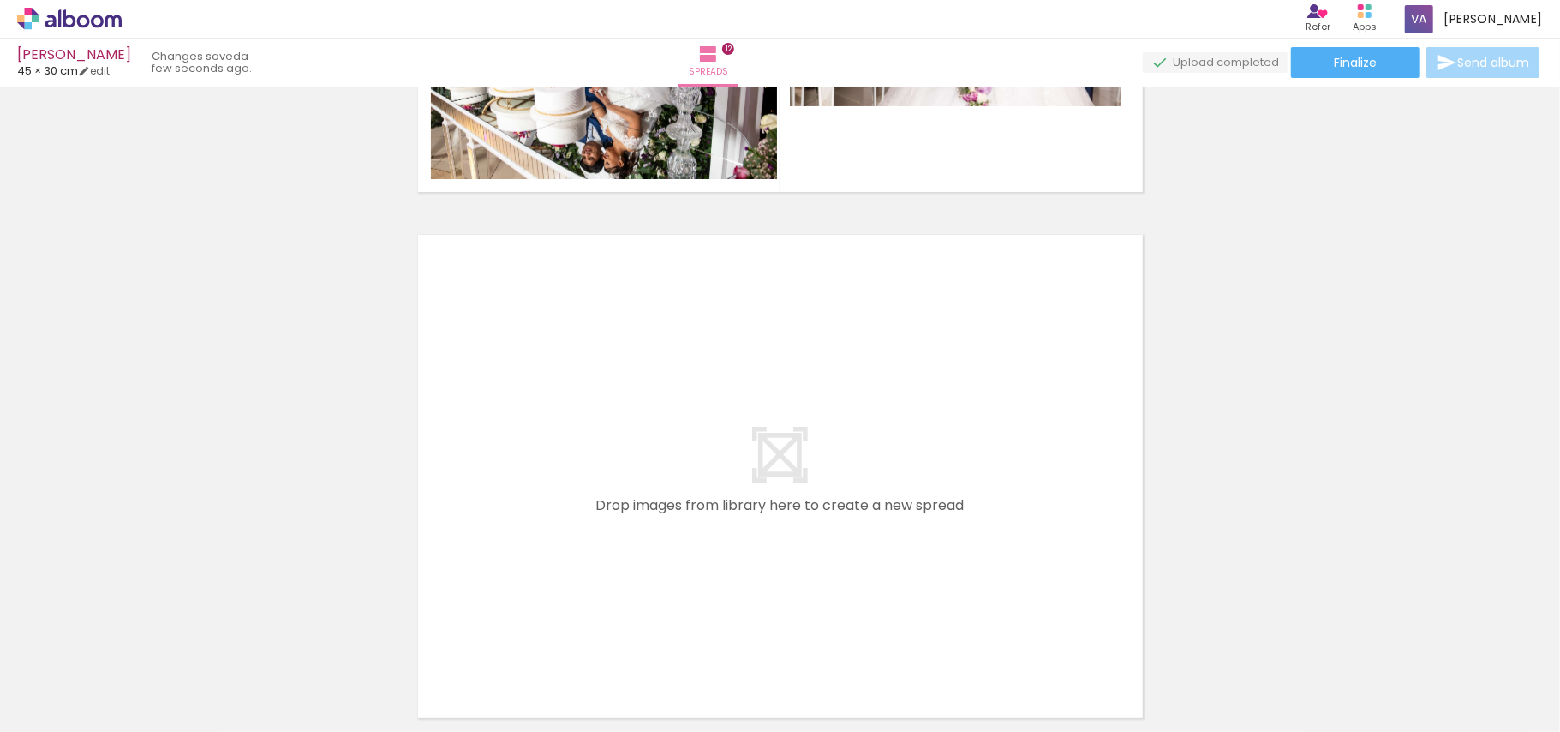
scroll to position [6265, 0]
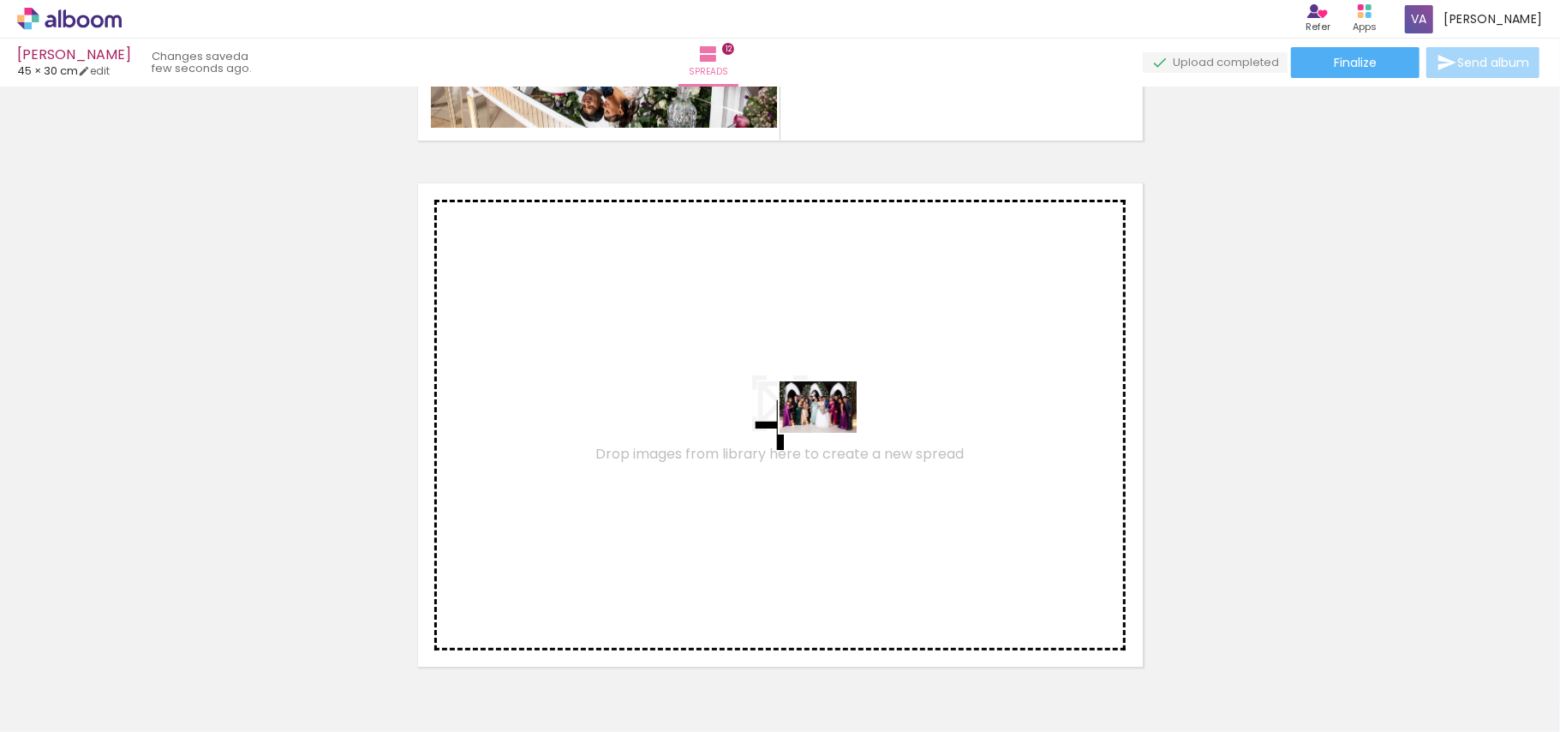
drag, startPoint x: 1207, startPoint y: 669, endPoint x: 1186, endPoint y: 572, distance: 99.1
click at [829, 429] on quentale-workspace at bounding box center [780, 366] width 1560 height 732
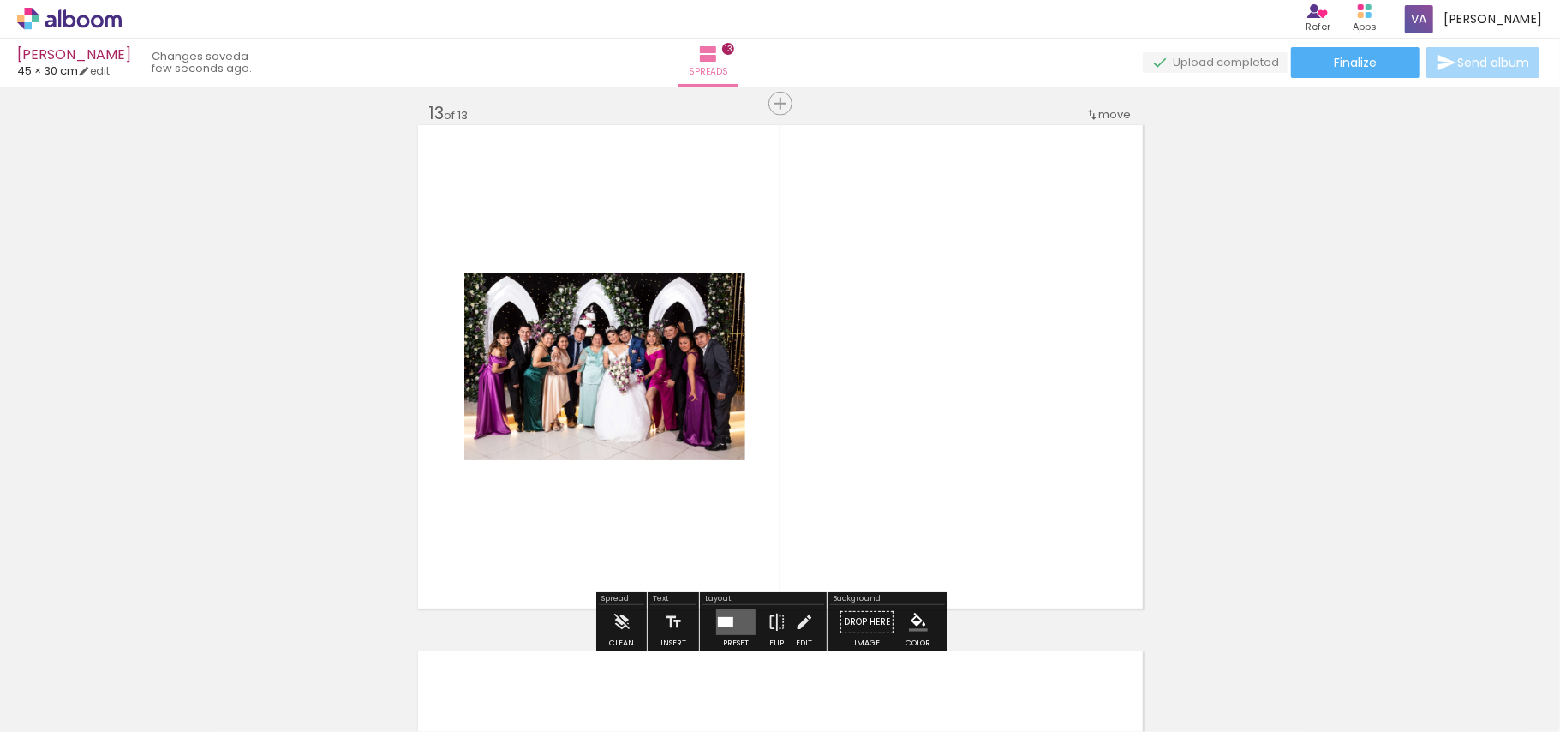
scroll to position [6333, 0]
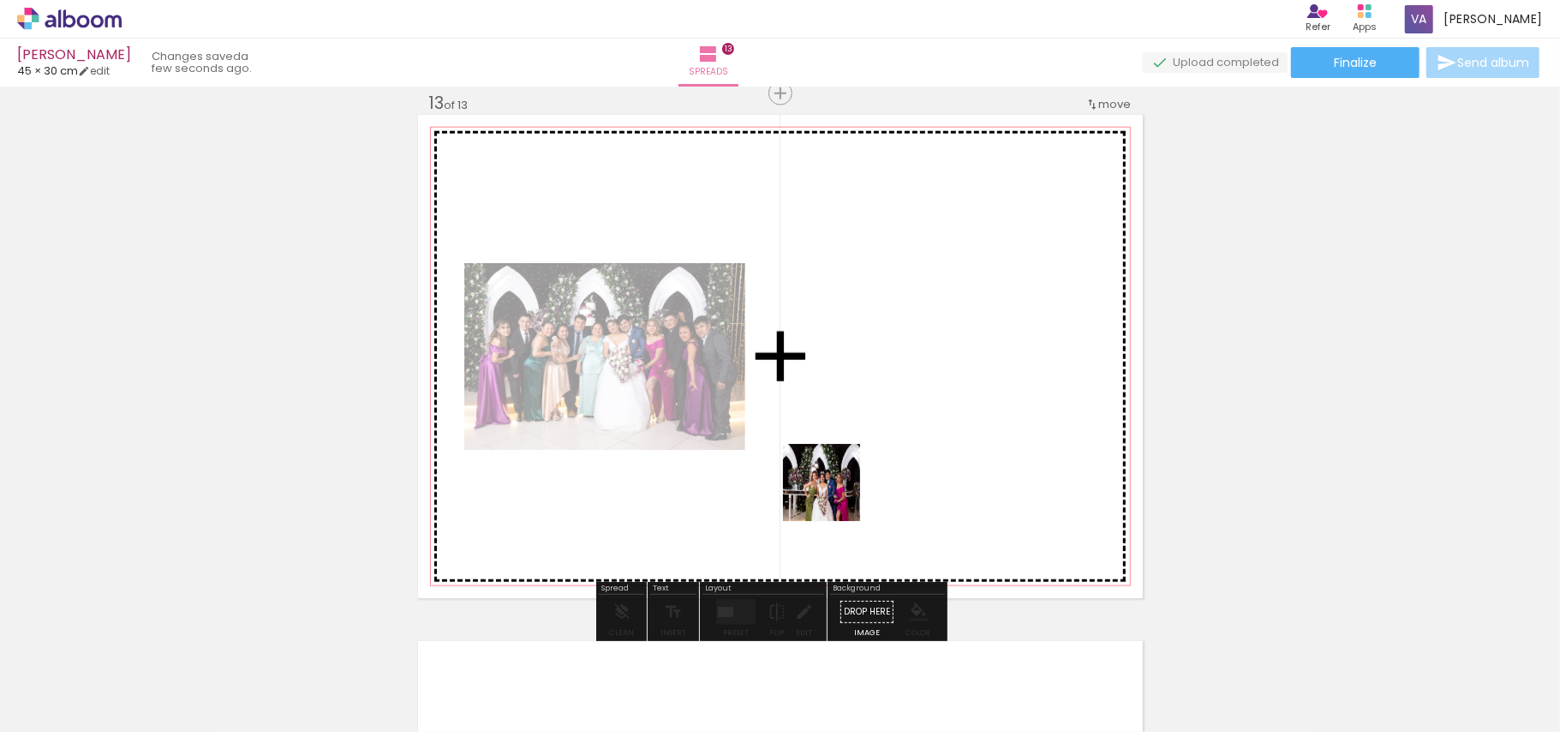
drag, startPoint x: 1307, startPoint y: 673, endPoint x: 1120, endPoint y: 546, distance: 226.2
click at [823, 488] on quentale-workspace at bounding box center [780, 366] width 1560 height 732
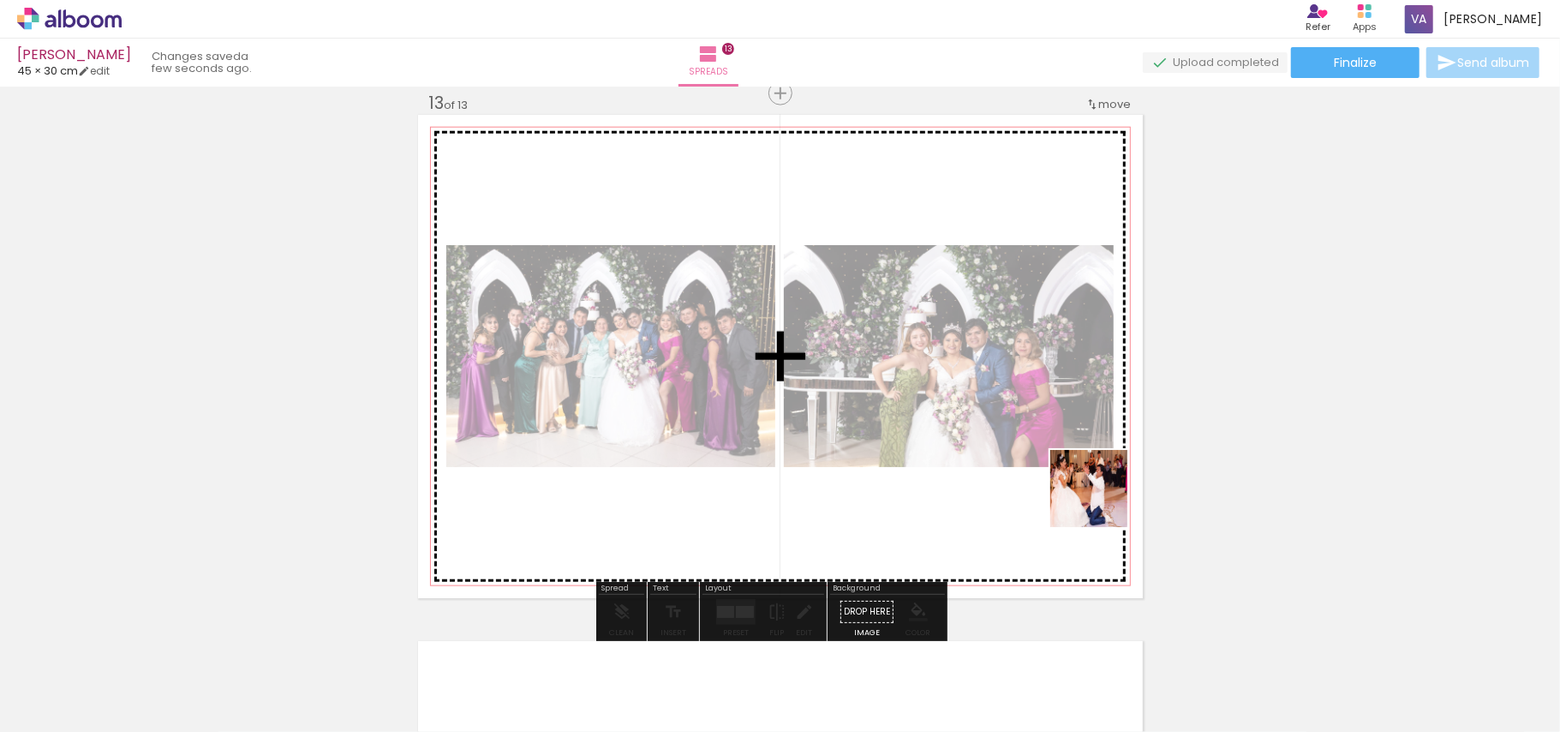
drag, startPoint x: 1388, startPoint y: 677, endPoint x: 1183, endPoint y: 502, distance: 269.2
click at [990, 452] on quentale-workspace at bounding box center [780, 366] width 1560 height 732
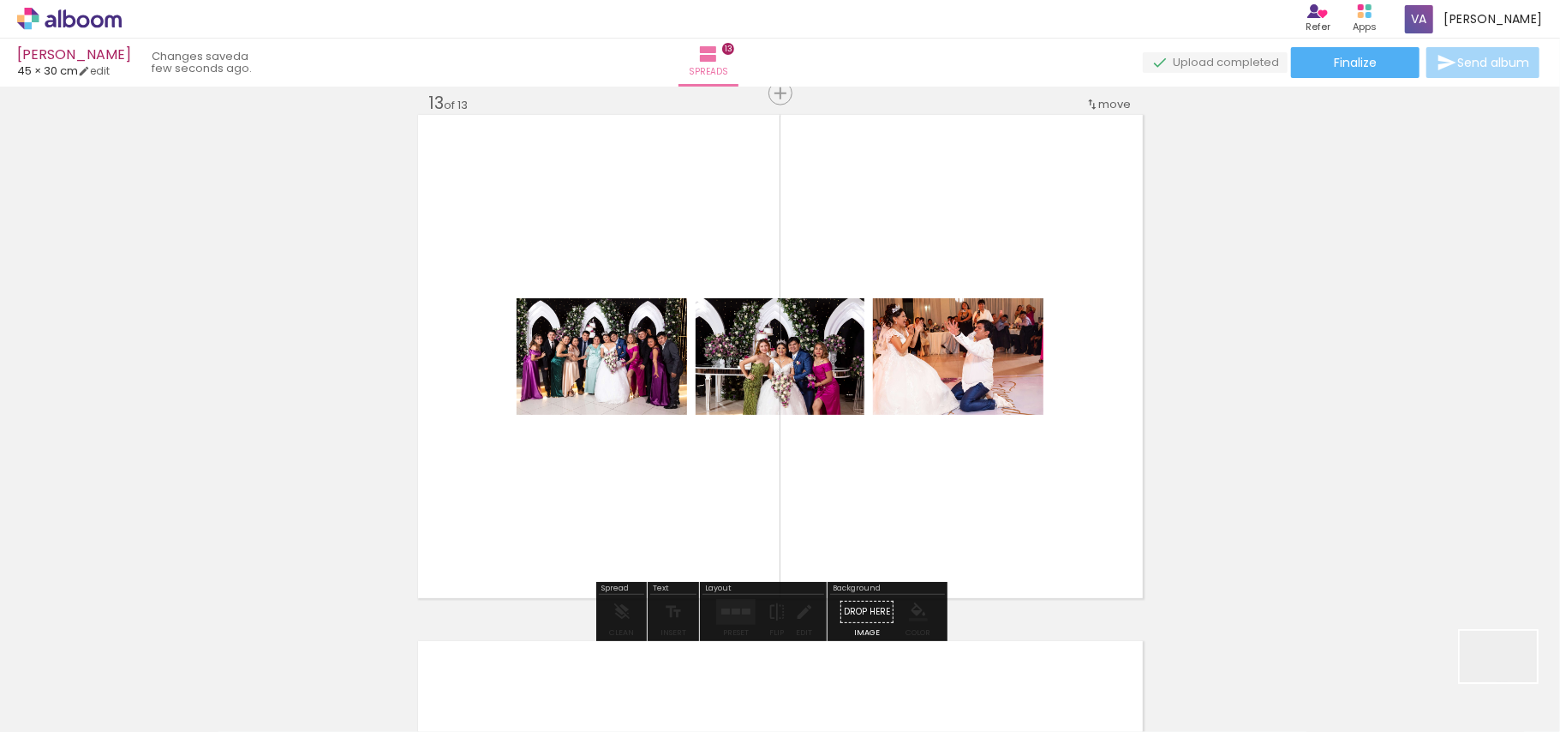
drag, startPoint x: 1515, startPoint y: 684, endPoint x: 975, endPoint y: 463, distance: 583.7
click at [990, 498] on quentale-workspace at bounding box center [780, 366] width 1560 height 732
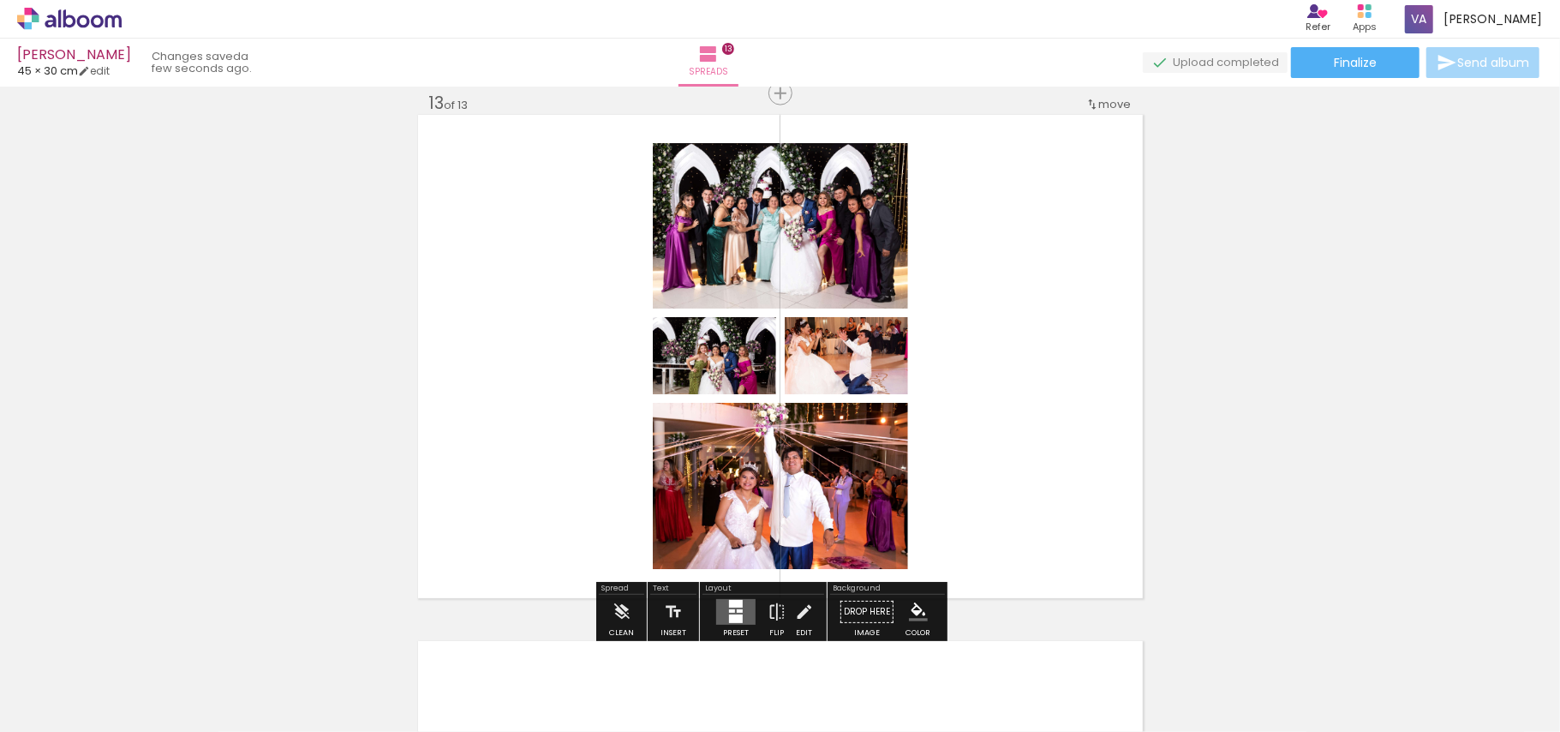
click at [730, 610] on div at bounding box center [732, 610] width 6 height 3
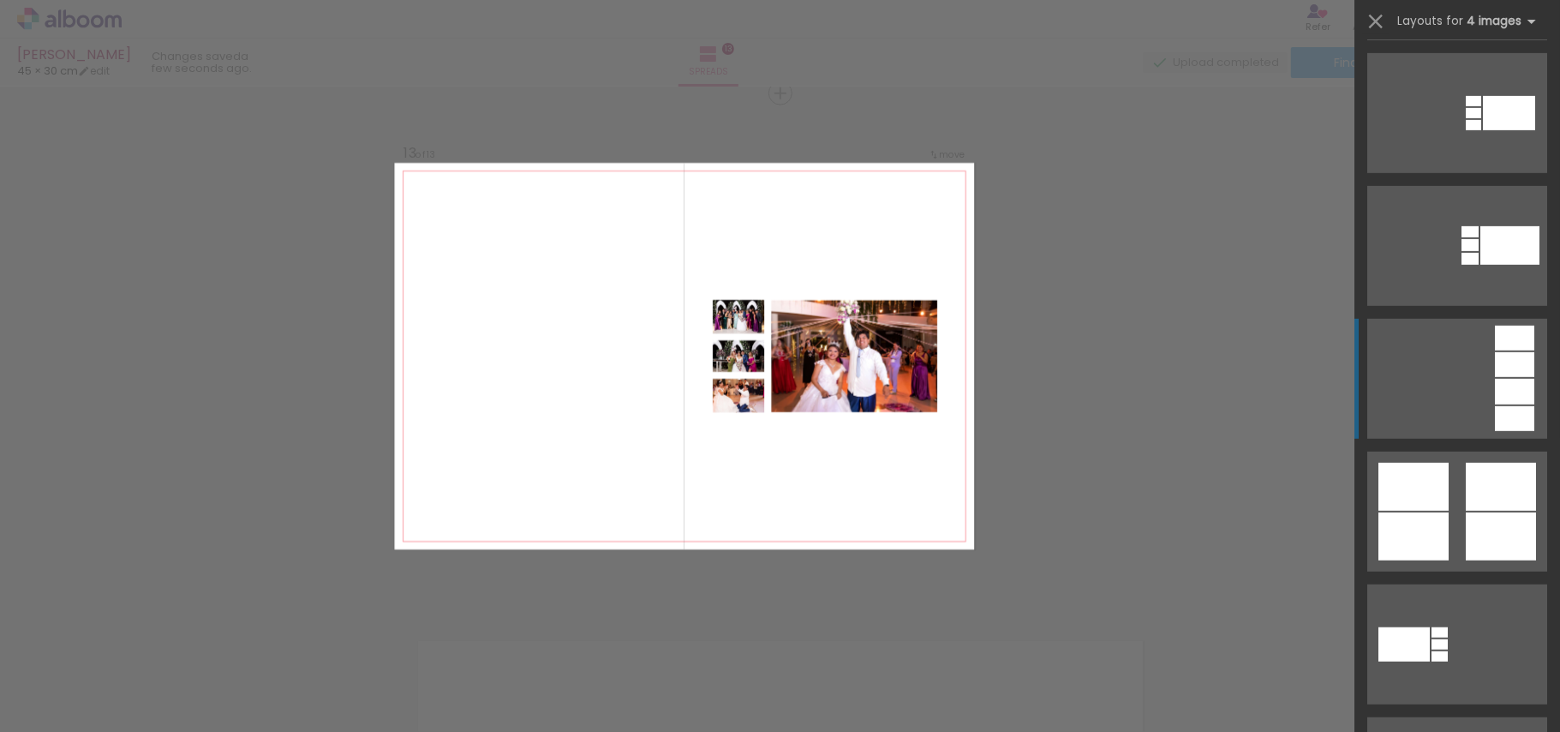
scroll to position [685, 0]
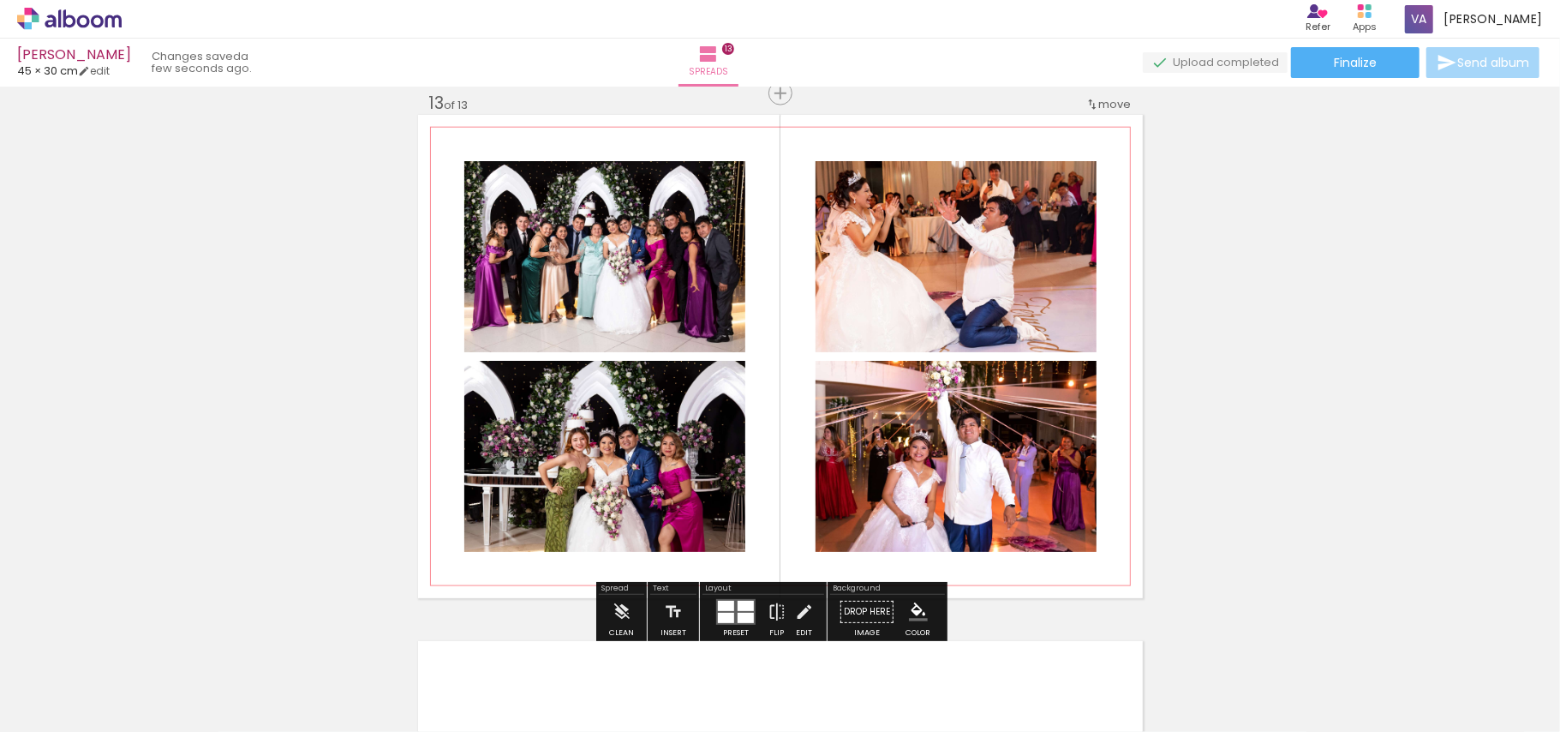
click at [869, 430] on quentale-photo at bounding box center [956, 456] width 281 height 191
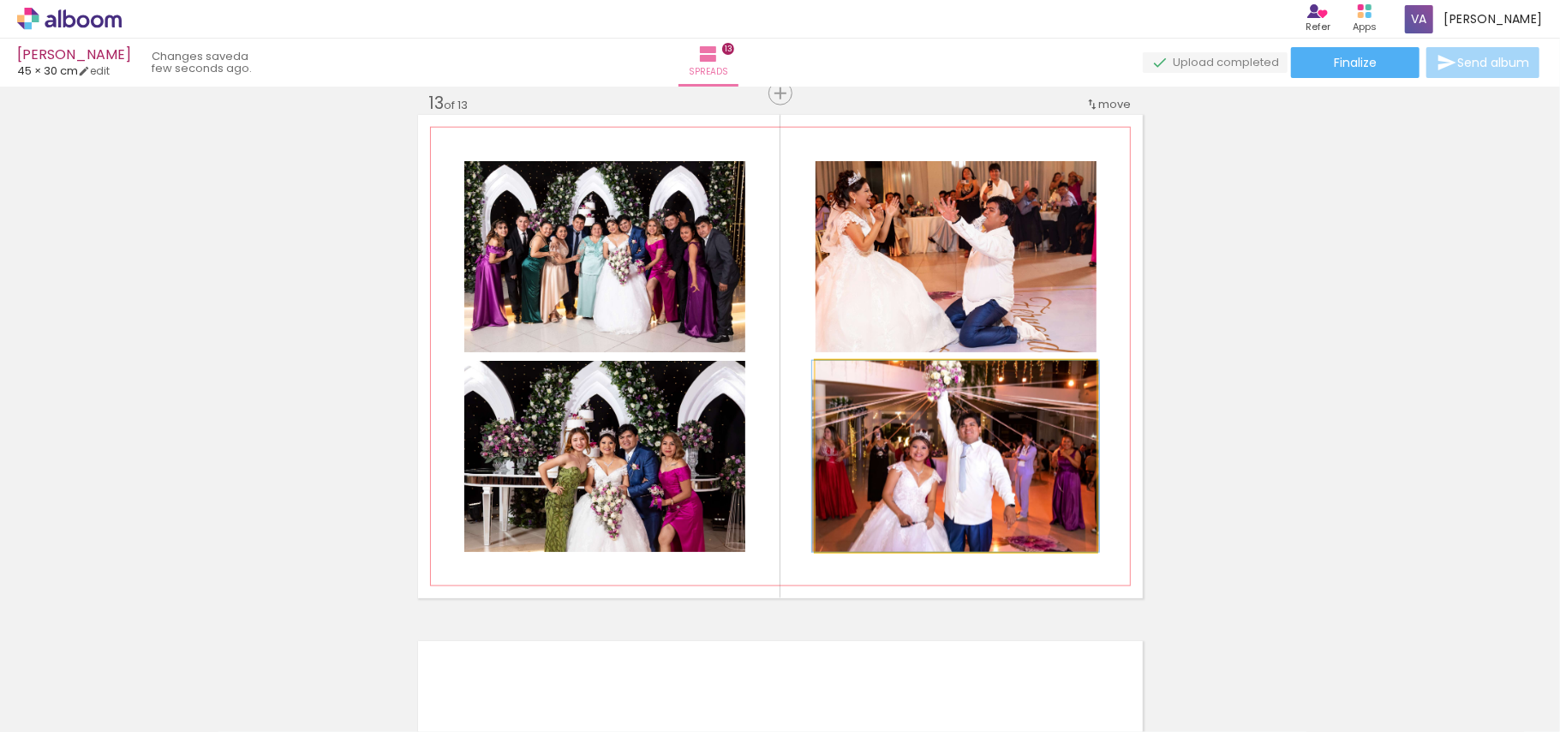
drag, startPoint x: 869, startPoint y: 430, endPoint x: 857, endPoint y: 385, distance: 46.7
click at [867, 428] on quentale-photo at bounding box center [956, 456] width 281 height 191
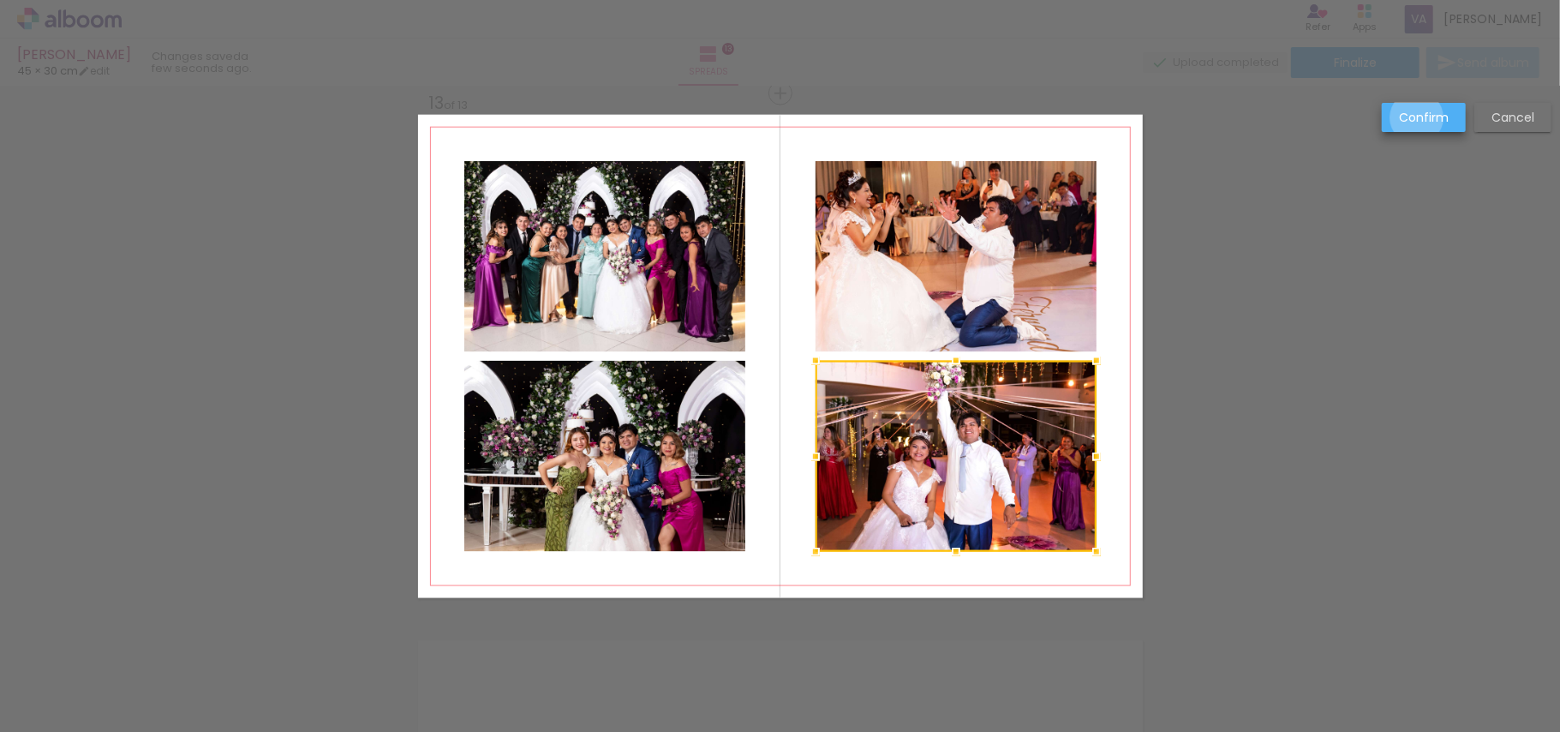
click at [0, 0] on slot "Confirm" at bounding box center [0, 0] width 0 height 0
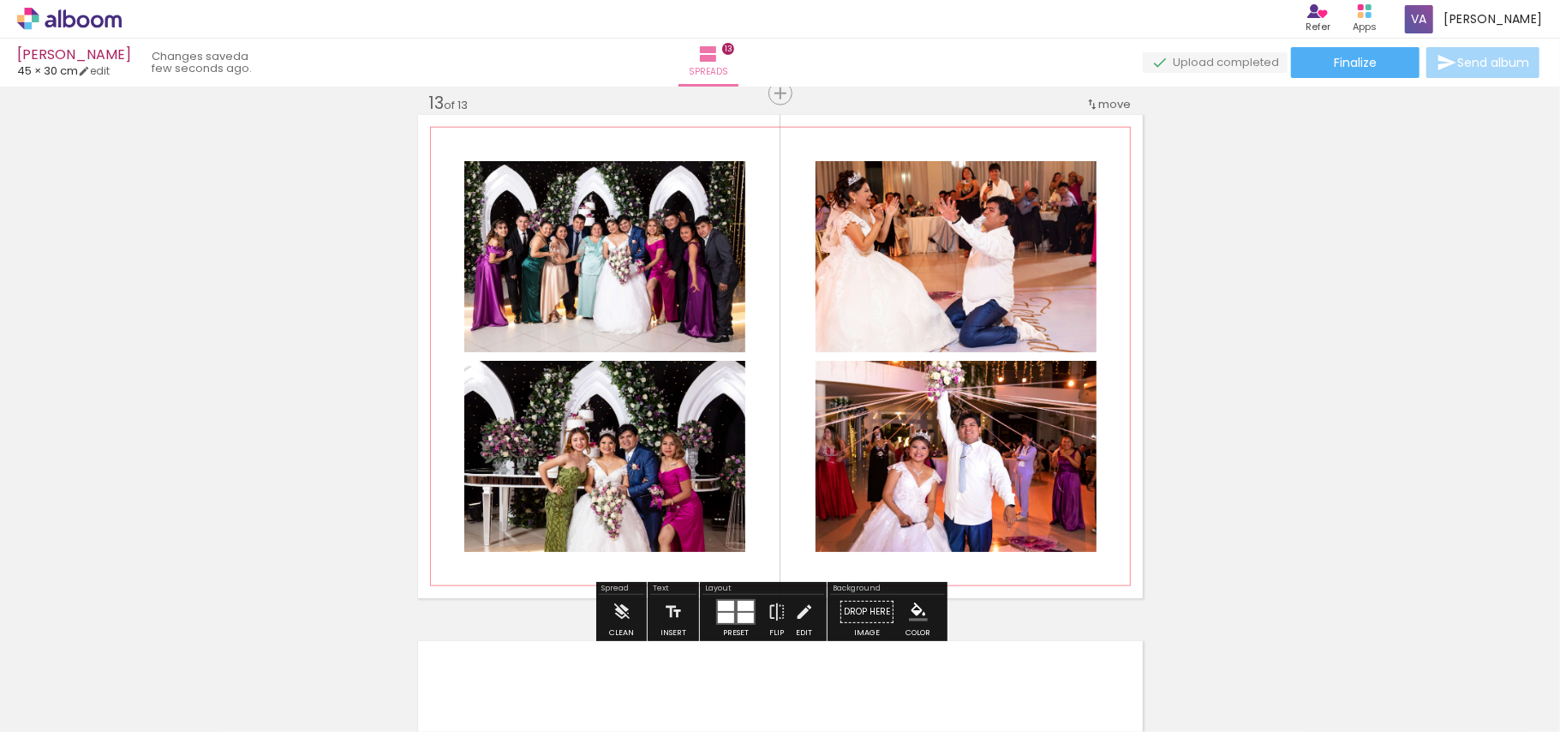
click at [875, 514] on quentale-photo at bounding box center [956, 456] width 281 height 191
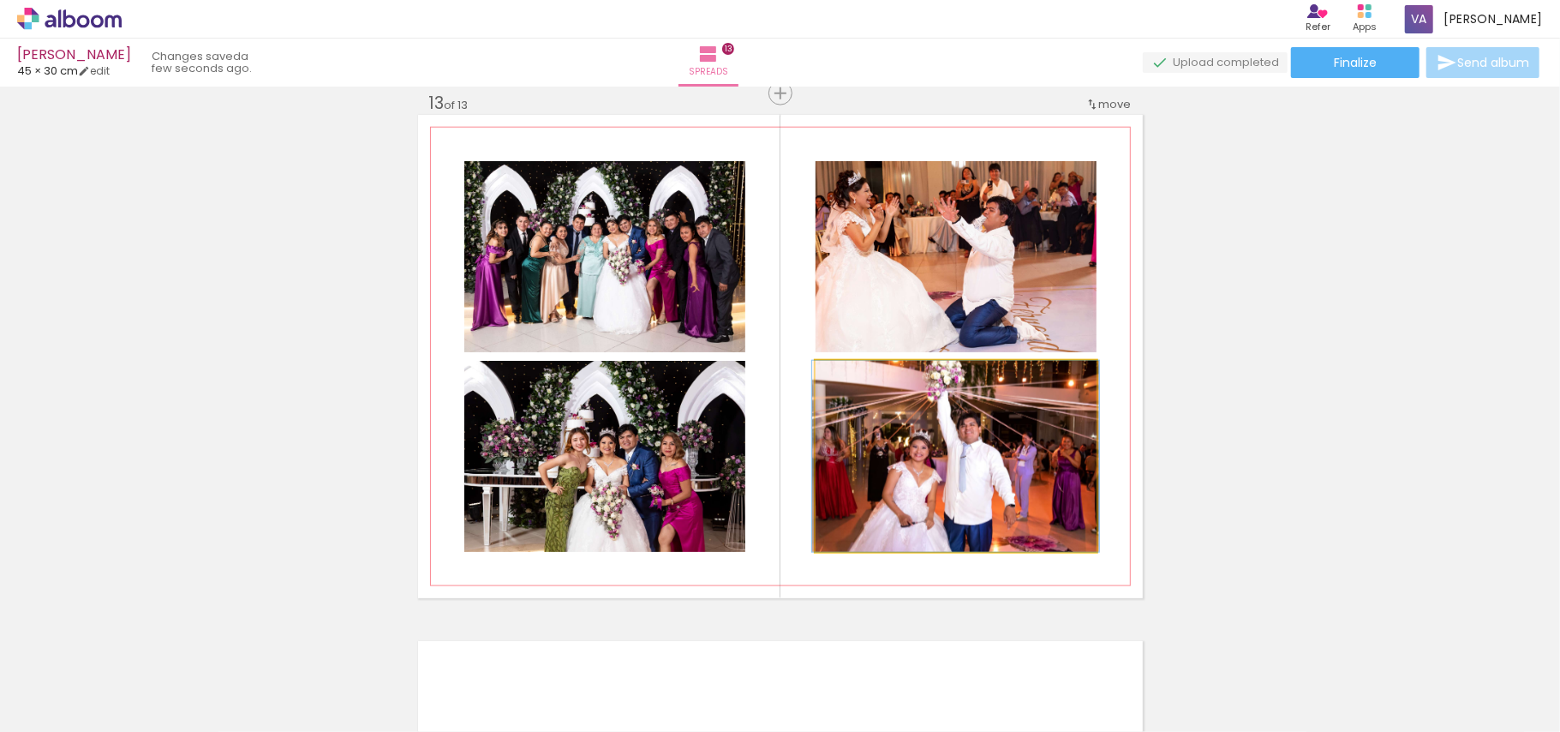
click at [875, 514] on quentale-photo at bounding box center [956, 456] width 281 height 191
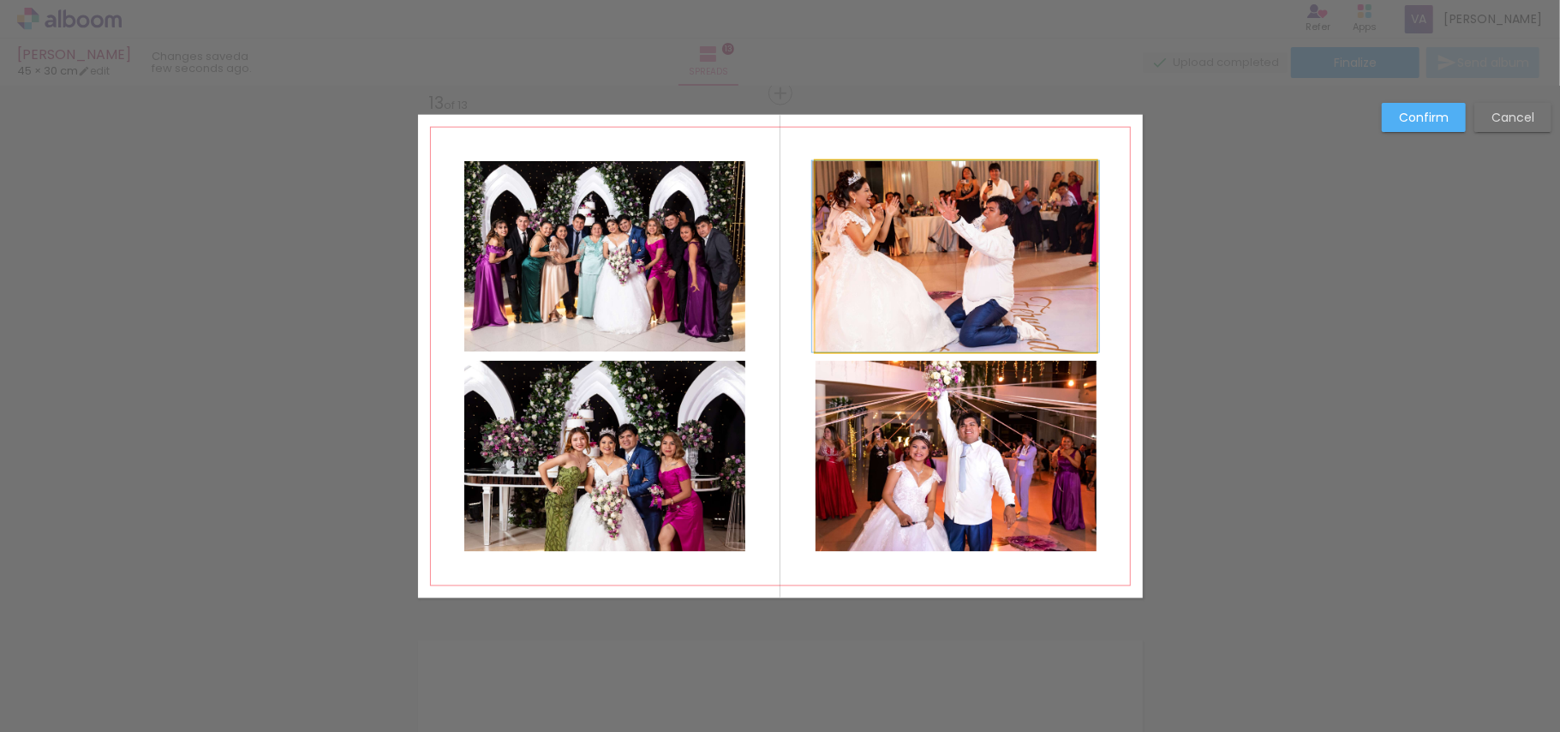
click at [916, 278] on quentale-photo at bounding box center [956, 256] width 281 height 191
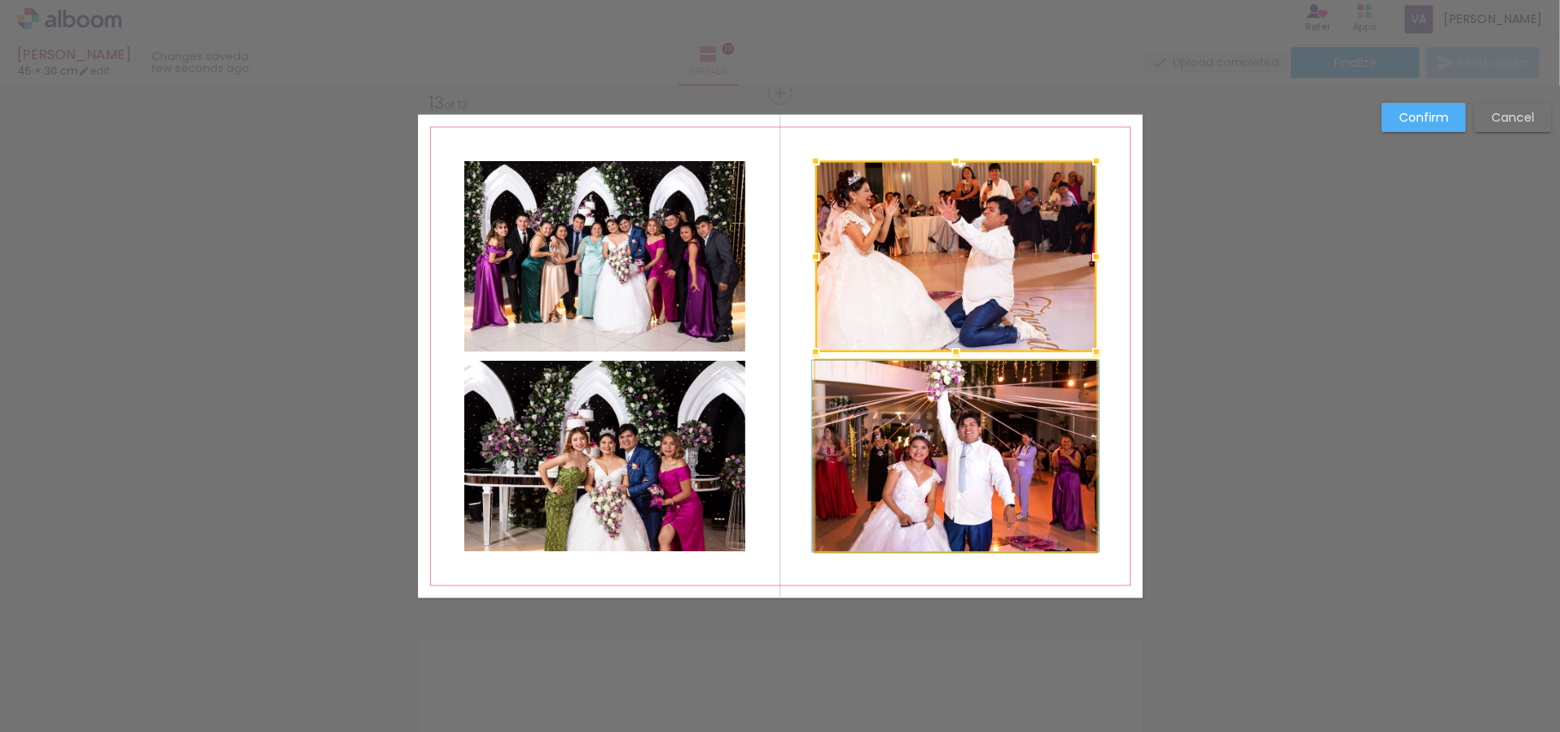
click at [895, 433] on quentale-photo at bounding box center [956, 456] width 281 height 191
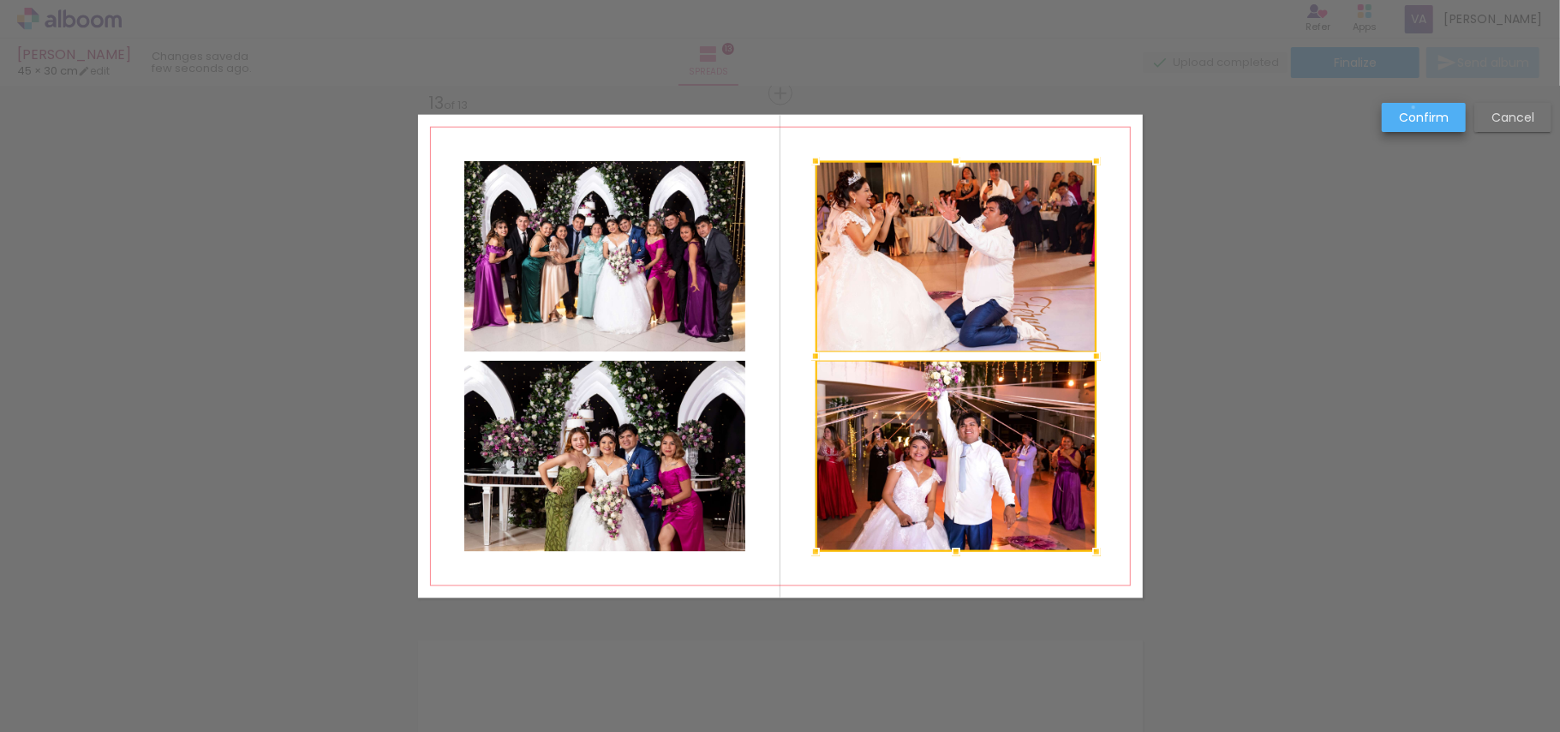
click at [1415, 107] on paper-button "Confirm" at bounding box center [1424, 117] width 84 height 29
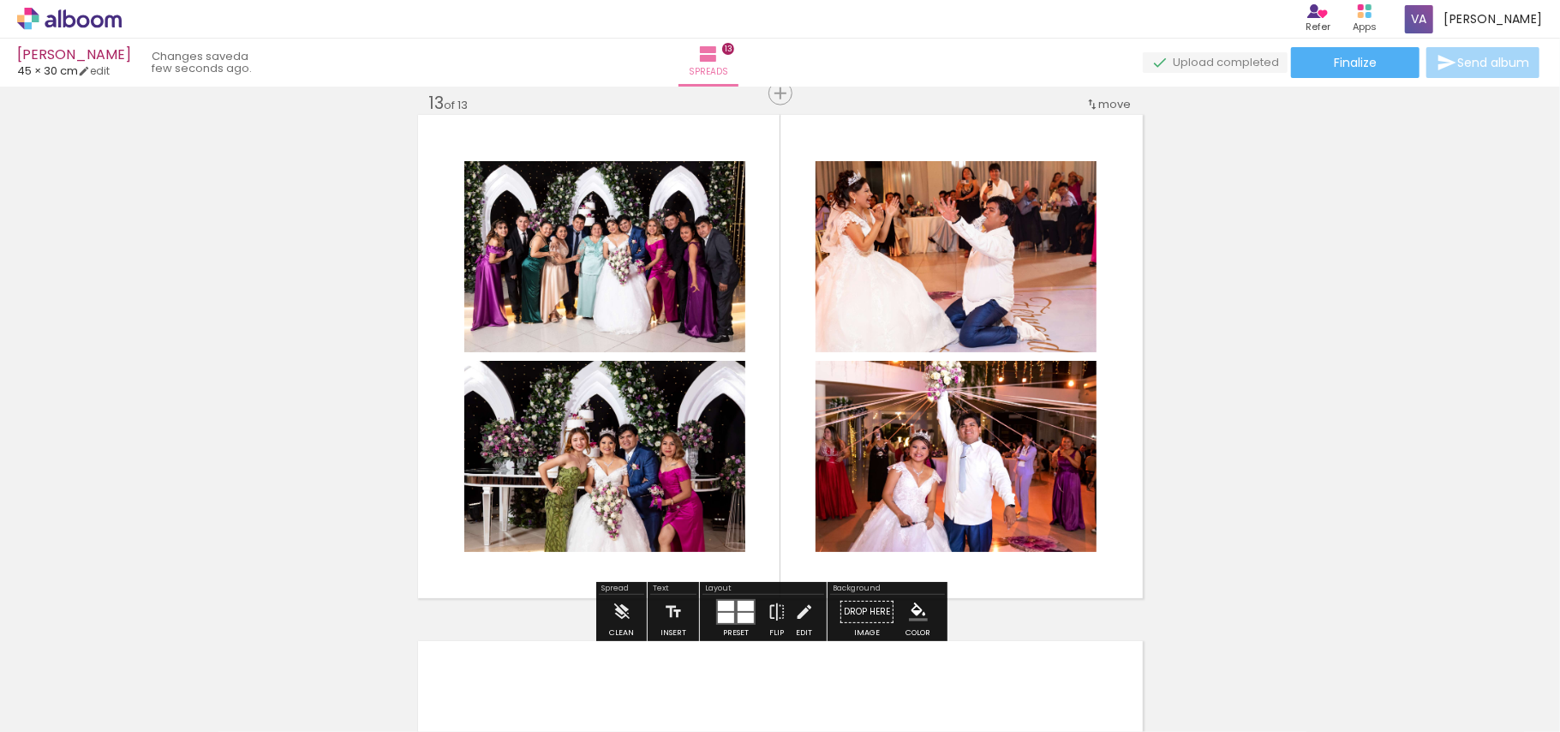
click at [738, 603] on div at bounding box center [746, 606] width 16 height 10
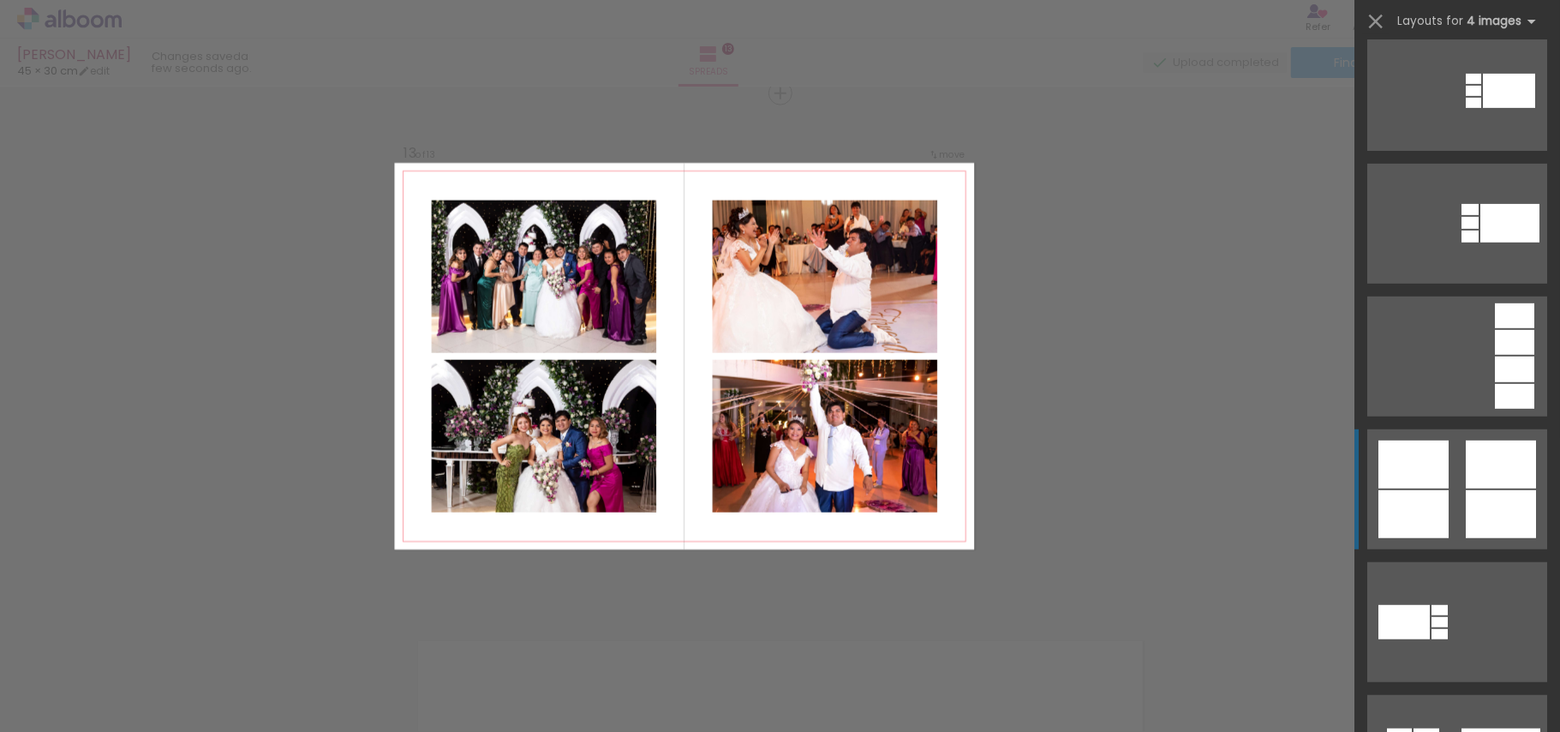
scroll to position [1062, 0]
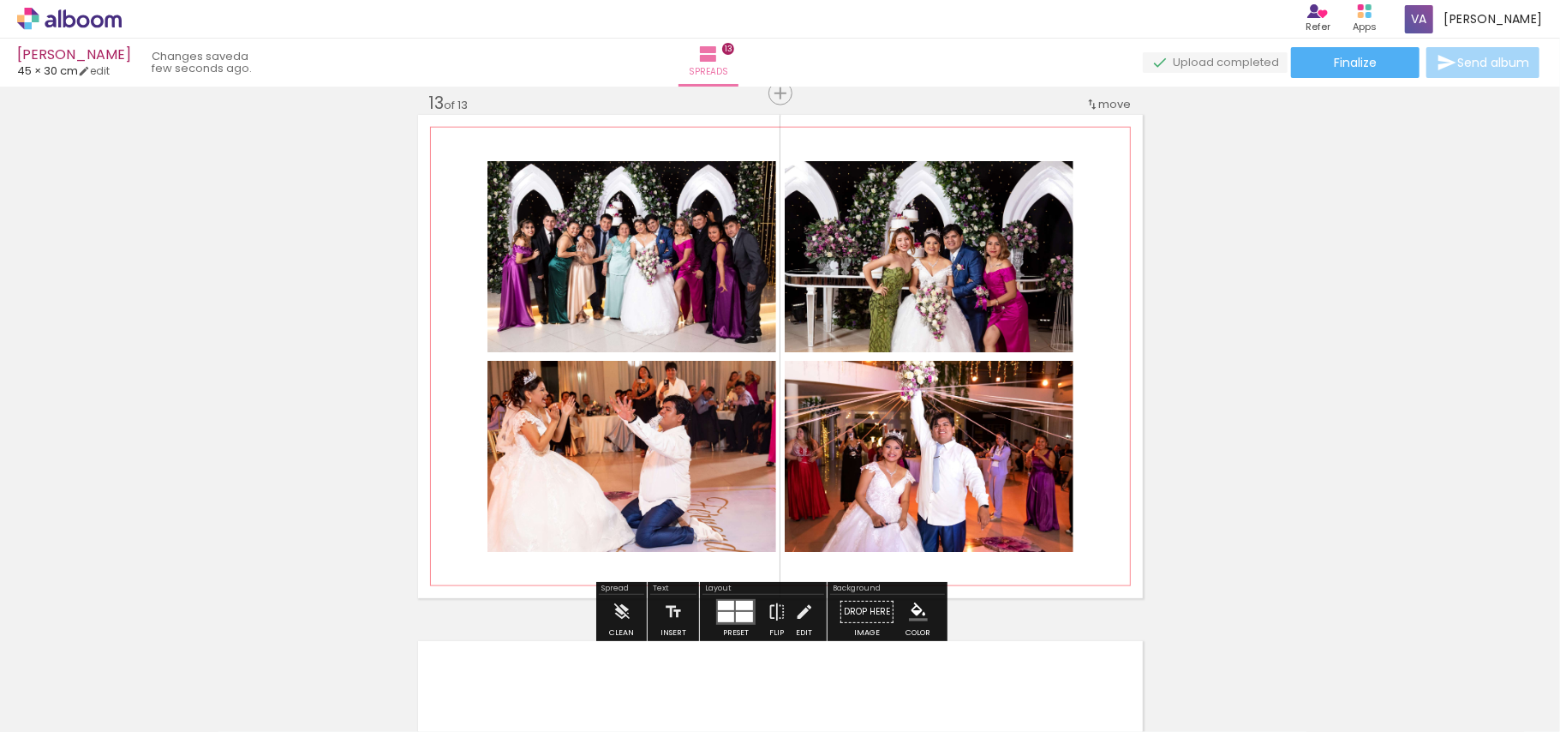
click at [909, 481] on quentale-photo at bounding box center [929, 456] width 289 height 191
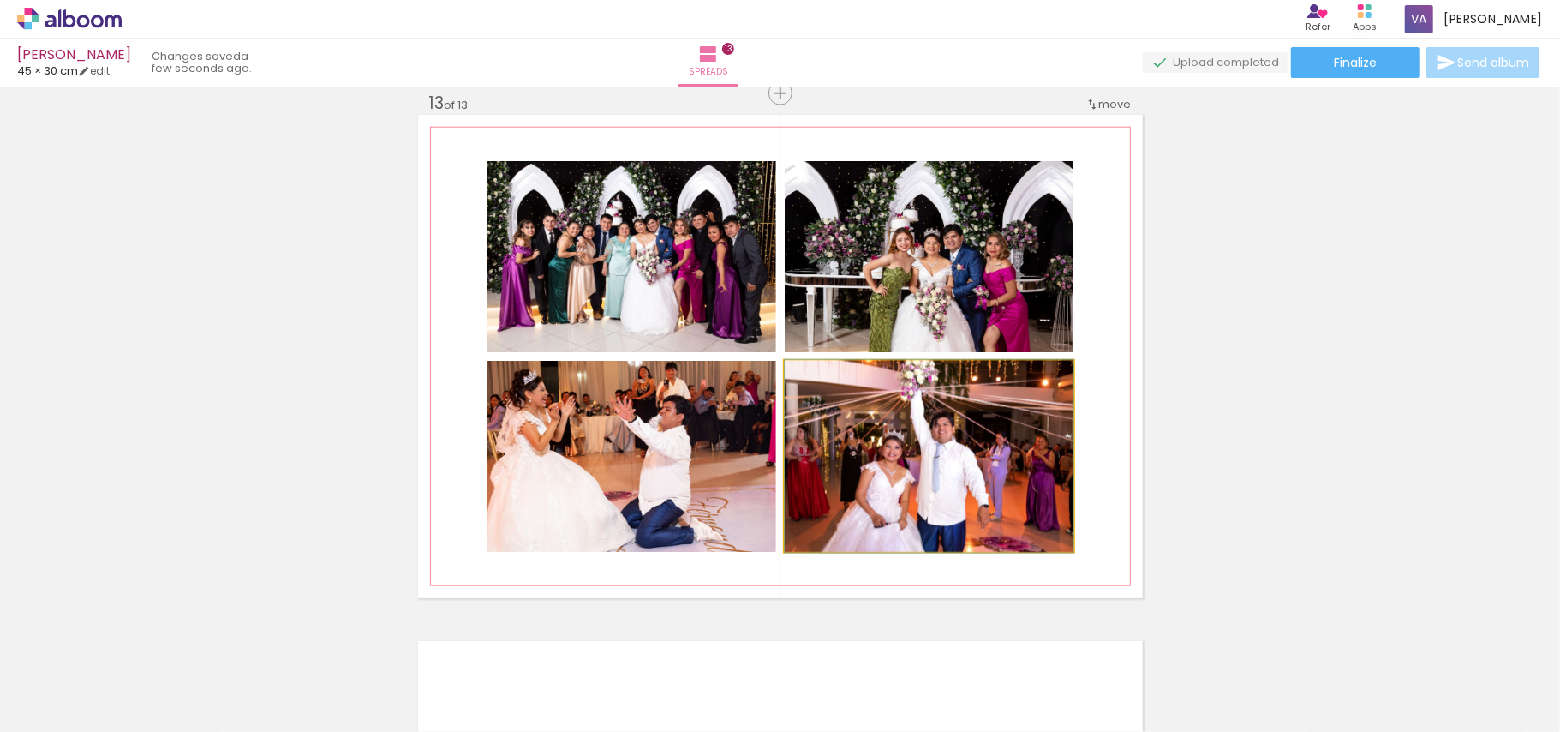
click at [909, 481] on quentale-photo at bounding box center [929, 456] width 289 height 191
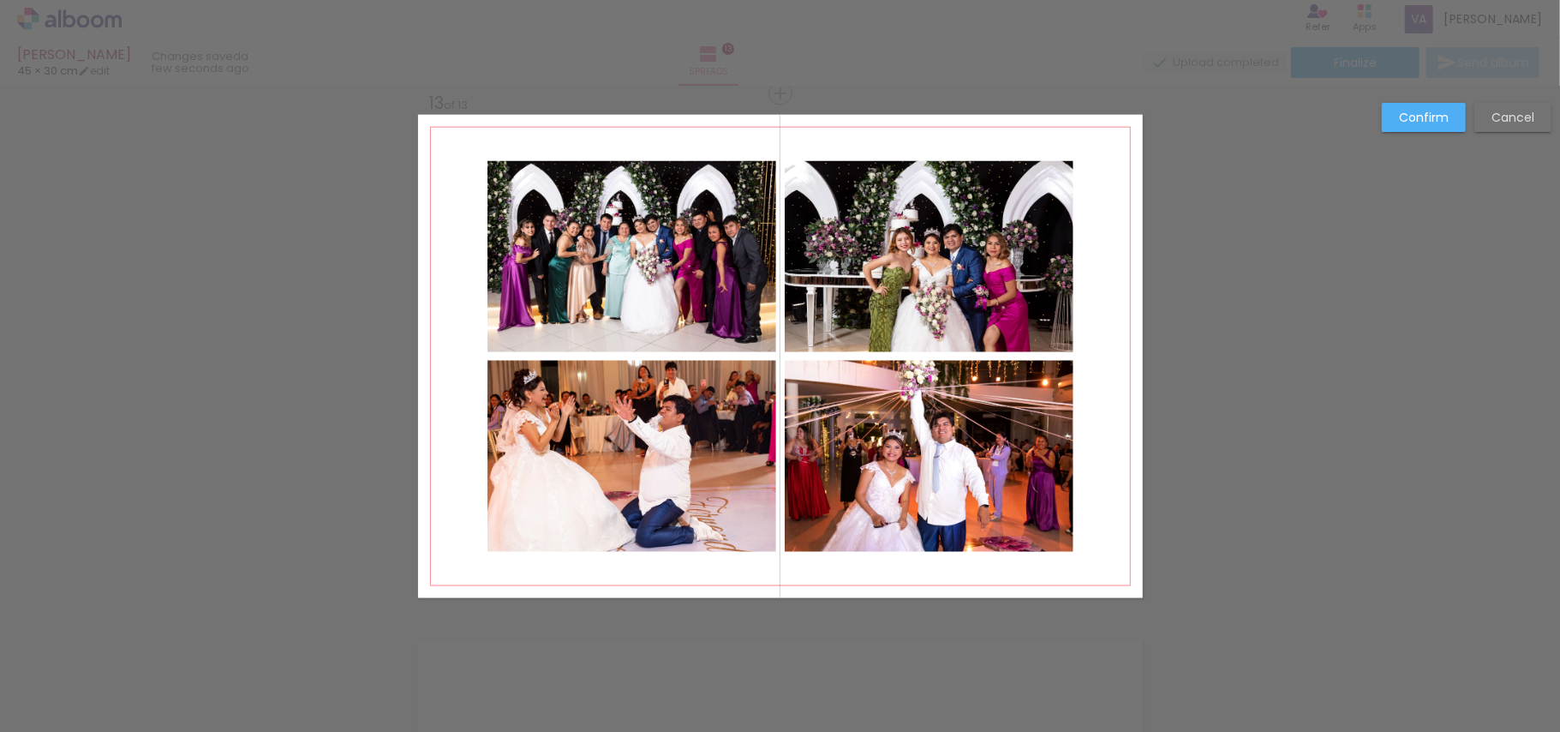
click at [923, 255] on quentale-photo at bounding box center [929, 256] width 289 height 191
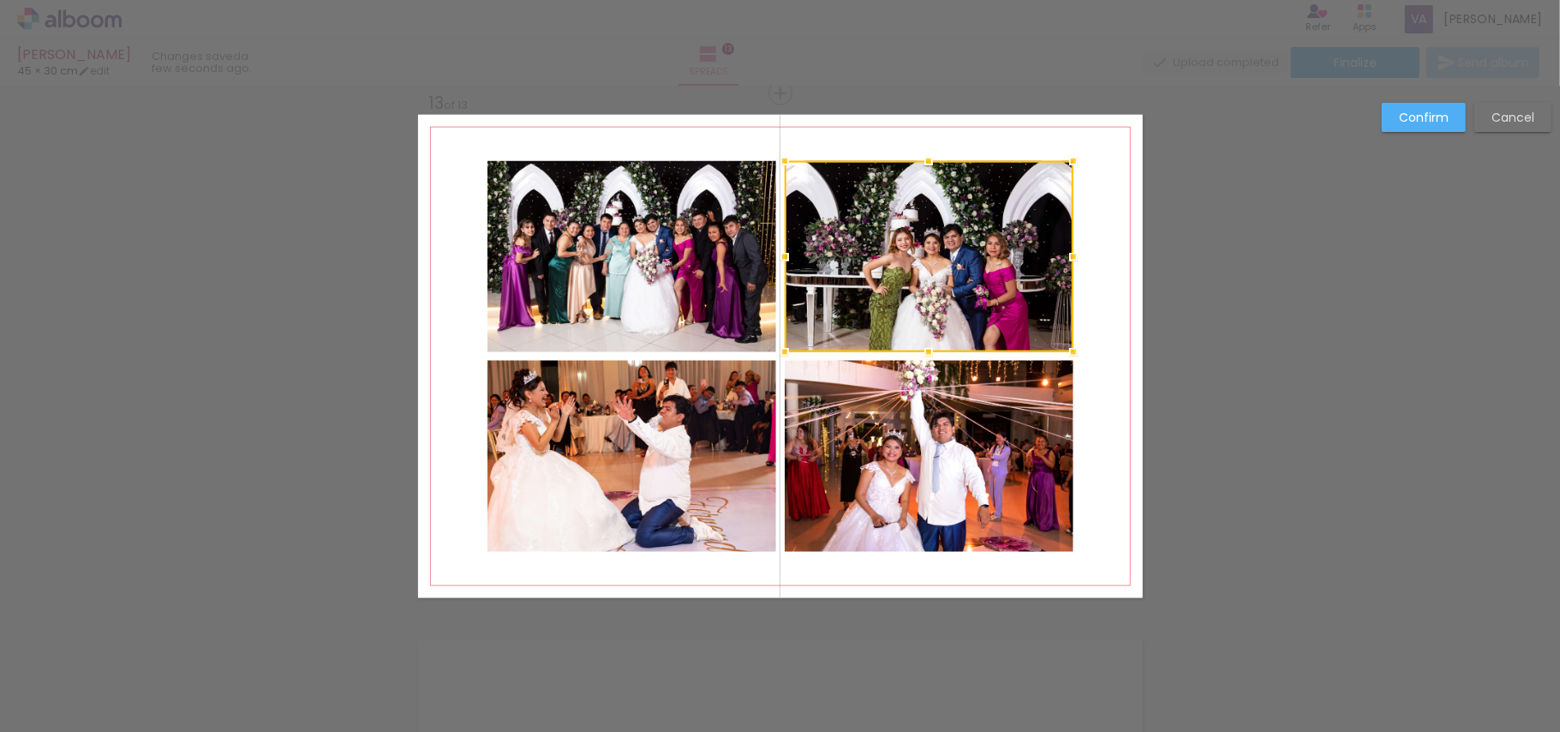
click at [646, 265] on quentale-photo at bounding box center [631, 256] width 289 height 191
click at [541, 492] on quentale-photo at bounding box center [631, 456] width 289 height 191
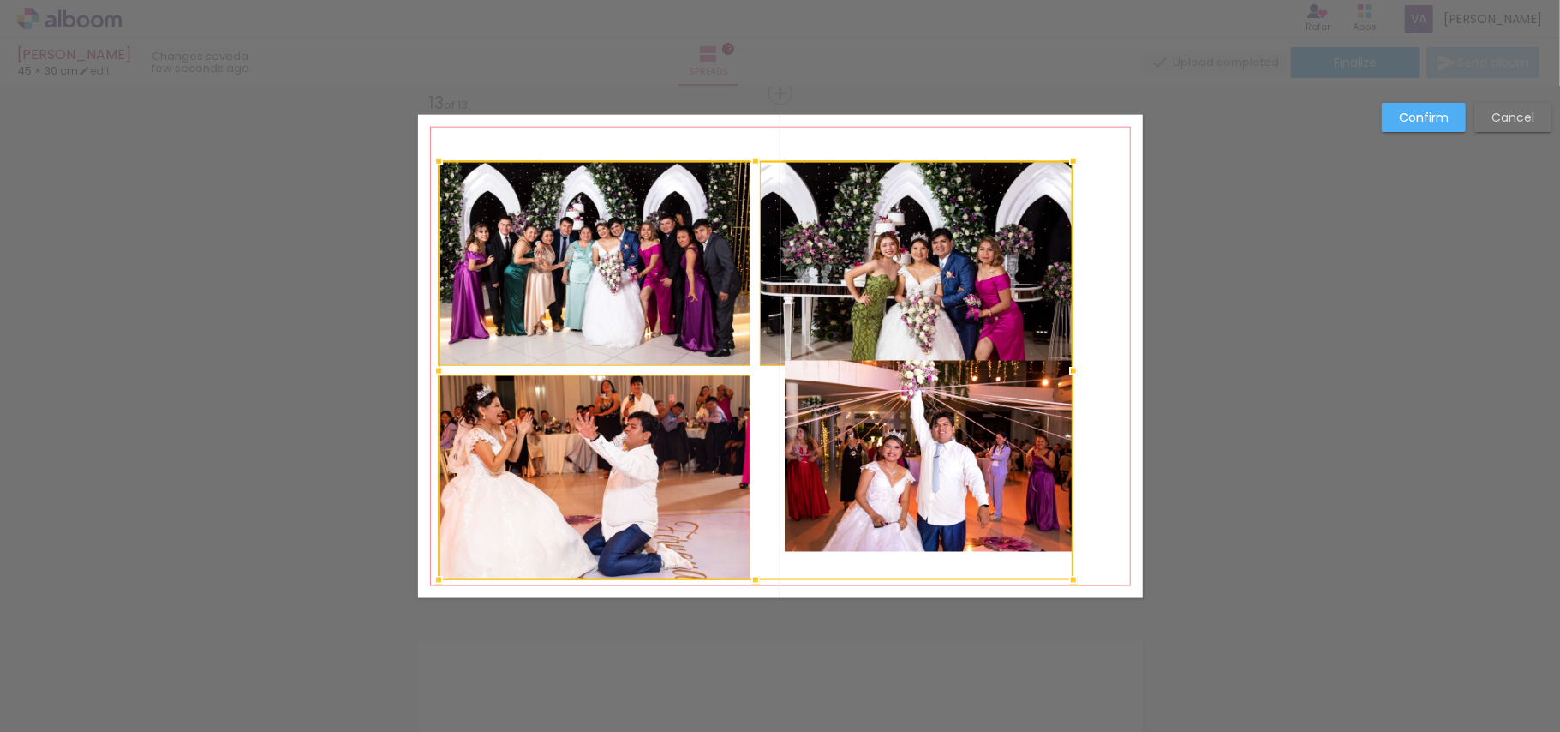
drag, startPoint x: 481, startPoint y: 552, endPoint x: 433, endPoint y: 580, distance: 55.7
click at [433, 580] on div at bounding box center [438, 580] width 34 height 34
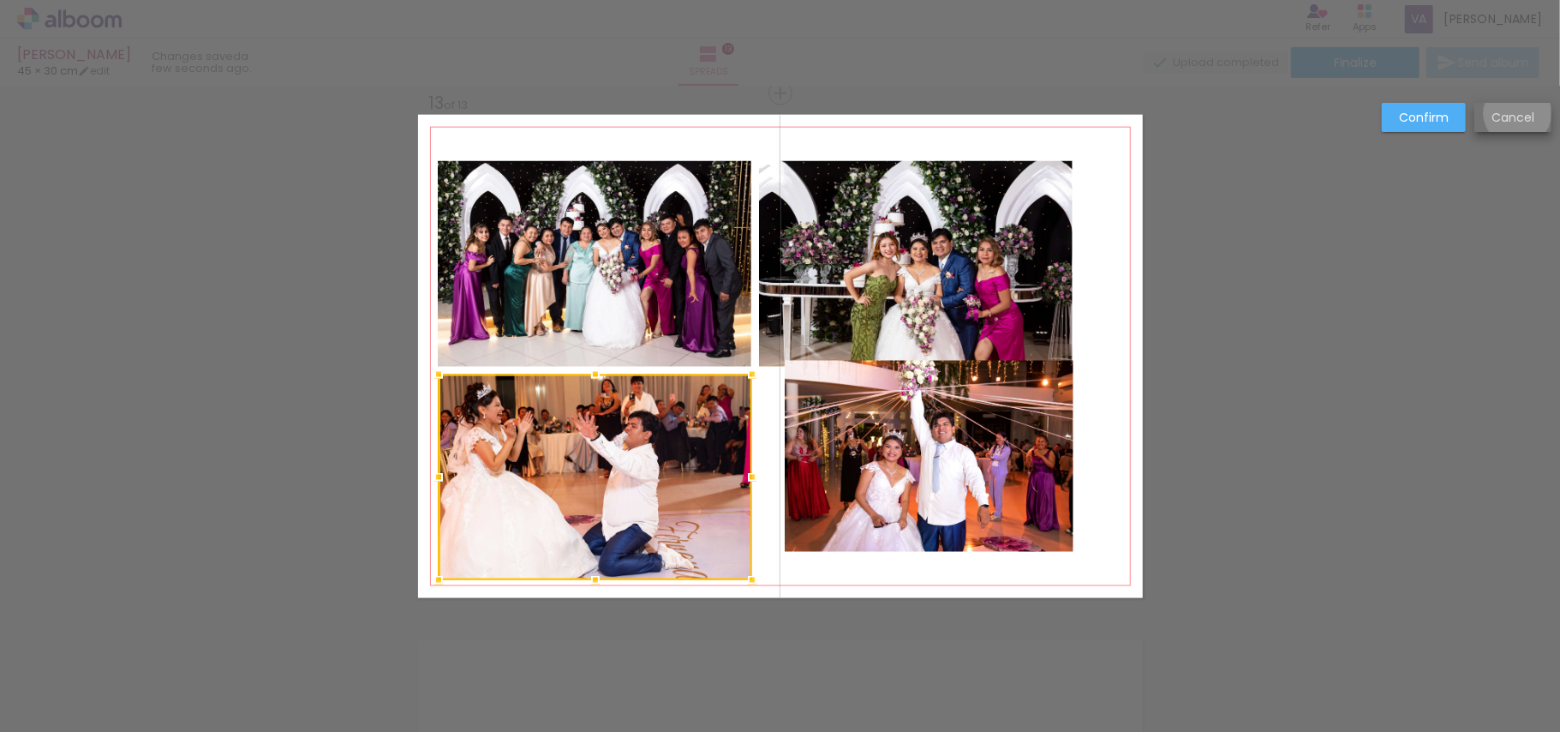
drag, startPoint x: 1518, startPoint y: 113, endPoint x: 1290, endPoint y: 180, distance: 237.5
click at [0, 0] on slot "Cancel" at bounding box center [0, 0] width 0 height 0
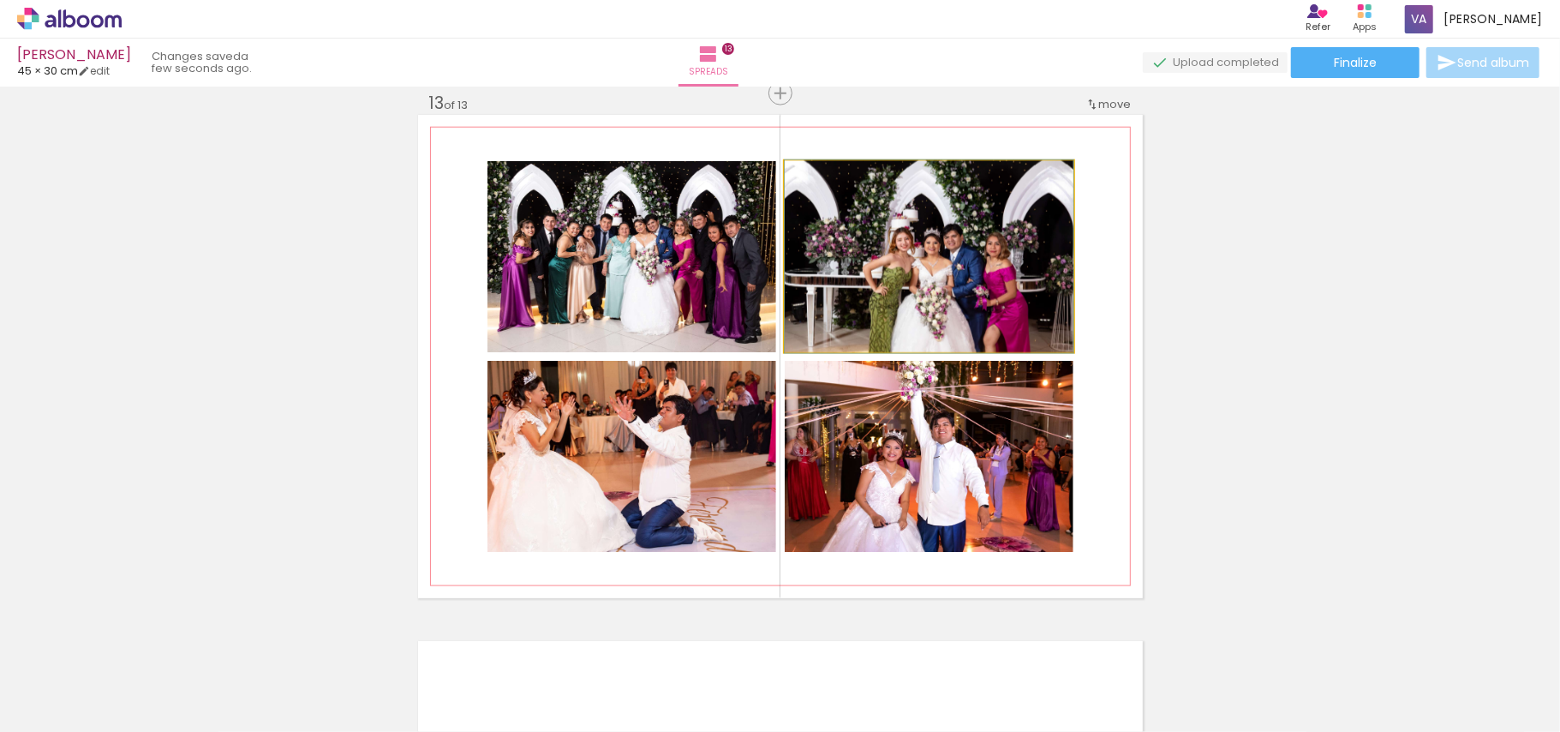
click at [889, 298] on quentale-photo at bounding box center [929, 256] width 289 height 191
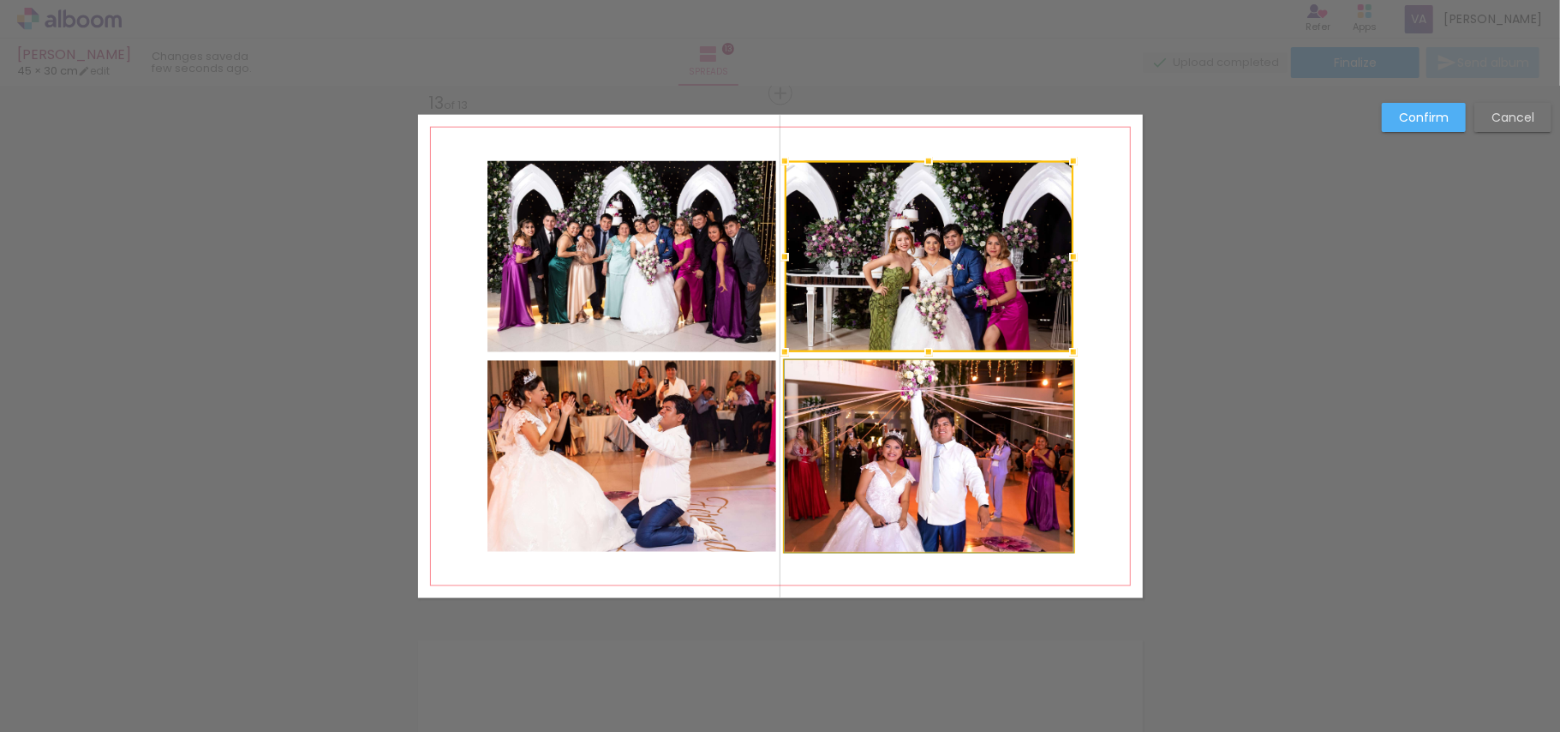
click at [882, 406] on quentale-photo at bounding box center [929, 456] width 289 height 191
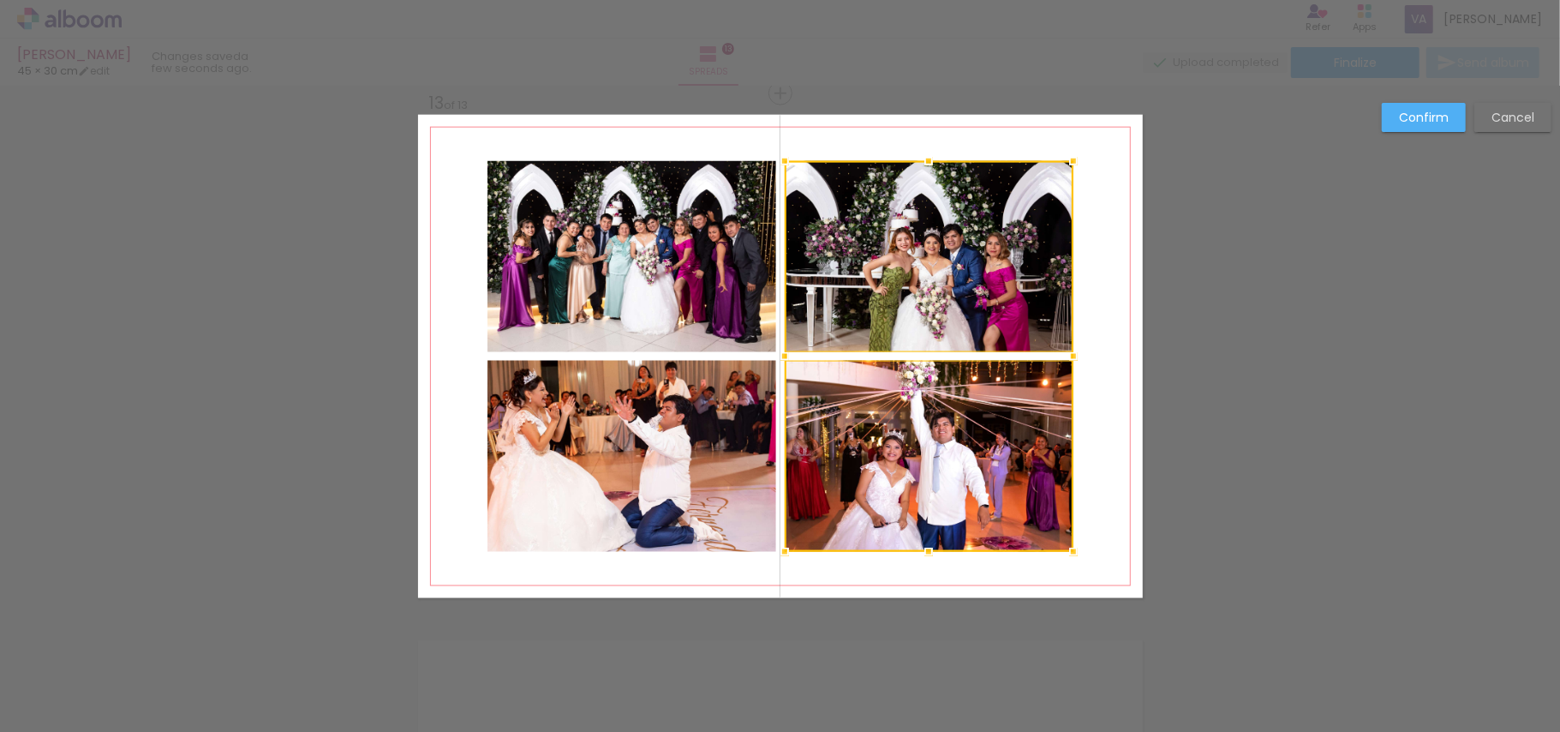
click at [660, 433] on quentale-photo at bounding box center [631, 456] width 289 height 191
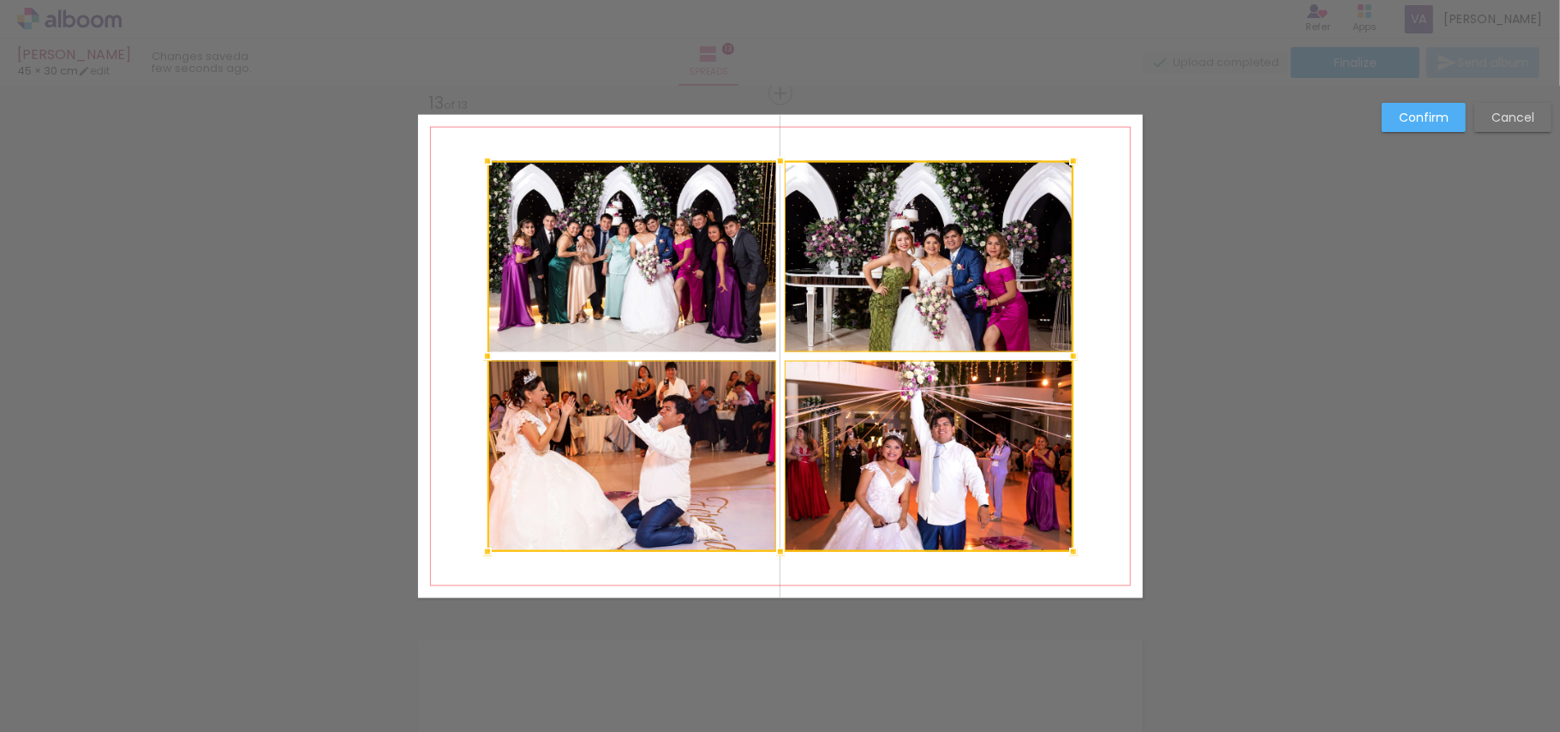
click at [660, 260] on div at bounding box center [780, 356] width 586 height 391
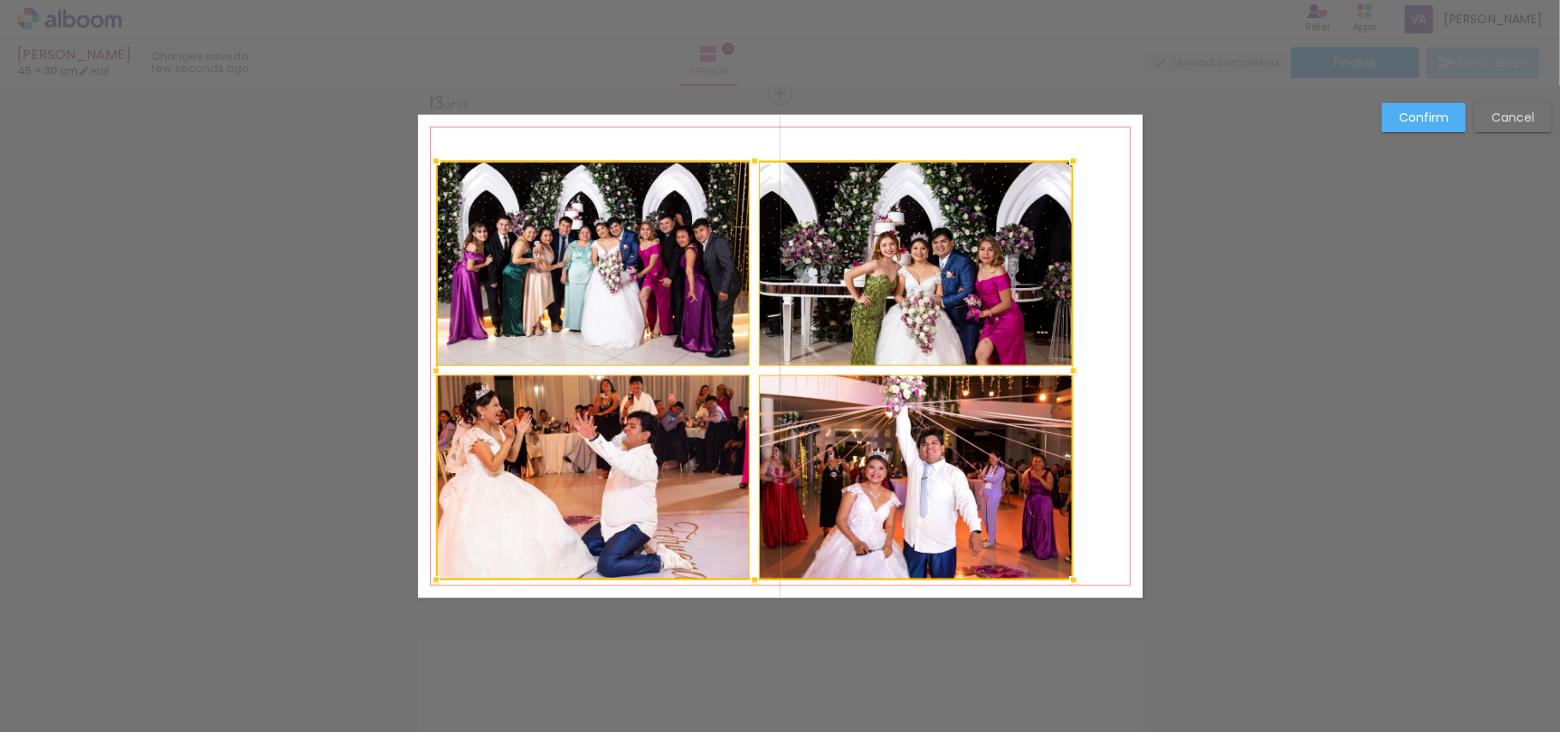
drag, startPoint x: 474, startPoint y: 549, endPoint x: 422, endPoint y: 577, distance: 58.7
click at [422, 577] on div at bounding box center [436, 580] width 34 height 34
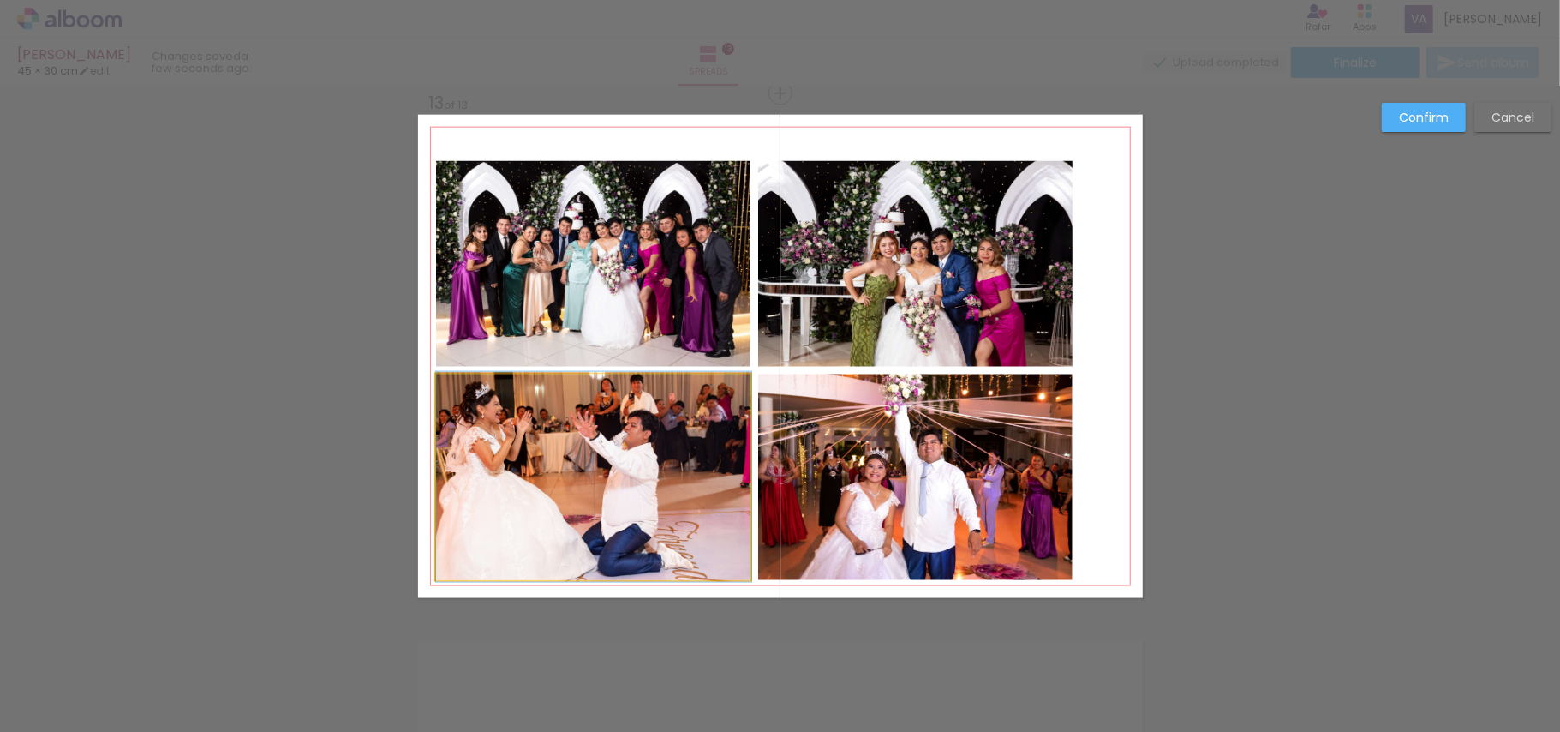
click at [522, 515] on quentale-photo at bounding box center [593, 477] width 315 height 206
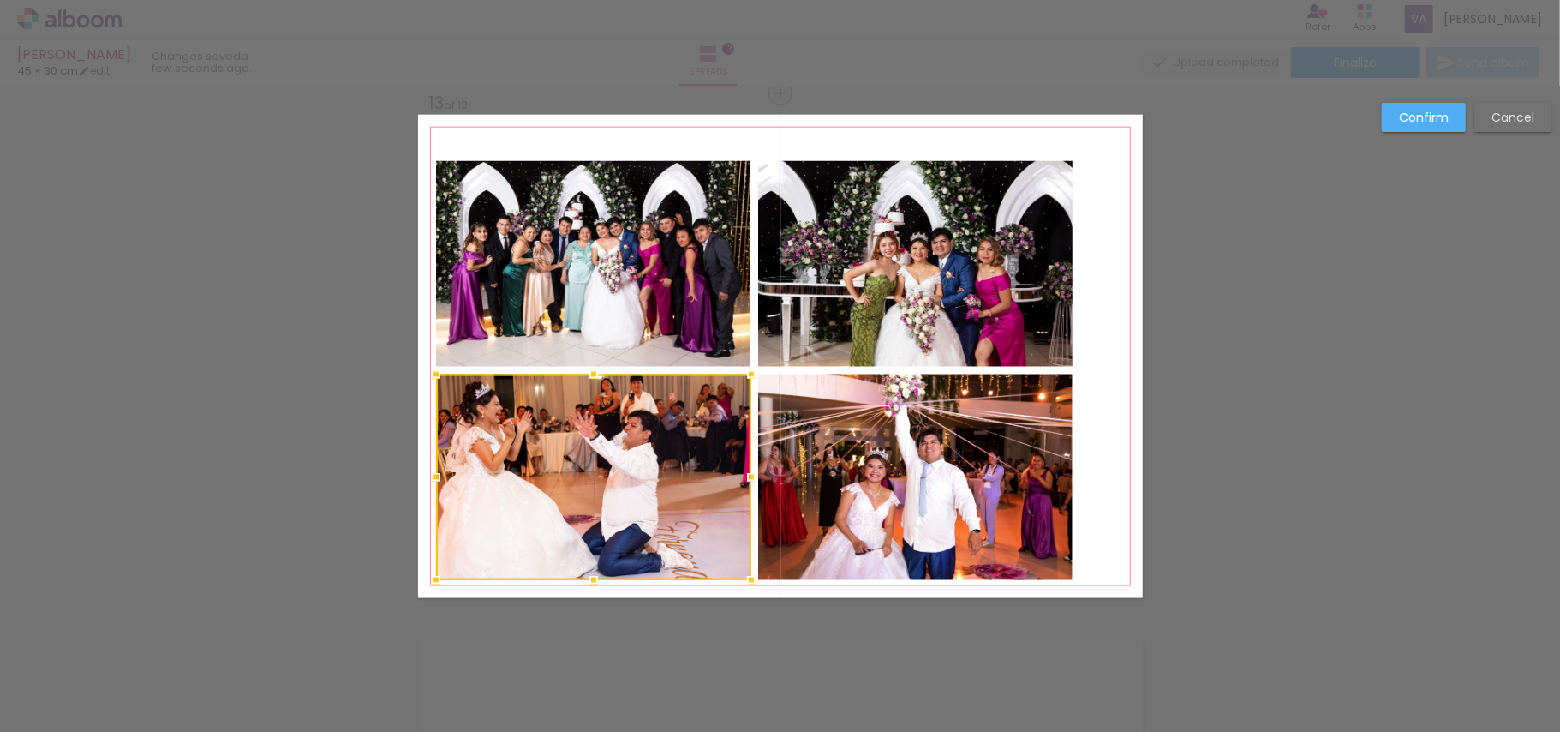
click at [580, 290] on quentale-photo at bounding box center [593, 264] width 314 height 206
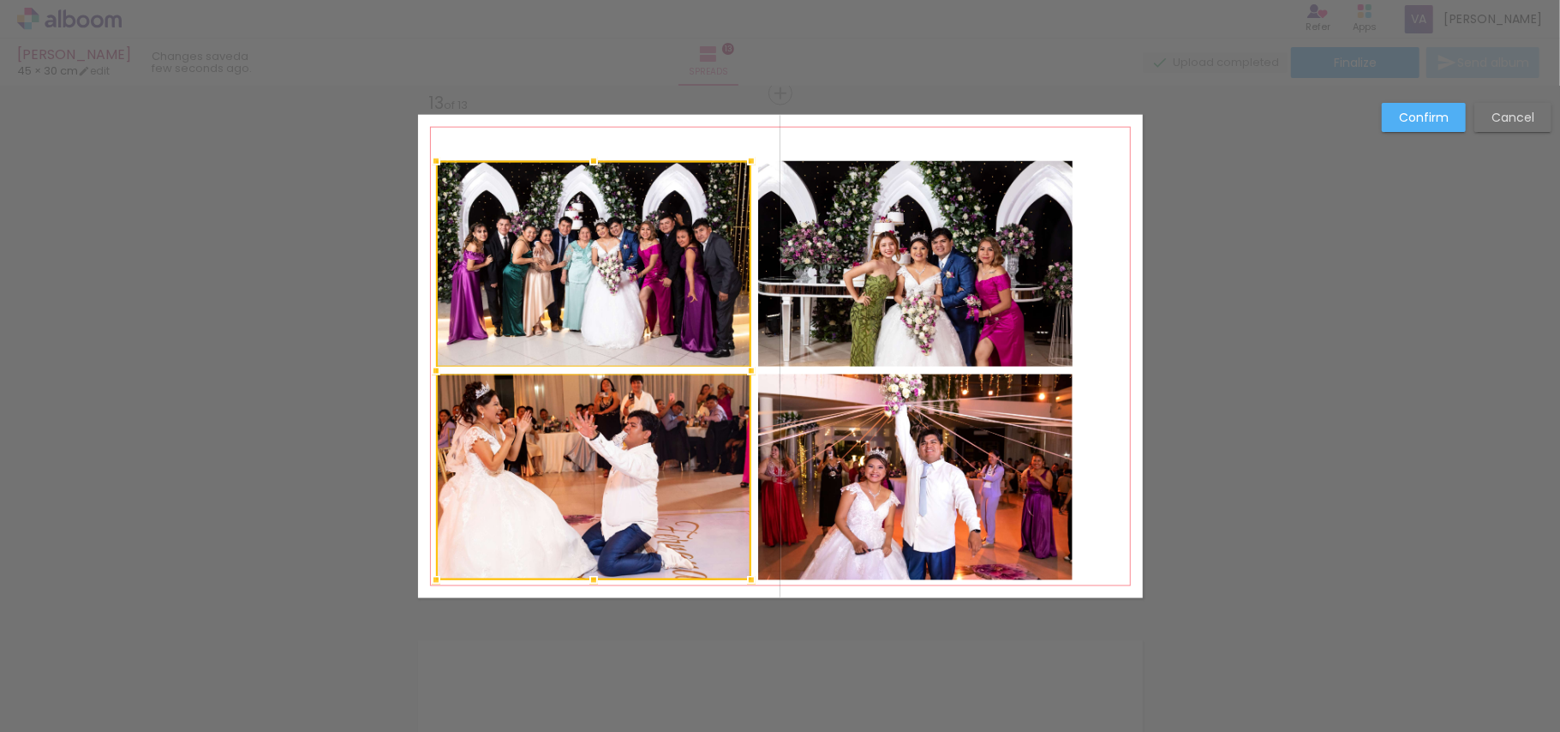
click at [826, 285] on quentale-photo at bounding box center [915, 264] width 315 height 206
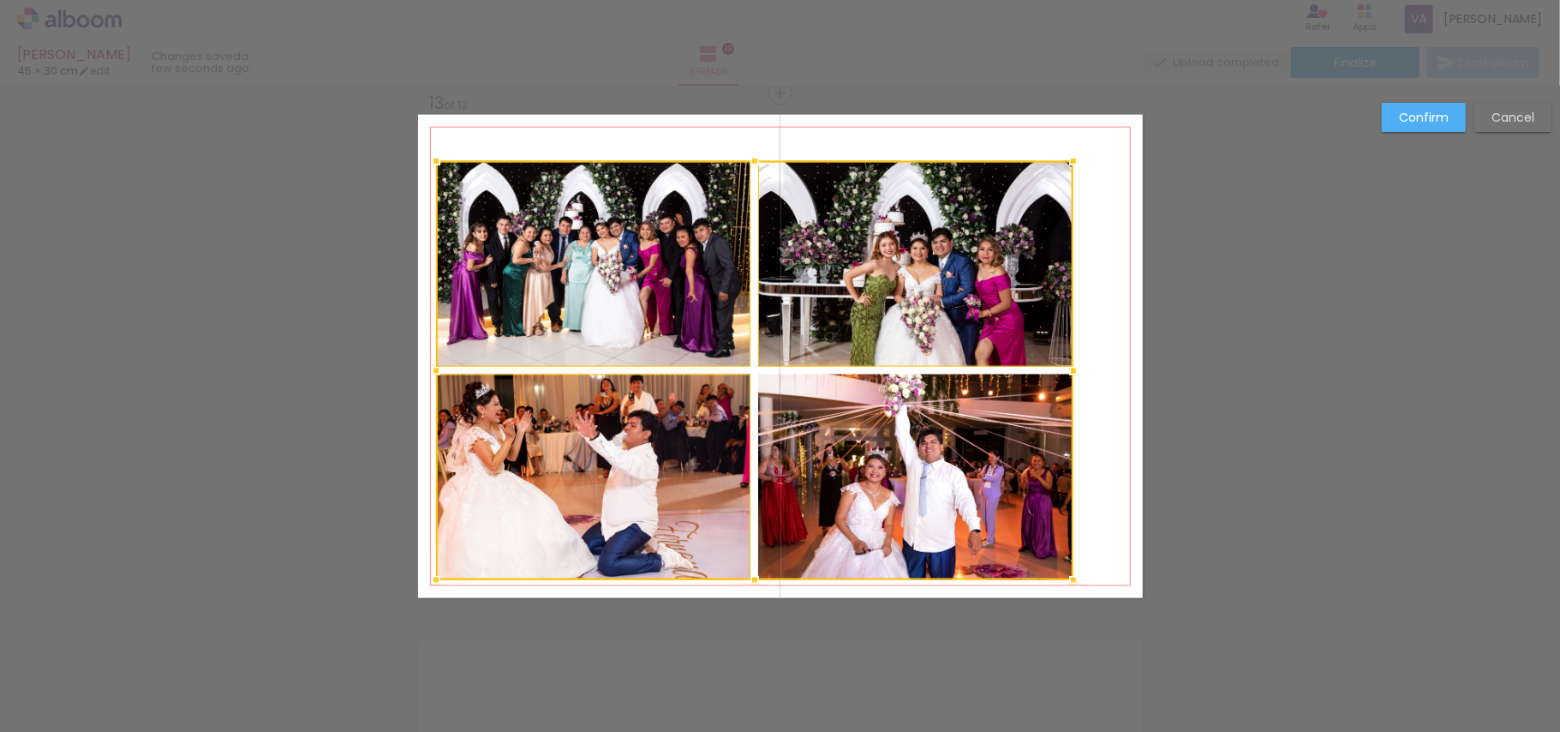
click at [871, 490] on div at bounding box center [754, 370] width 637 height 419
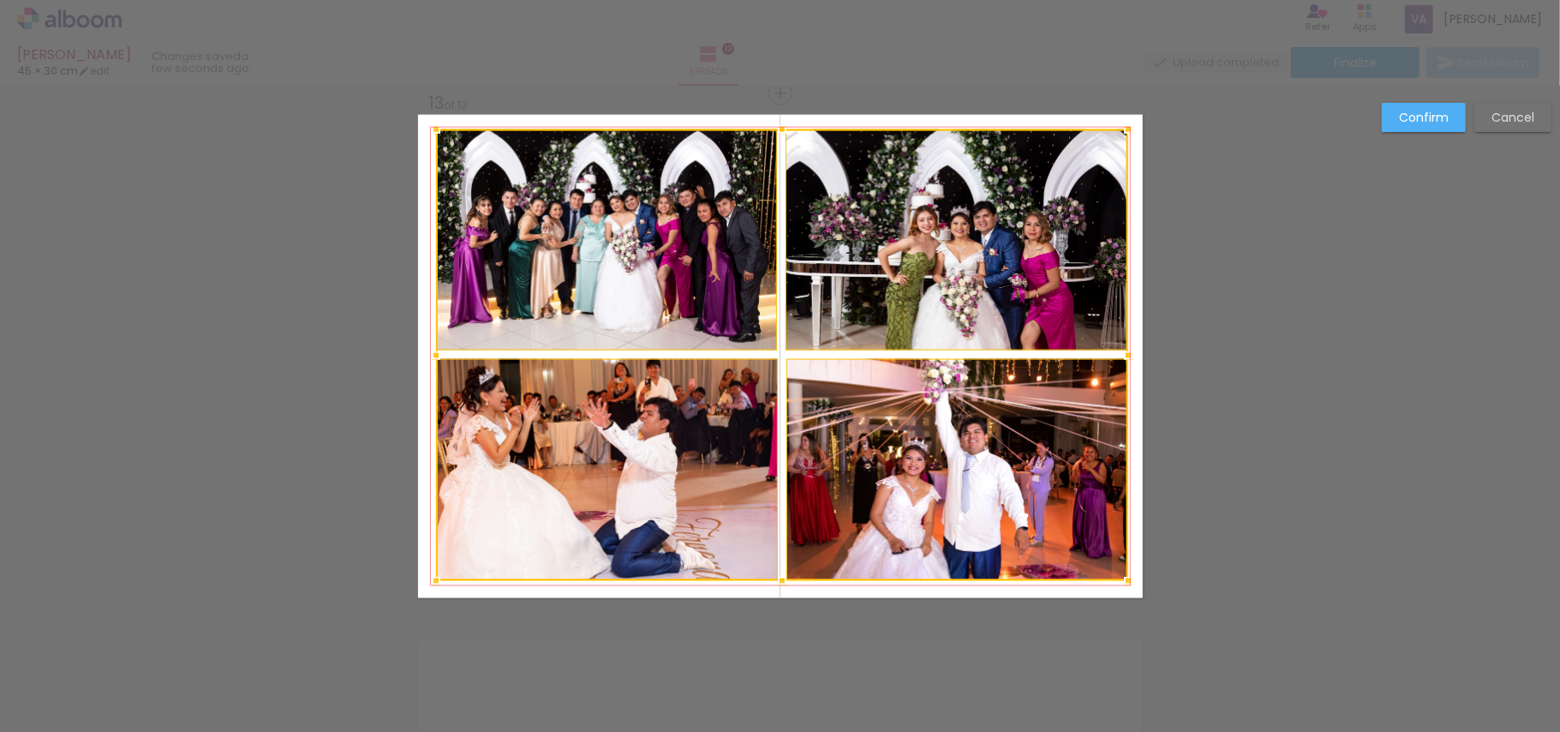
drag, startPoint x: 1059, startPoint y: 163, endPoint x: 1114, endPoint y: 131, distance: 63.3
click at [1114, 131] on div at bounding box center [1128, 129] width 34 height 34
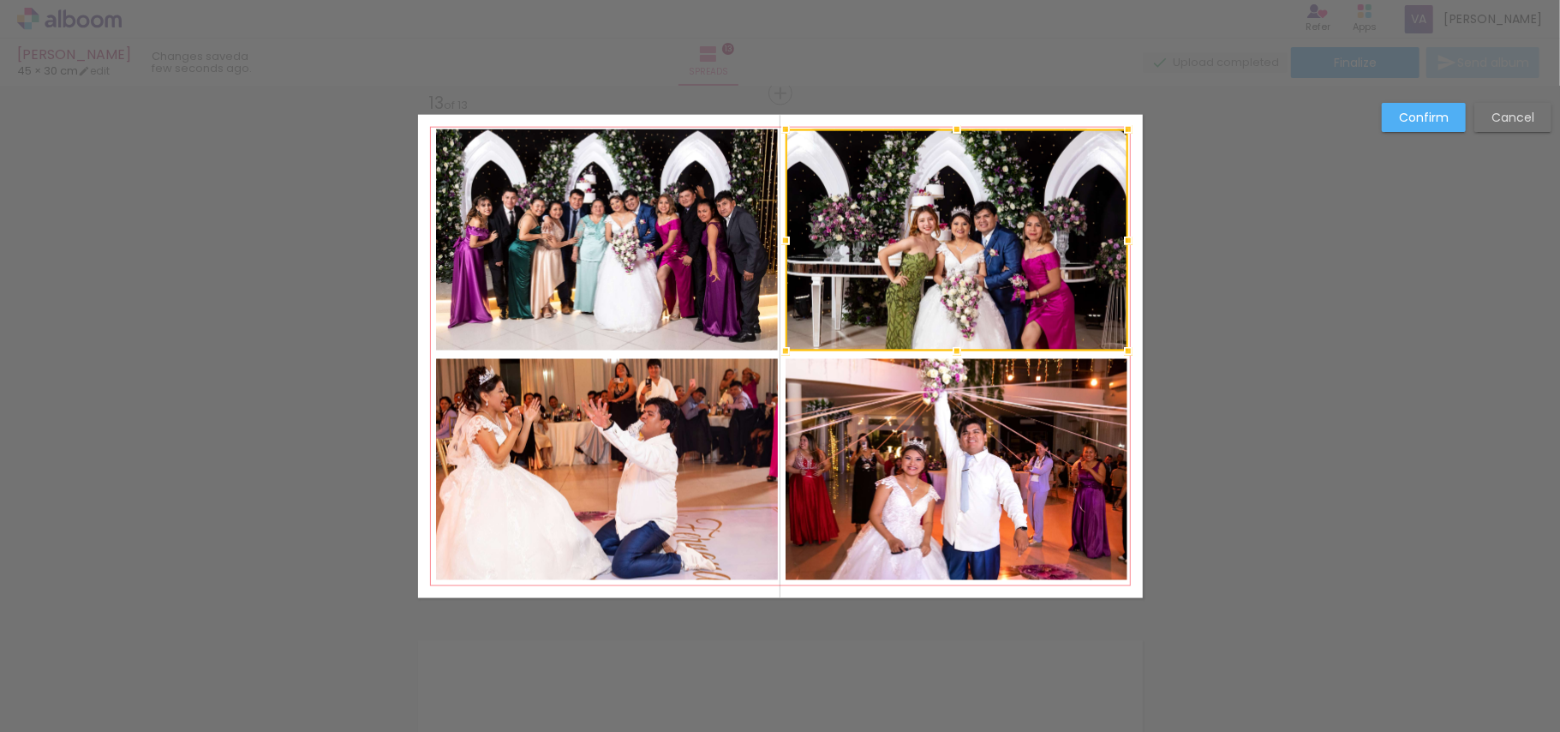
click at [0, 0] on slot "Confirm" at bounding box center [0, 0] width 0 height 0
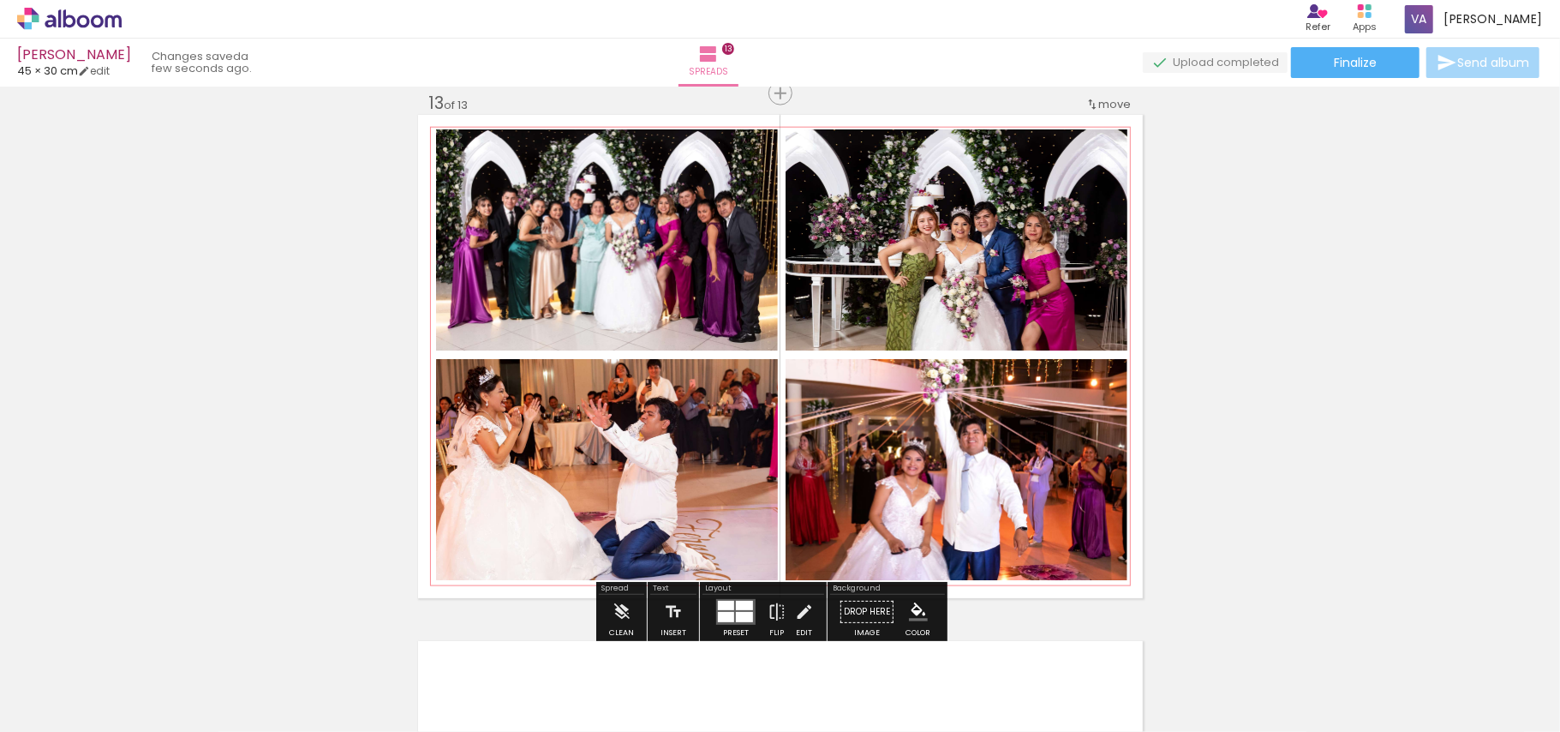
click at [704, 461] on quentale-photo at bounding box center [607, 470] width 343 height 222
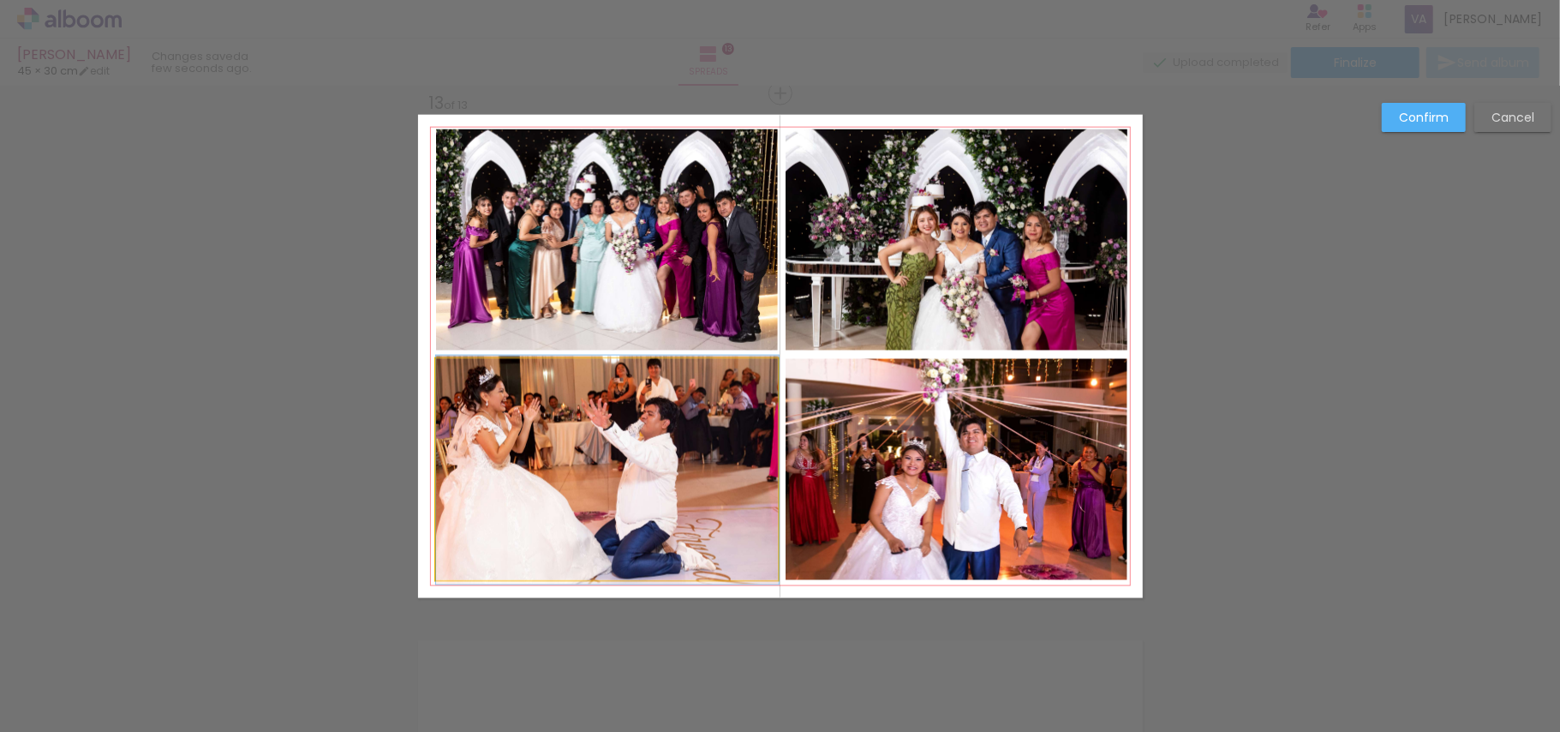
click at [708, 453] on quentale-photo at bounding box center [607, 470] width 343 height 222
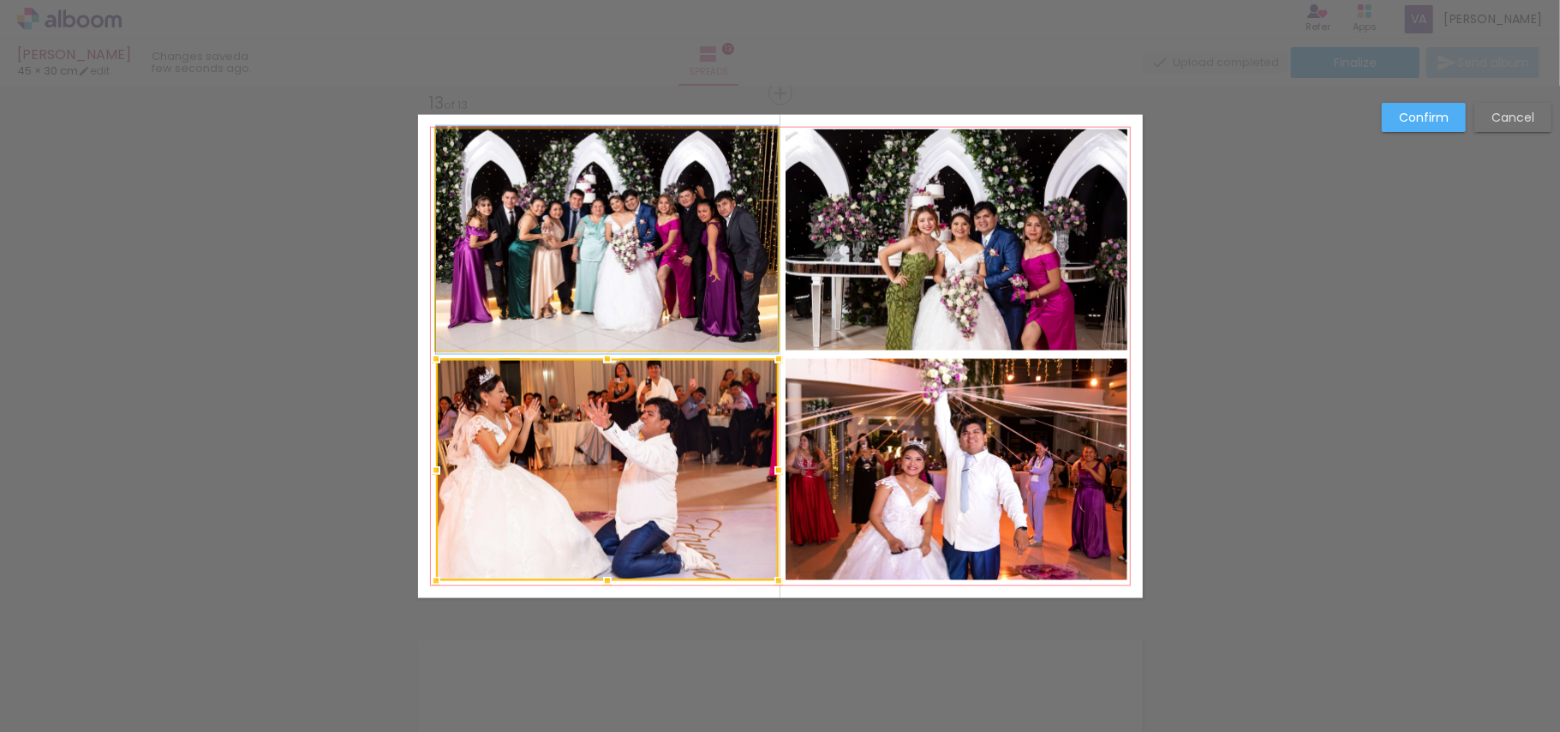
click at [703, 293] on quentale-photo at bounding box center [607, 240] width 342 height 222
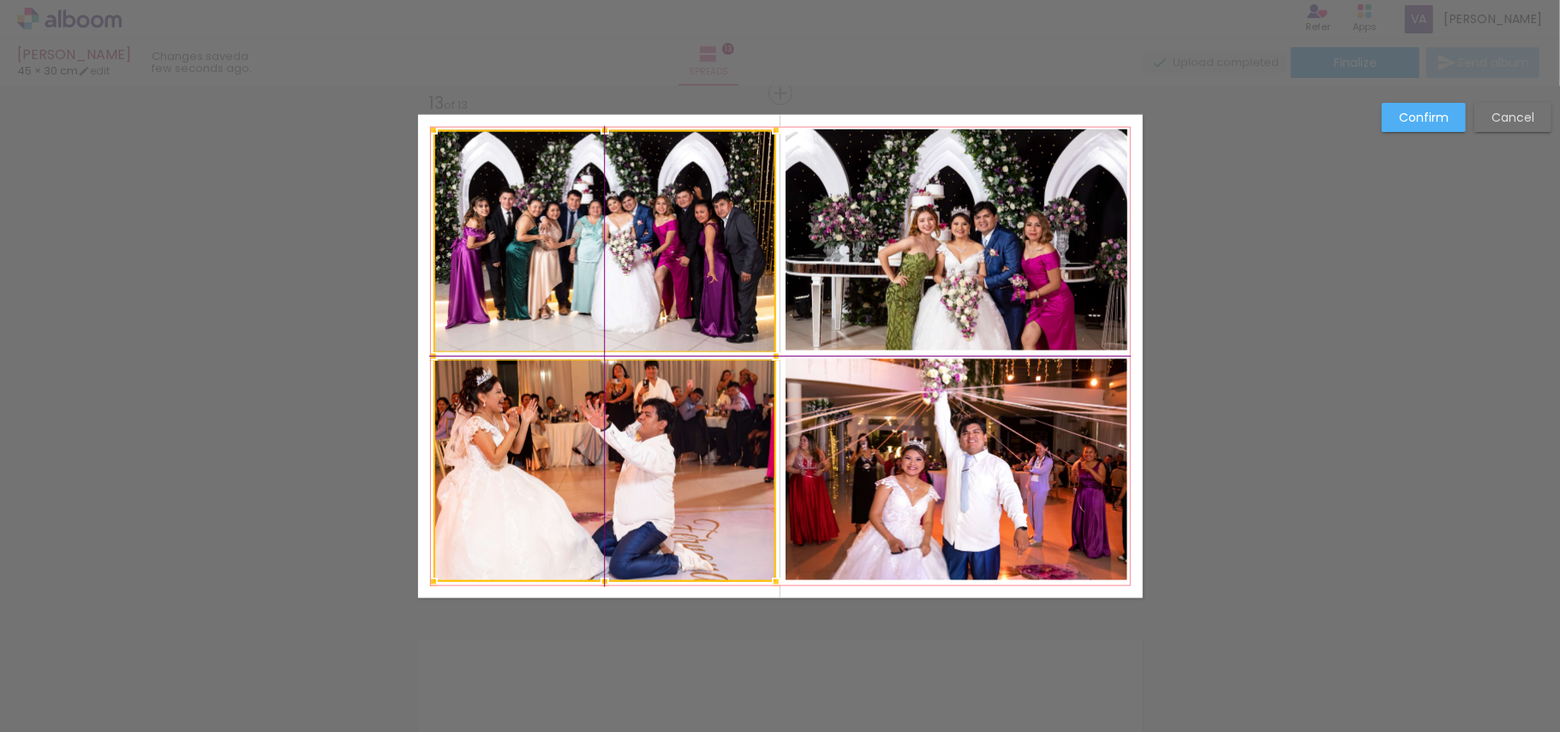
click at [683, 432] on div at bounding box center [604, 355] width 343 height 451
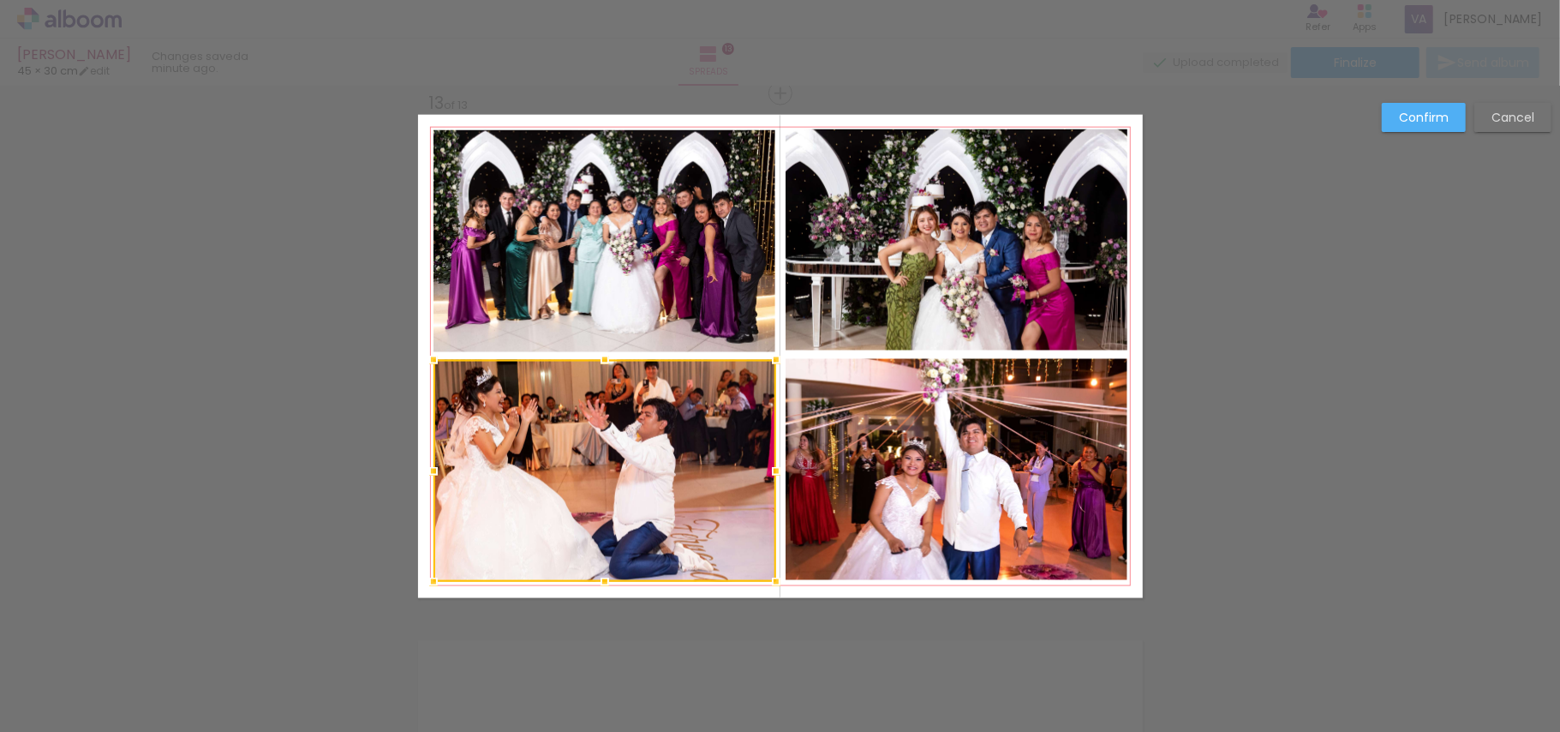
drag, startPoint x: 1424, startPoint y: 134, endPoint x: 1368, endPoint y: 183, distance: 74.6
click at [1420, 134] on div "Confirm Cancel" at bounding box center [1462, 124] width 178 height 42
click at [0, 0] on slot "Confirm" at bounding box center [0, 0] width 0 height 0
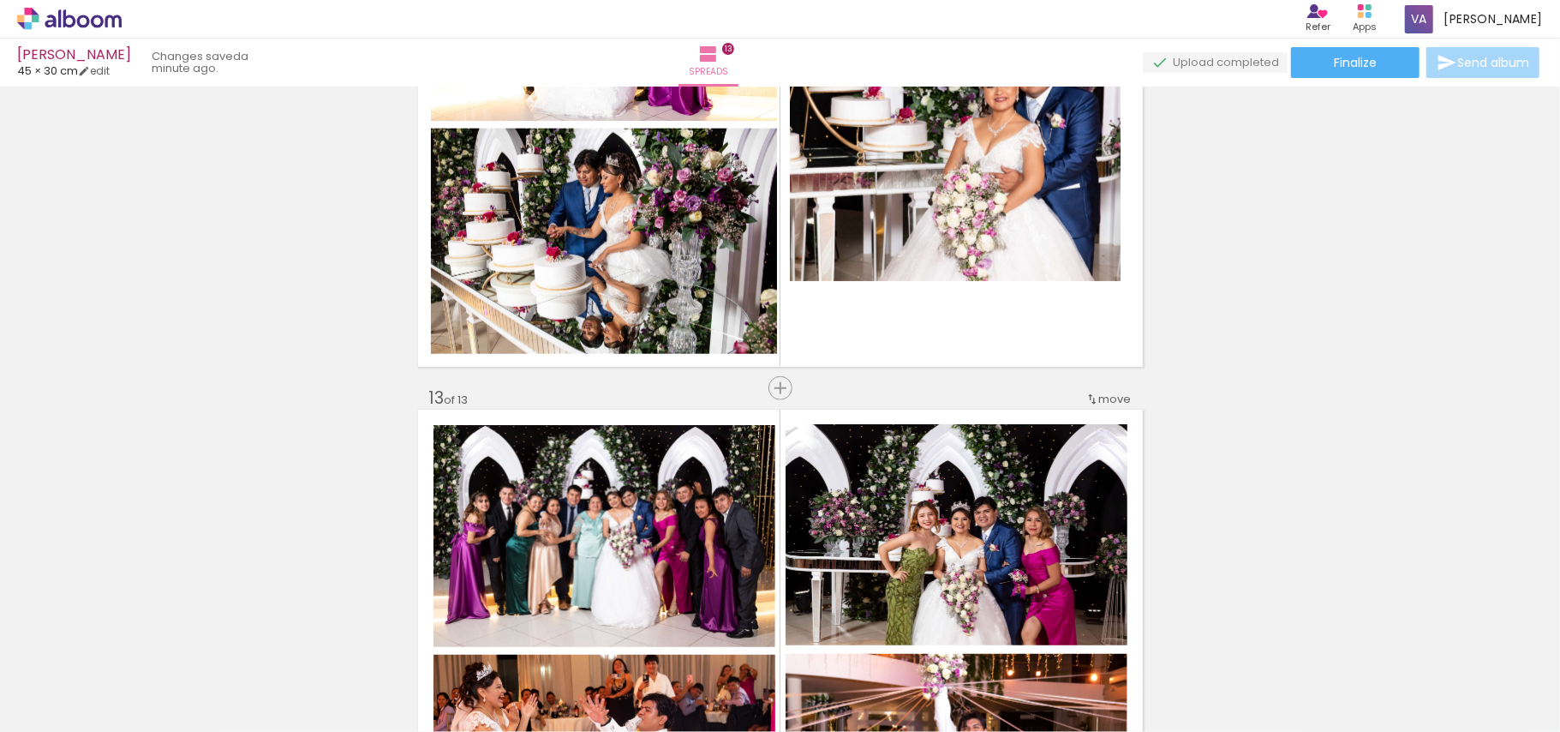
scroll to position [5990, 0]
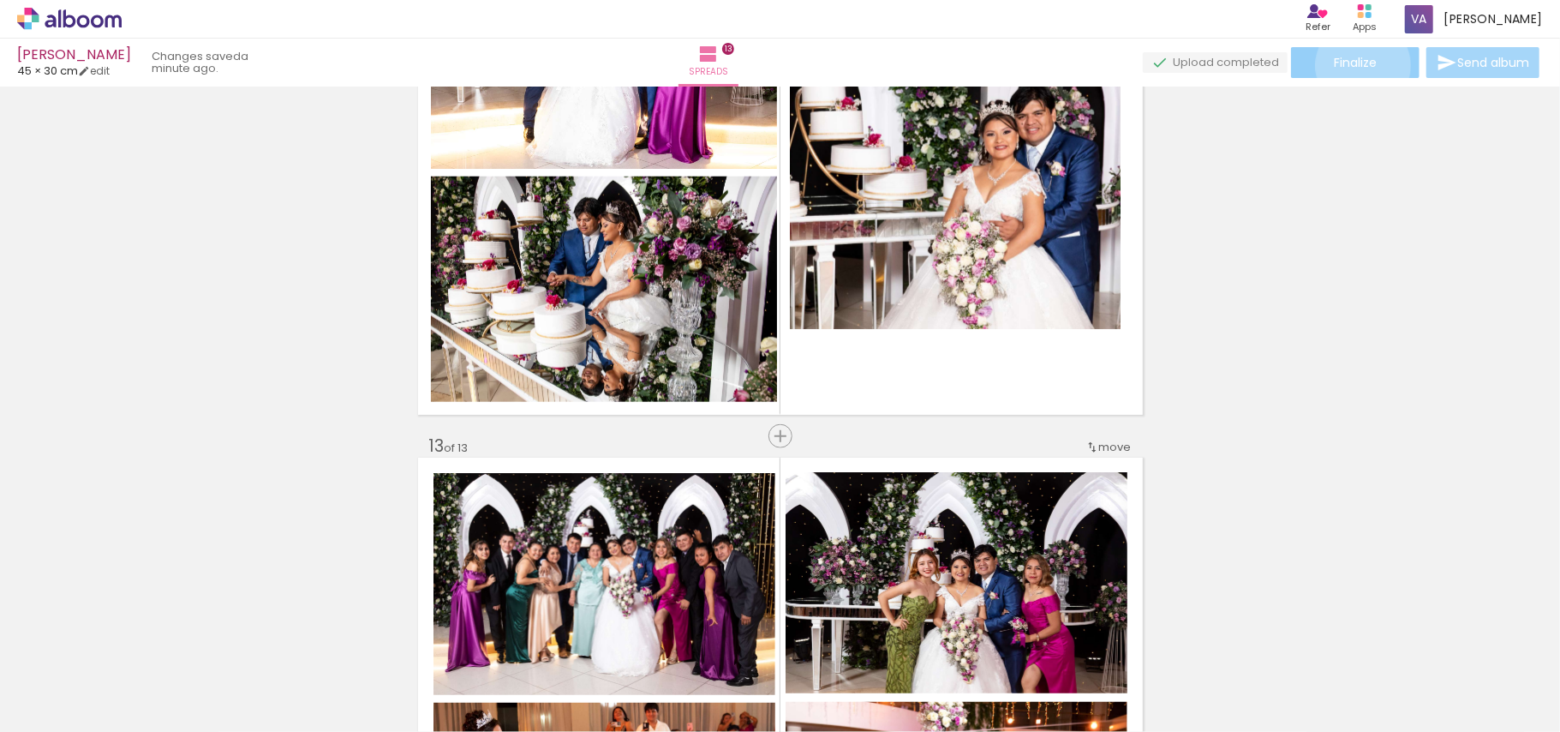
click at [1359, 65] on span "Finalize" at bounding box center [1355, 63] width 43 height 12
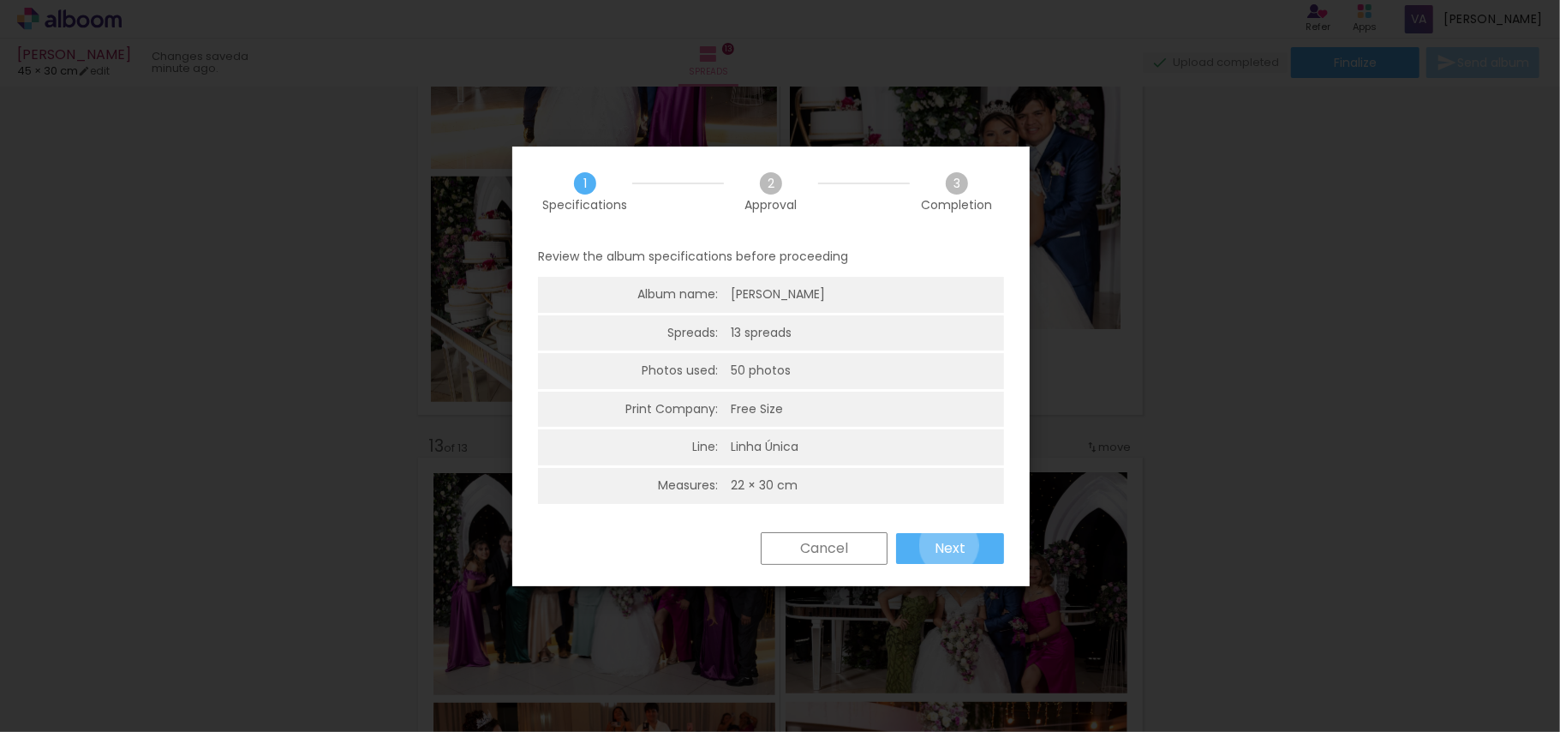
click at [0, 0] on slot "Next" at bounding box center [0, 0] width 0 height 0
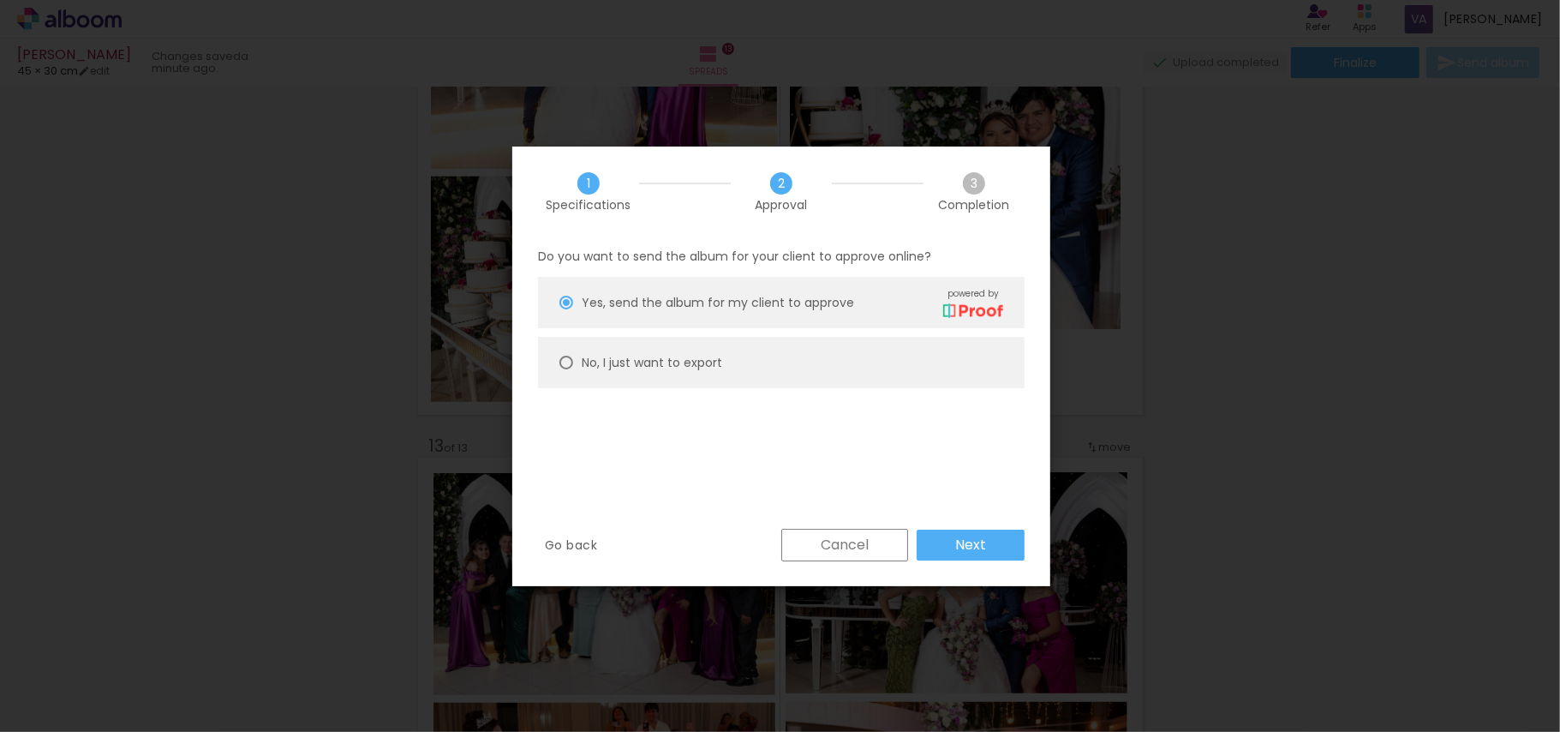
drag, startPoint x: 670, startPoint y: 356, endPoint x: 793, endPoint y: 396, distance: 129.5
click at [0, 0] on slot "No, I just want to export" at bounding box center [0, 0] width 0 height 0
type paper-radio-button "on"
click at [0, 0] on slot "Next" at bounding box center [0, 0] width 0 height 0
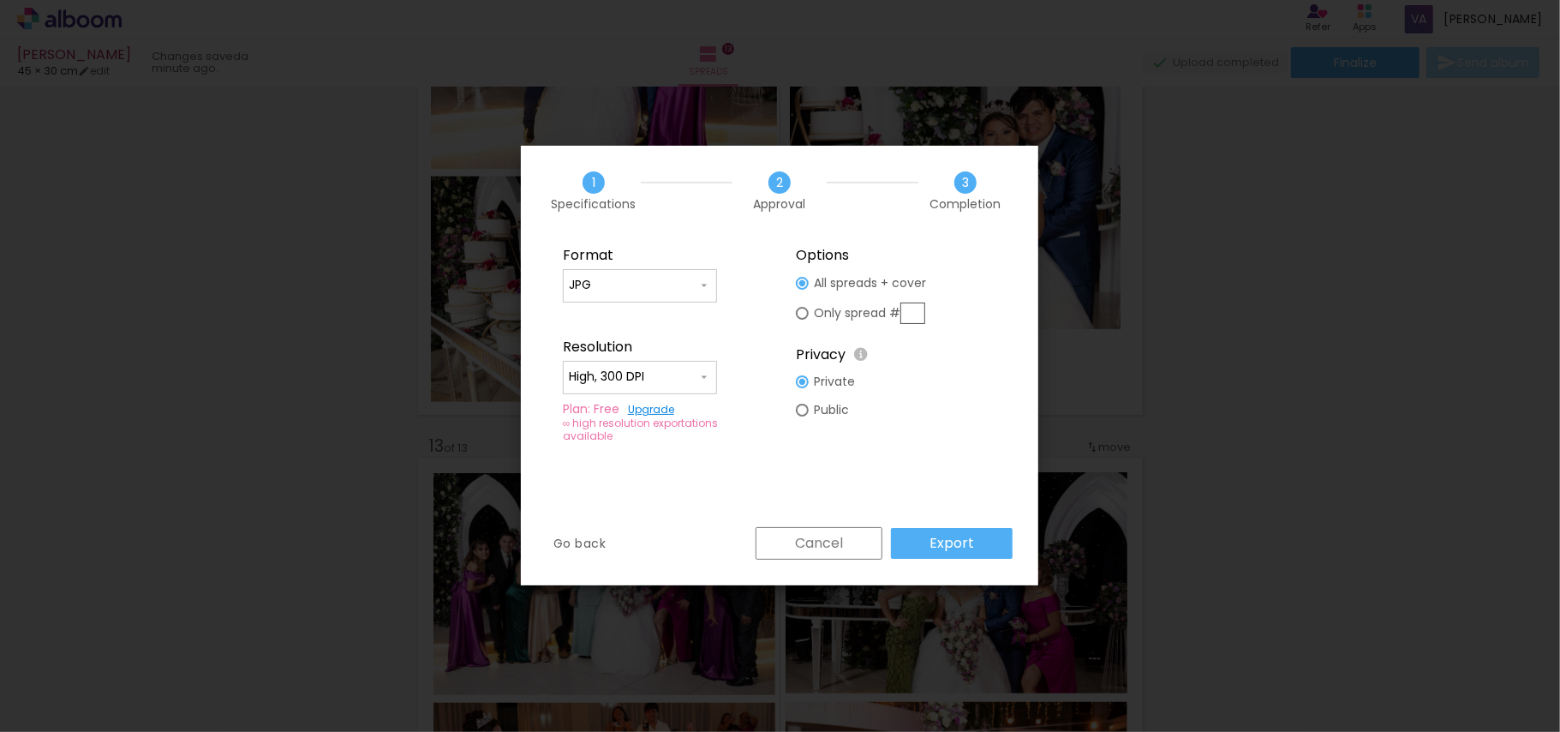
type input "High, 300 DPI"
click at [977, 549] on paper-button "Export" at bounding box center [952, 543] width 122 height 31
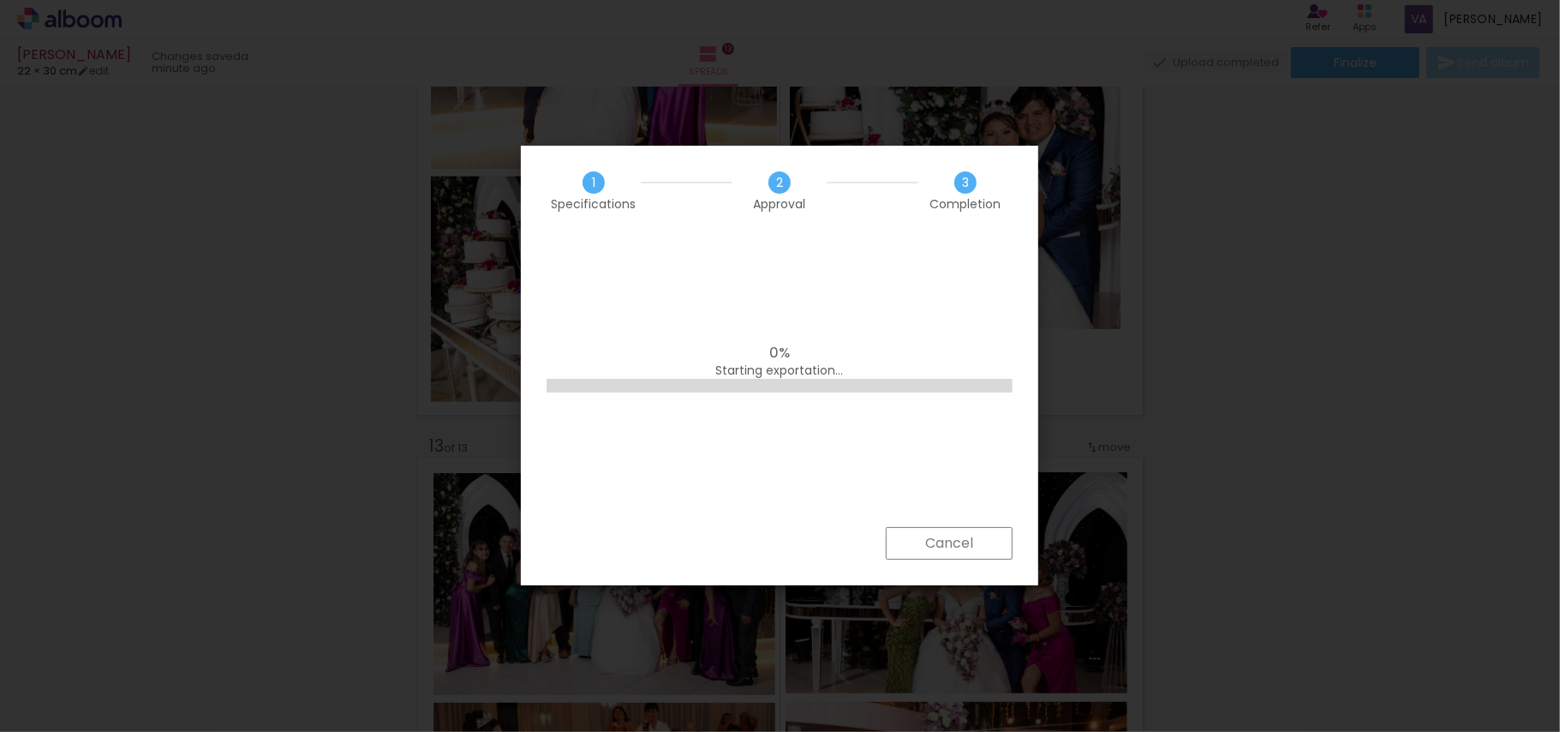
scroll to position [0, 0]
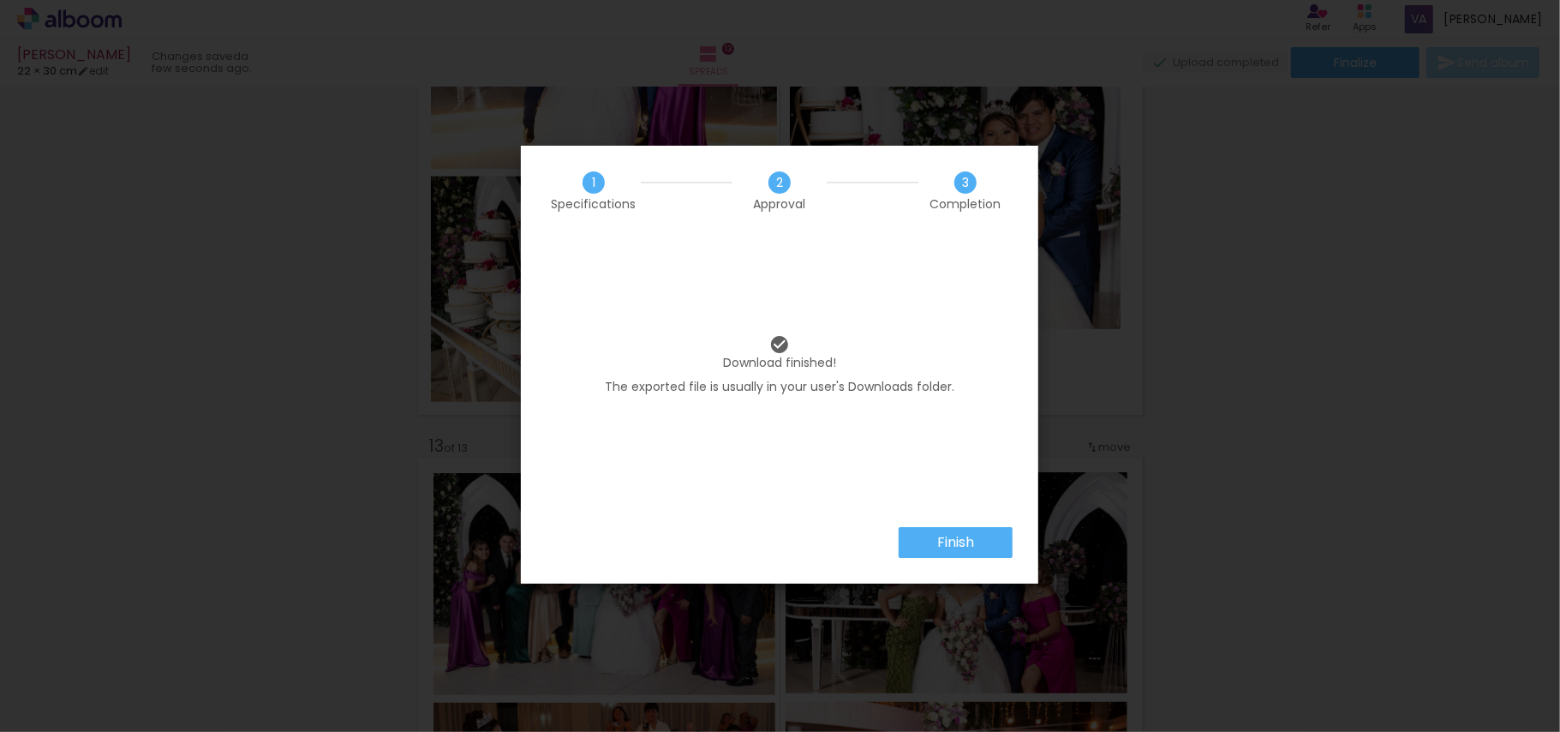
click at [984, 542] on paper-button "Finish" at bounding box center [956, 542] width 114 height 31
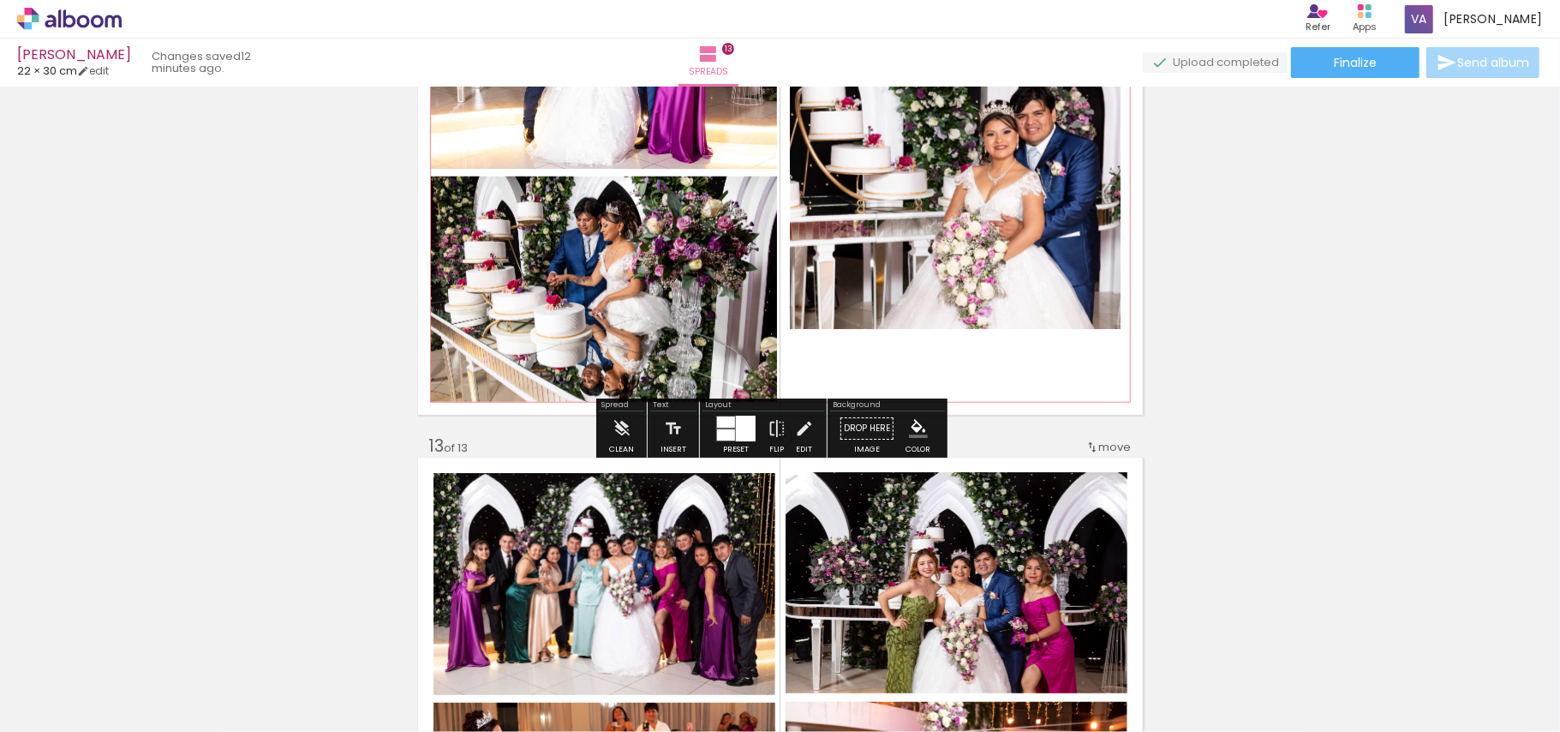
scroll to position [0, 3382]
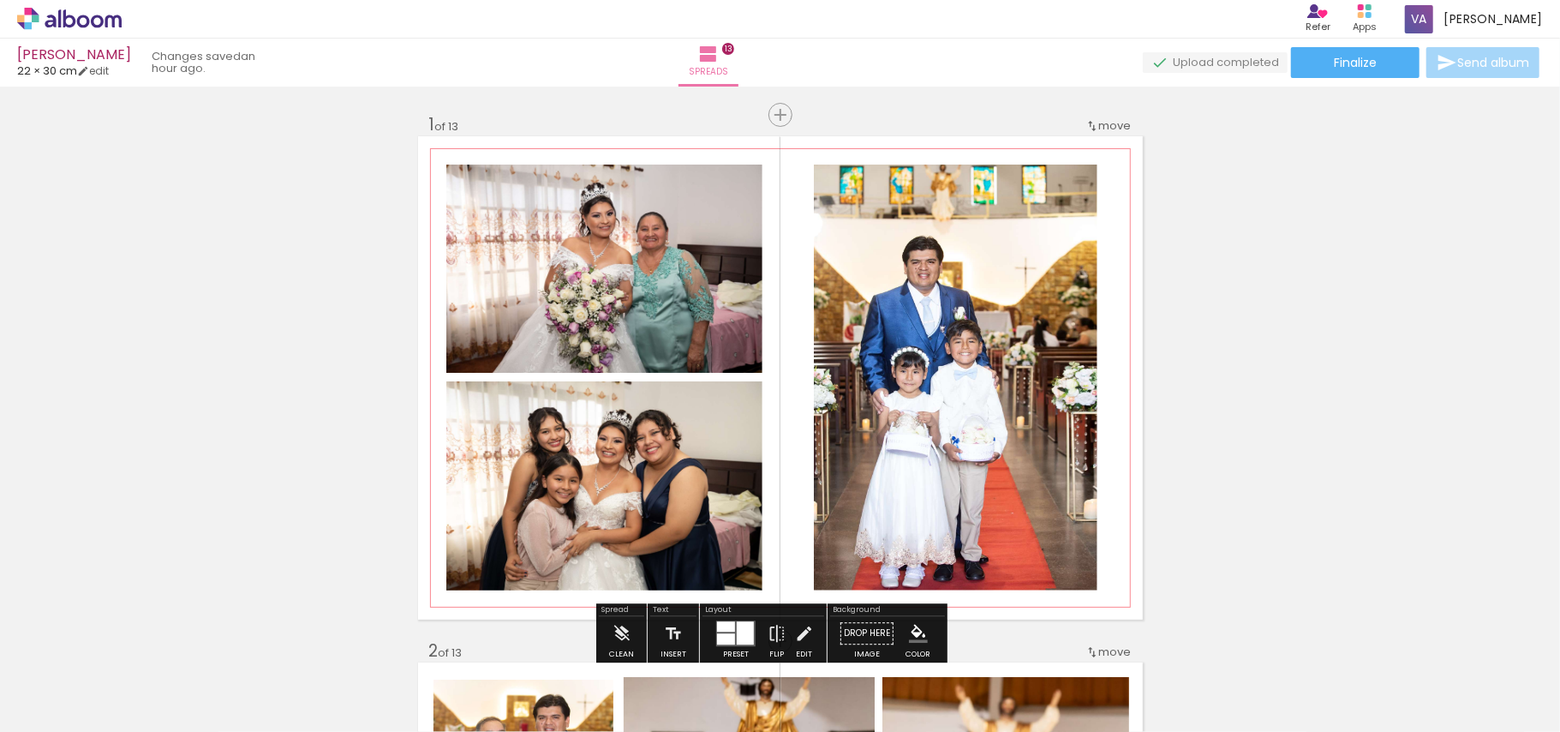
scroll to position [0, 3382]
